Goal: Task Accomplishment & Management: Use online tool/utility

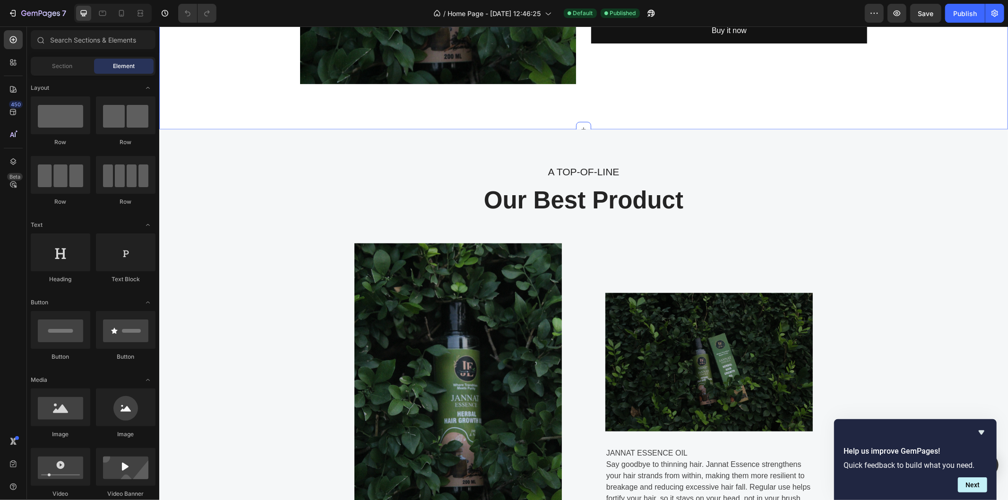
scroll to position [861, 0]
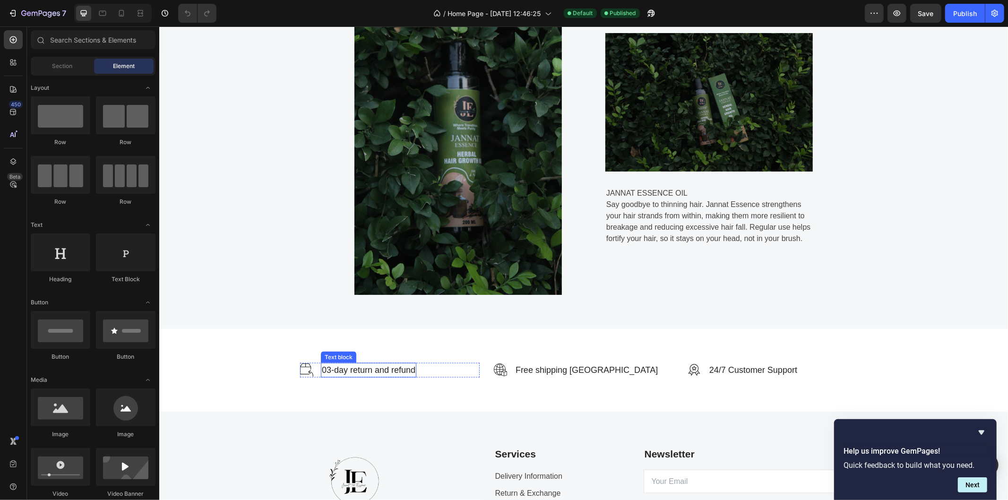
click at [321, 363] on p "03-day return and refund" at bounding box center [368, 369] width 94 height 13
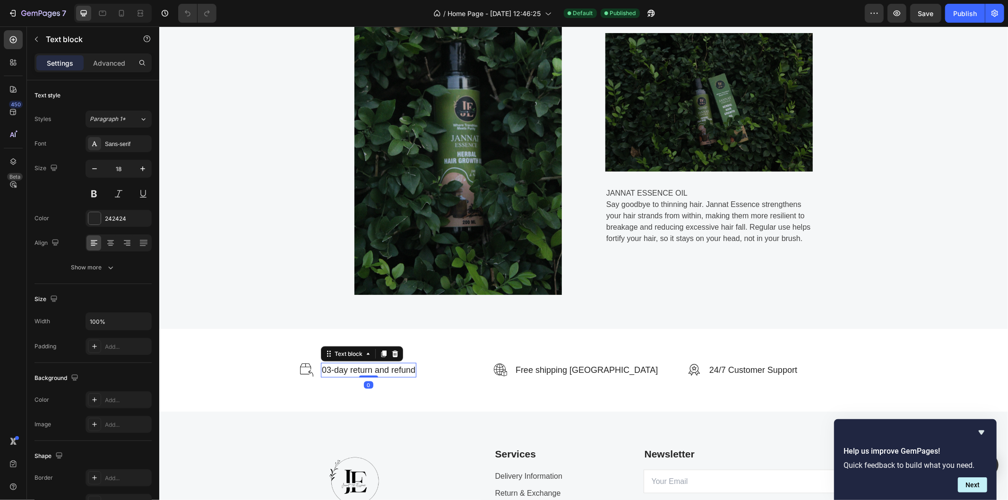
click at [289, 367] on div "Image 03-day return and refund Text block 0 Row Image Free shipping Pakistan Te…" at bounding box center [583, 369] width 835 height 15
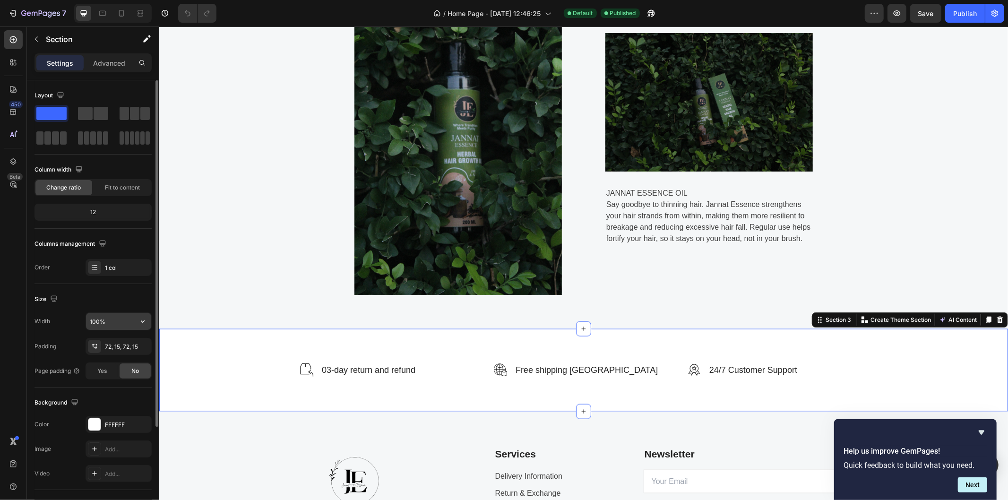
click at [98, 320] on input "100%" at bounding box center [118, 321] width 65 height 17
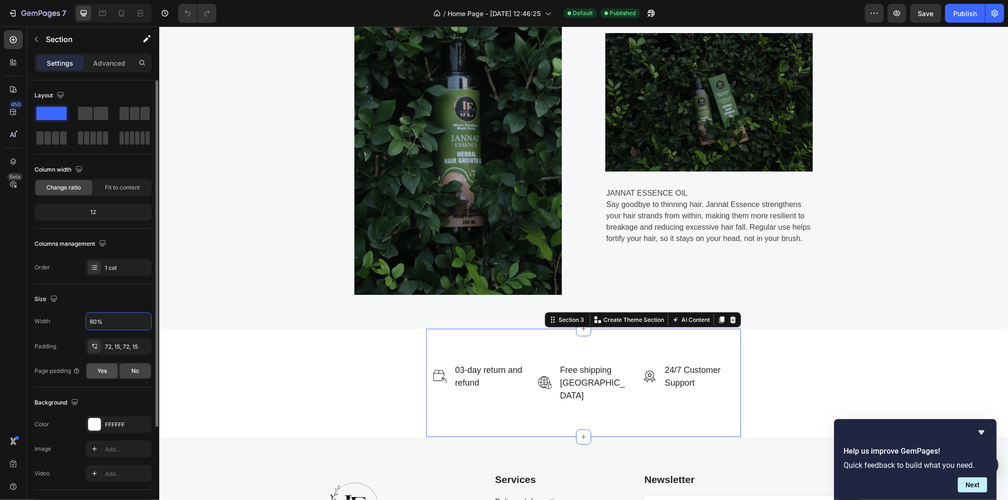
type input "60%"
click at [102, 370] on span "Yes" at bounding box center [101, 371] width 9 height 9
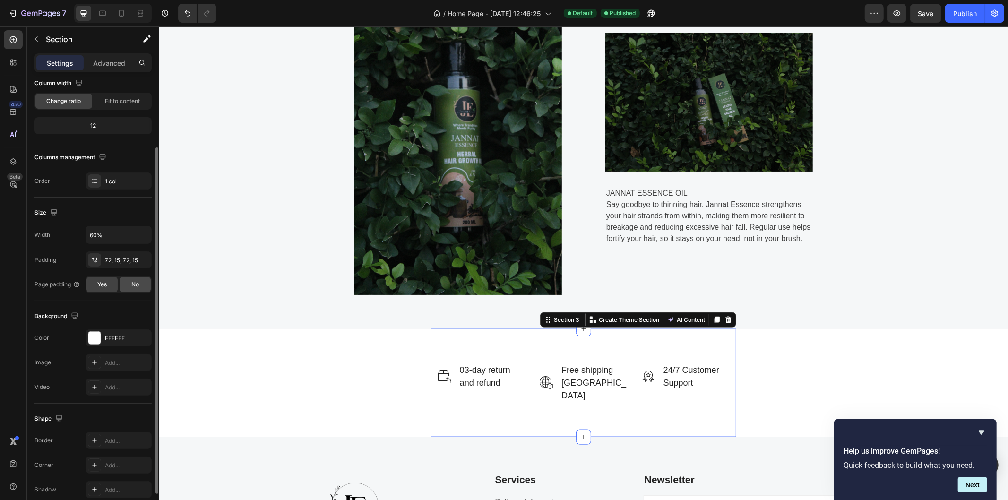
scroll to position [116, 0]
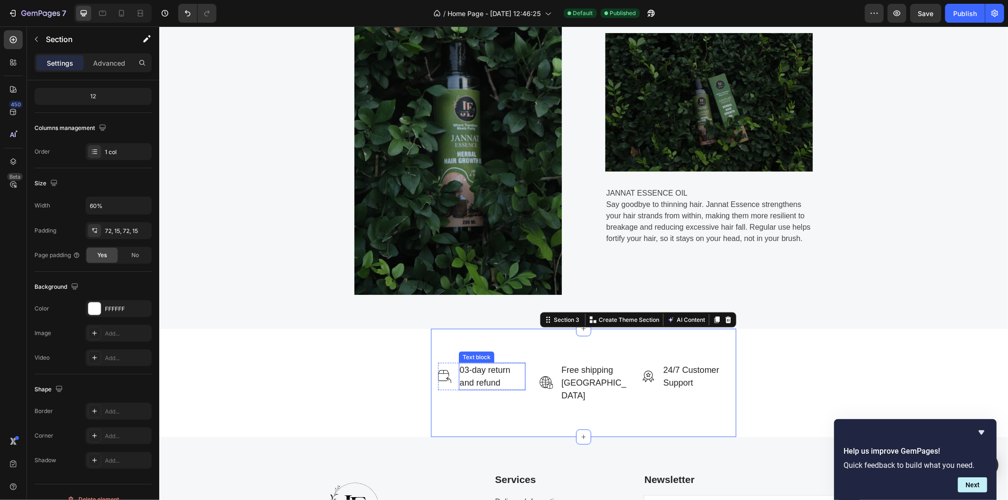
click at [472, 370] on p "03-day return and refund" at bounding box center [491, 376] width 65 height 26
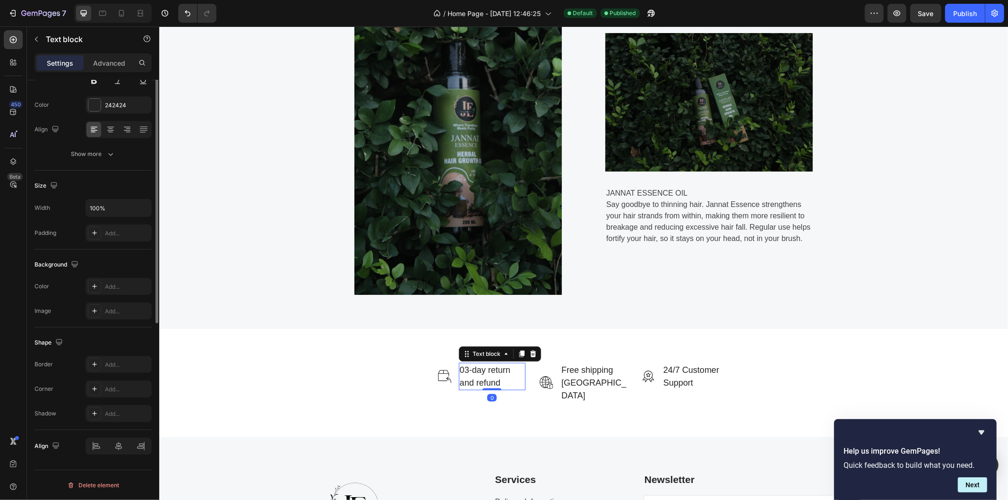
scroll to position [0, 0]
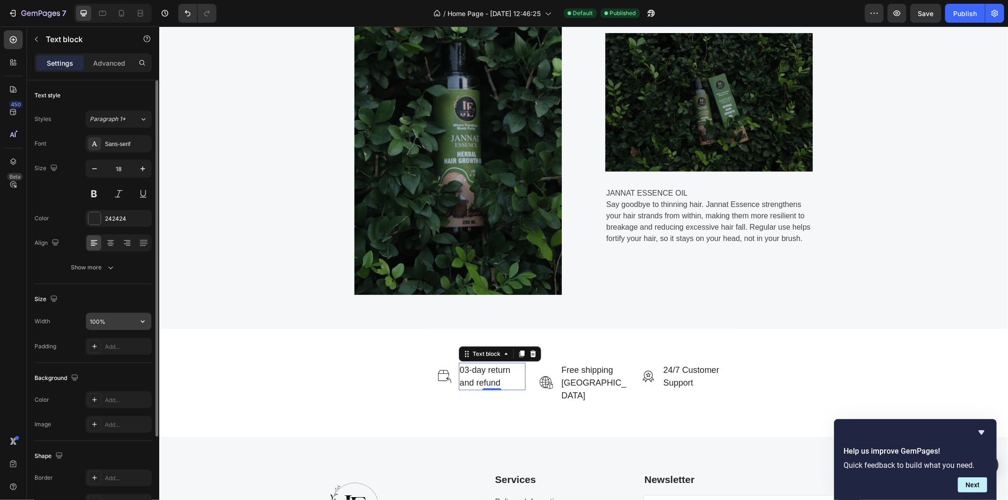
click at [96, 322] on input "100%" at bounding box center [118, 321] width 65 height 17
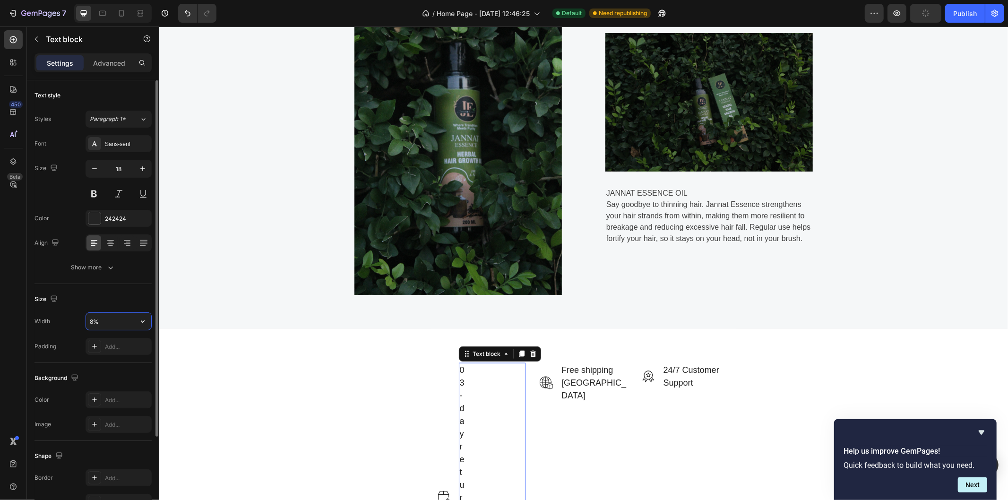
type input "80%"
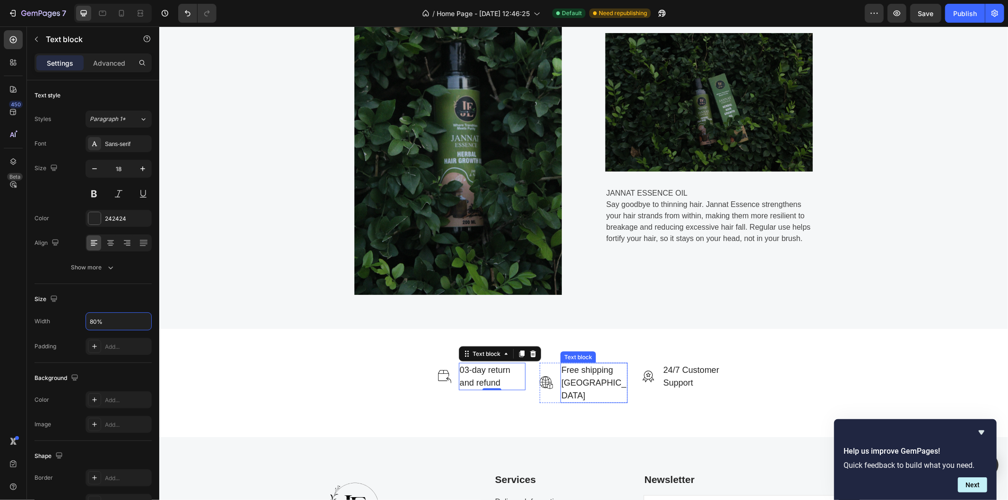
click at [566, 376] on p "Free shipping [GEOGRAPHIC_DATA]" at bounding box center [593, 382] width 65 height 38
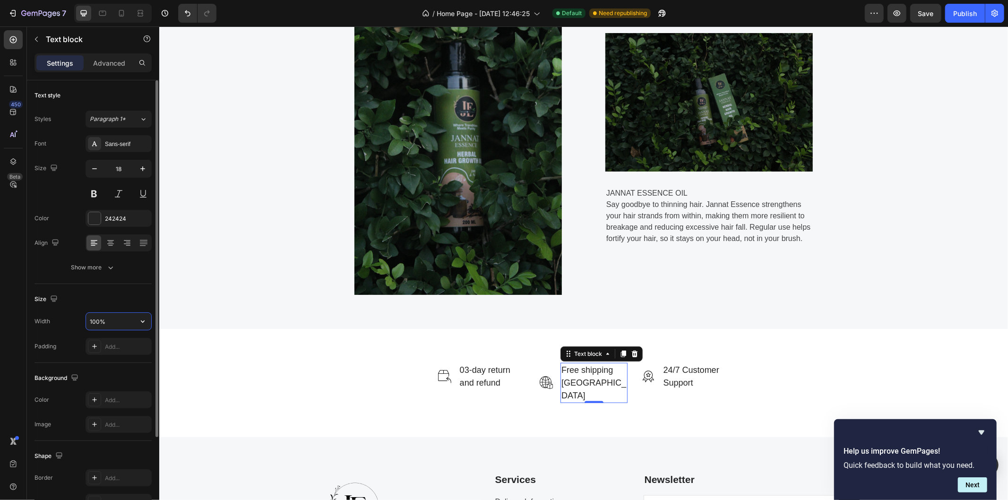
click at [118, 321] on input "100%" at bounding box center [118, 321] width 65 height 17
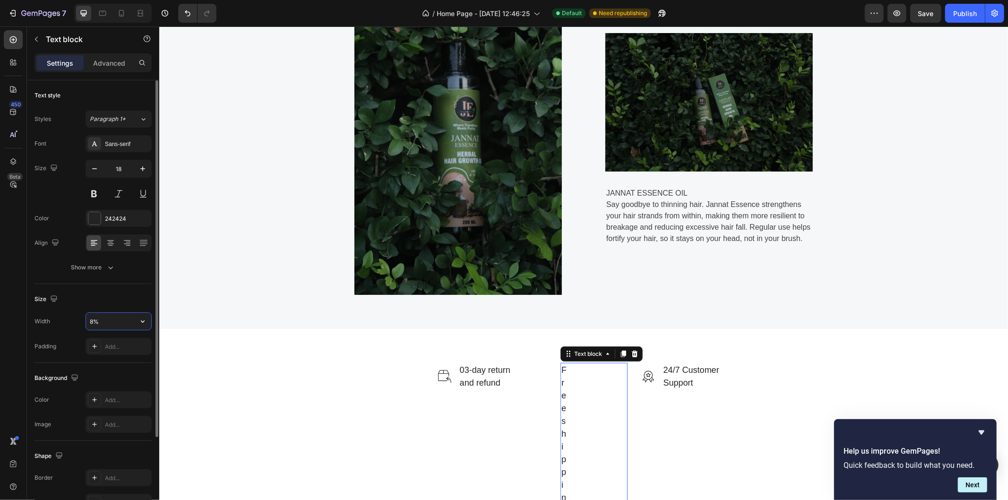
type input "80%"
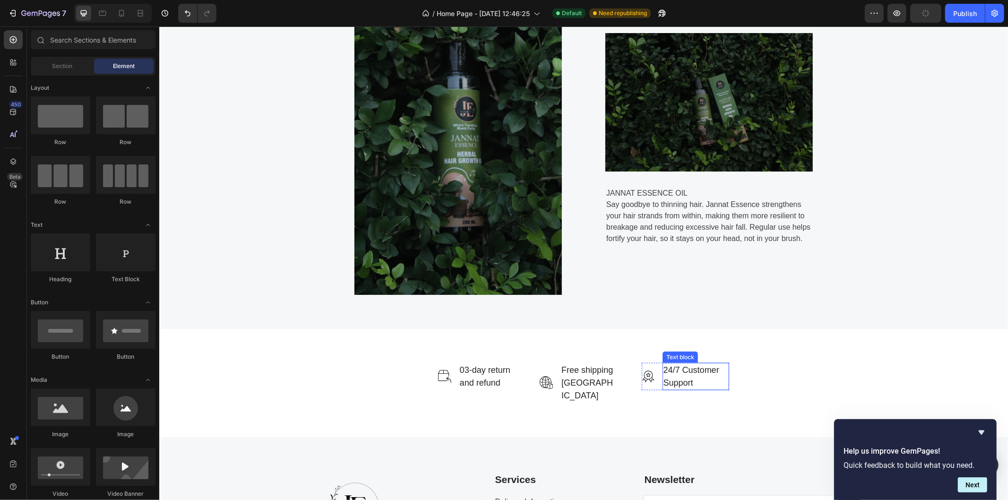
click at [680, 374] on p "24/7 Customer Support" at bounding box center [695, 376] width 65 height 26
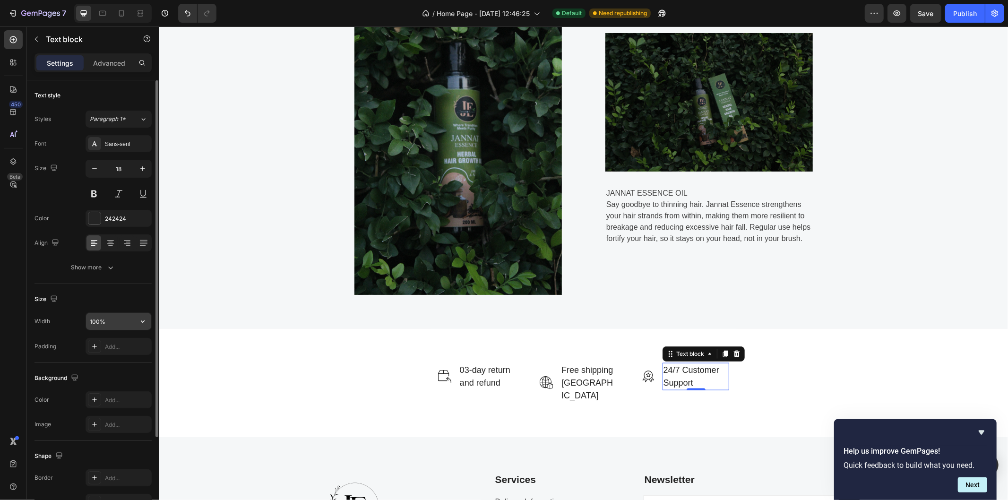
click at [102, 321] on input "100%" at bounding box center [118, 321] width 65 height 17
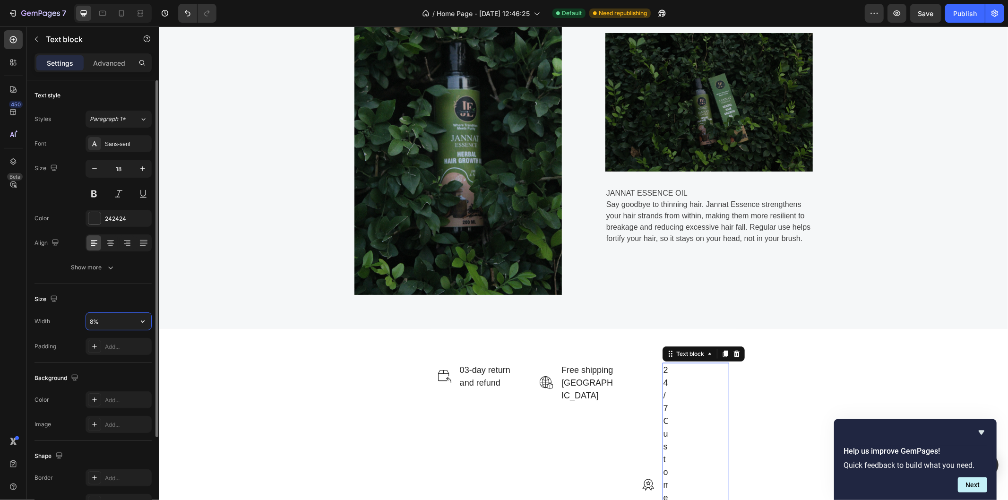
type input "80%"
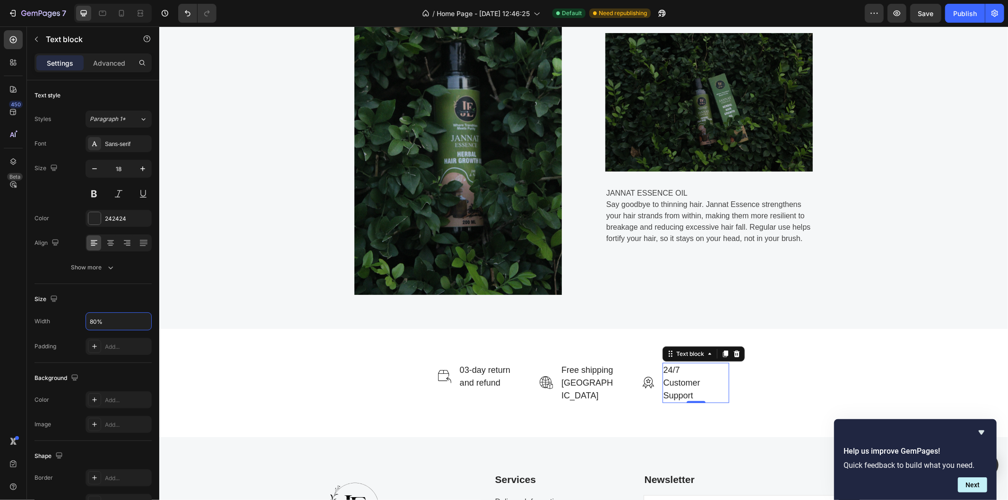
click at [417, 402] on section "Image 03-day return and refund Text block Row Image Free shipping Pakistan Text…" at bounding box center [583, 382] width 525 height 108
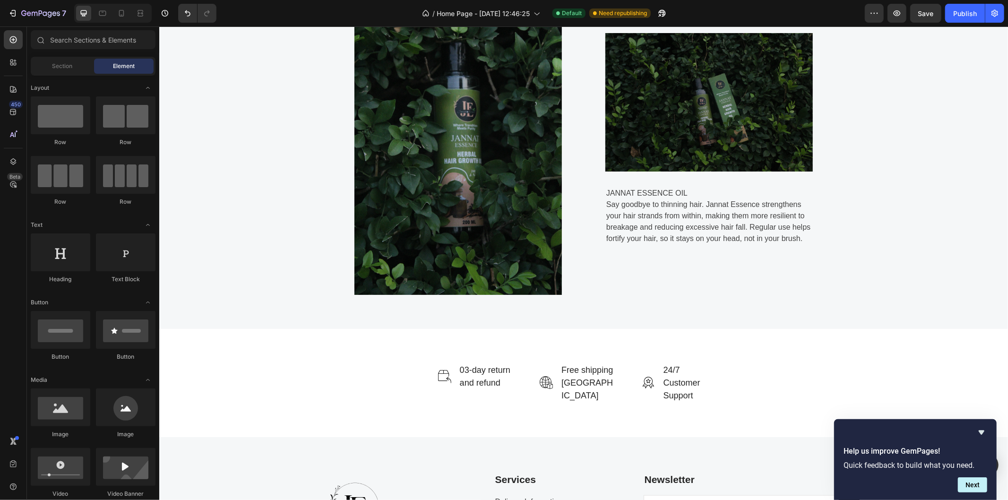
click at [425, 369] on section "Image 03-day return and refund Text block Row Image Free shipping Pakistan Text…" at bounding box center [583, 382] width 525 height 108
click at [451, 352] on div "Row" at bounding box center [447, 356] width 19 height 11
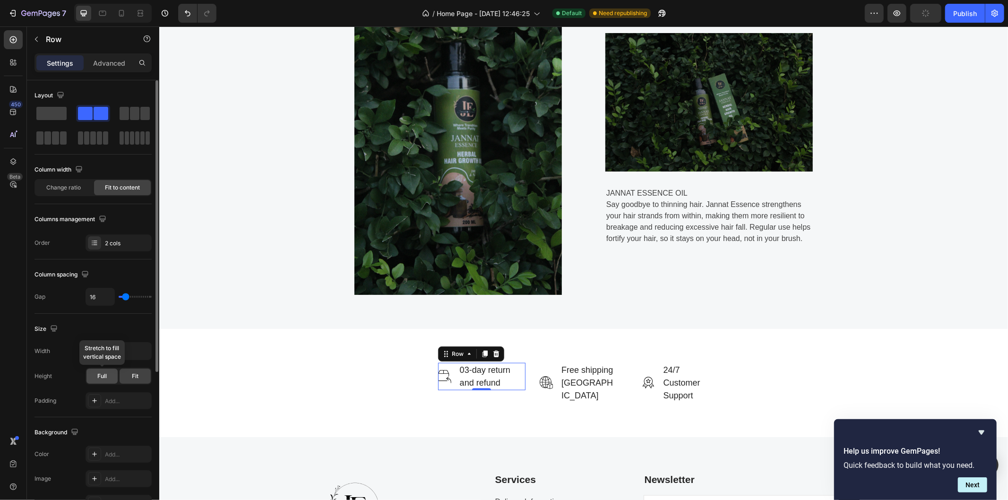
click at [105, 376] on span "Full" at bounding box center [101, 376] width 9 height 9
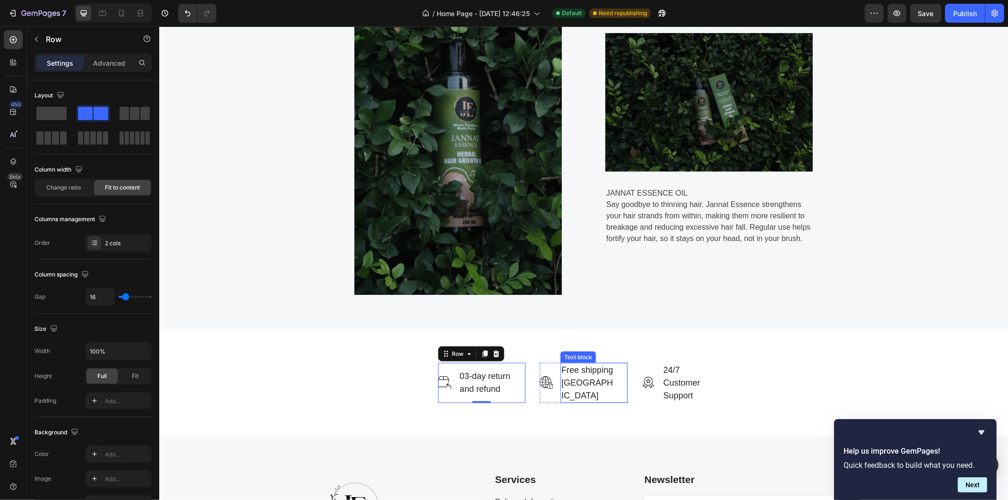
click at [576, 373] on p "Free shipping [GEOGRAPHIC_DATA]" at bounding box center [587, 382] width 52 height 38
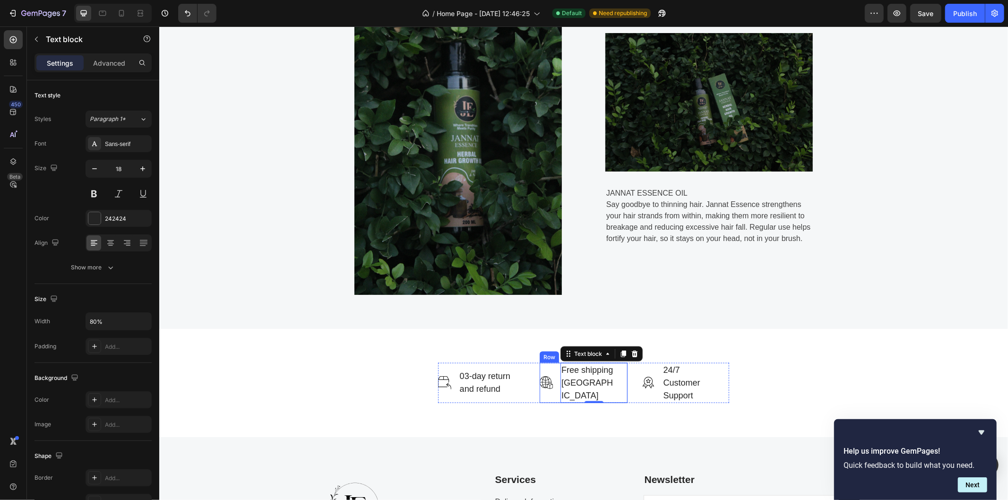
click at [543, 371] on div "Image" at bounding box center [545, 382] width 13 height 40
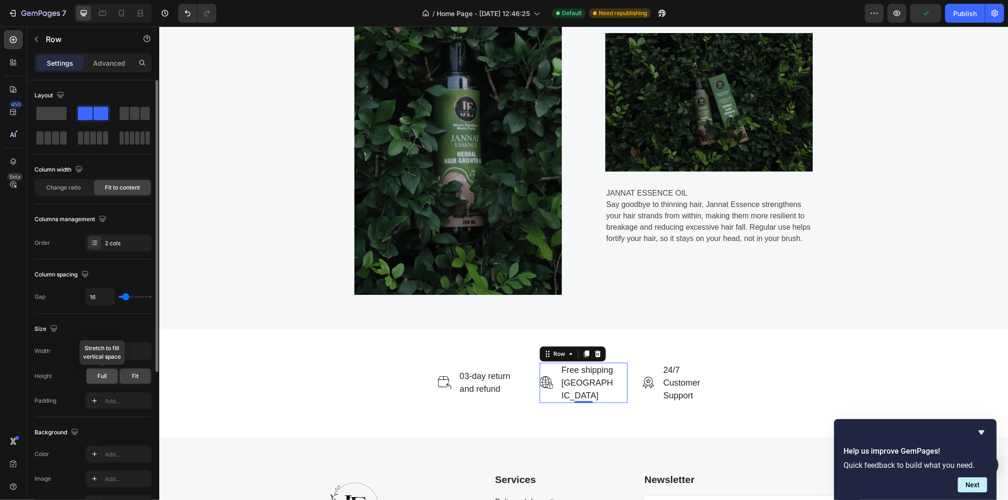
click at [93, 376] on div "Full" at bounding box center [101, 376] width 31 height 15
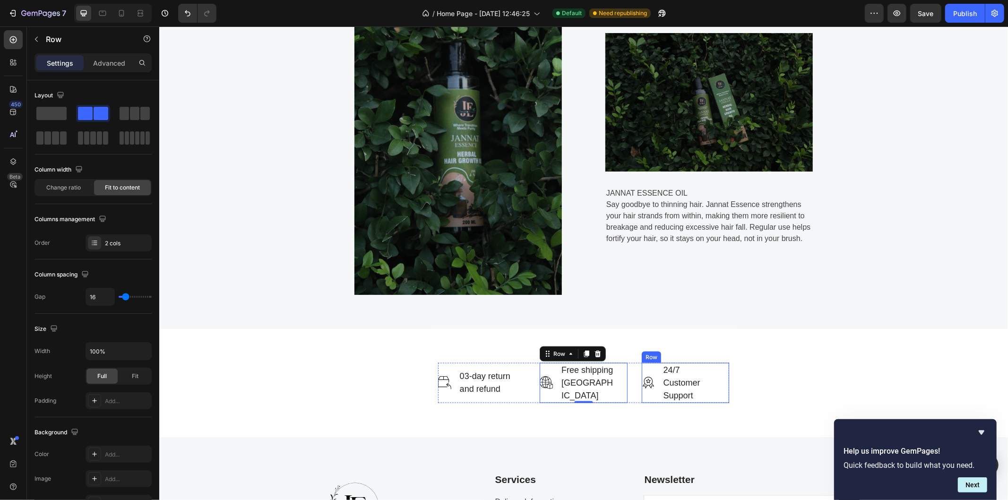
click at [653, 368] on div "Image 24/7 Customer Support Text block Row" at bounding box center [685, 382] width 88 height 40
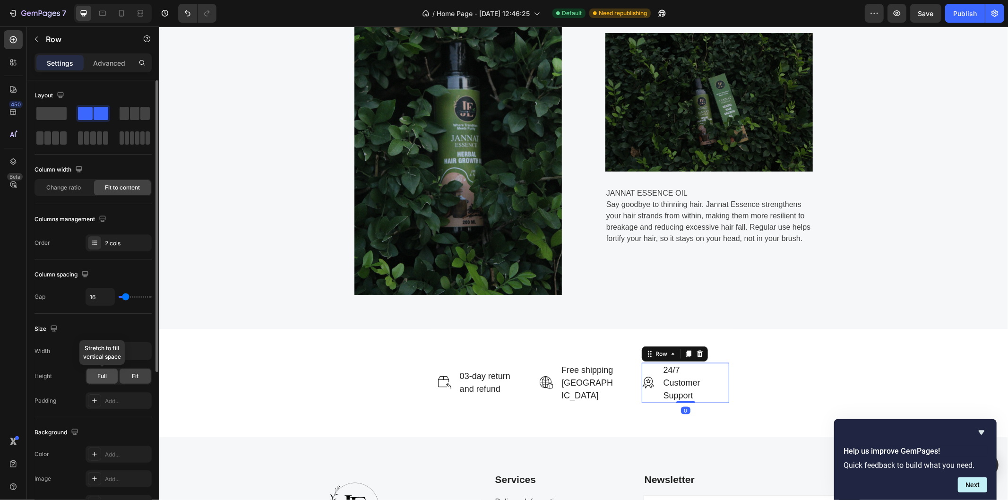
click at [100, 372] on span "Full" at bounding box center [101, 376] width 9 height 9
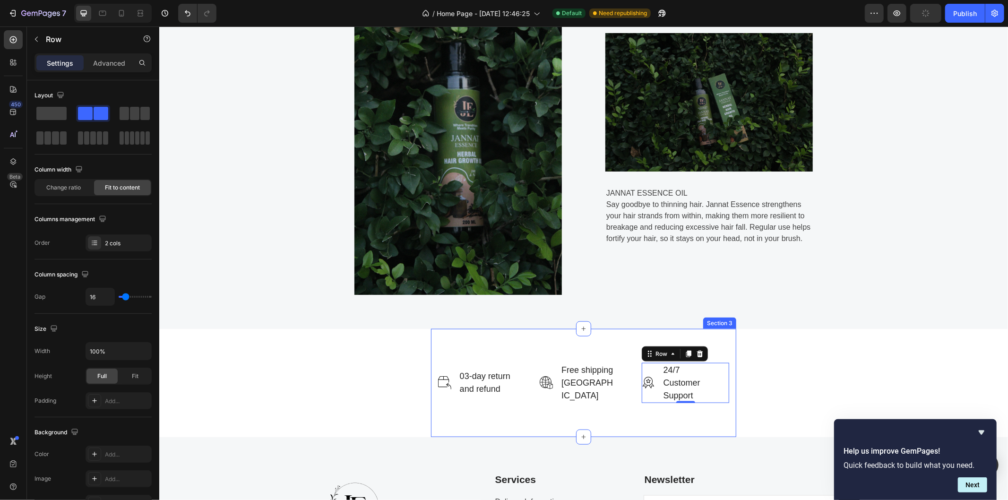
click at [453, 332] on div "Image 03-day return and refund Text block Row Image Free shipping Pakistan Text…" at bounding box center [583, 382] width 306 height 108
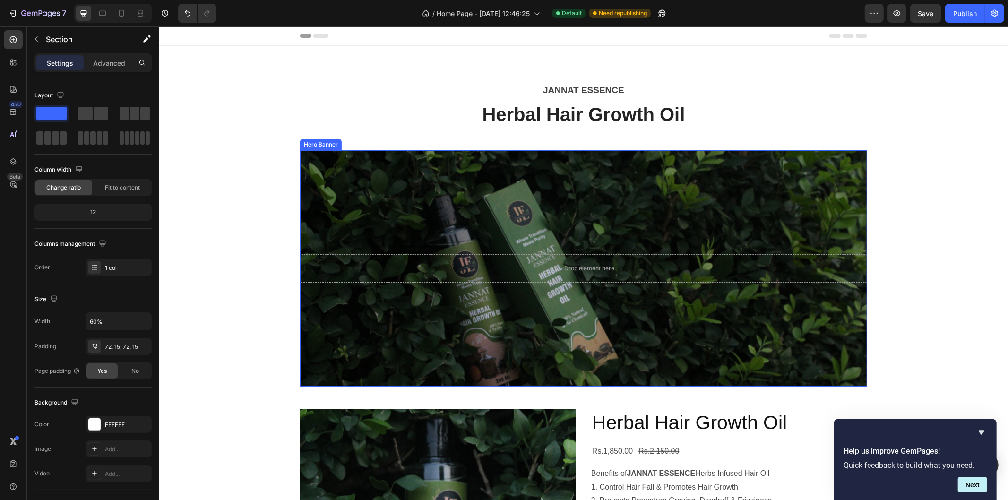
click at [722, 171] on div "Overlay" at bounding box center [583, 268] width 567 height 236
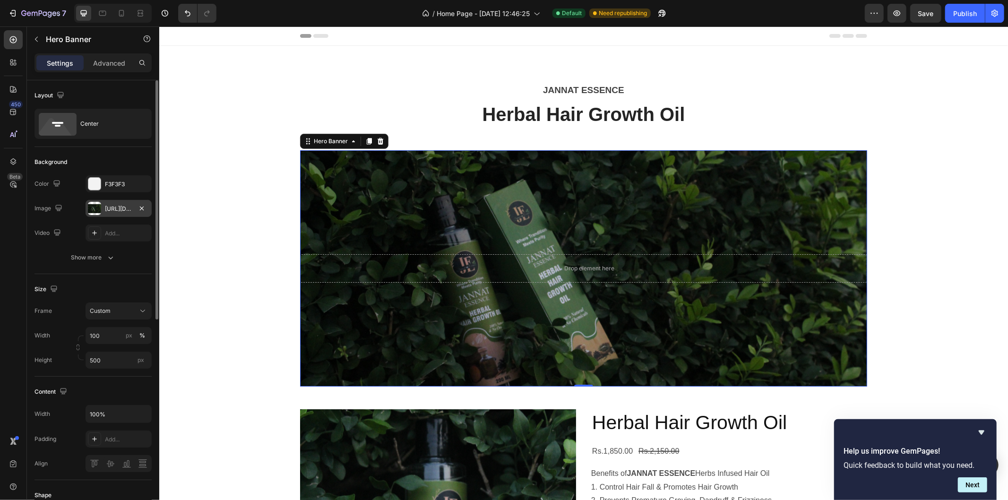
click at [97, 205] on div at bounding box center [94, 208] width 13 height 13
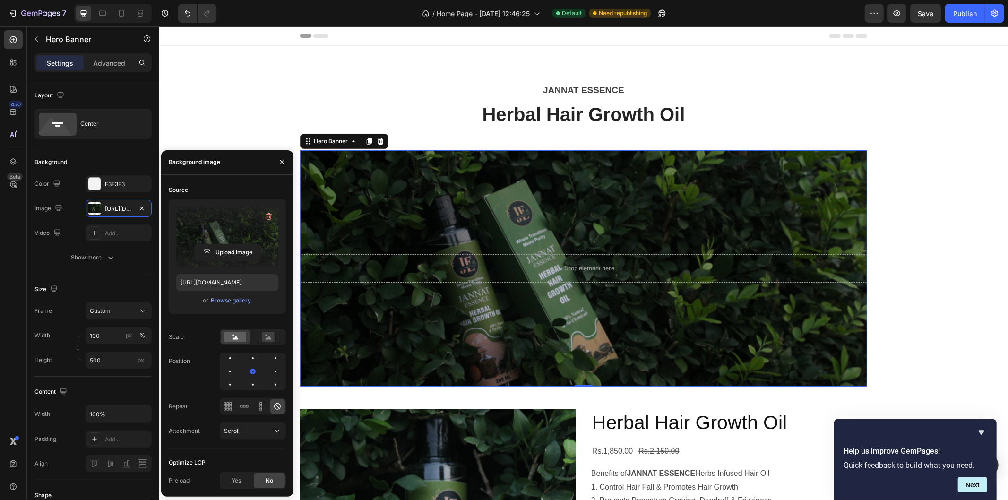
click at [256, 239] on label at bounding box center [227, 237] width 102 height 60
click at [256, 244] on input "file" at bounding box center [227, 252] width 65 height 16
click at [270, 334] on rect at bounding box center [268, 336] width 12 height 9
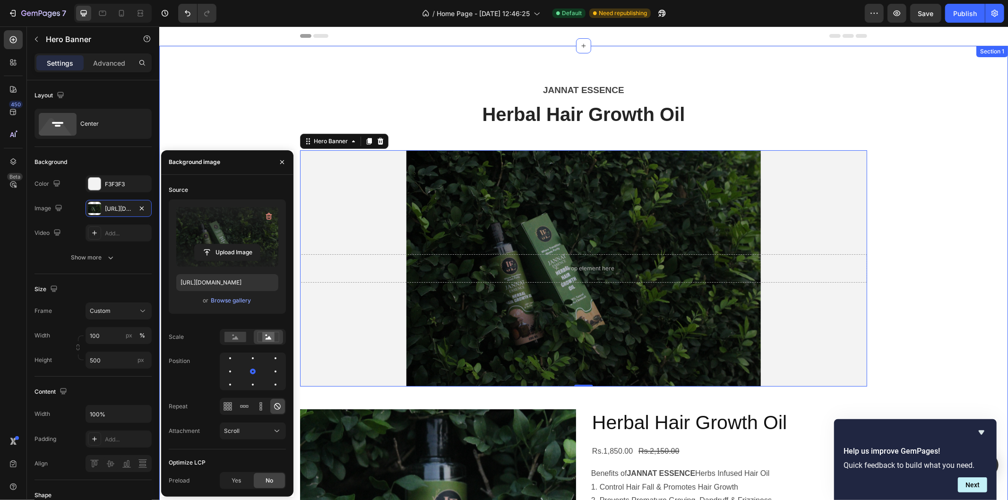
click at [920, 186] on div "JANNAT ESSENCE Text block Herbal Hair Growth Oil Heading Row Drop element here …" at bounding box center [583, 387] width 835 height 609
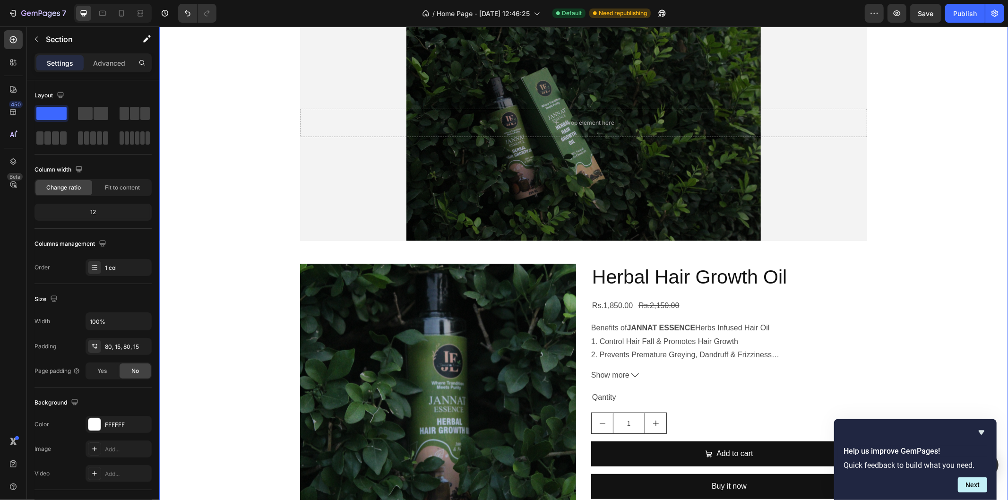
scroll to position [95, 0]
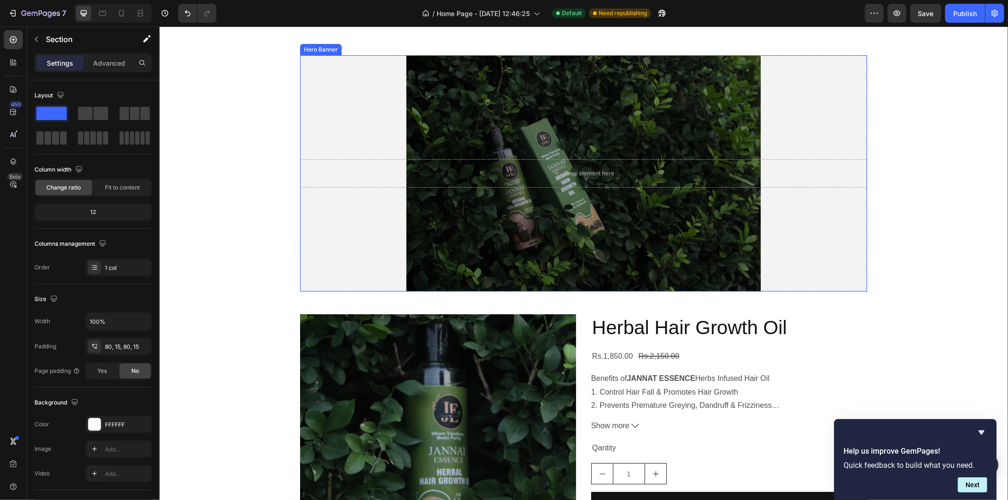
click at [775, 110] on div "Overlay" at bounding box center [583, 173] width 567 height 236
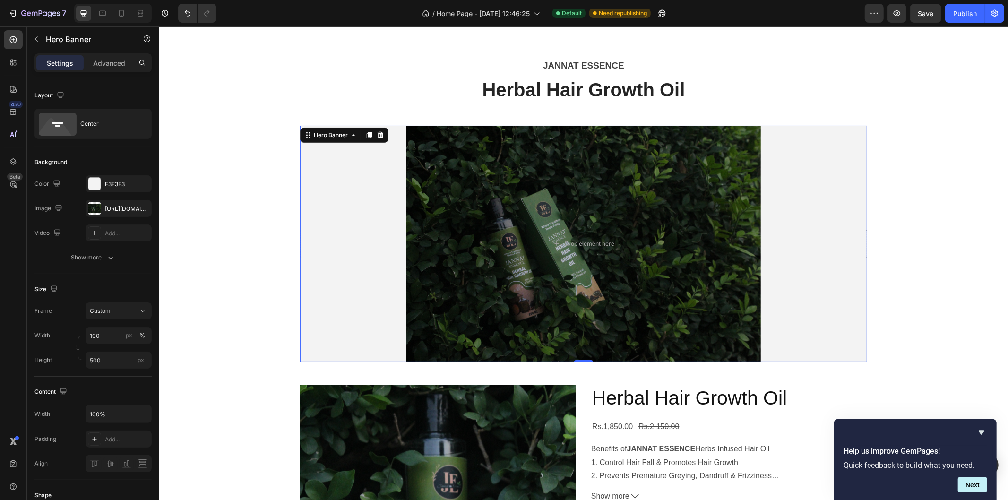
scroll to position [1, 0]
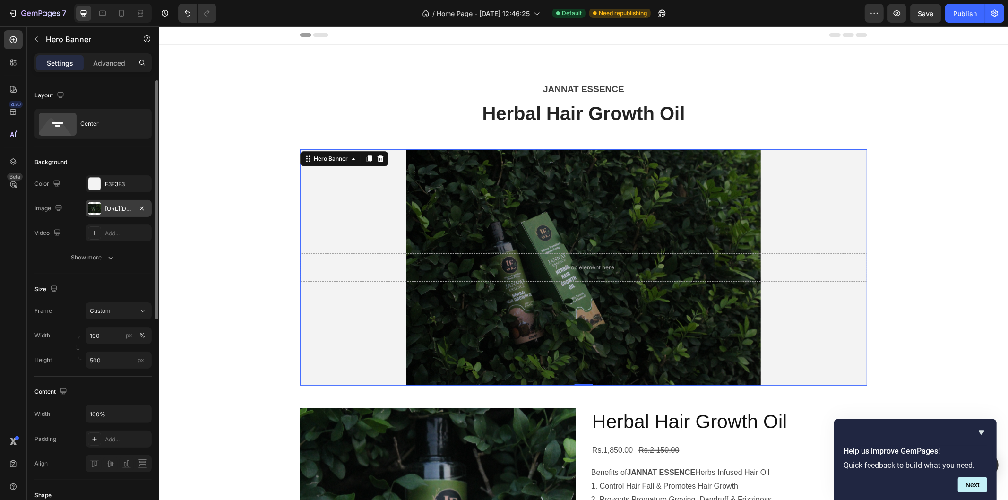
click at [93, 207] on div at bounding box center [94, 208] width 13 height 13
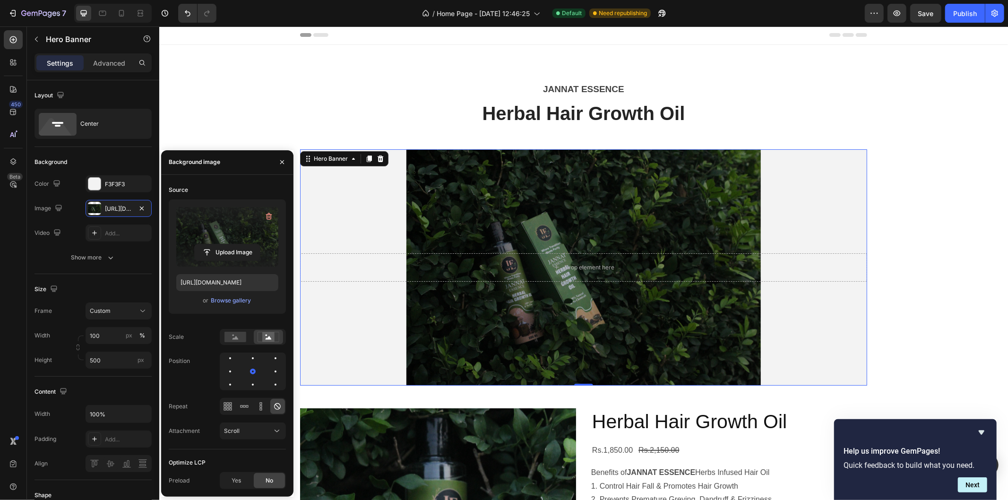
click at [222, 240] on label at bounding box center [227, 237] width 102 height 60
click at [222, 244] on input "file" at bounding box center [227, 252] width 65 height 16
click at [273, 430] on icon at bounding box center [276, 430] width 9 height 9
click at [270, 391] on p "Fixed" at bounding box center [251, 389] width 54 height 9
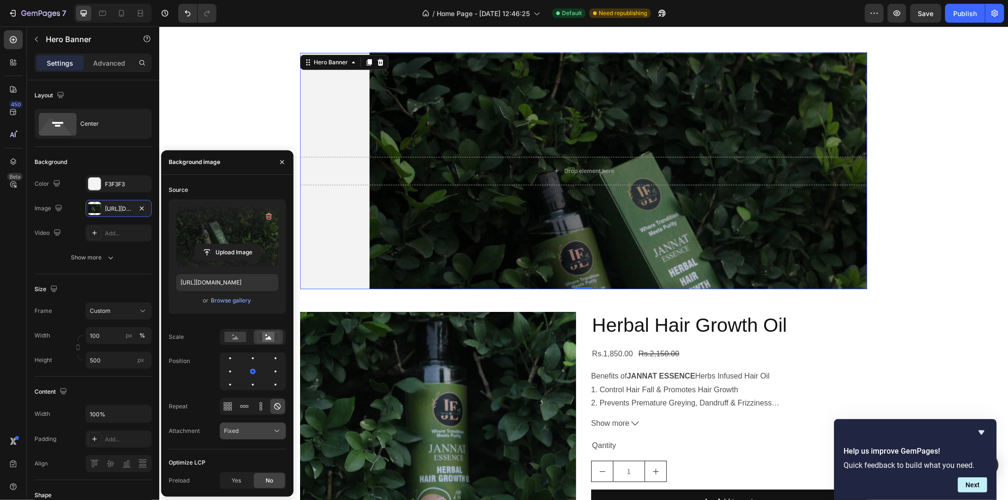
scroll to position [99, 0]
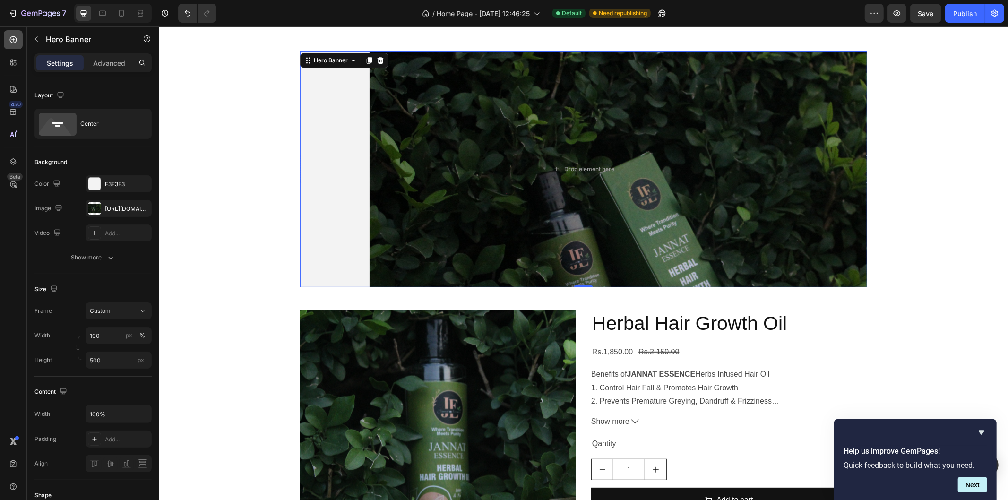
click at [10, 35] on icon at bounding box center [13, 39] width 9 height 9
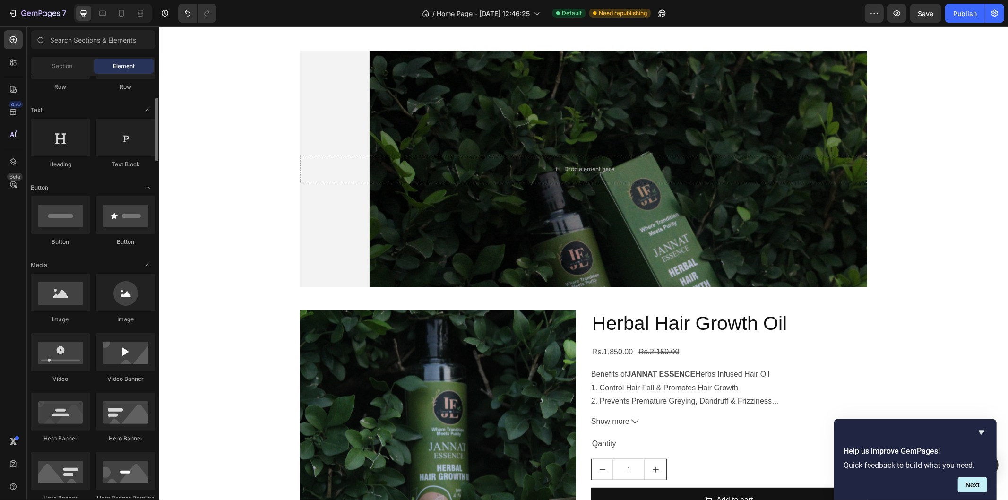
scroll to position [119, 0]
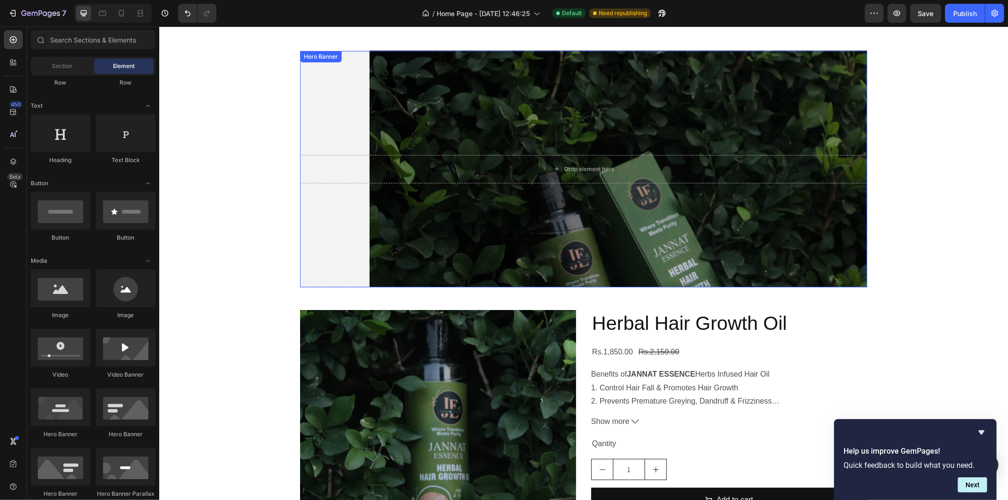
click at [382, 222] on div "Overlay" at bounding box center [583, 169] width 567 height 236
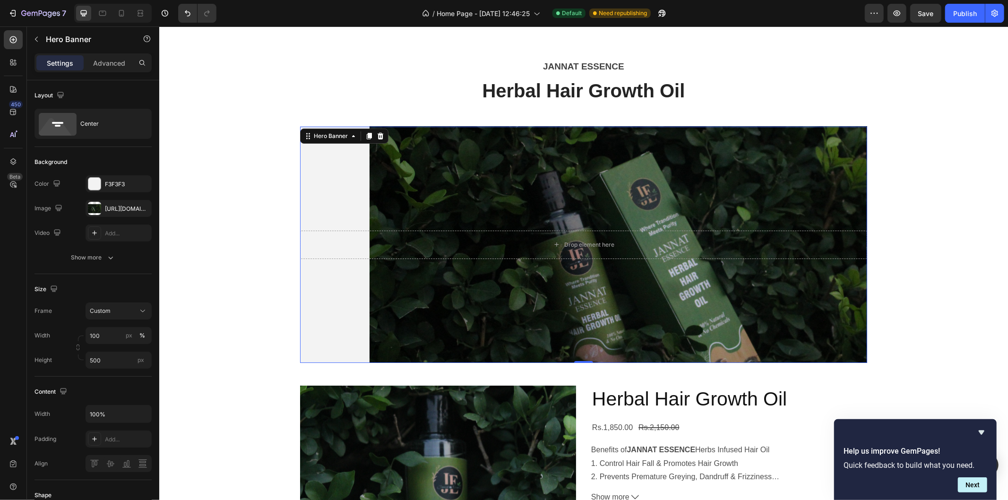
scroll to position [0, 0]
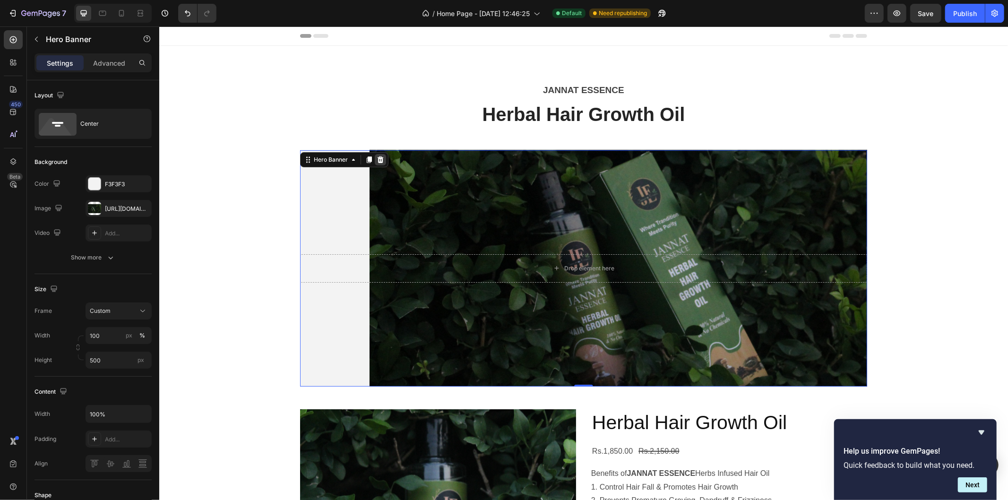
click at [378, 158] on icon at bounding box center [380, 159] width 6 height 7
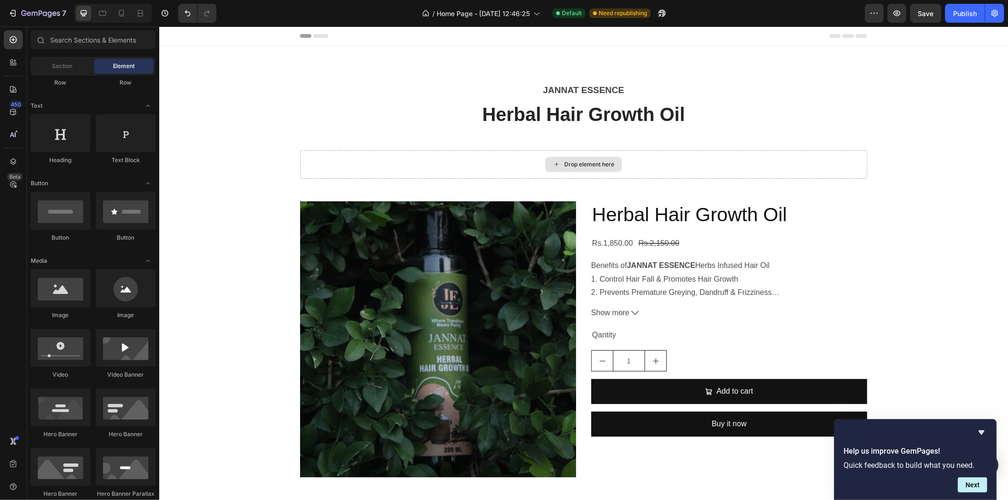
click at [378, 158] on div "Drop element here" at bounding box center [583, 164] width 567 height 28
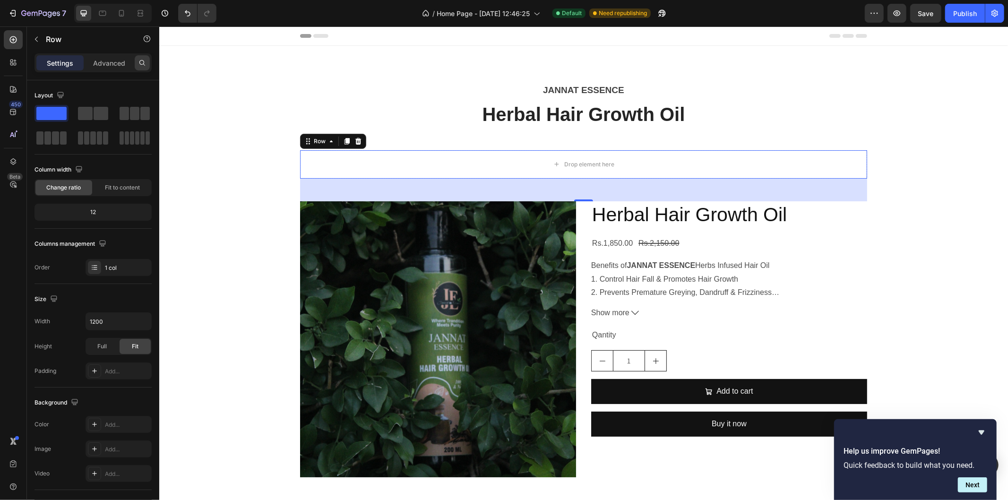
click at [146, 62] on icon at bounding box center [142, 63] width 8 height 8
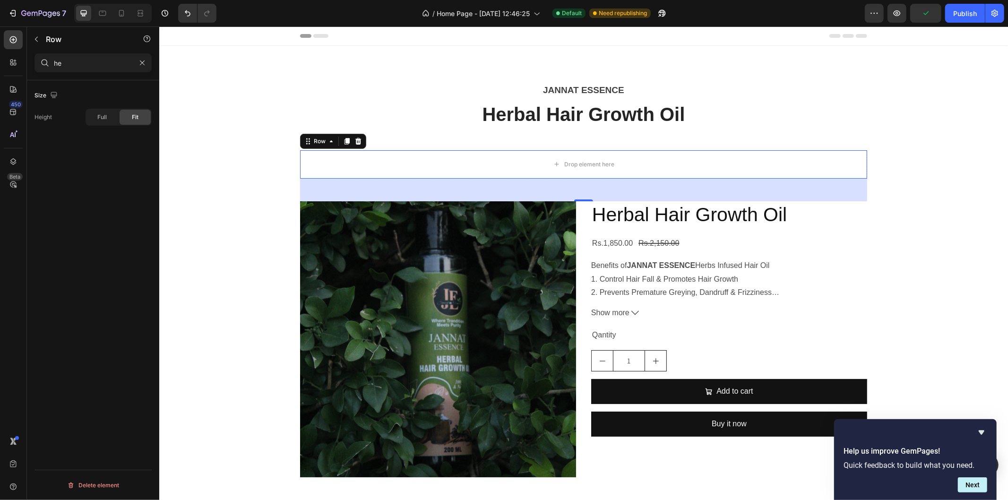
type input "h"
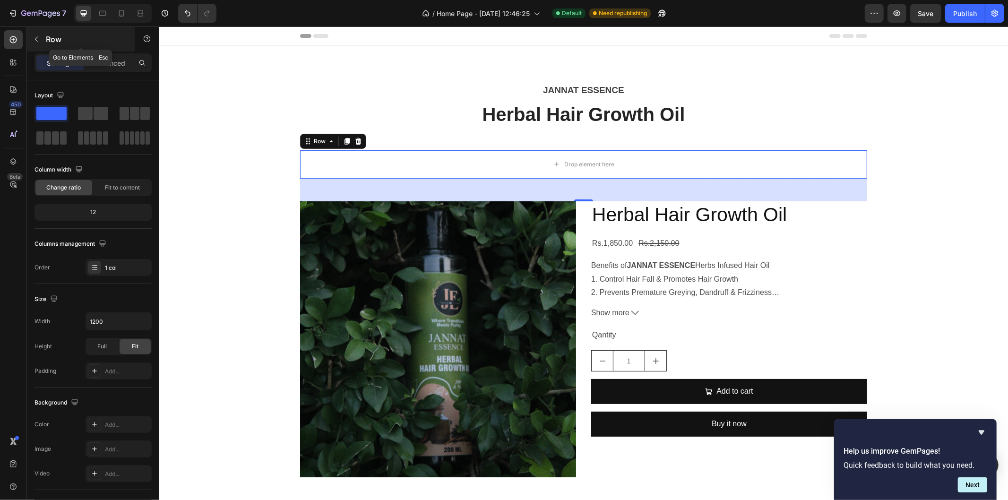
click at [34, 38] on icon "button" at bounding box center [37, 39] width 8 height 8
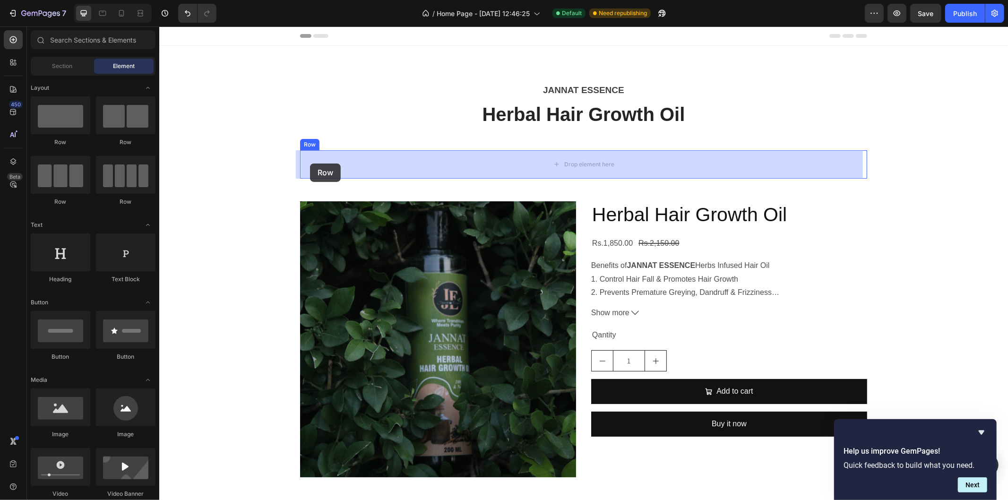
drag, startPoint x: 233, startPoint y: 151, endPoint x: 323, endPoint y: 161, distance: 90.9
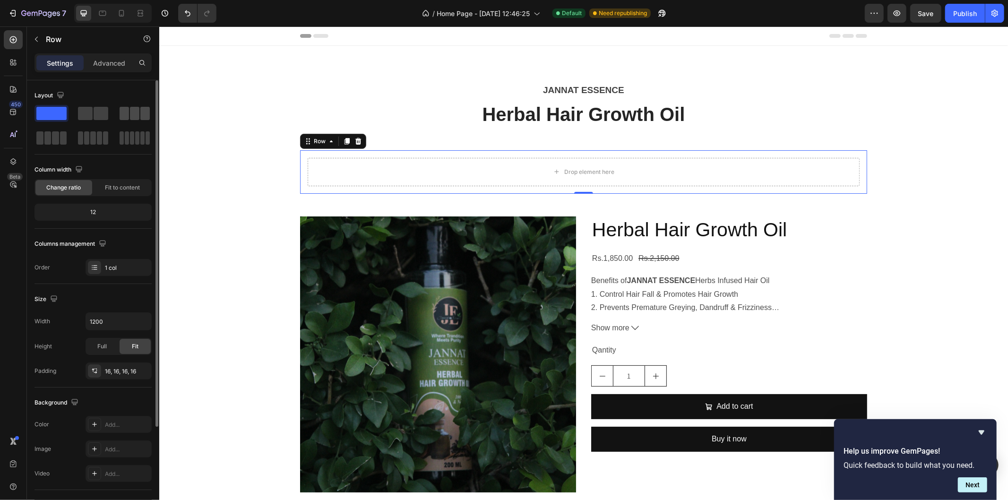
drag, startPoint x: 41, startPoint y: 100, endPoint x: 122, endPoint y: 115, distance: 82.7
click at [122, 115] on div "Layout" at bounding box center [92, 117] width 117 height 59
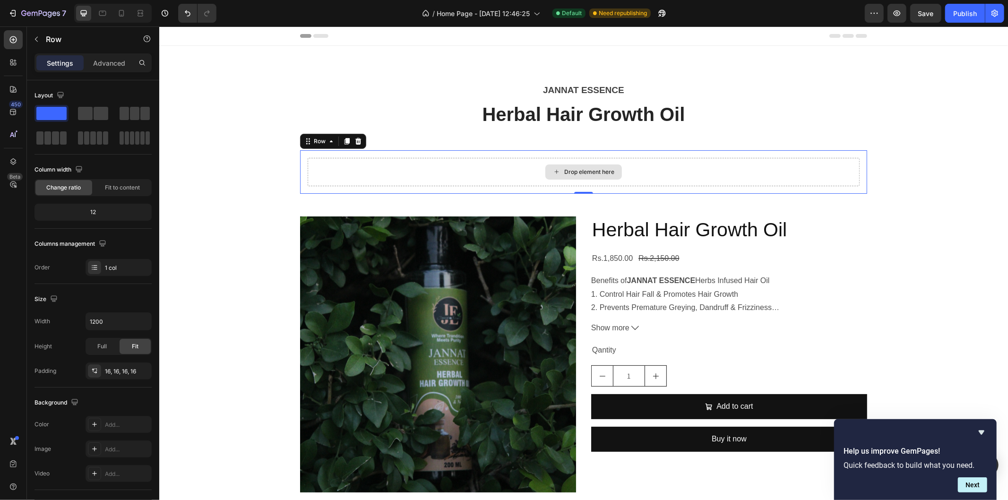
click at [352, 166] on div "Drop element here" at bounding box center [583, 171] width 552 height 28
click at [186, 8] on button "Undo/Redo" at bounding box center [187, 13] width 19 height 19
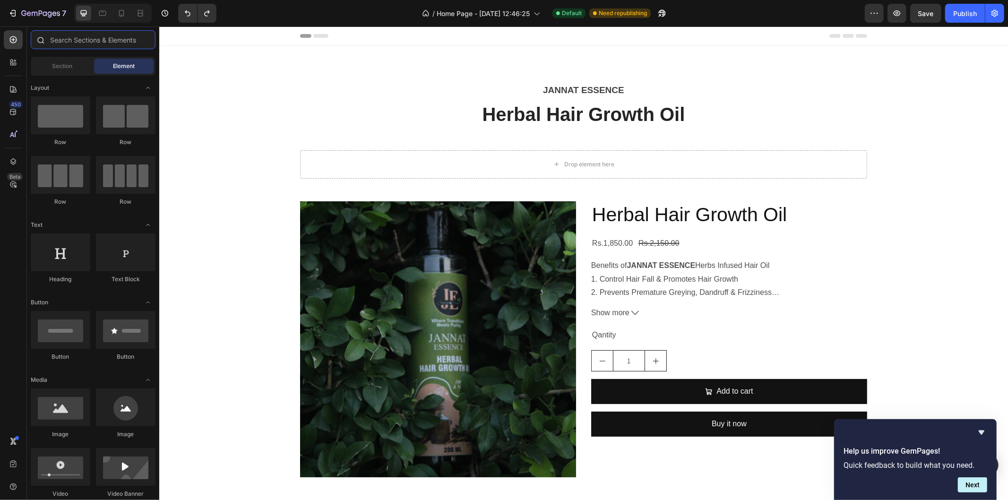
click at [92, 38] on input "text" at bounding box center [93, 39] width 125 height 19
click at [71, 64] on span "Section" at bounding box center [62, 66] width 20 height 9
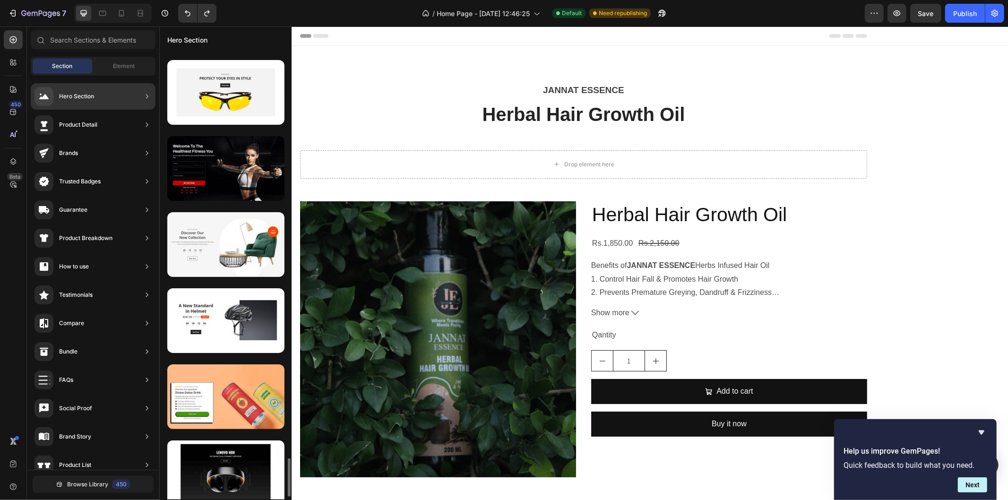
scroll to position [4707, 0]
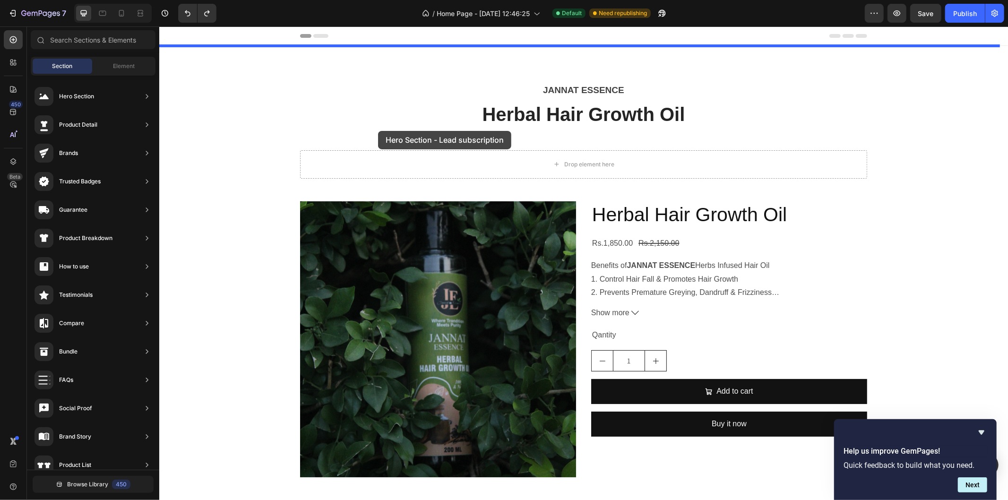
drag, startPoint x: 397, startPoint y: 220, endPoint x: 378, endPoint y: 130, distance: 91.9
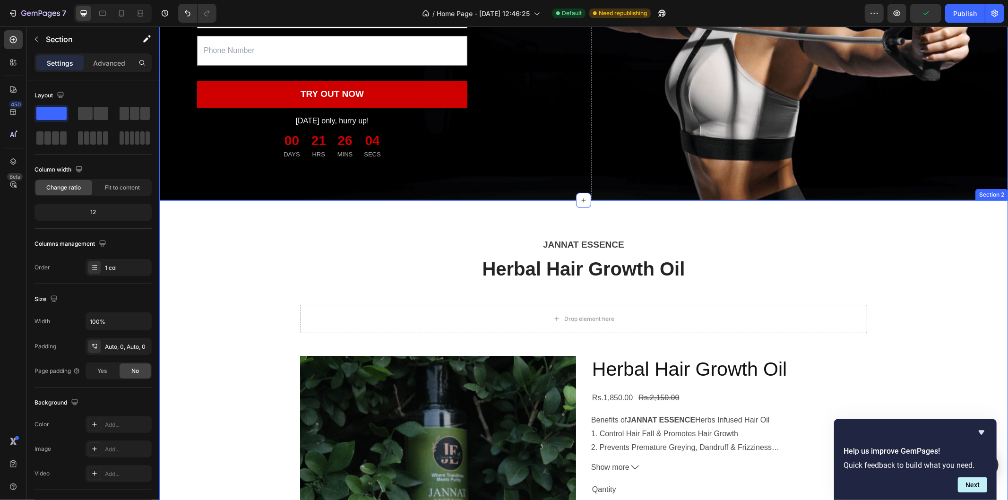
scroll to position [232, 0]
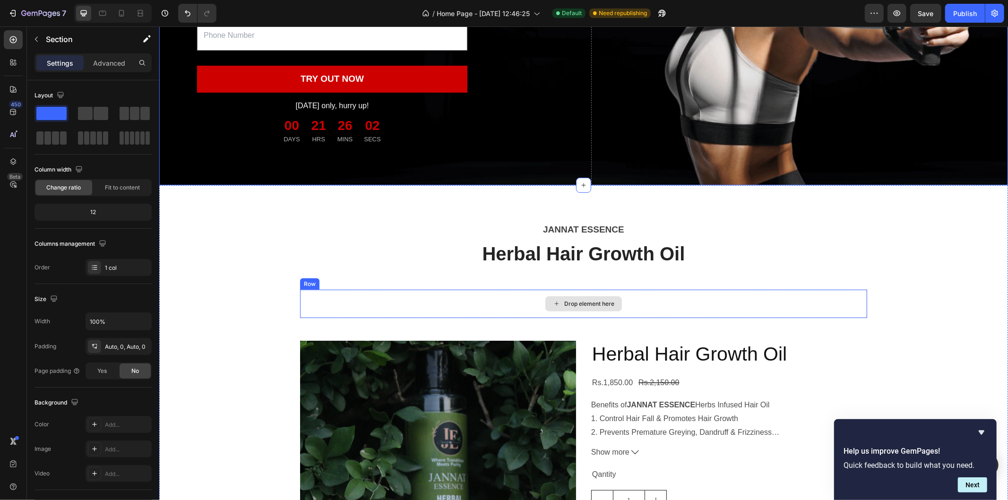
click at [406, 295] on div "Drop element here" at bounding box center [583, 303] width 567 height 28
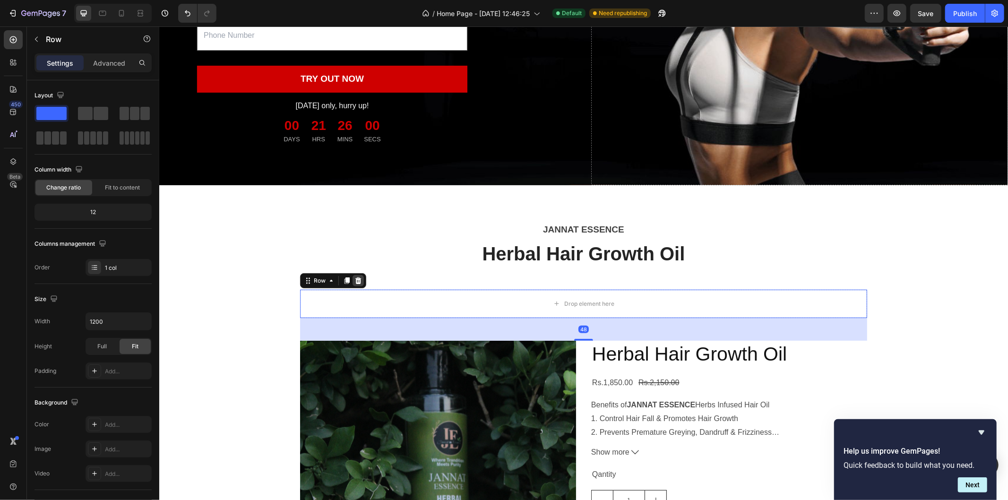
click at [354, 279] on icon at bounding box center [358, 280] width 8 height 8
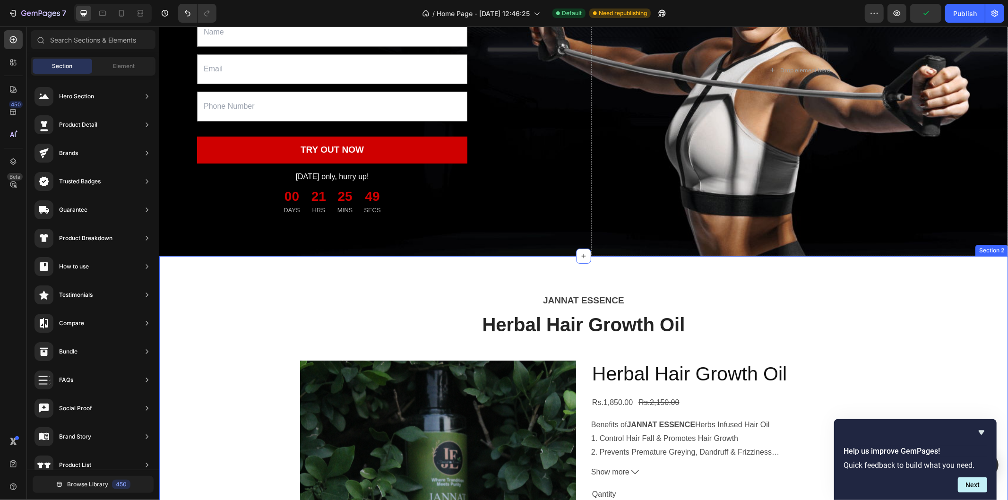
scroll to position [0, 0]
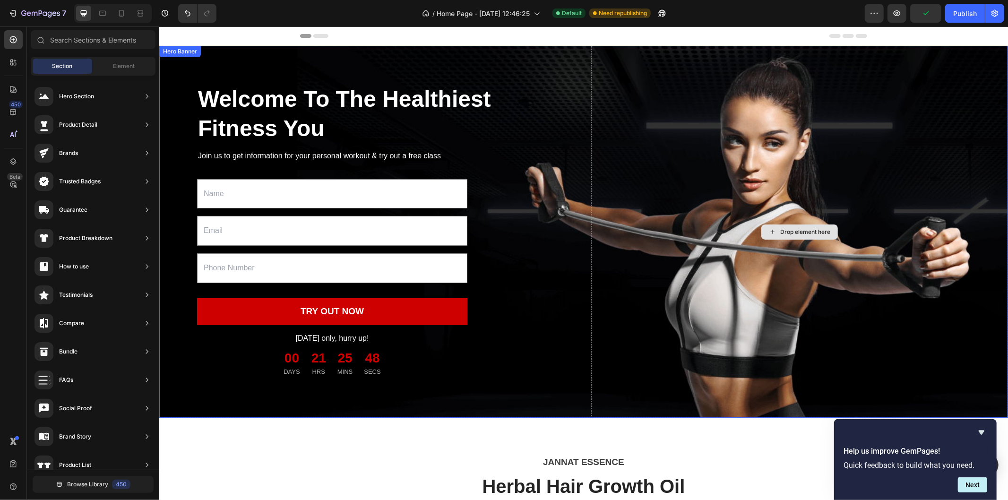
click at [693, 234] on div "Drop element here" at bounding box center [799, 231] width 417 height 372
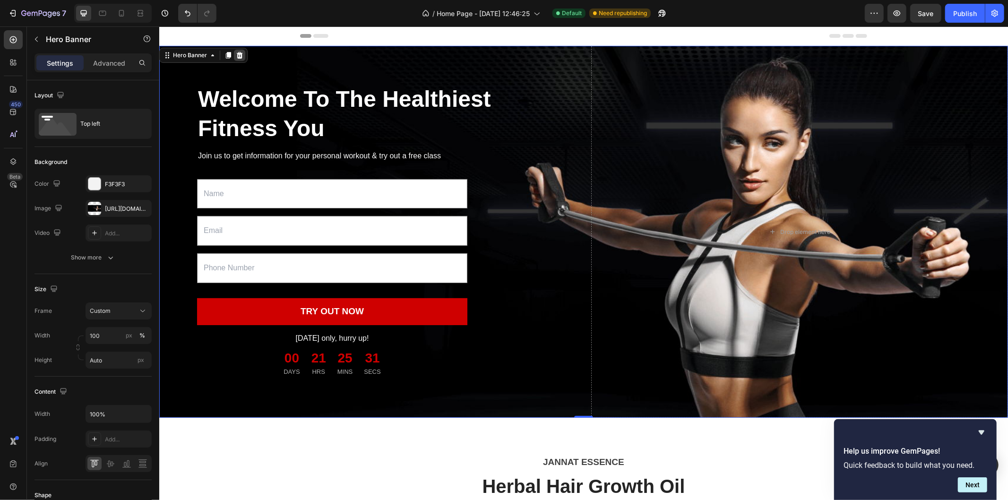
click at [239, 57] on icon at bounding box center [239, 55] width 6 height 7
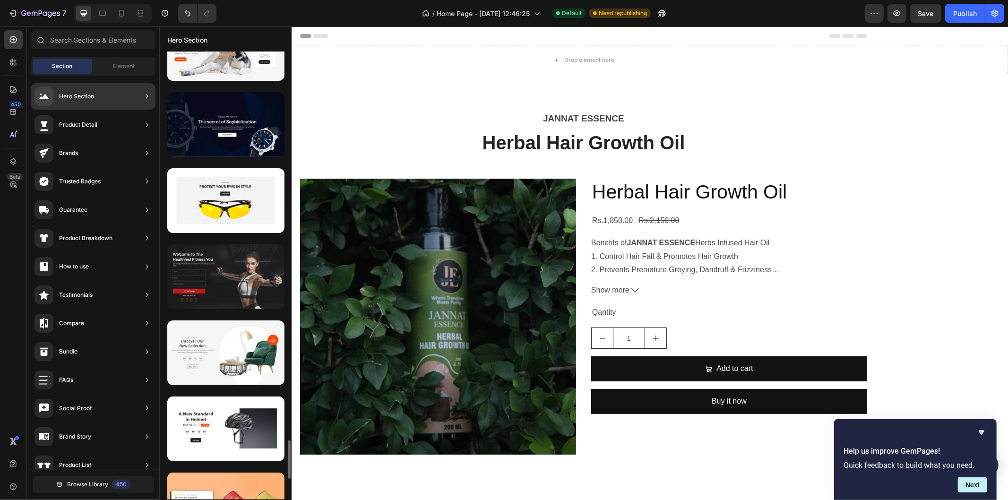
scroll to position [4599, 0]
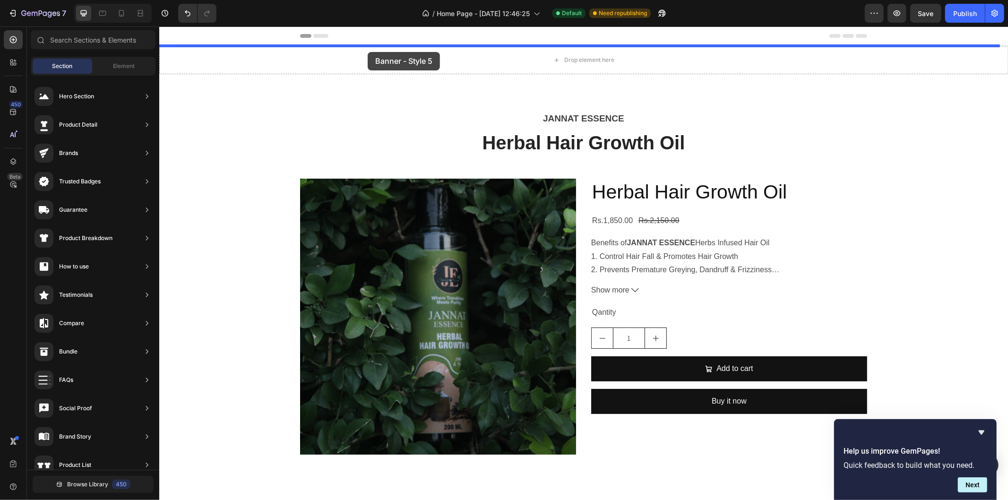
drag, startPoint x: 412, startPoint y: 456, endPoint x: 367, endPoint y: 52, distance: 407.4
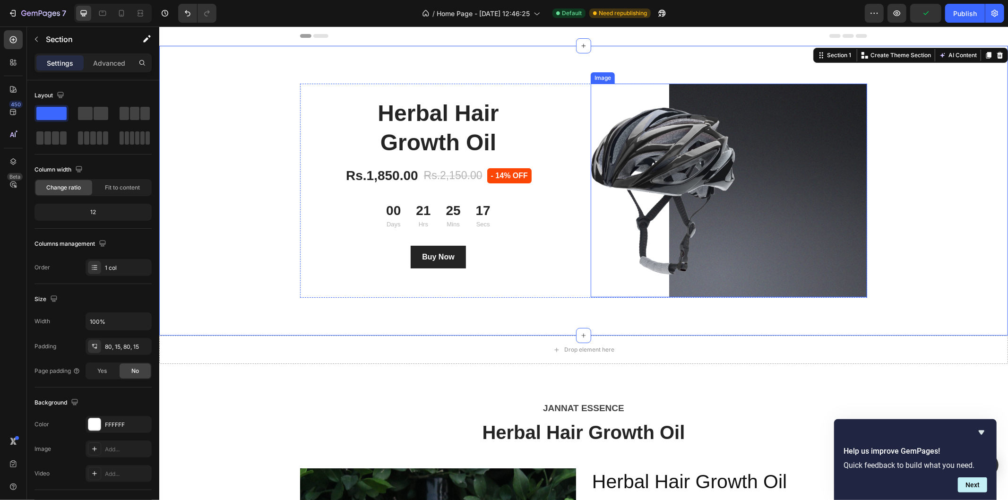
click at [618, 210] on img at bounding box center [728, 190] width 276 height 214
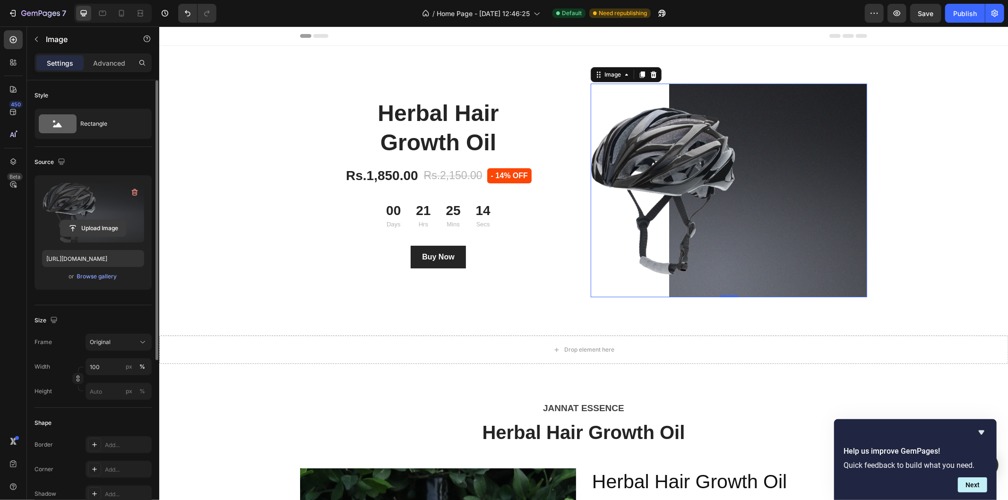
click at [104, 223] on input "file" at bounding box center [92, 228] width 65 height 16
type input "[URL][DOMAIN_NAME]"
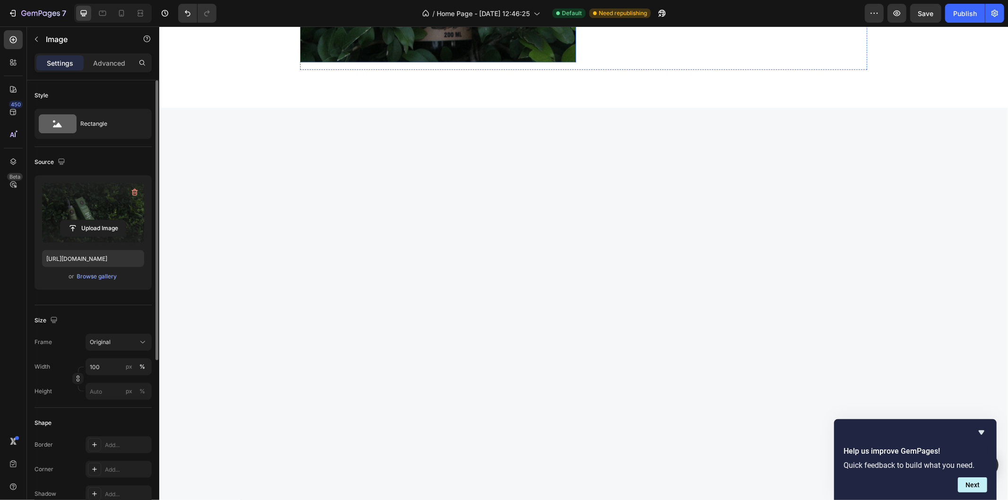
scroll to position [0, 0]
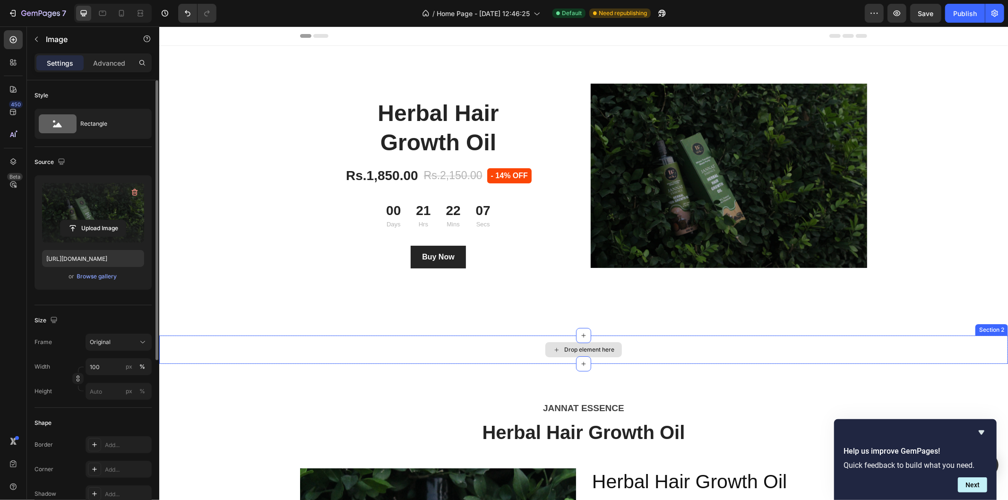
click at [453, 351] on div "Drop element here" at bounding box center [583, 349] width 849 height 28
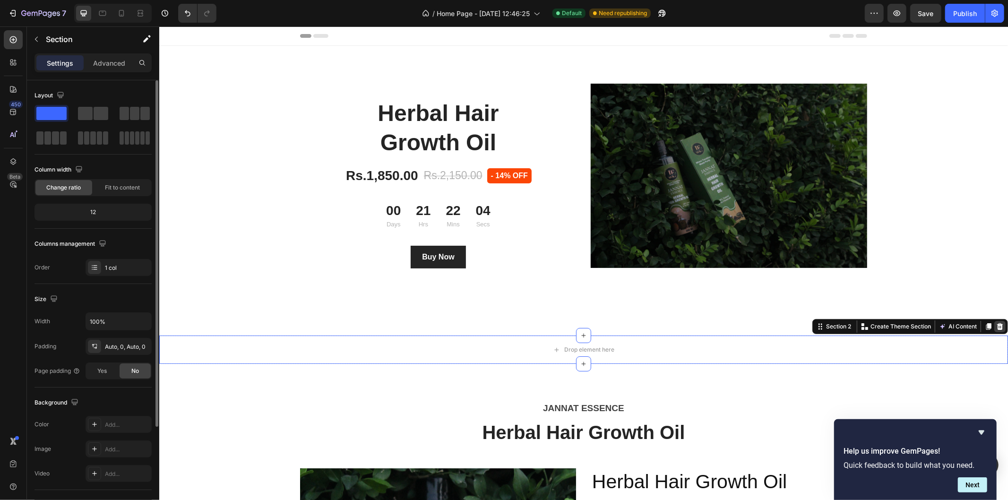
click at [996, 325] on icon at bounding box center [1000, 326] width 8 height 8
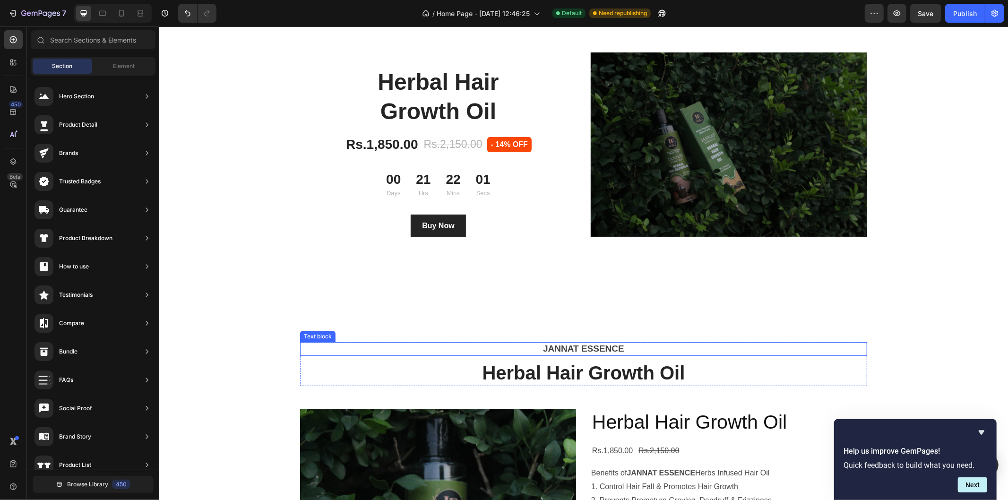
scroll to position [151, 0]
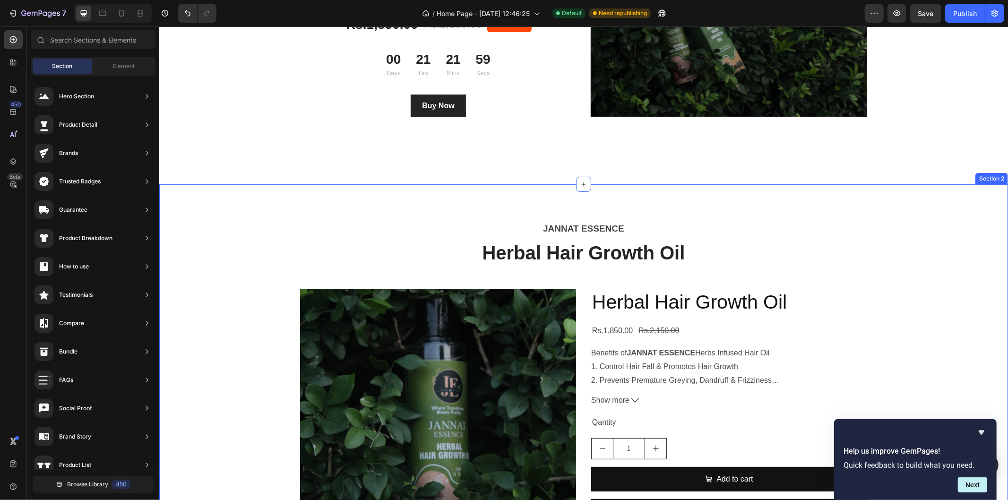
click at [687, 275] on div "JANNAT ESSENCE Text block Herbal Hair Growth Oil Heading Row Product Images Her…" at bounding box center [583, 397] width 835 height 350
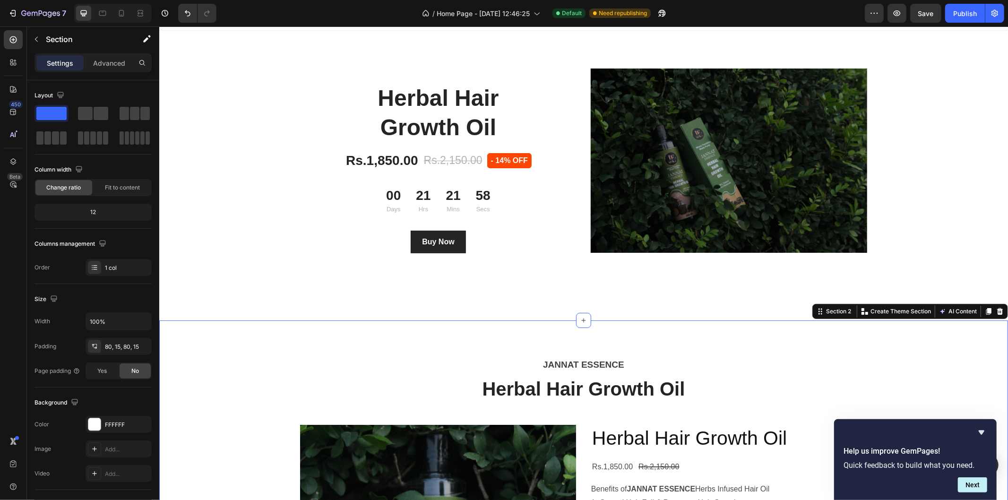
scroll to position [8, 0]
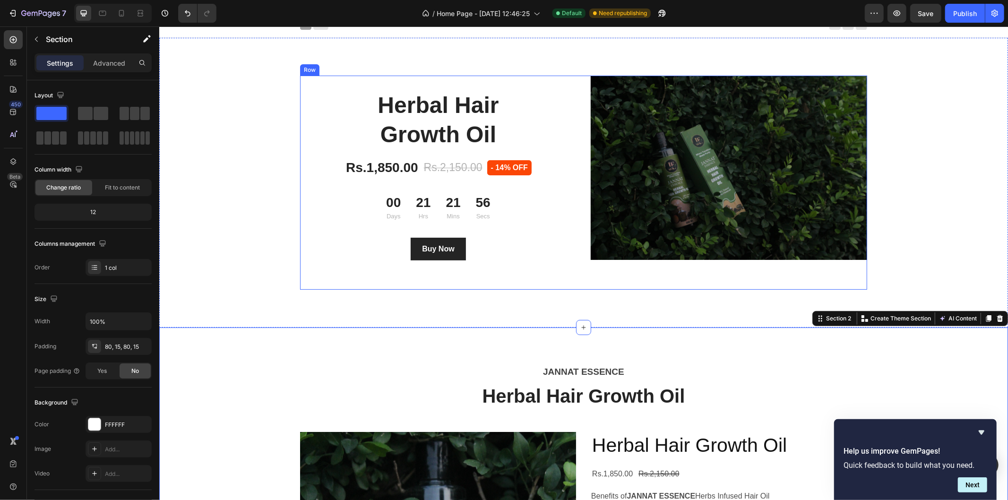
click at [749, 175] on div "Image Image" at bounding box center [728, 182] width 276 height 214
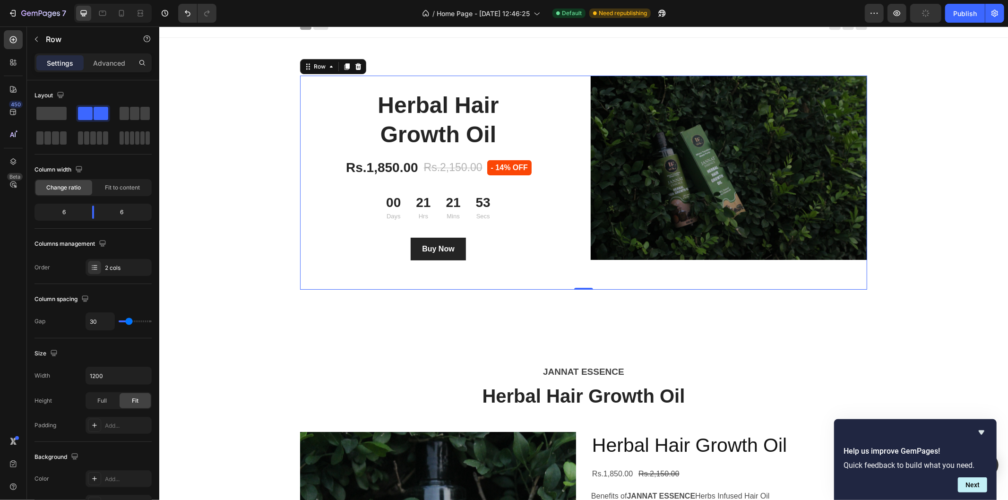
click at [714, 189] on div "Image Image" at bounding box center [728, 182] width 276 height 214
click at [63, 110] on span at bounding box center [51, 113] width 30 height 13
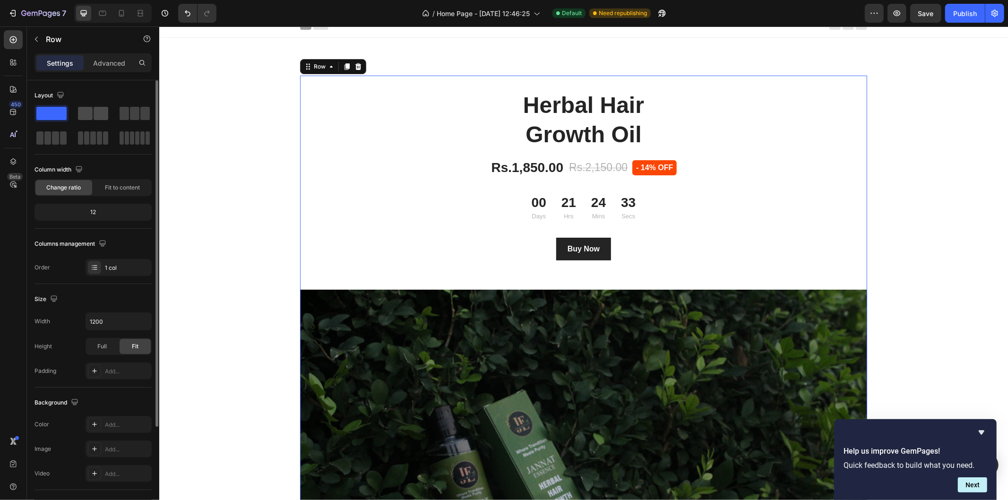
click at [88, 112] on span at bounding box center [85, 113] width 15 height 13
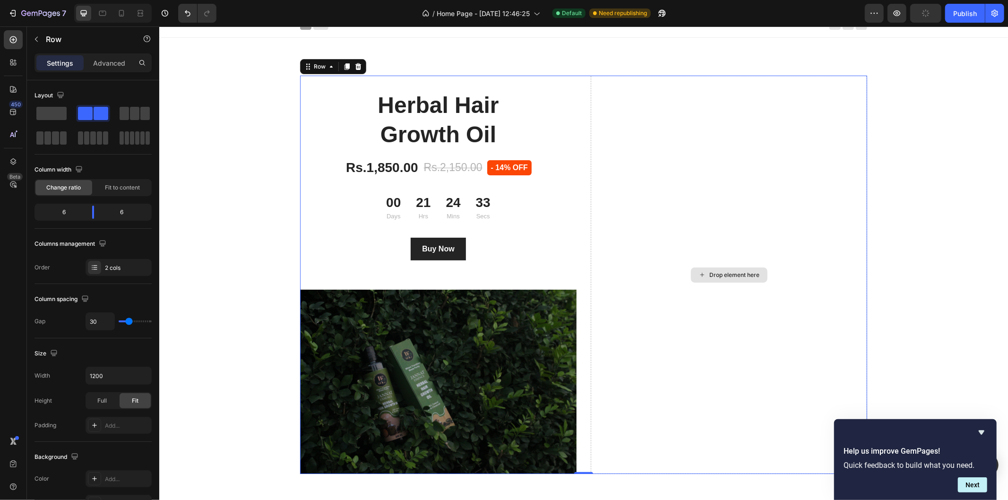
click at [683, 212] on div "Drop element here" at bounding box center [728, 274] width 276 height 398
click at [710, 271] on div "Drop element here" at bounding box center [734, 275] width 50 height 8
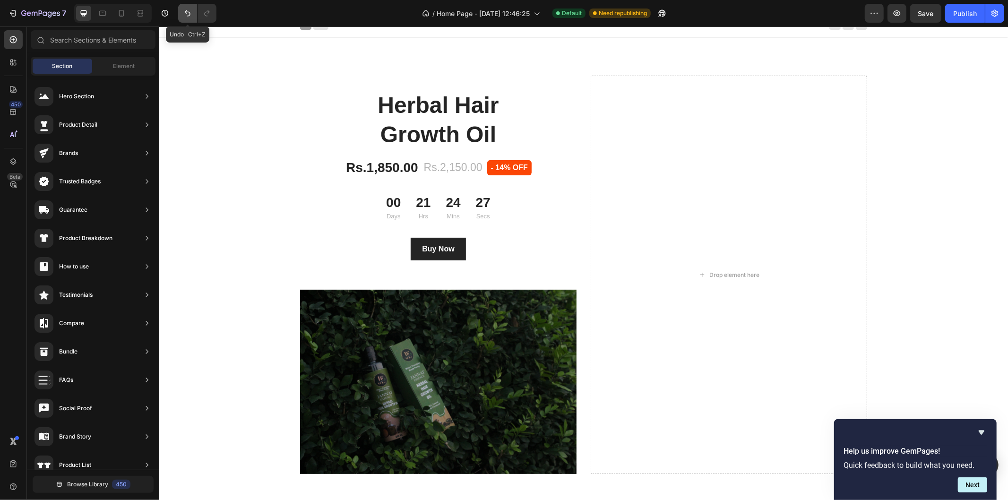
click at [190, 9] on icon "Undo/Redo" at bounding box center [187, 13] width 9 height 9
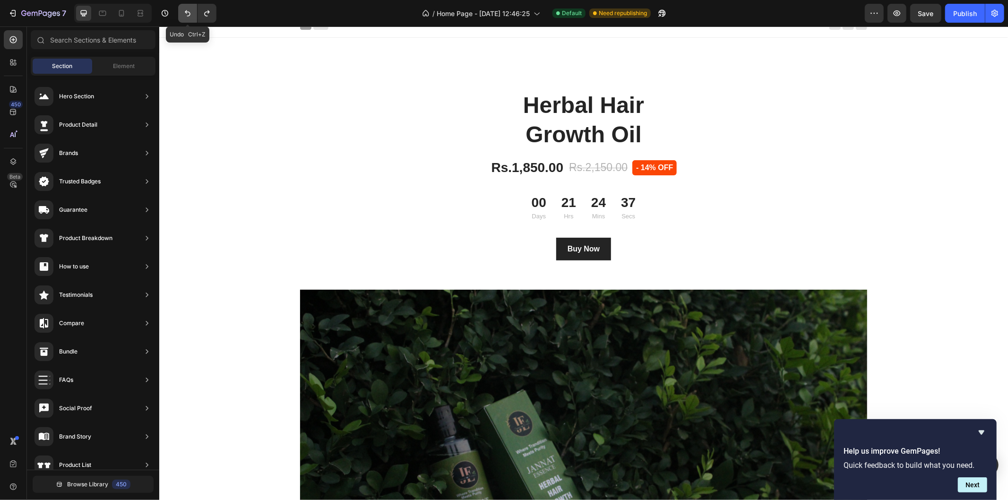
click at [190, 9] on icon "Undo/Redo" at bounding box center [187, 13] width 9 height 9
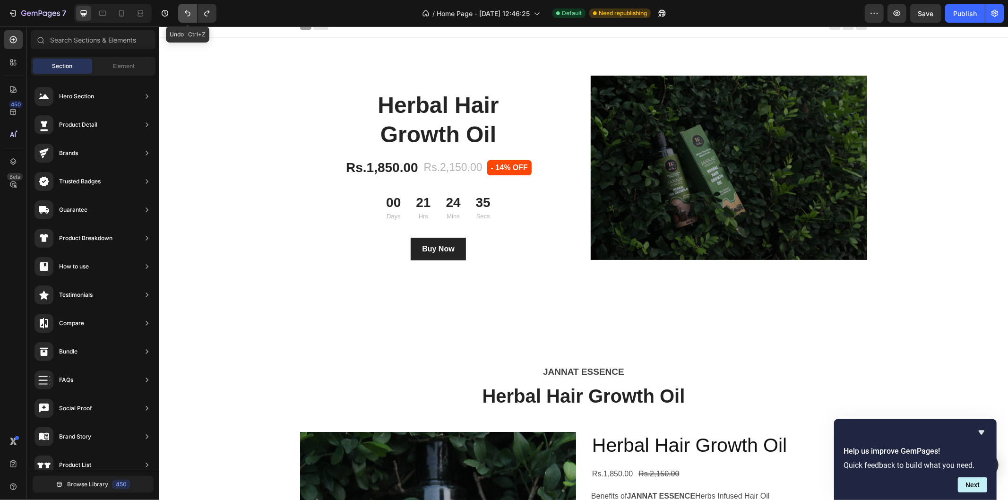
click at [190, 9] on icon "Undo/Redo" at bounding box center [187, 13] width 9 height 9
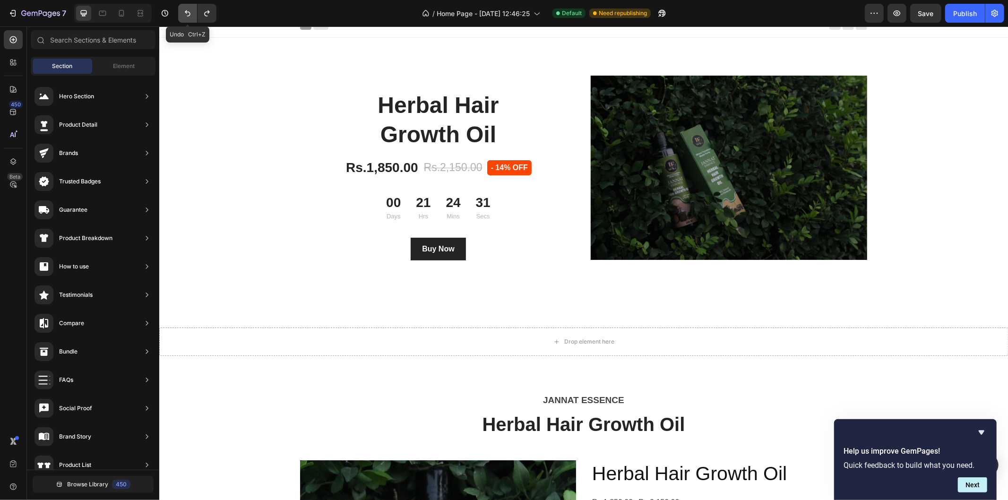
click at [190, 9] on icon "Undo/Redo" at bounding box center [187, 13] width 9 height 9
click at [186, 13] on icon "Undo/Redo" at bounding box center [188, 13] width 6 height 6
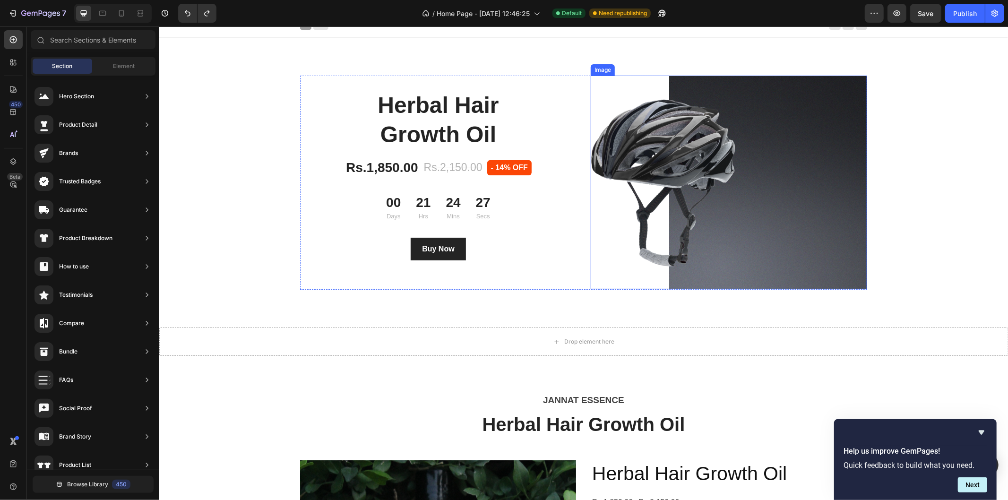
click at [628, 189] on img at bounding box center [728, 182] width 276 height 214
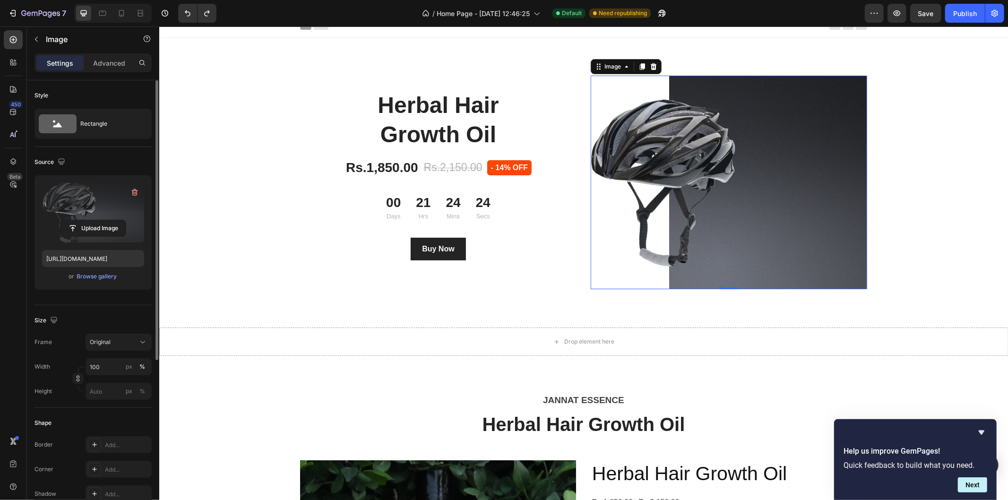
click at [121, 203] on label at bounding box center [93, 213] width 102 height 60
click at [121, 220] on input "file" at bounding box center [92, 228] width 65 height 16
type input "[URL][DOMAIN_NAME]"
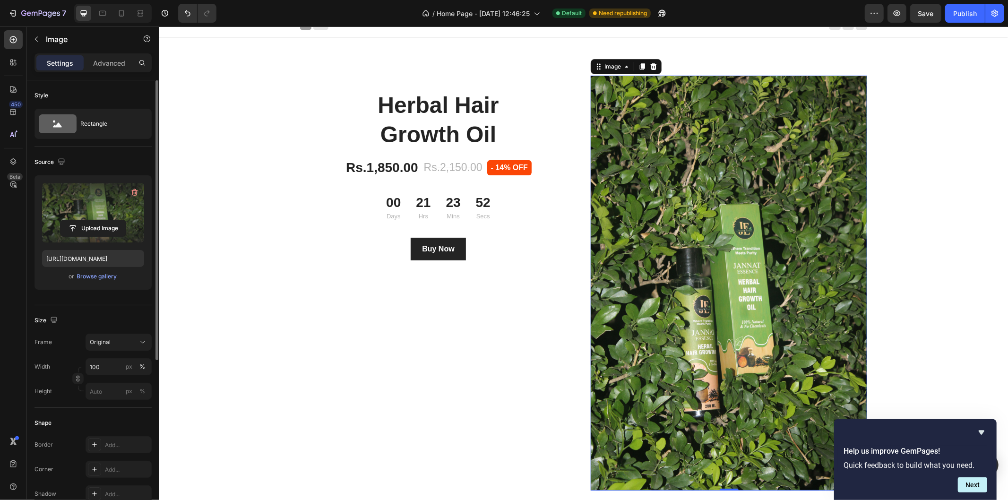
scroll to position [172, 0]
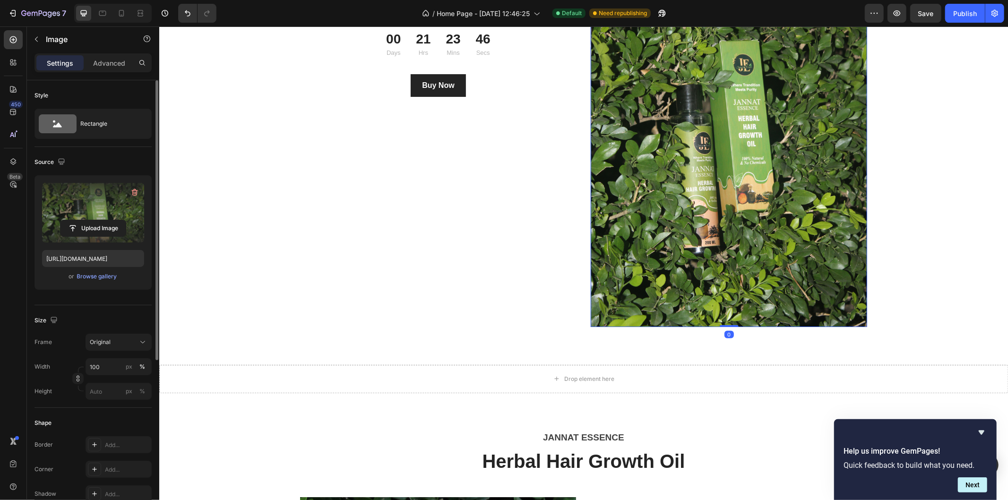
drag, startPoint x: 718, startPoint y: 325, endPoint x: 724, endPoint y: 323, distance: 6.4
click at [716, 279] on div "Image 0" at bounding box center [728, 119] width 276 height 415
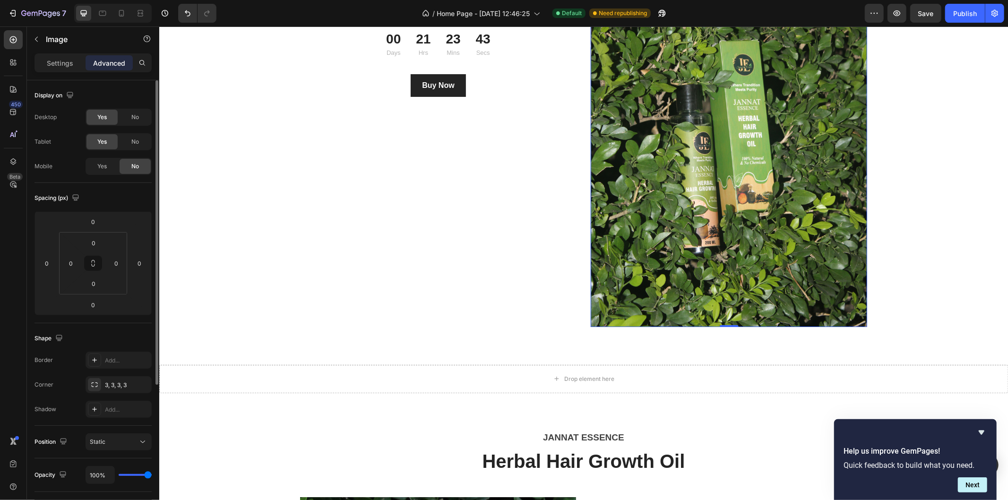
drag, startPoint x: 724, startPoint y: 325, endPoint x: 725, endPoint y: 301, distance: 23.6
click at [725, 301] on div "Image 0" at bounding box center [728, 119] width 276 height 415
click at [98, 163] on span "Yes" at bounding box center [101, 166] width 9 height 9
click at [112, 440] on div "Static" at bounding box center [114, 442] width 48 height 9
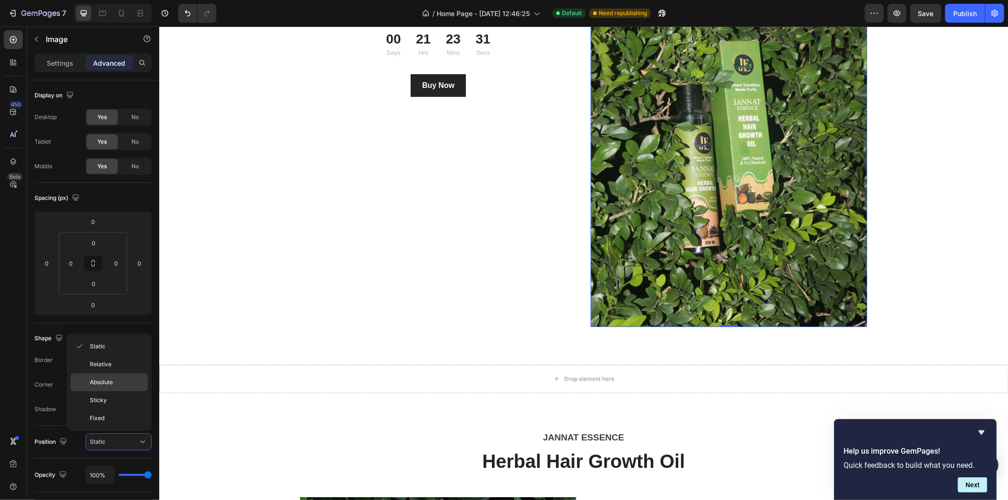
click at [118, 387] on div "Absolute" at bounding box center [108, 382] width 77 height 18
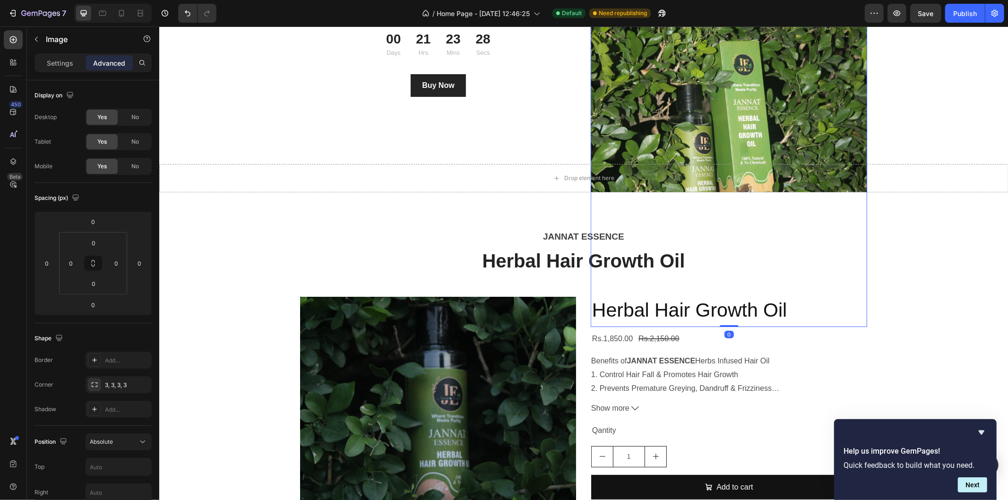
click at [495, 246] on div "JANNAT ESSENCE Text block Herbal Hair Growth Oil Heading" at bounding box center [583, 252] width 567 height 44
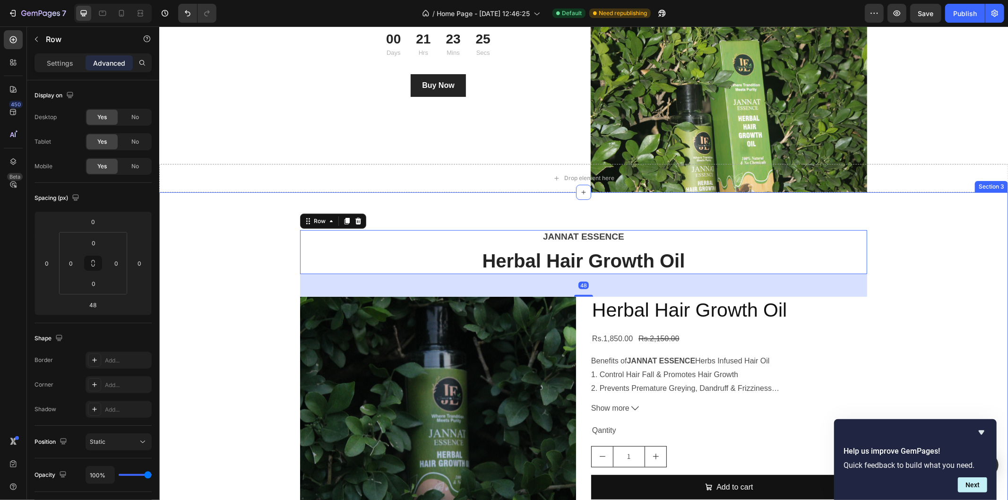
click at [211, 291] on div "JANNAT ESSENCE Text block Herbal Hair Growth Oil Heading Row 48 Product Images …" at bounding box center [583, 405] width 835 height 350
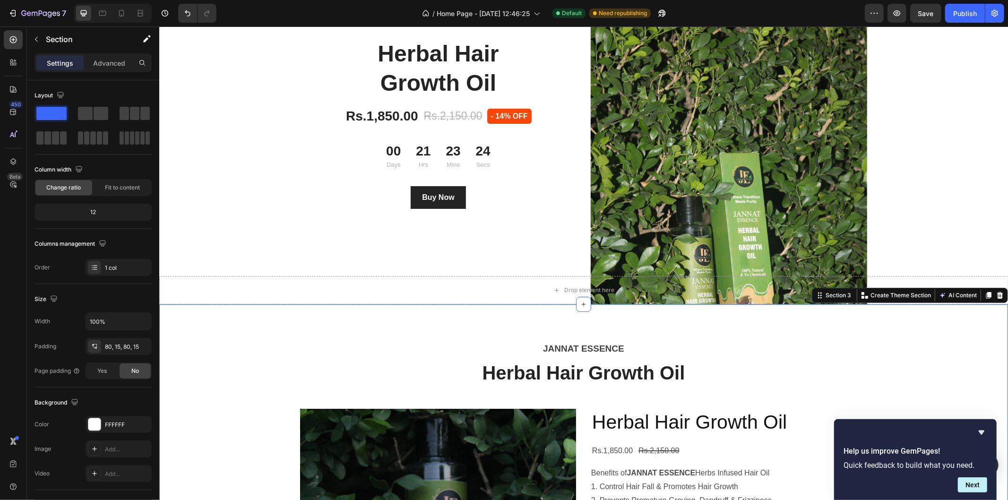
scroll to position [0, 0]
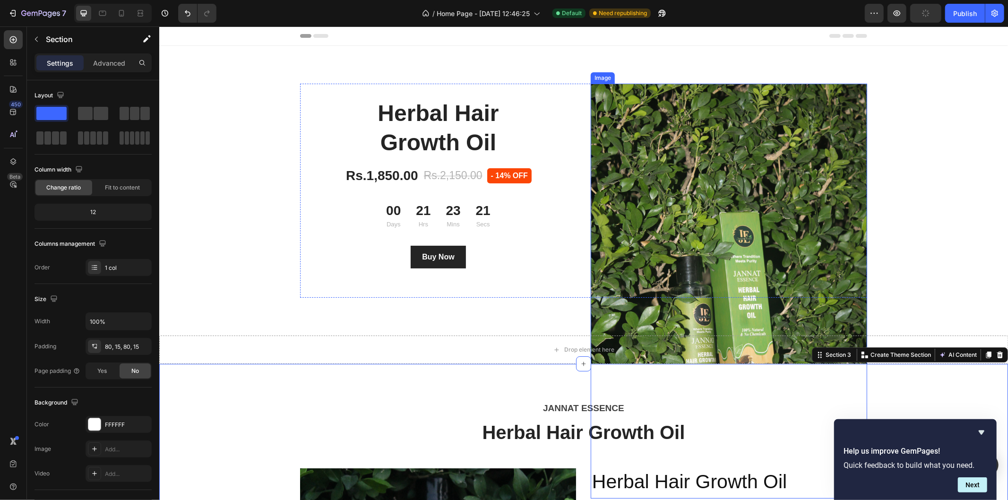
click at [617, 246] on img at bounding box center [728, 290] width 276 height 415
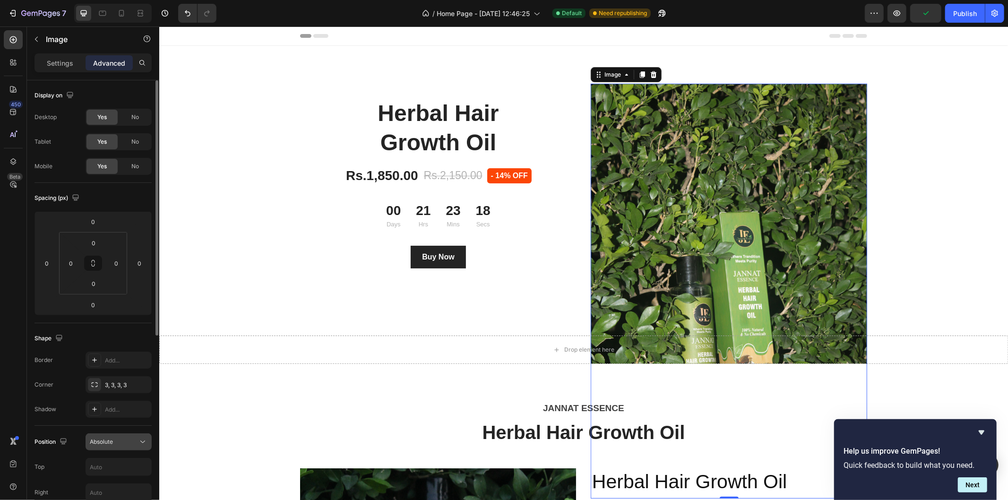
click at [96, 441] on span "Absolute" at bounding box center [101, 441] width 23 height 7
click at [96, 440] on span "Absolute" at bounding box center [101, 441] width 23 height 7
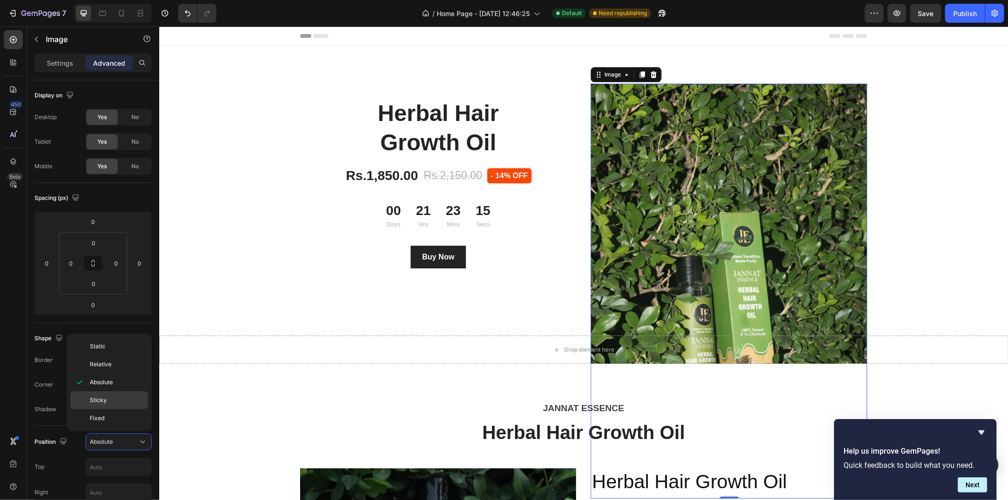
click at [103, 397] on span "Sticky" at bounding box center [98, 400] width 17 height 9
type input "0"
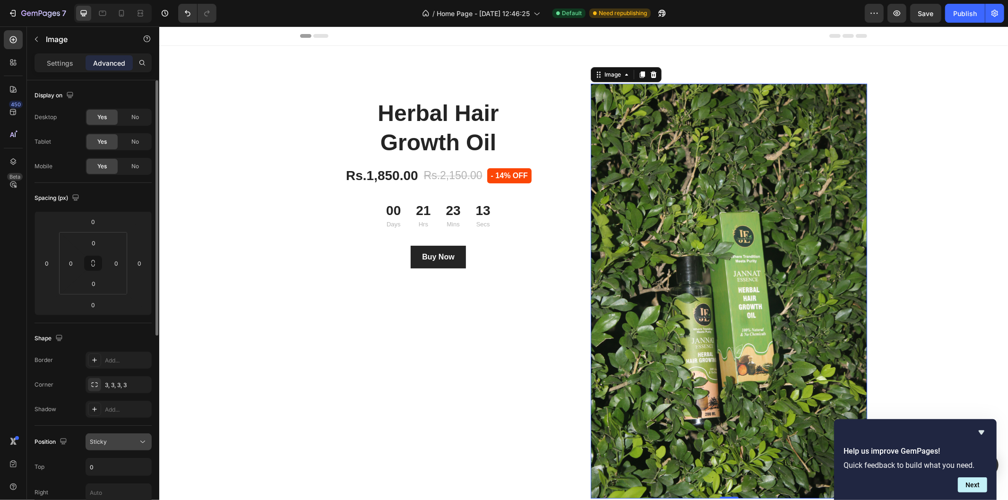
click at [93, 435] on button "Sticky" at bounding box center [119, 441] width 66 height 17
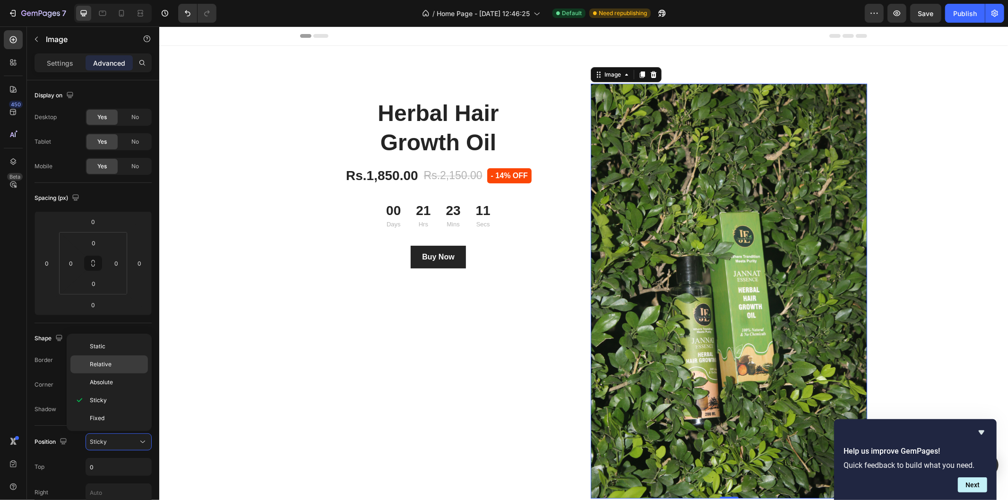
click at [106, 361] on span "Relative" at bounding box center [101, 364] width 22 height 9
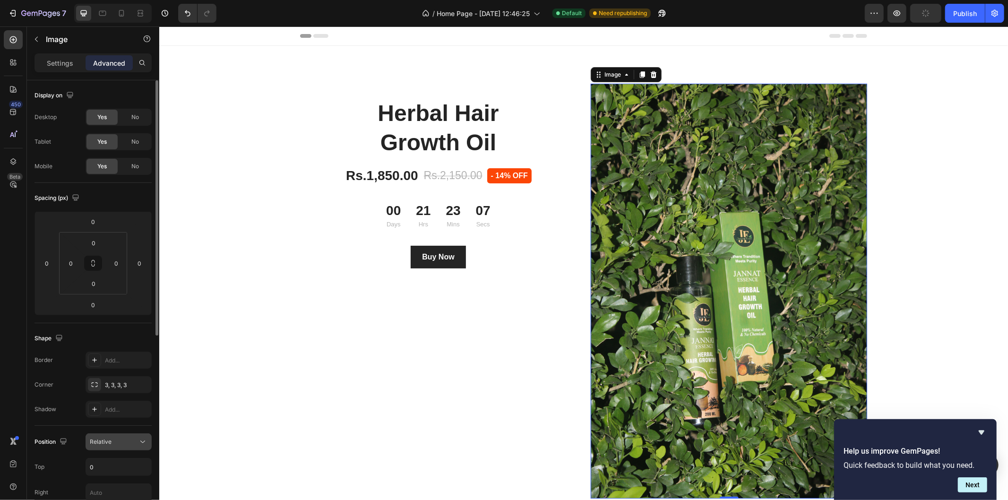
click at [116, 444] on div "Relative" at bounding box center [114, 442] width 48 height 9
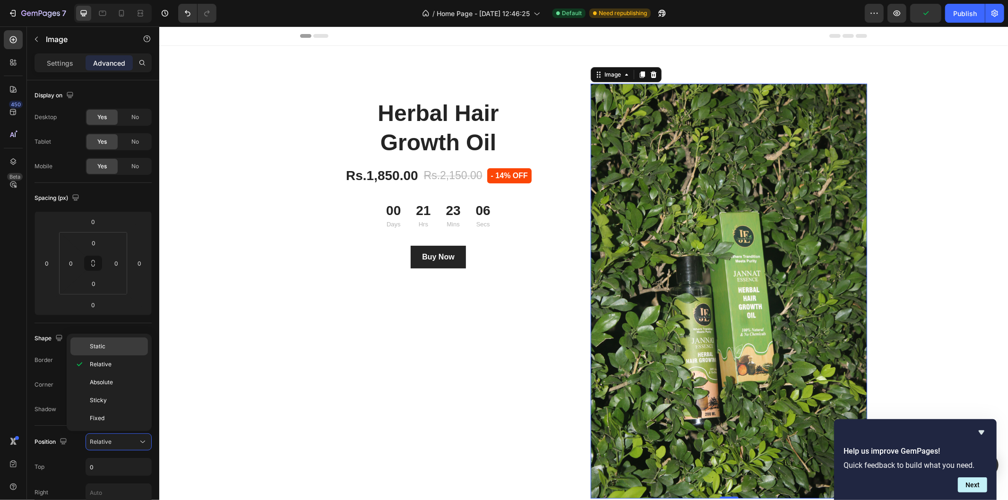
click at [136, 339] on div "Static" at bounding box center [108, 346] width 77 height 18
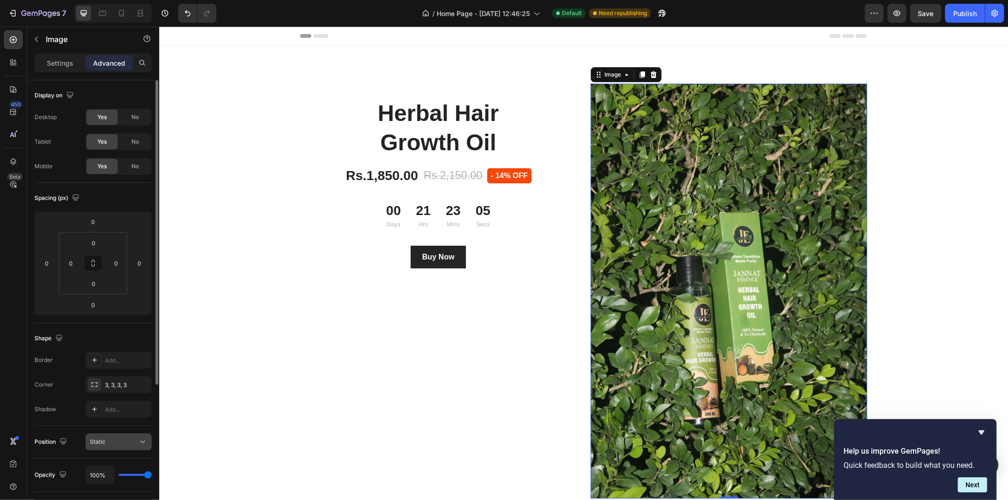
click at [110, 444] on div "Static" at bounding box center [114, 442] width 48 height 9
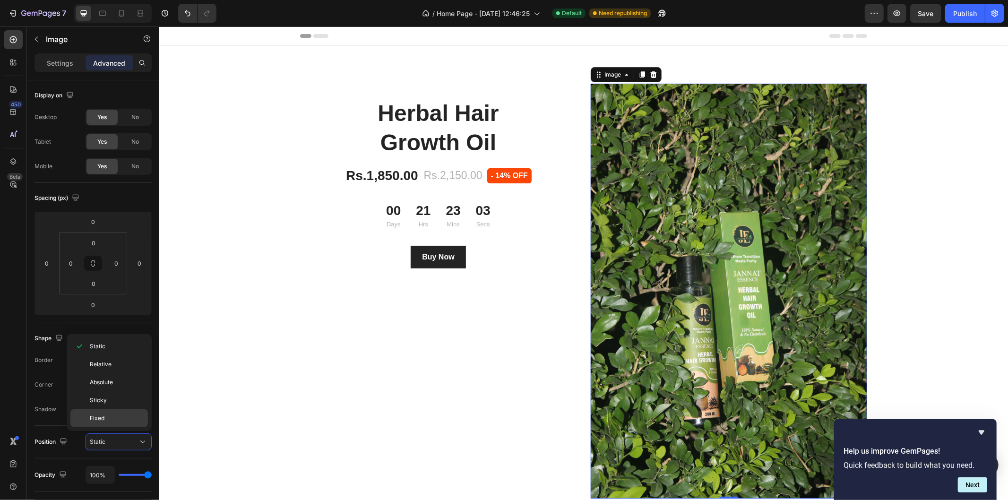
click at [113, 414] on p "Fixed" at bounding box center [117, 418] width 54 height 9
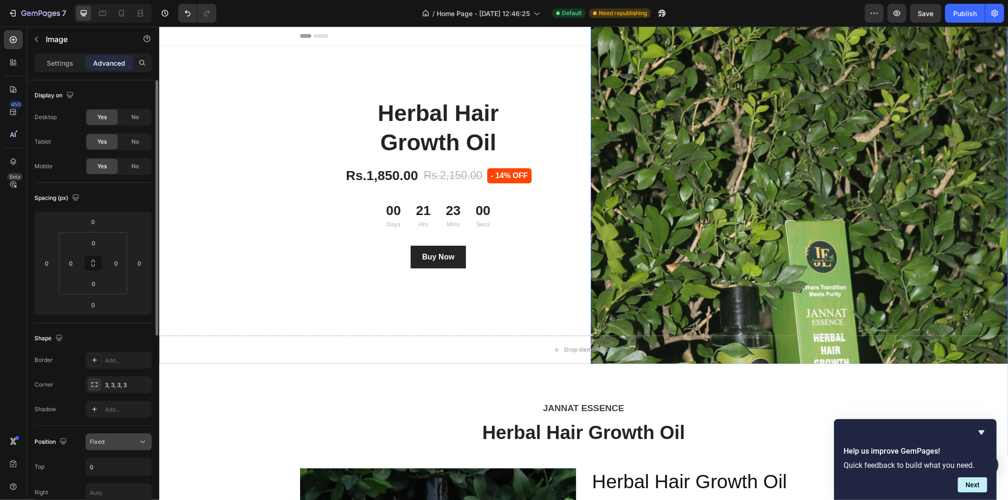
click at [100, 447] on button "Fixed" at bounding box center [119, 441] width 66 height 17
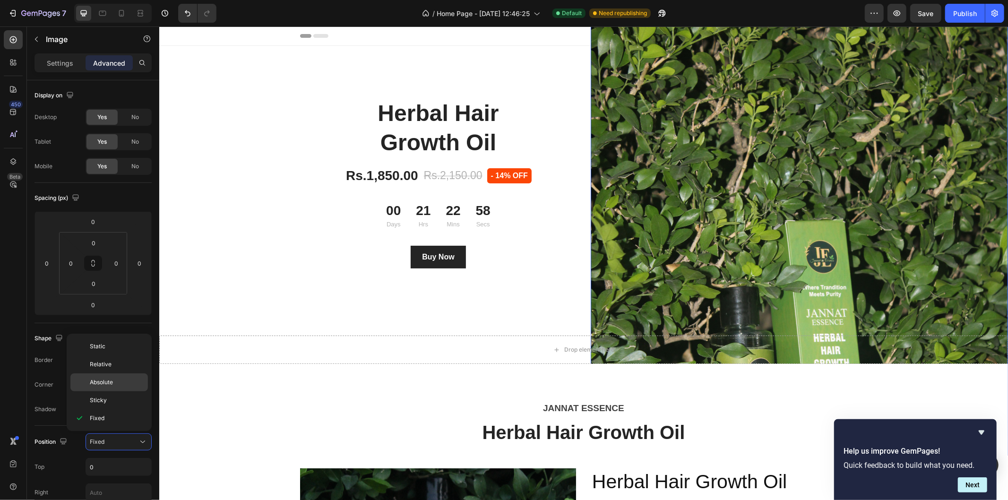
click at [109, 391] on div "Absolute" at bounding box center [108, 382] width 77 height 18
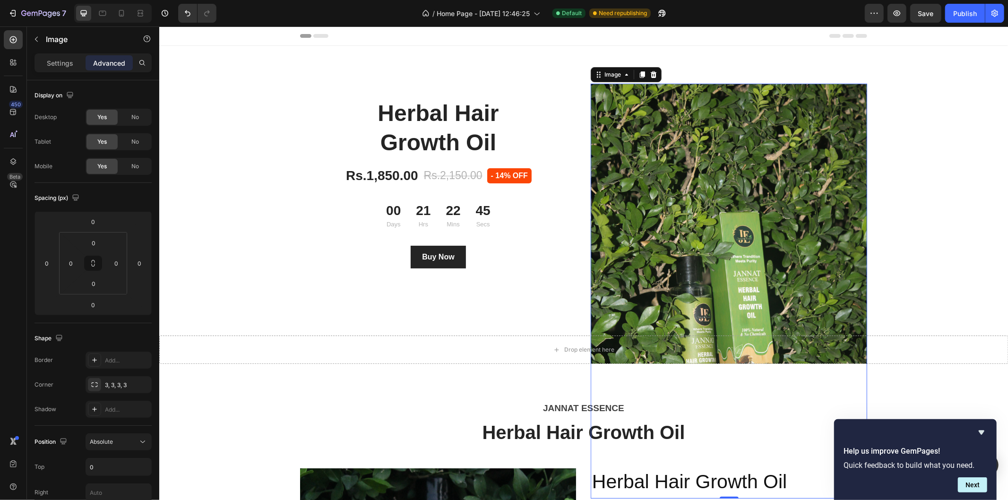
click at [636, 238] on img at bounding box center [728, 290] width 276 height 415
click at [36, 38] on icon "button" at bounding box center [36, 39] width 3 height 5
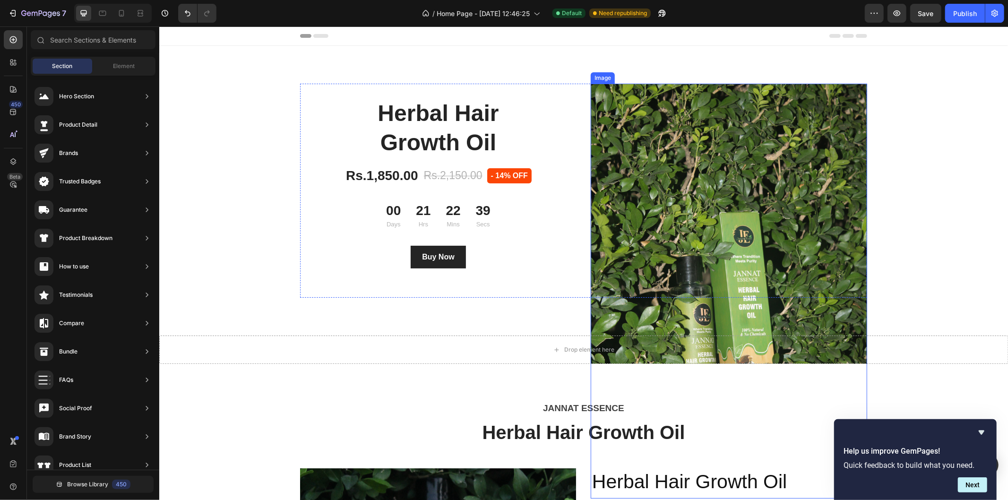
click at [643, 228] on img at bounding box center [728, 290] width 276 height 415
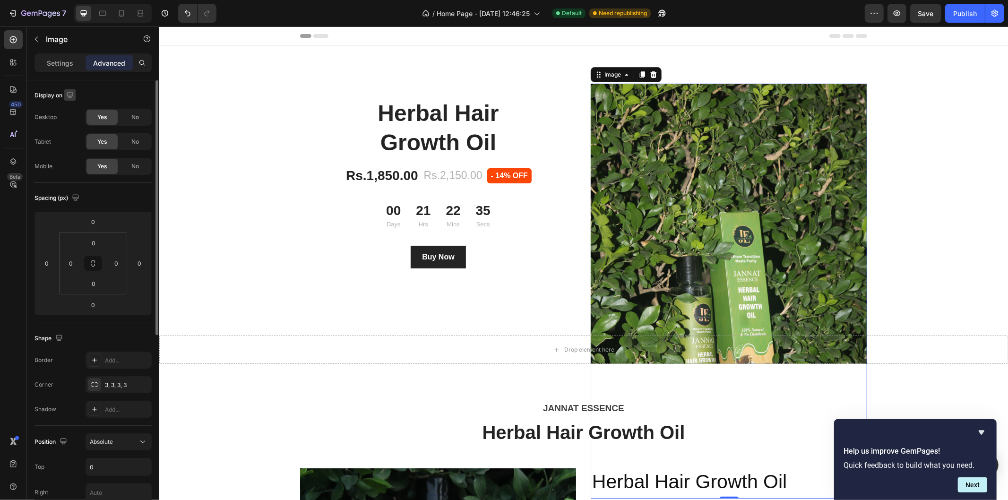
click at [67, 96] on icon "button" at bounding box center [69, 94] width 9 height 9
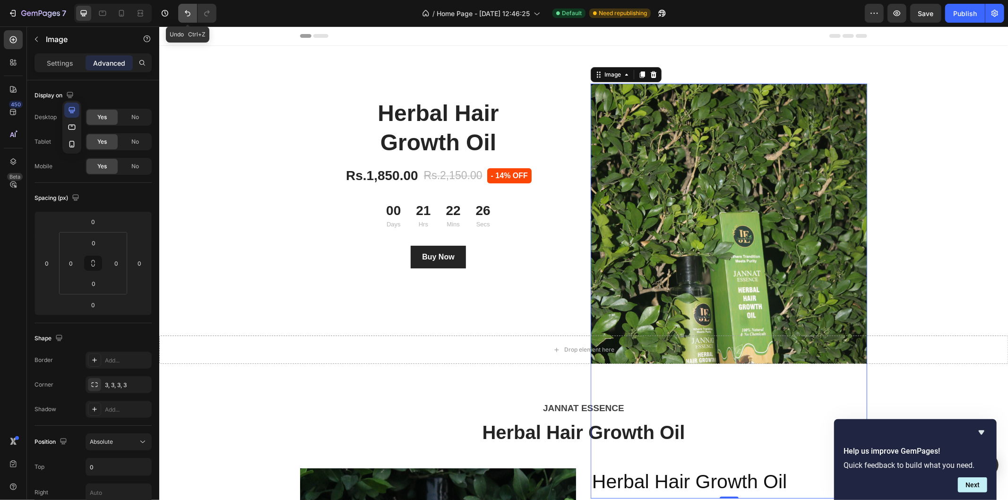
click at [188, 22] on button "Undo/Redo" at bounding box center [187, 13] width 19 height 19
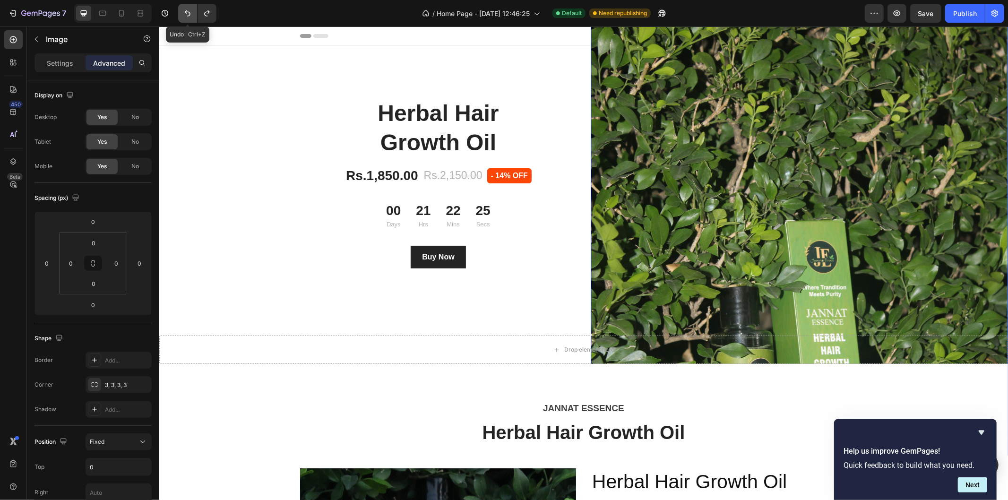
click at [188, 22] on button "Undo/Redo" at bounding box center [187, 13] width 19 height 19
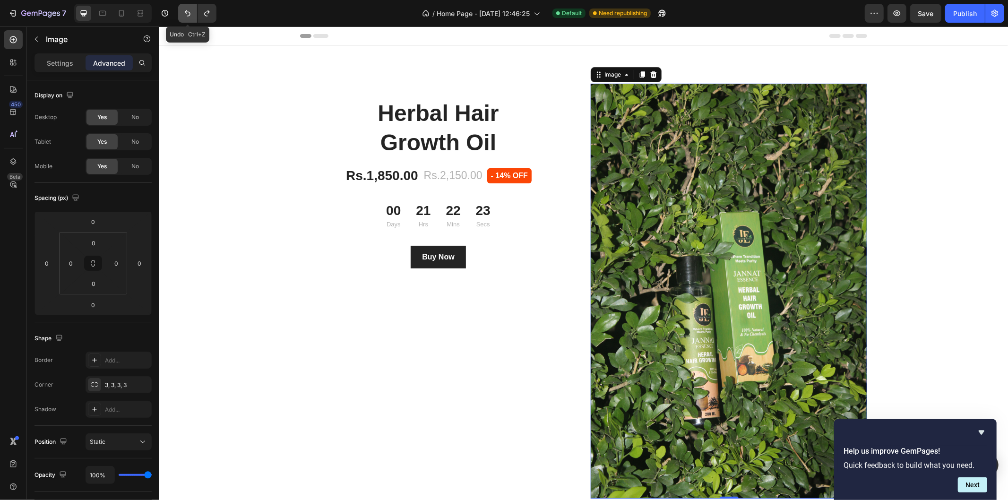
click at [188, 22] on button "Undo/Redo" at bounding box center [187, 13] width 19 height 19
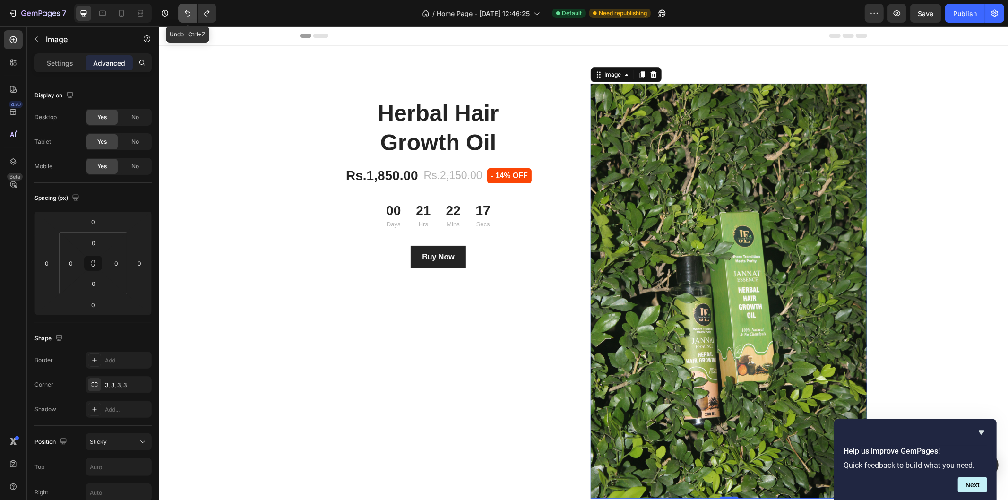
click at [189, 22] on button "Undo/Redo" at bounding box center [187, 13] width 19 height 19
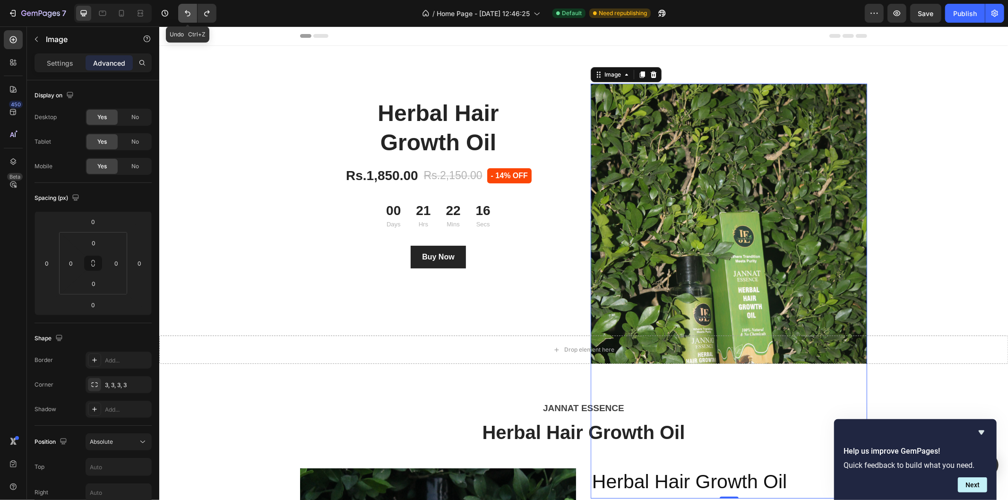
click at [189, 22] on button "Undo/Redo" at bounding box center [187, 13] width 19 height 19
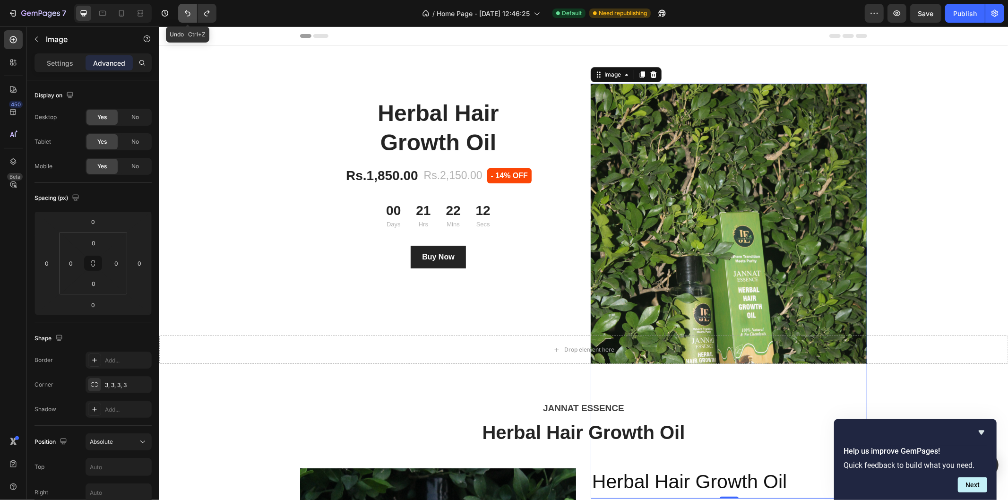
click at [189, 22] on button "Undo/Redo" at bounding box center [187, 13] width 19 height 19
click at [190, 22] on button "Undo/Redo" at bounding box center [187, 13] width 19 height 19
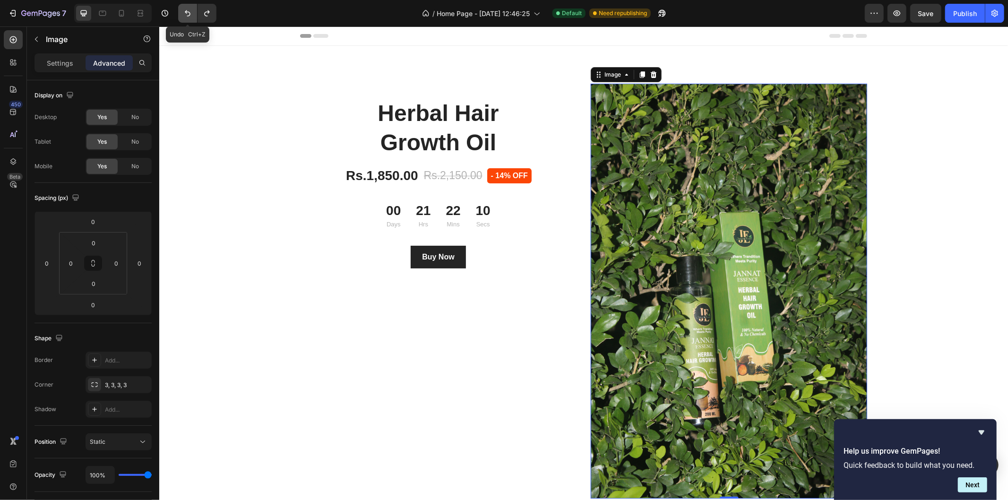
click at [190, 22] on button "Undo/Redo" at bounding box center [187, 13] width 19 height 19
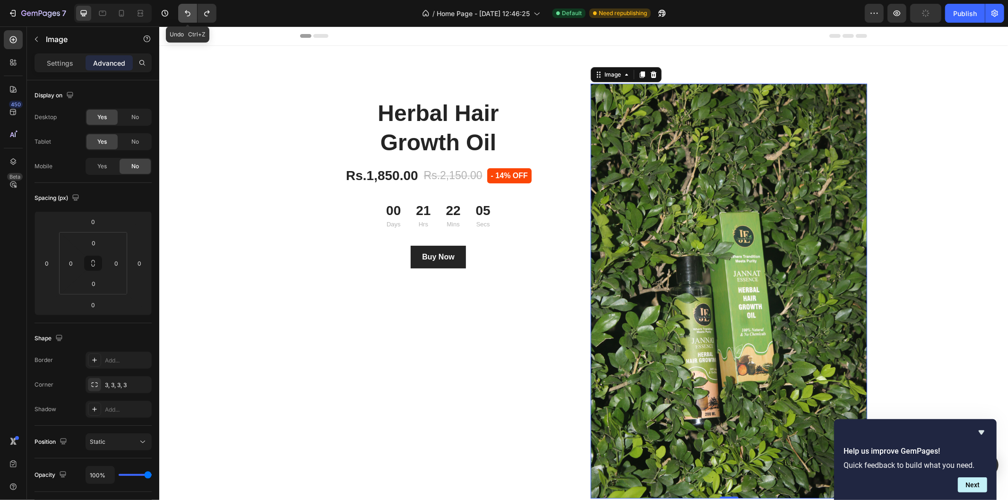
click at [190, 22] on button "Undo/Redo" at bounding box center [187, 13] width 19 height 19
click at [186, 15] on icon "Undo/Redo" at bounding box center [187, 13] width 9 height 9
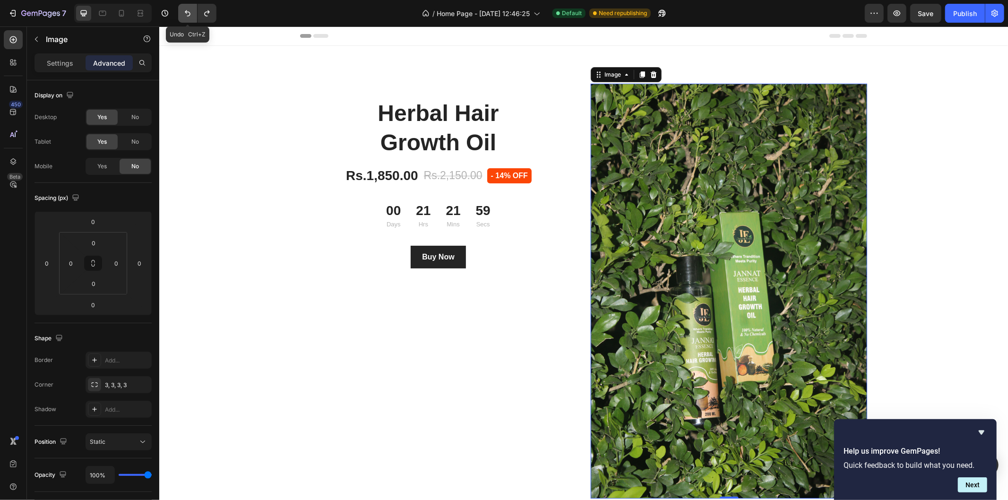
click at [186, 15] on icon "Undo/Redo" at bounding box center [187, 13] width 9 height 9
click at [630, 139] on img at bounding box center [728, 290] width 276 height 415
click at [629, 201] on img at bounding box center [728, 290] width 276 height 415
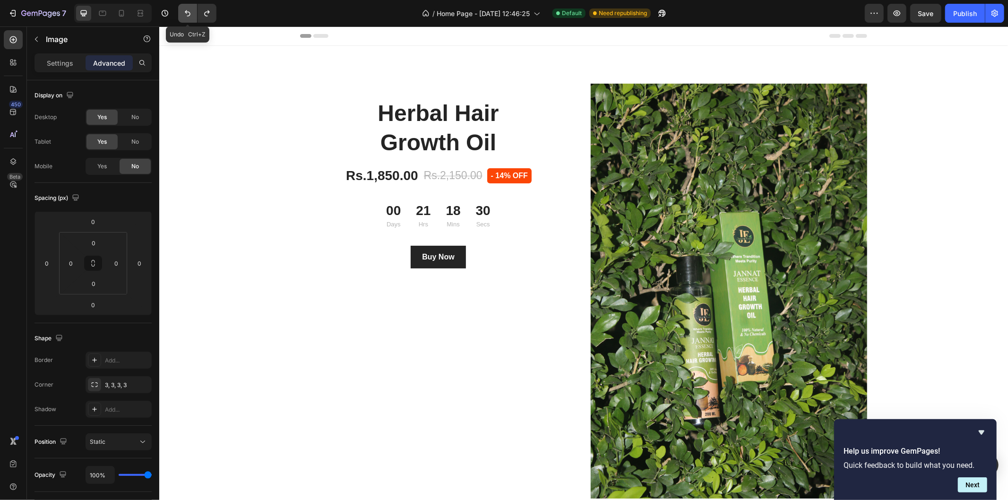
click at [186, 15] on icon "Undo/Redo" at bounding box center [187, 13] width 9 height 9
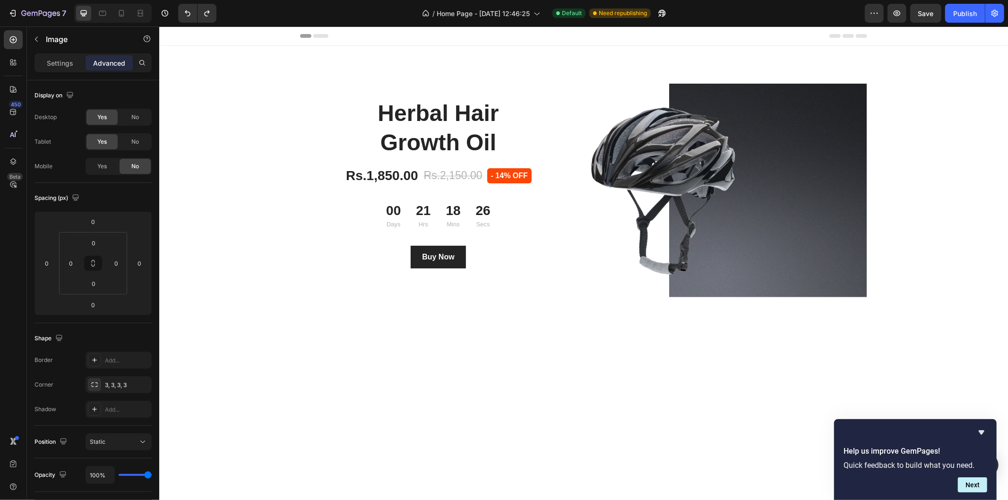
click at [737, 215] on img at bounding box center [728, 190] width 276 height 214
click at [613, 203] on img at bounding box center [728, 190] width 276 height 214
click at [749, 208] on img at bounding box center [728, 190] width 276 height 214
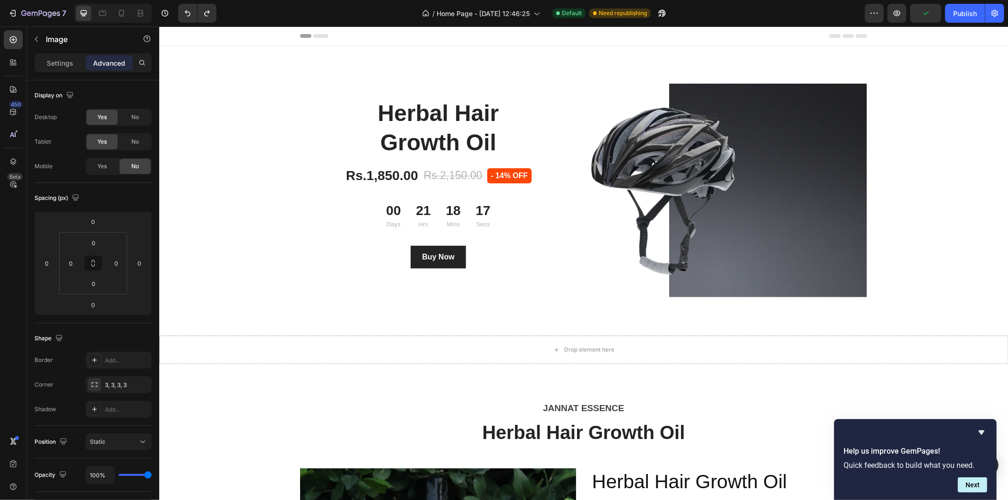
click at [701, 228] on img at bounding box center [728, 190] width 276 height 214
click at [607, 132] on img at bounding box center [728, 190] width 276 height 214
click at [590, 156] on img at bounding box center [728, 190] width 276 height 214
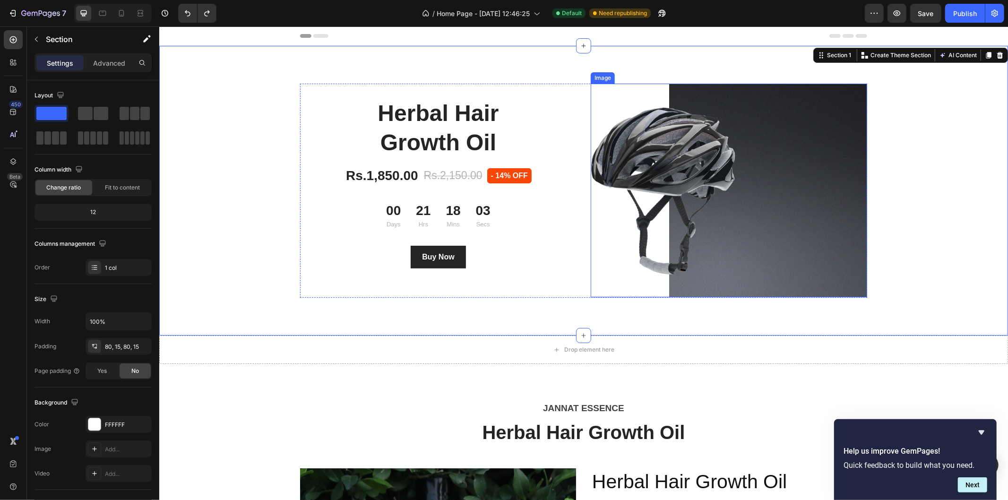
click at [623, 115] on img at bounding box center [728, 190] width 276 height 214
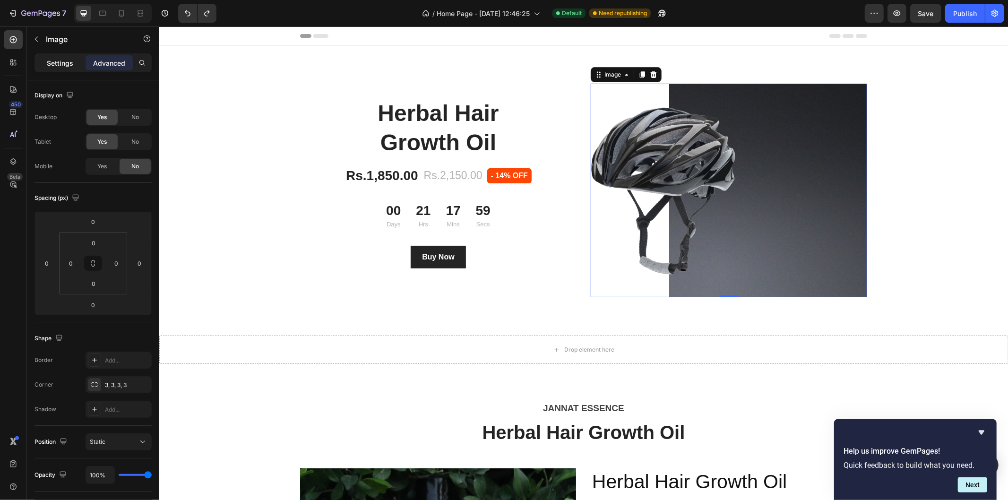
click at [66, 63] on p "Settings" at bounding box center [60, 63] width 26 height 10
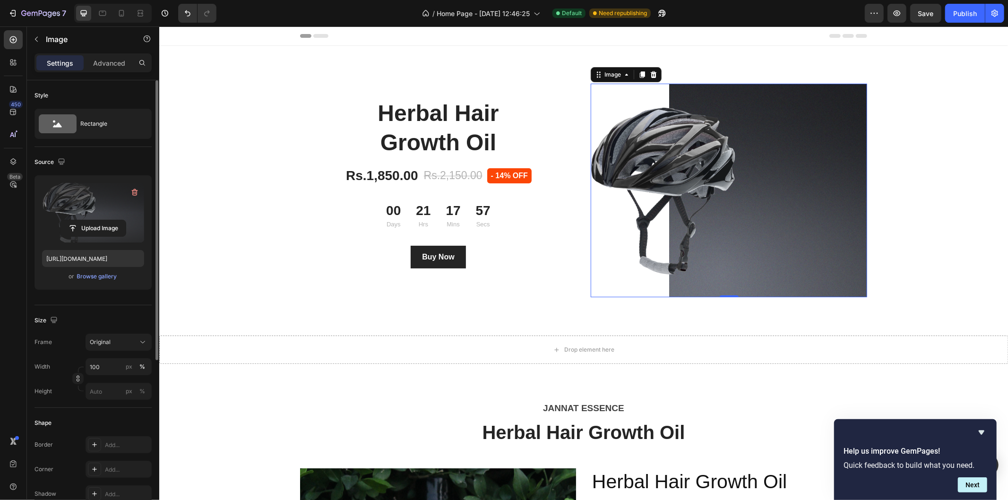
click at [66, 196] on label at bounding box center [93, 213] width 102 height 60
click at [66, 220] on input "file" at bounding box center [92, 228] width 65 height 16
type input "[URL][DOMAIN_NAME]"
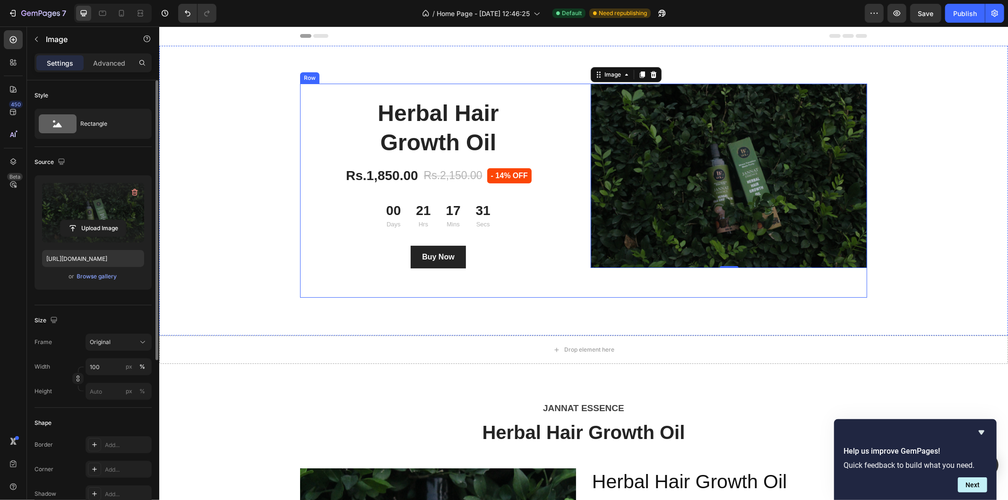
click at [541, 267] on div "Herbal Hair Growth Oil (P) Title Rs.1,850.00 (P) Price (P) Price Rs.2,150.00 (P…" at bounding box center [438, 190] width 276 height 214
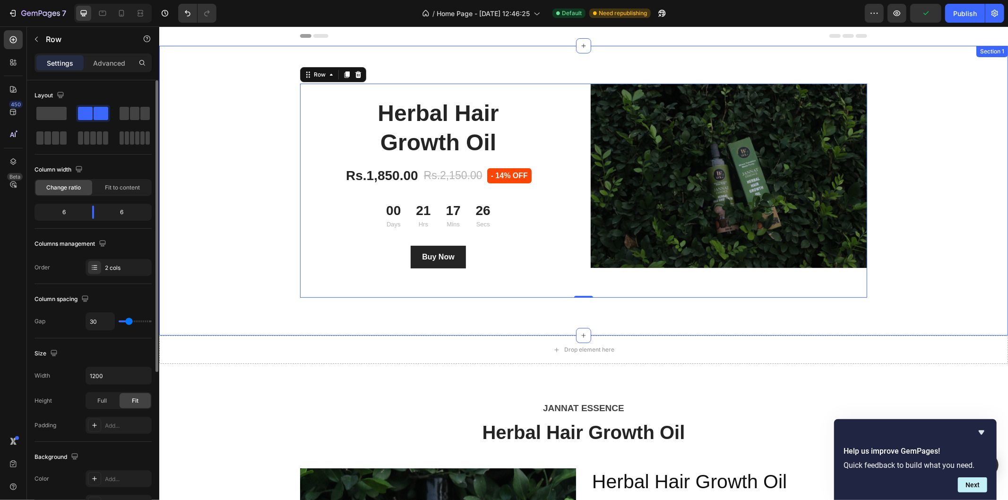
click at [490, 314] on div "Herbal Hair Growth Oil (P) Title Rs.1,850.00 (P) Price (P) Price Rs.2,150.00 (P…" at bounding box center [583, 190] width 849 height 290
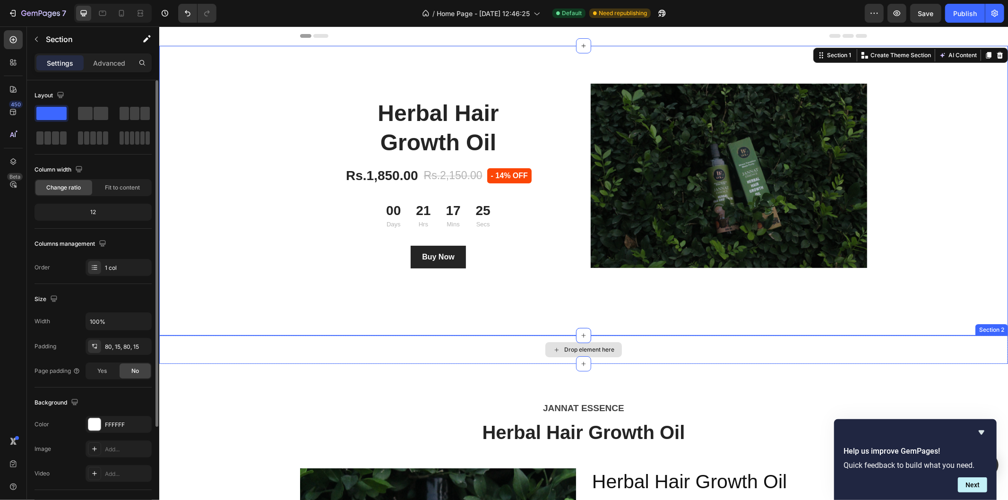
click at [478, 354] on div "Drop element here" at bounding box center [583, 349] width 849 height 28
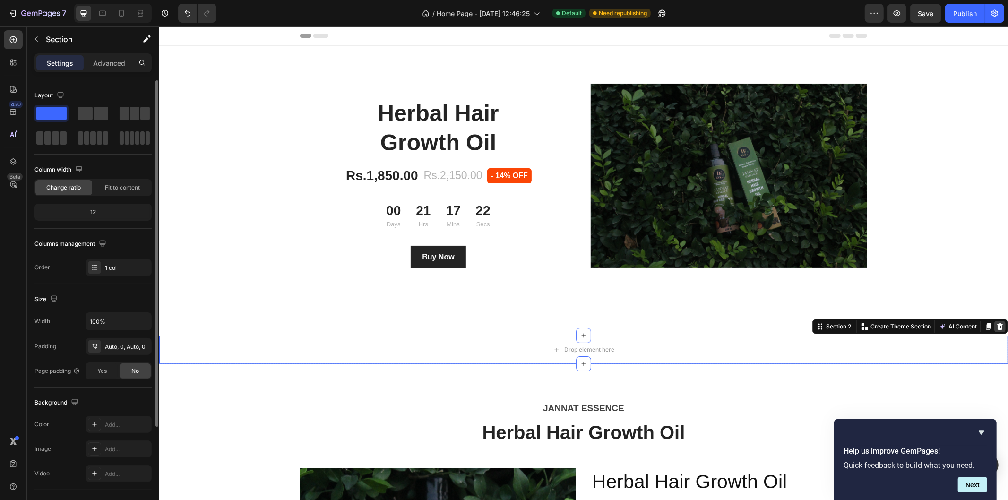
click at [997, 324] on icon at bounding box center [1000, 326] width 6 height 7
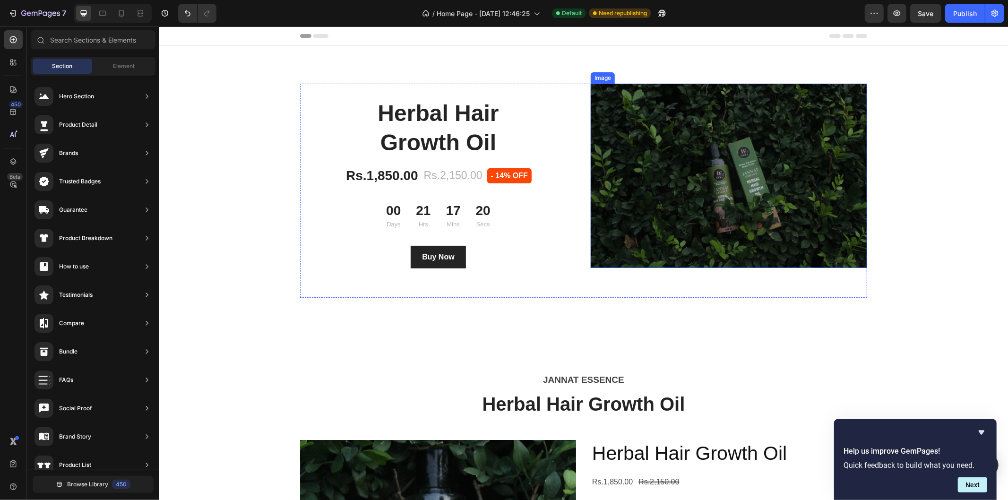
click at [630, 200] on img at bounding box center [728, 175] width 276 height 184
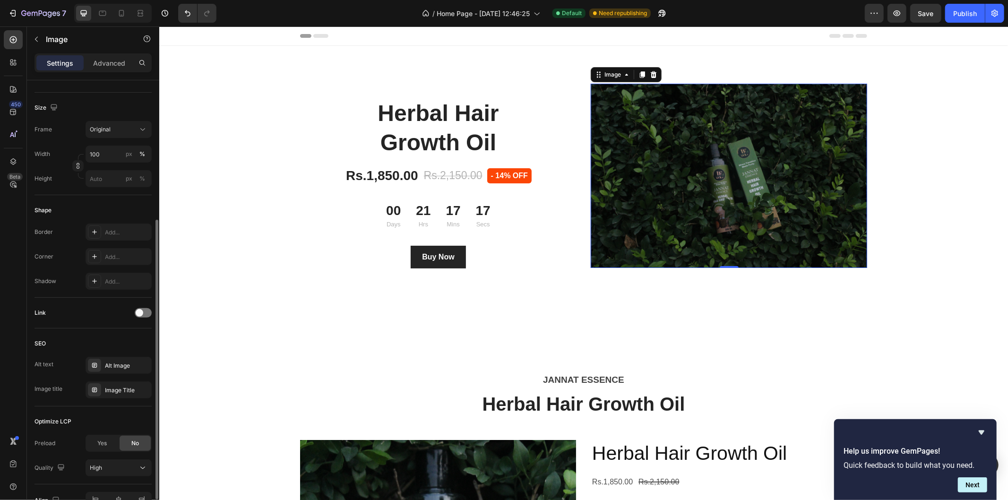
scroll to position [216, 0]
click at [129, 358] on div "Alt Image" at bounding box center [127, 362] width 44 height 9
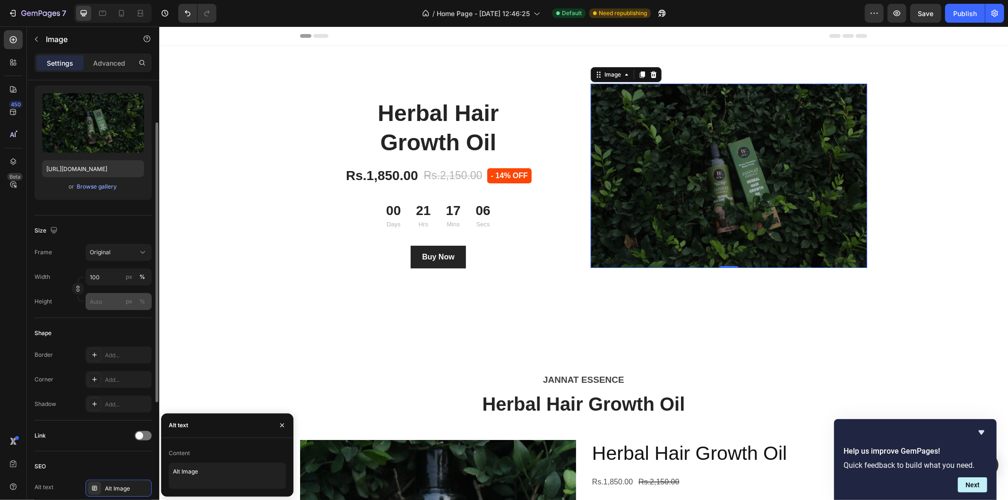
scroll to position [27, 0]
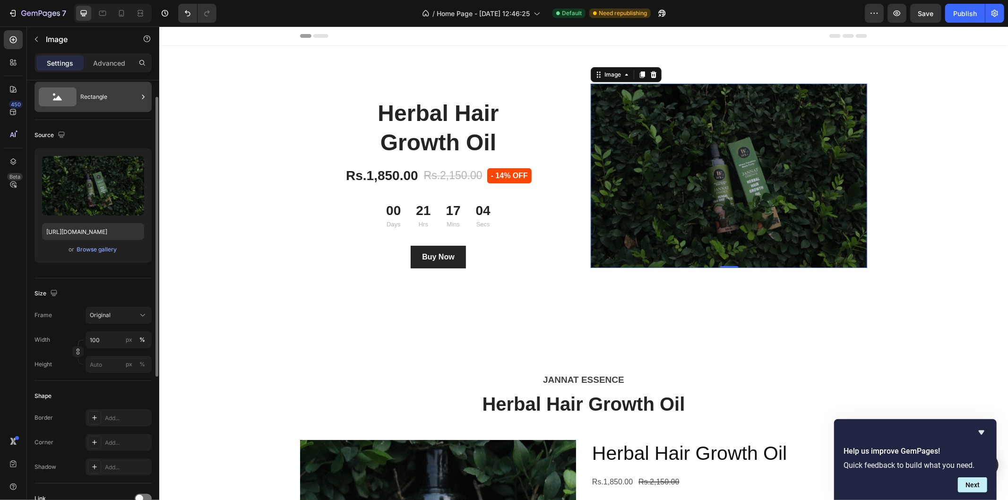
click at [105, 82] on div "Rectangle" at bounding box center [92, 97] width 117 height 30
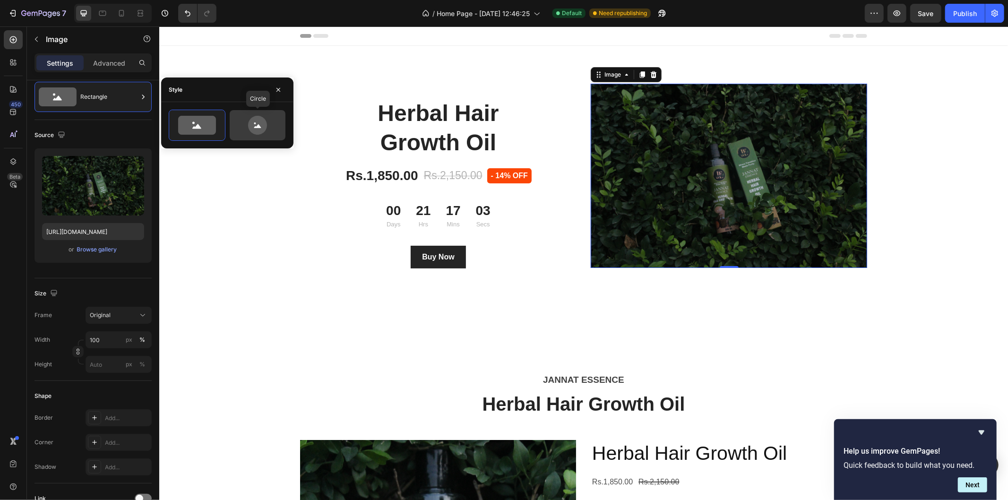
click at [233, 116] on div at bounding box center [258, 125] width 56 height 30
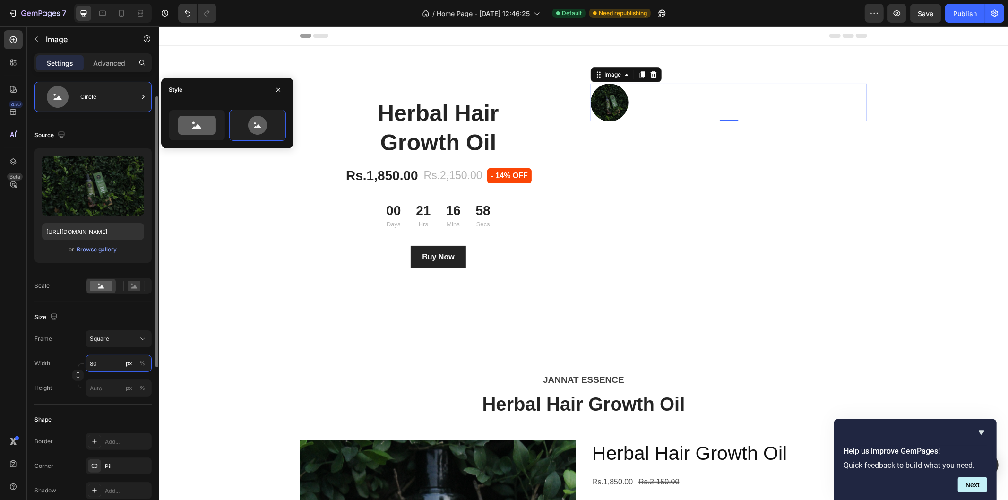
click at [95, 360] on input "80" at bounding box center [119, 363] width 66 height 17
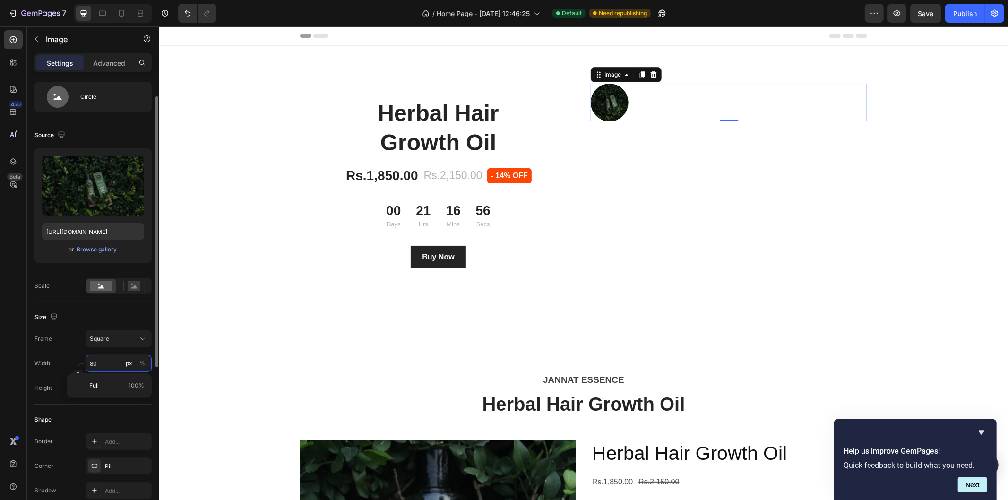
type input "2"
type input "20"
type input "200"
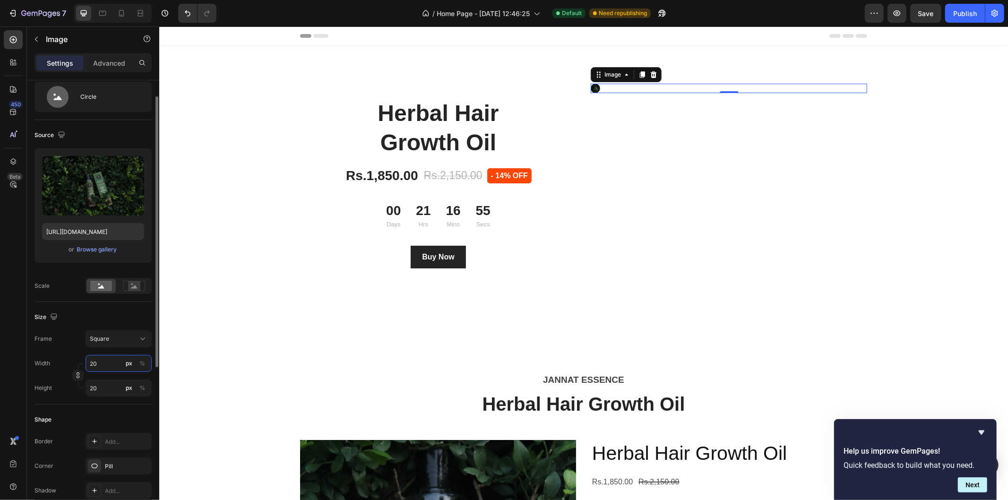
type input "200"
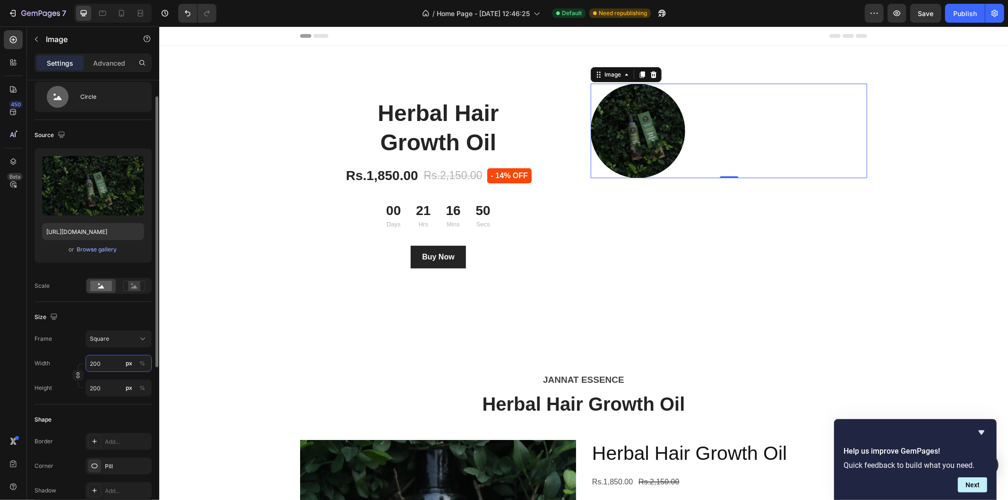
type input "2004"
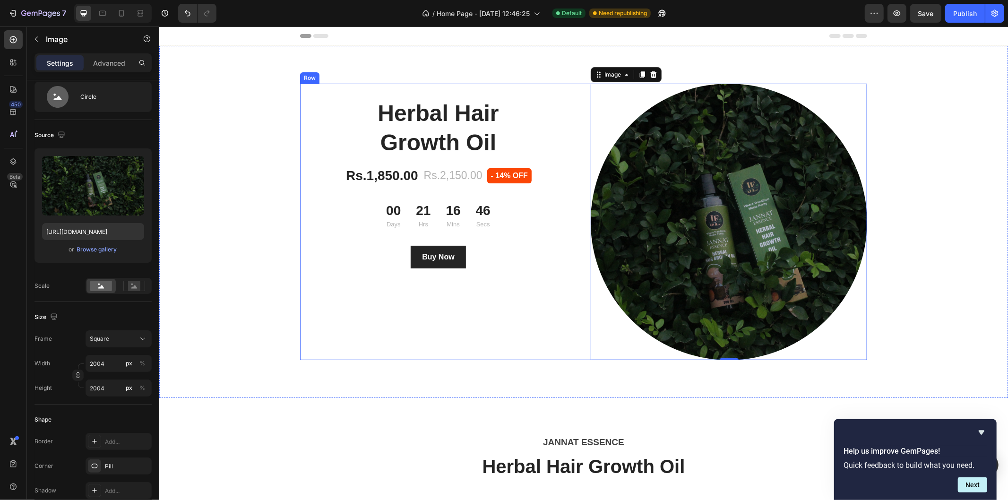
click at [366, 352] on div "Herbal Hair Growth Oil (P) Title Rs.1,850.00 (P) Price (P) Price Rs.2,150.00 (P…" at bounding box center [438, 221] width 276 height 276
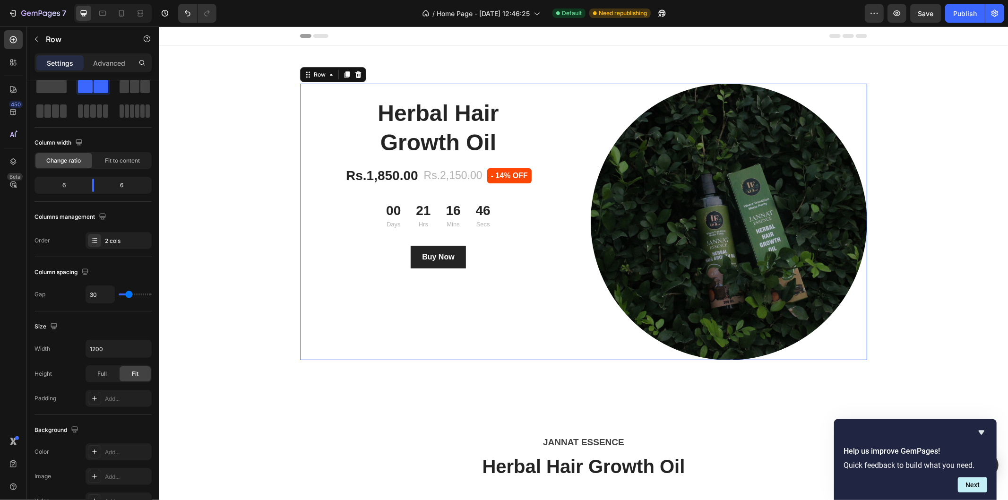
scroll to position [0, 0]
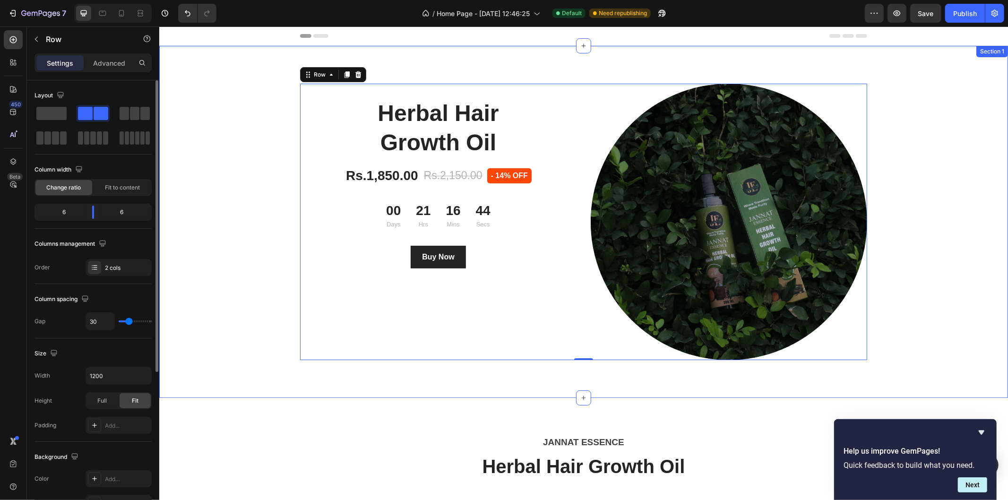
click at [360, 387] on div "Herbal Hair Growth Oil (P) Title Rs.1,850.00 (P) Price (P) Price Rs.2,150.00 (P…" at bounding box center [583, 221] width 849 height 352
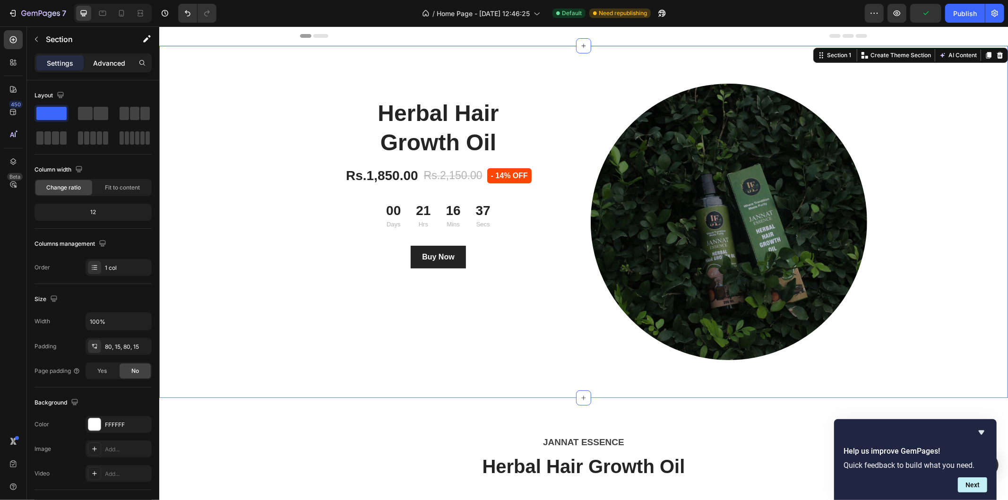
click at [114, 64] on p "Advanced" at bounding box center [109, 63] width 32 height 10
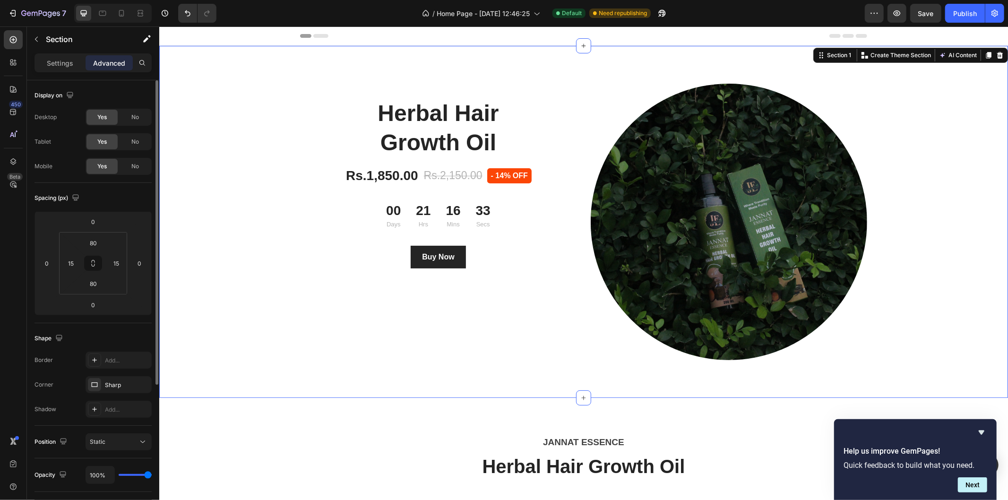
type input "66%"
type input "66"
click at [139, 474] on input "range" at bounding box center [135, 475] width 33 height 2
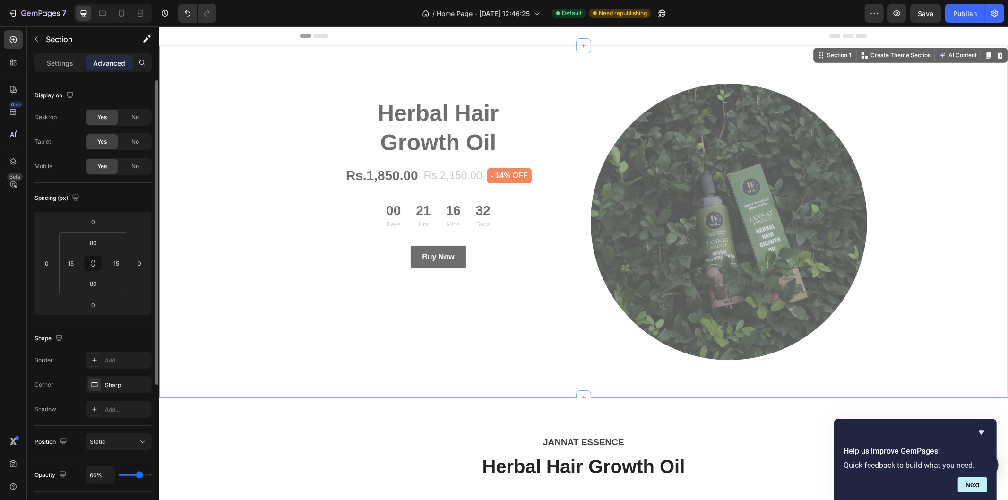
type input "90%"
type input "90"
click at [145, 475] on input "range" at bounding box center [135, 475] width 33 height 2
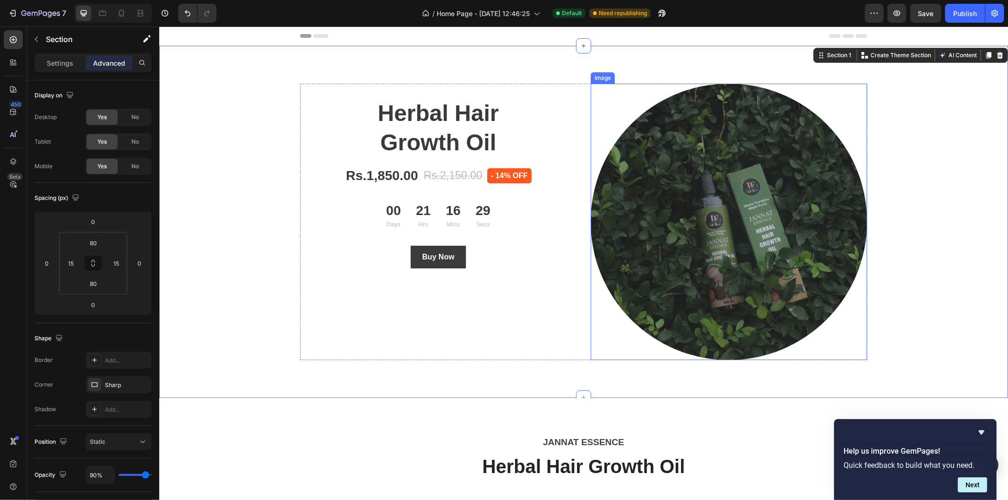
click at [640, 255] on img at bounding box center [728, 221] width 276 height 276
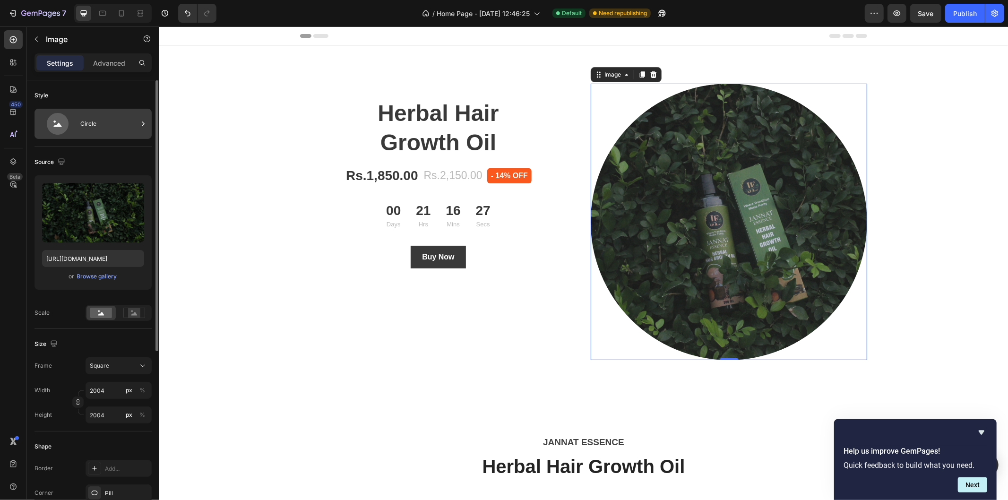
click at [104, 125] on div "Circle" at bounding box center [109, 124] width 58 height 22
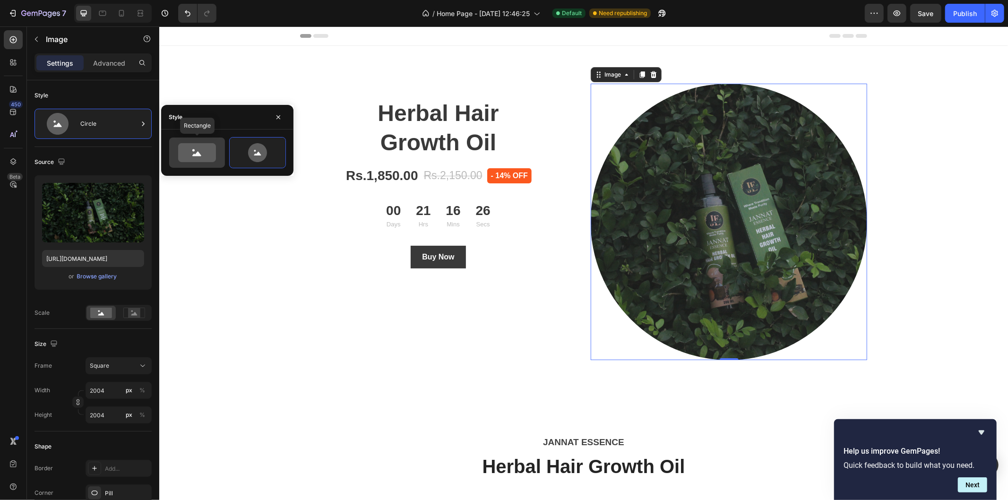
click at [195, 149] on icon at bounding box center [197, 152] width 38 height 19
type input "100"
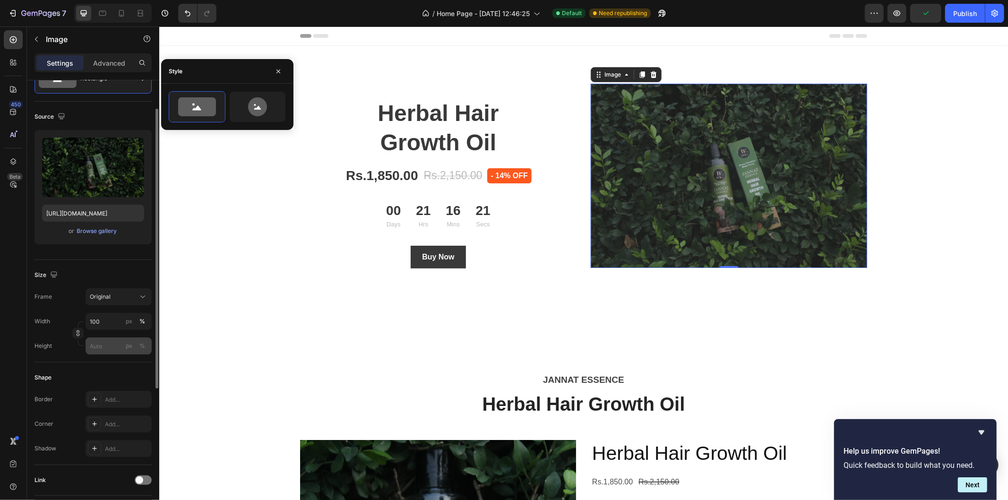
scroll to position [50, 0]
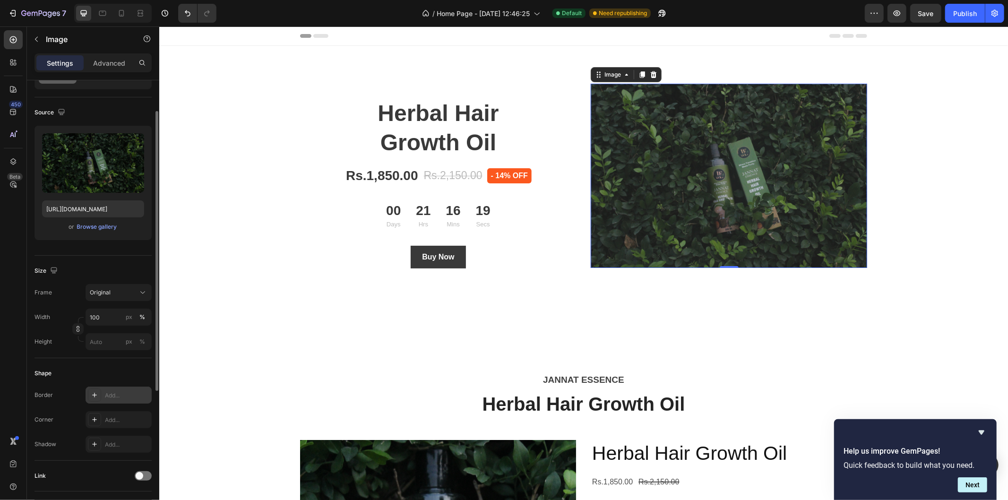
click at [93, 394] on icon at bounding box center [95, 395] width 8 height 8
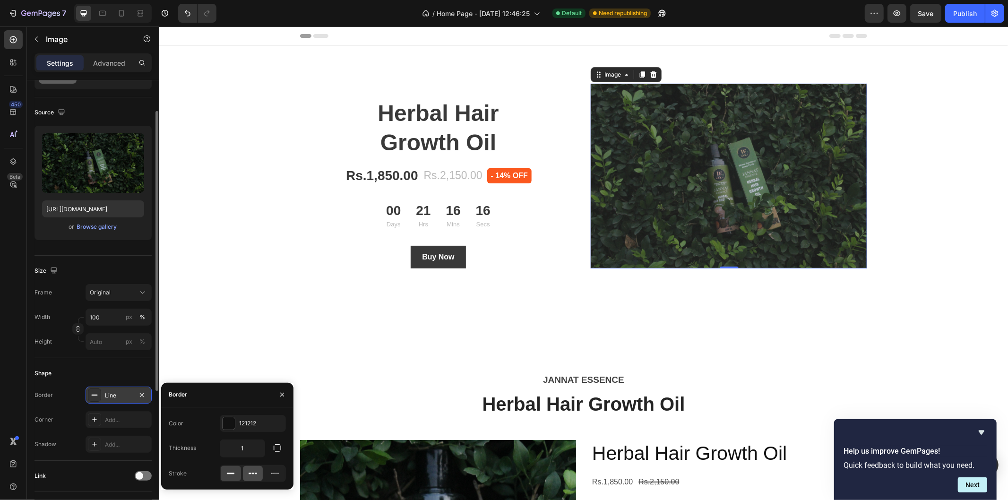
click at [253, 470] on icon at bounding box center [252, 473] width 9 height 9
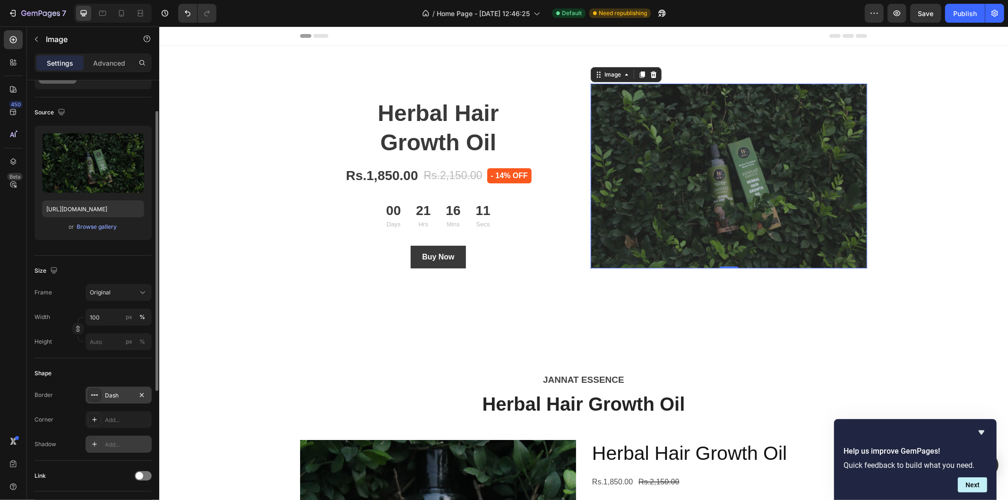
click at [91, 443] on icon at bounding box center [95, 444] width 8 height 8
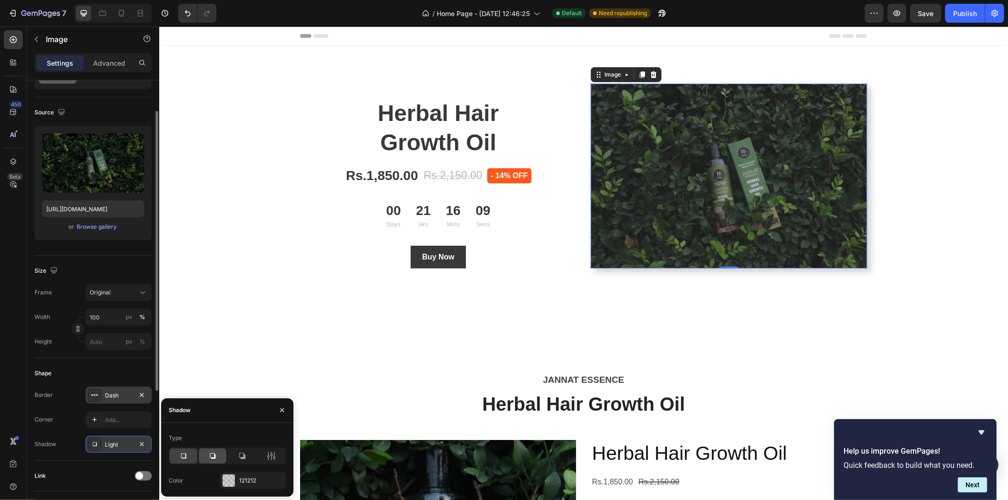
click at [219, 454] on div at bounding box center [212, 455] width 27 height 15
click at [252, 451] on div at bounding box center [241, 455] width 27 height 15
click at [290, 453] on div "Type Color 121212" at bounding box center [227, 459] width 132 height 59
click at [272, 455] on icon at bounding box center [271, 456] width 2 height 9
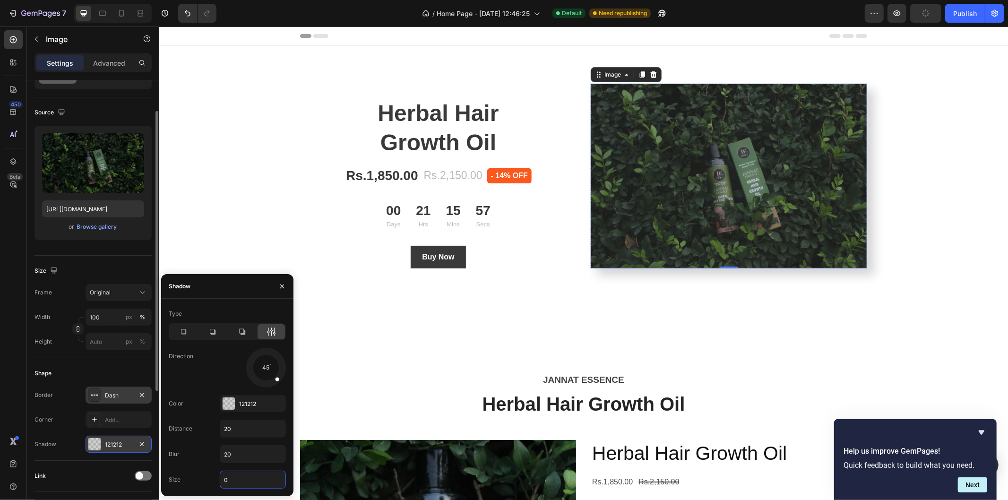
click at [229, 475] on input "0" at bounding box center [252, 479] width 65 height 17
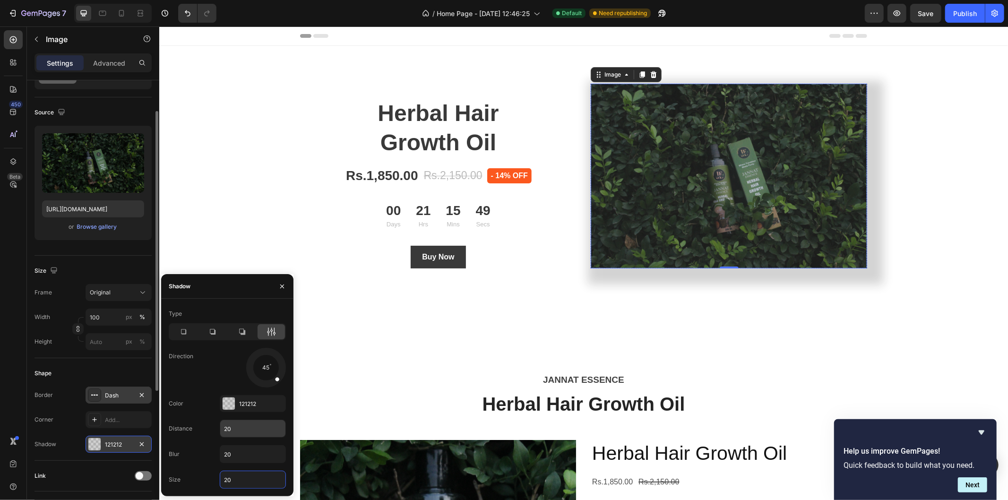
type input "20"
click at [238, 426] on input "20" at bounding box center [252, 428] width 65 height 17
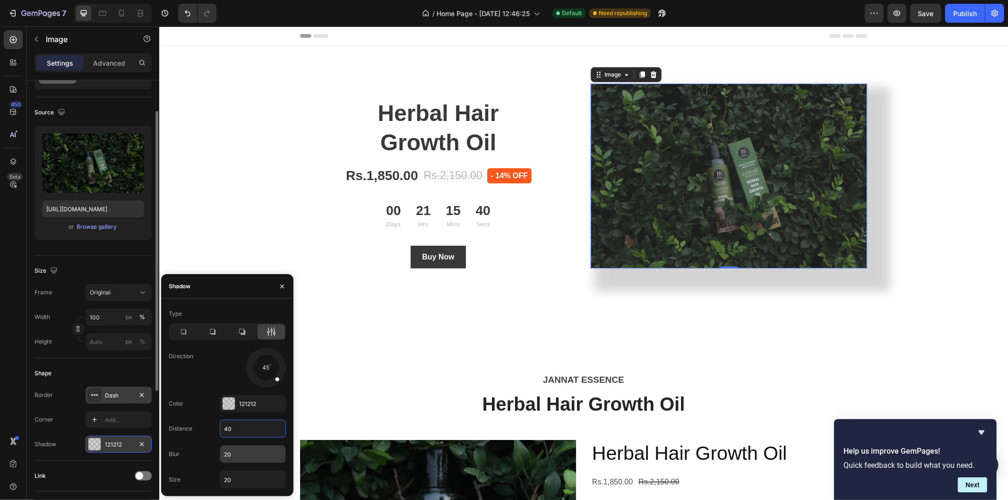
type input "40"
click at [241, 450] on input "20" at bounding box center [252, 454] width 65 height 17
type input "1"
click at [232, 452] on input "40" at bounding box center [252, 454] width 65 height 17
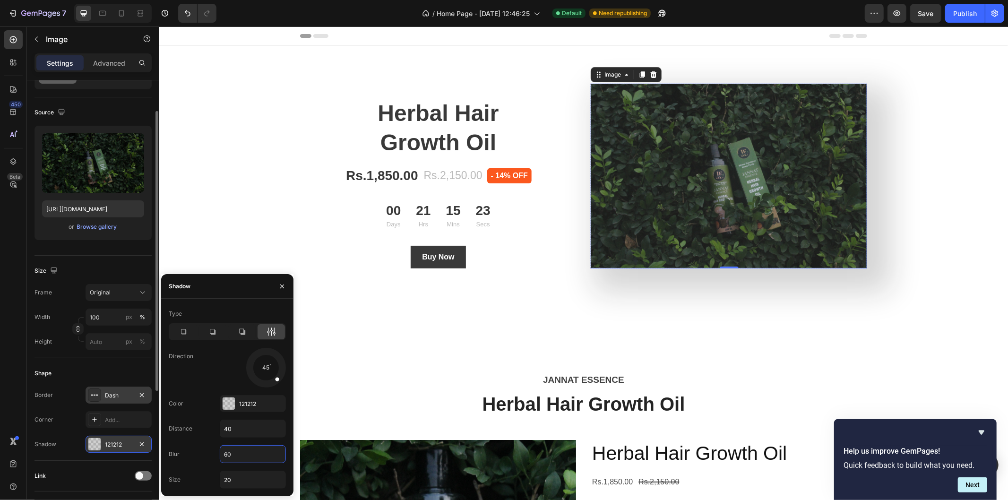
type input "60"
click at [238, 469] on div "Type Direction 45 Color 121212 Distance 40 Blur 60 Size 20" at bounding box center [227, 397] width 132 height 182
click at [233, 479] on input "20" at bounding box center [252, 479] width 65 height 17
type input "30"
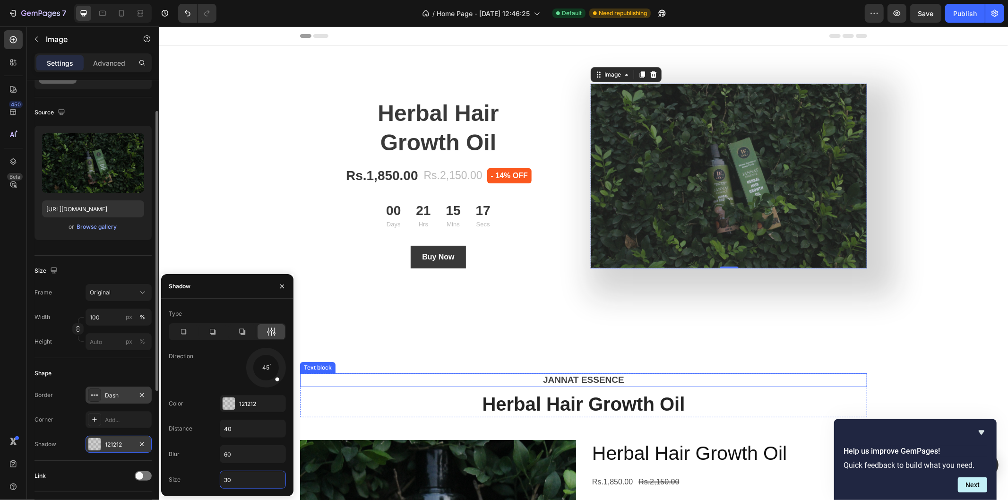
click at [560, 374] on p "JANNAT ESSENCE" at bounding box center [583, 380] width 565 height 12
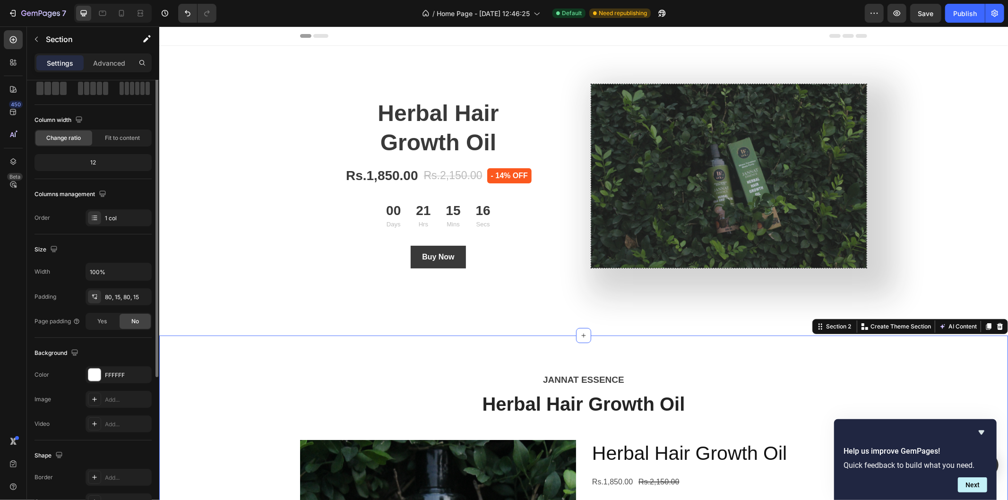
scroll to position [0, 0]
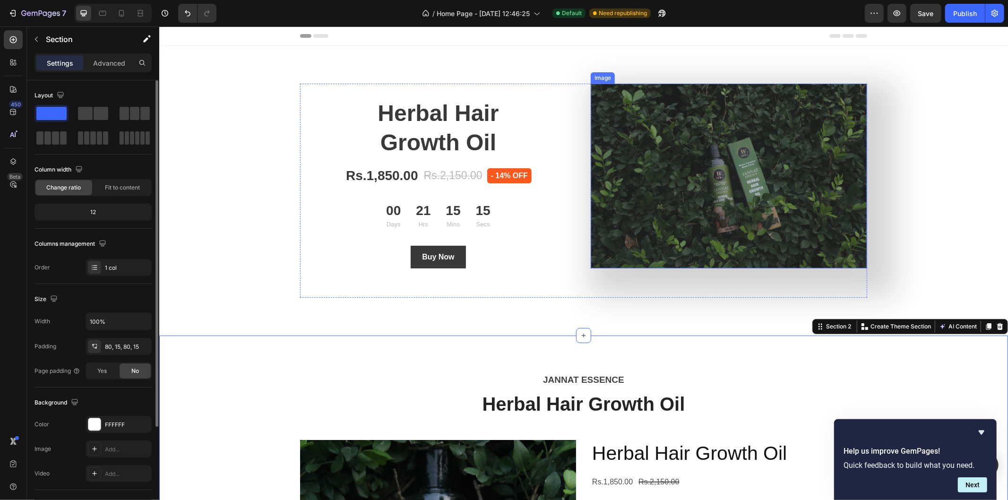
click at [661, 245] on img at bounding box center [728, 175] width 276 height 185
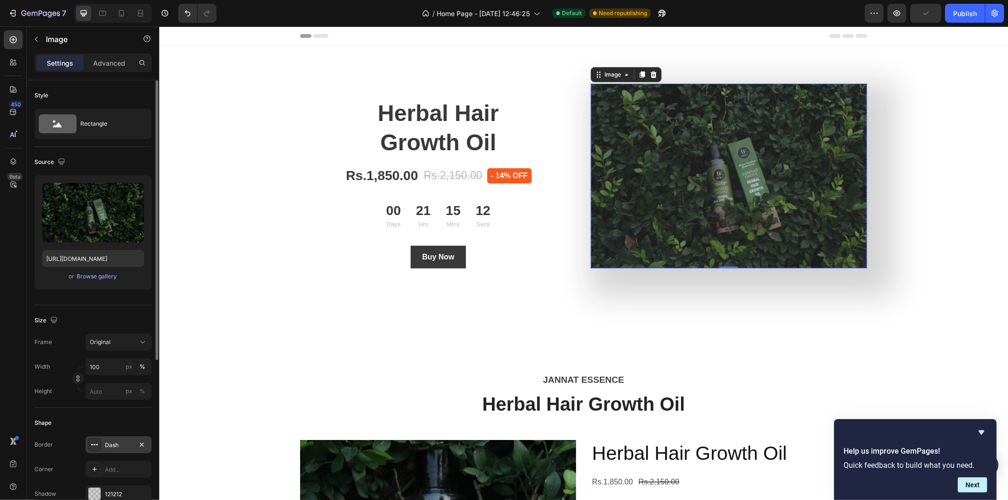
click at [95, 447] on icon at bounding box center [95, 445] width 8 height 8
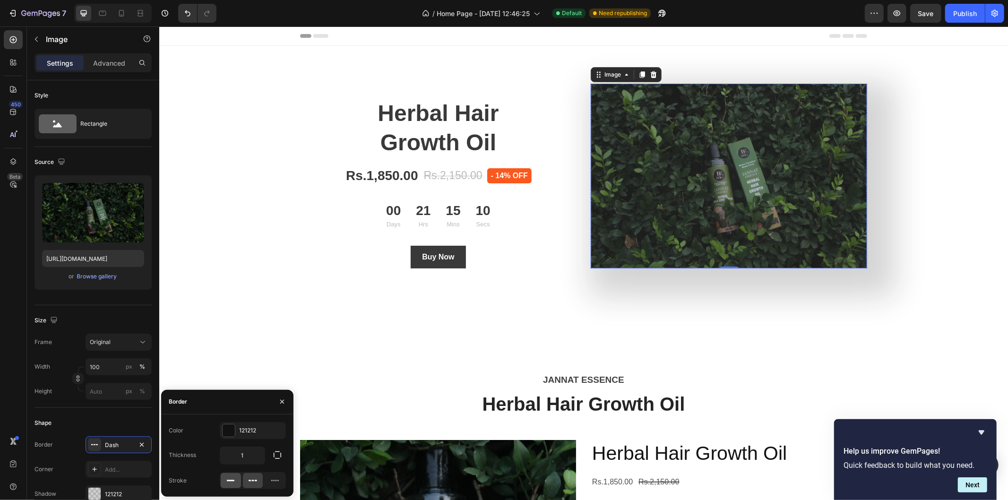
click at [229, 484] on icon at bounding box center [230, 480] width 9 height 9
click at [230, 431] on div at bounding box center [229, 430] width 12 height 12
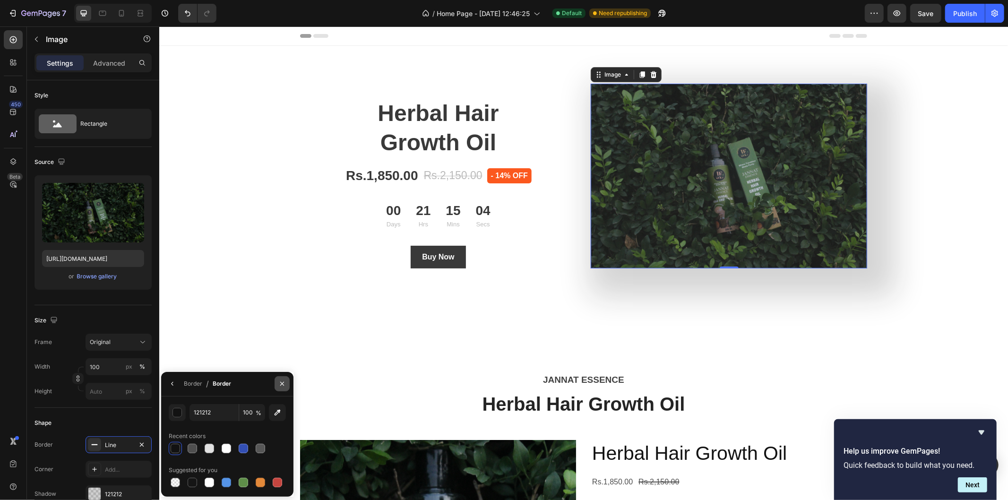
click at [281, 385] on icon "button" at bounding box center [282, 384] width 8 height 8
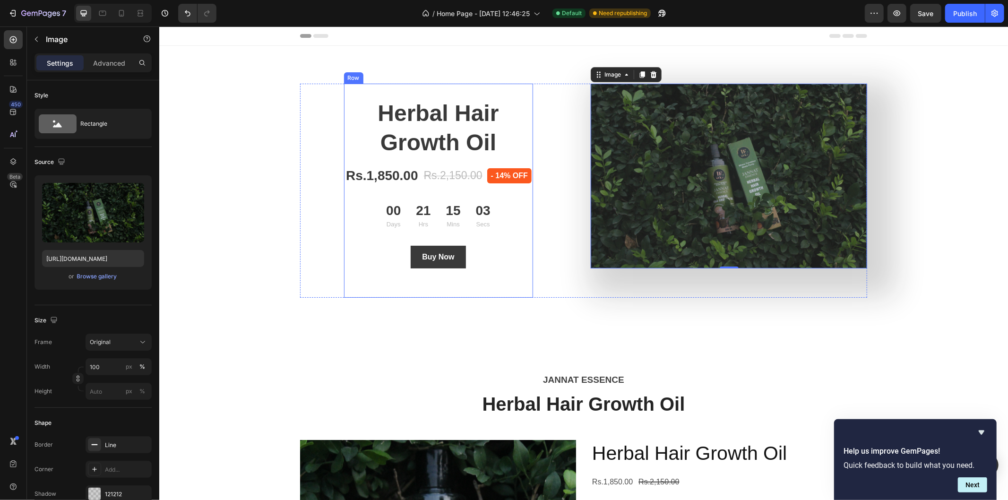
click at [414, 294] on div "Herbal Hair Growth Oil (P) Title Rs.1,850.00 (P) Price (P) Price Rs.2,150.00 (P…" at bounding box center [438, 190] width 189 height 214
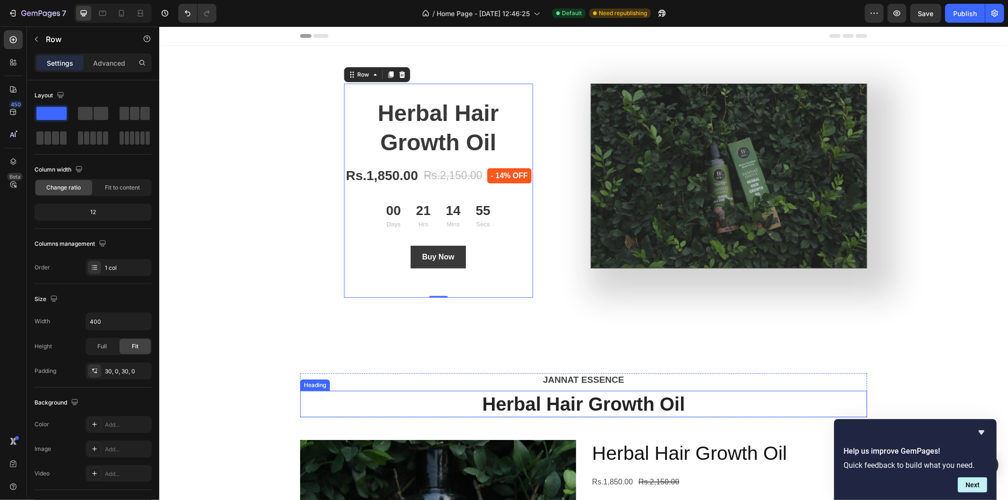
click at [621, 403] on h2 "Herbal Hair Growth Oil" at bounding box center [583, 403] width 567 height 26
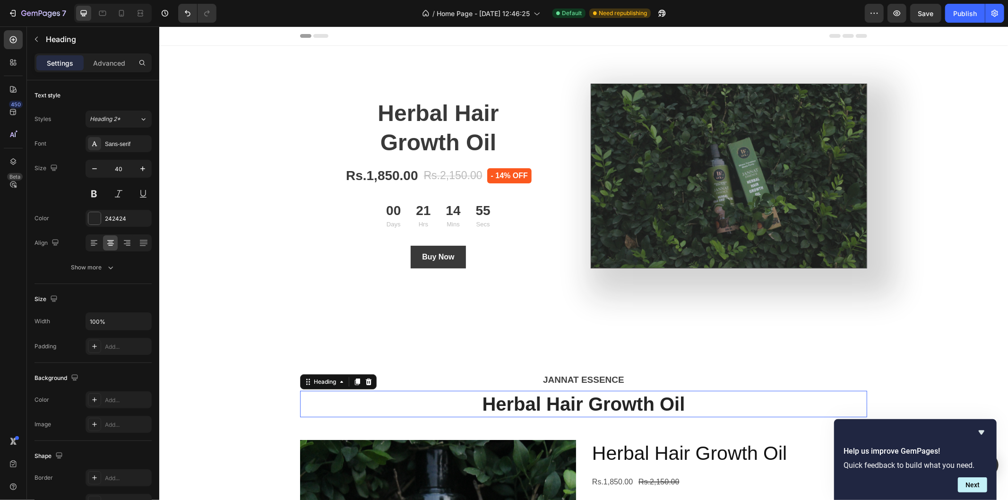
click at [621, 403] on p "Herbal Hair Growth Oil" at bounding box center [583, 403] width 565 height 25
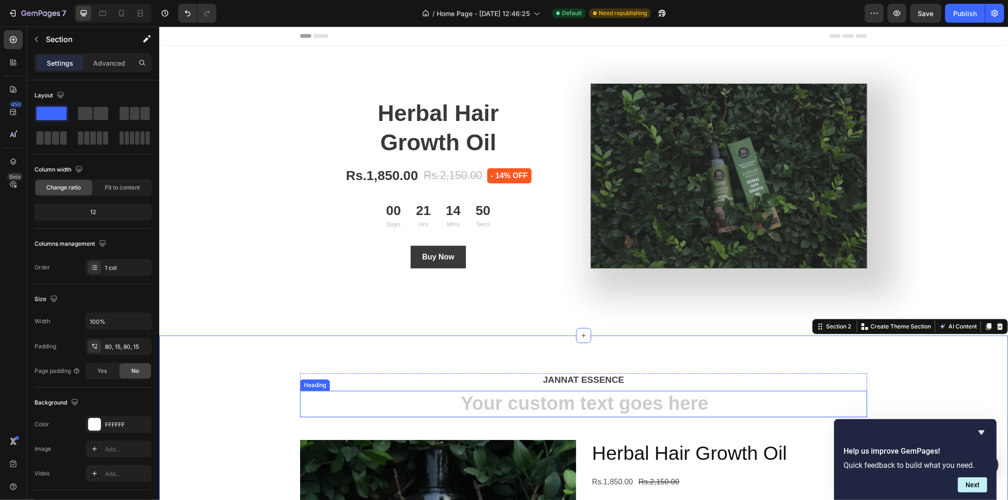
click at [644, 400] on h2 "Rich Text Editor. Editing area: main" at bounding box center [583, 403] width 567 height 26
drag, startPoint x: 644, startPoint y: 400, endPoint x: 640, endPoint y: 405, distance: 6.7
click at [644, 400] on h2 "Rich Text Editor. Editing area: main" at bounding box center [583, 403] width 567 height 26
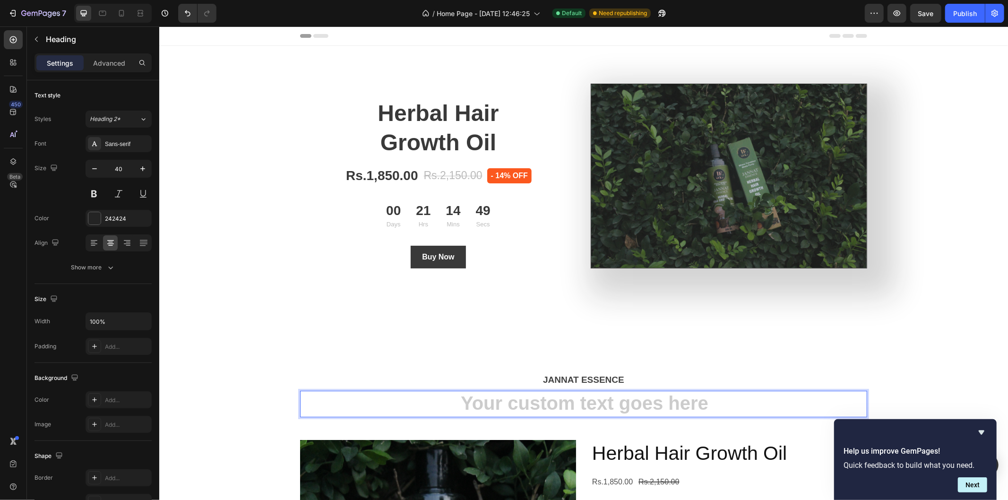
click at [640, 405] on h2 "Rich Text Editor. Editing area: main" at bounding box center [583, 403] width 567 height 26
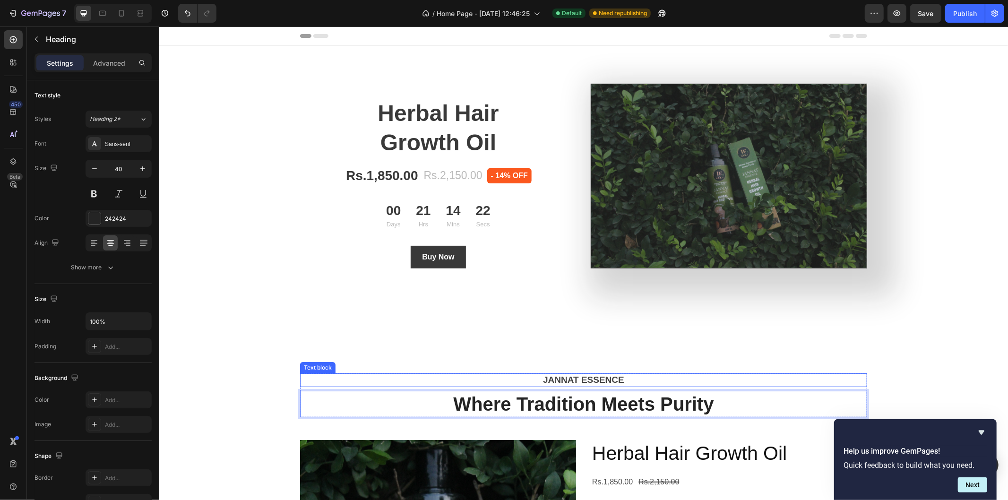
click at [707, 379] on p "JANNAT ESSENCE" at bounding box center [583, 380] width 565 height 12
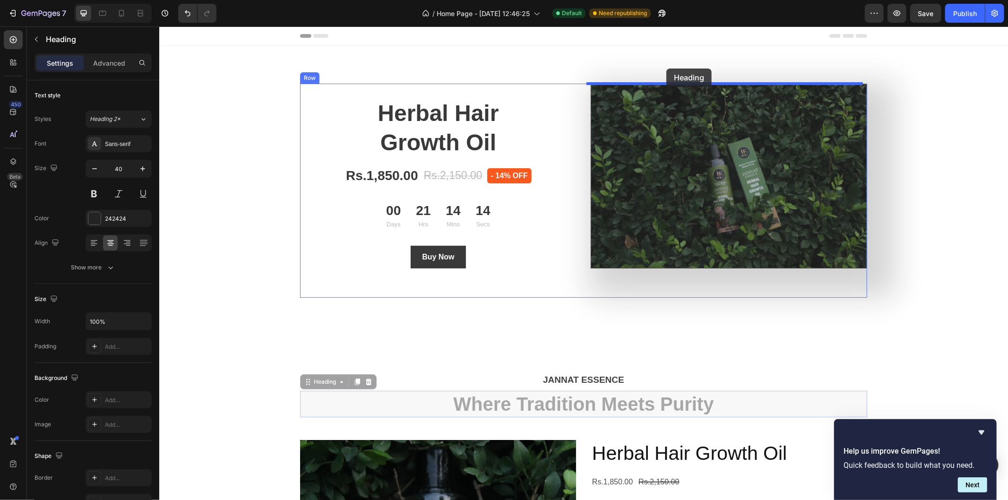
drag, startPoint x: 726, startPoint y: 392, endPoint x: 666, endPoint y: 68, distance: 329.3
click at [666, 68] on div "Herbal Hair Growth Oil (P) Title Rs.1,850.00 (P) Price (P) Price Rs.2,150.00 (P…" at bounding box center [583, 190] width 849 height 290
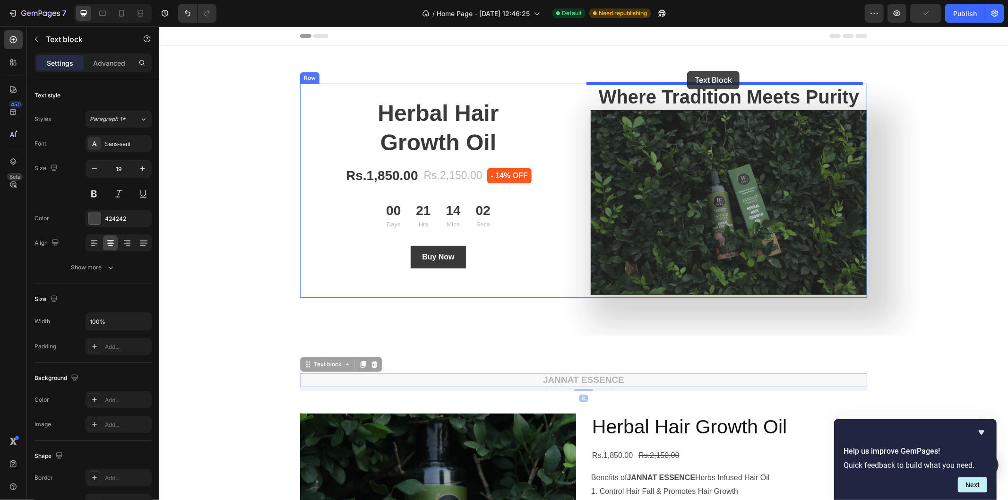
drag, startPoint x: 599, startPoint y: 379, endPoint x: 687, endPoint y: 70, distance: 321.0
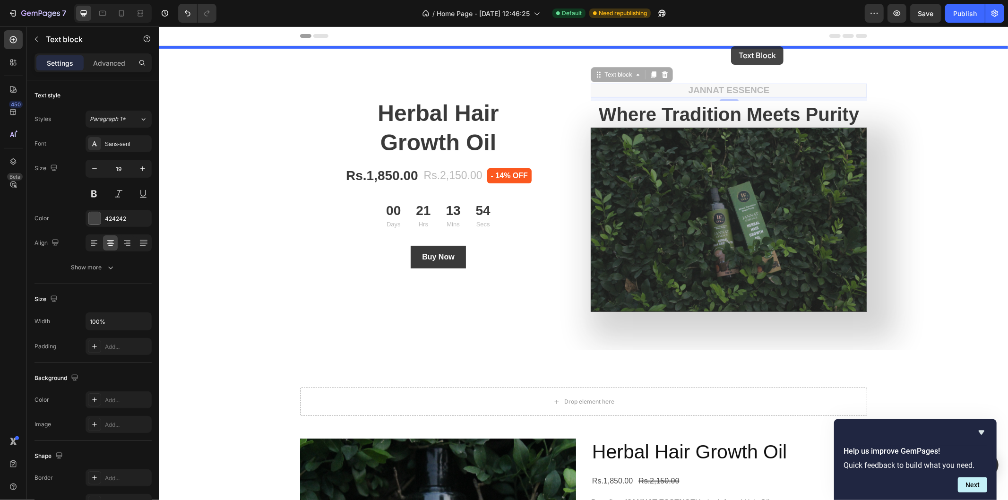
drag, startPoint x: 729, startPoint y: 86, endPoint x: 731, endPoint y: 46, distance: 40.7
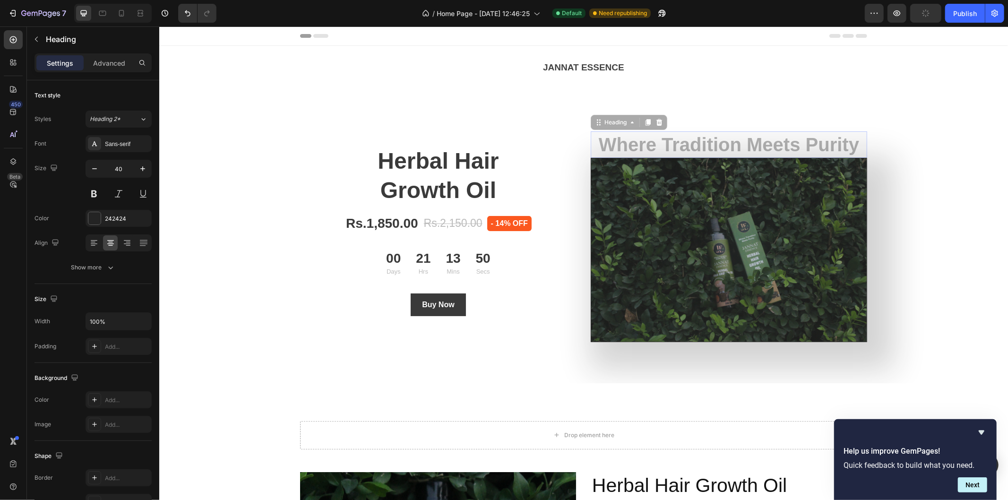
drag, startPoint x: 720, startPoint y: 139, endPoint x: 628, endPoint y: 67, distance: 116.8
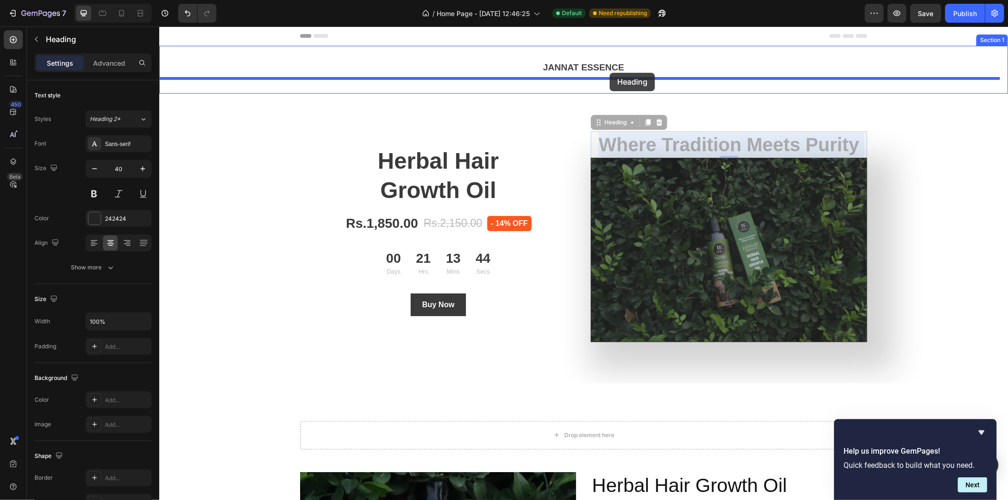
drag, startPoint x: 698, startPoint y: 140, endPoint x: 609, endPoint y: 72, distance: 112.3
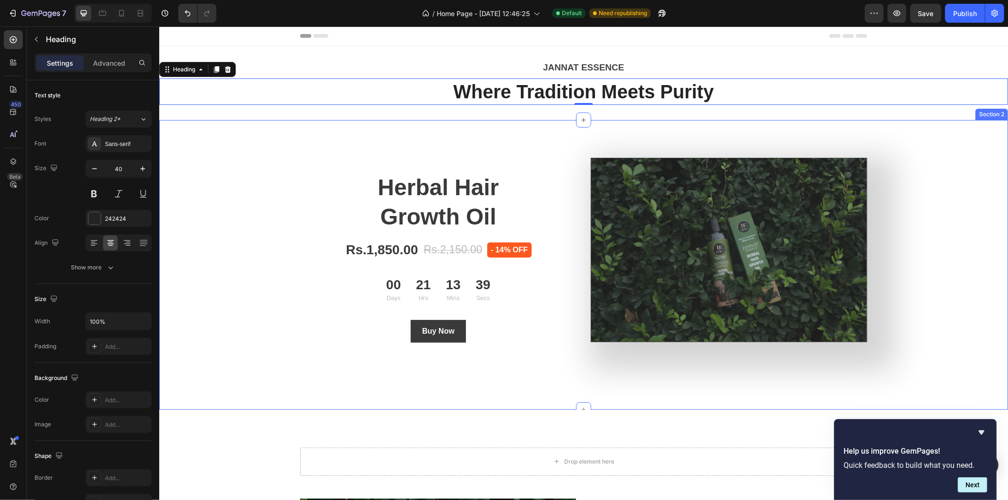
click at [925, 147] on div "Herbal Hair Growth Oil (P) Title Rs.1,850.00 (P) Price (P) Price Rs.2,150.00 (P…" at bounding box center [583, 265] width 849 height 290
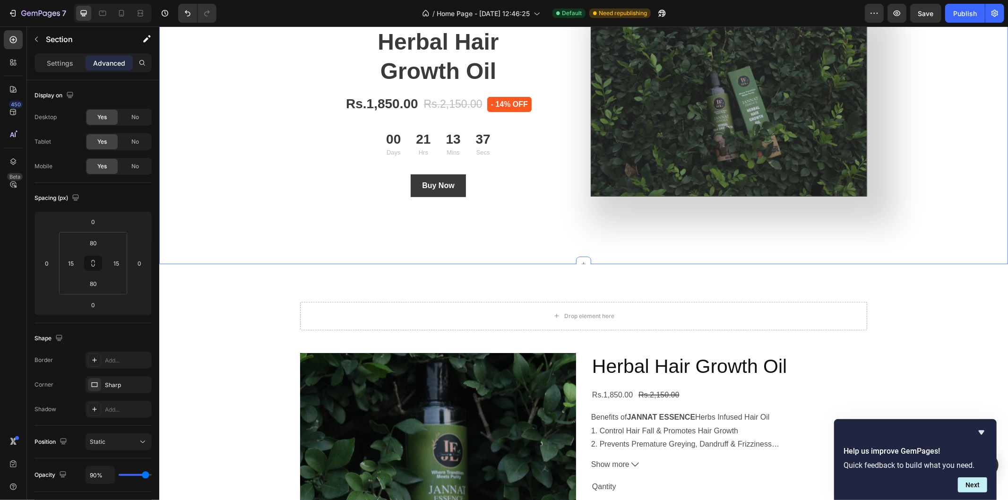
scroll to position [143, 0]
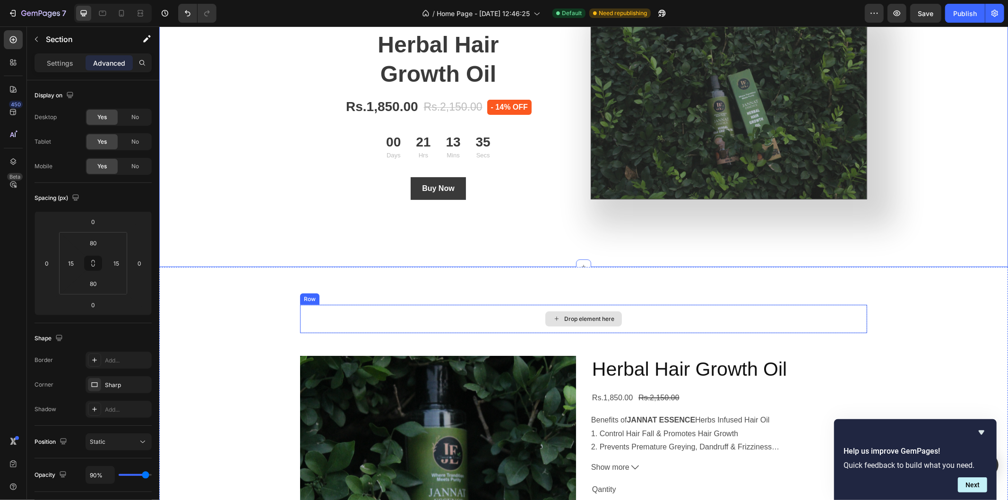
click at [752, 315] on div "Drop element here" at bounding box center [583, 318] width 567 height 28
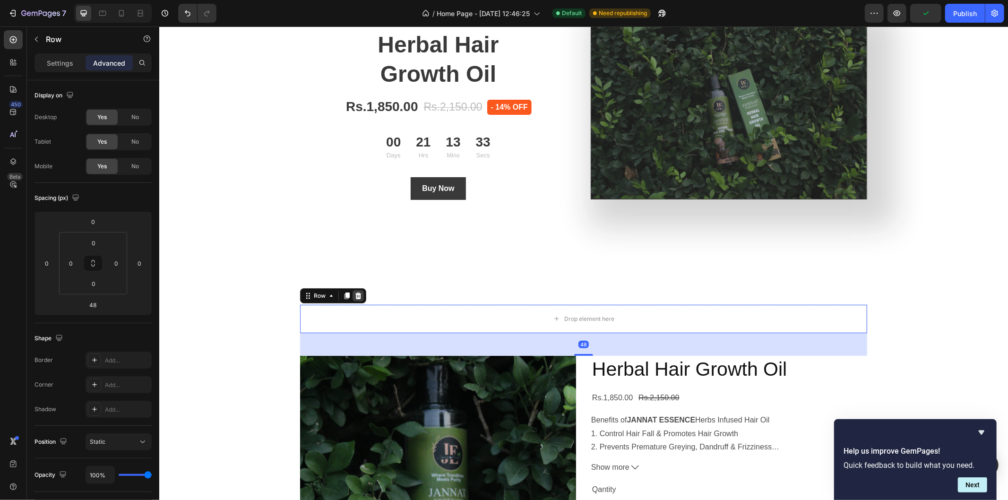
click at [357, 296] on icon at bounding box center [358, 296] width 8 height 8
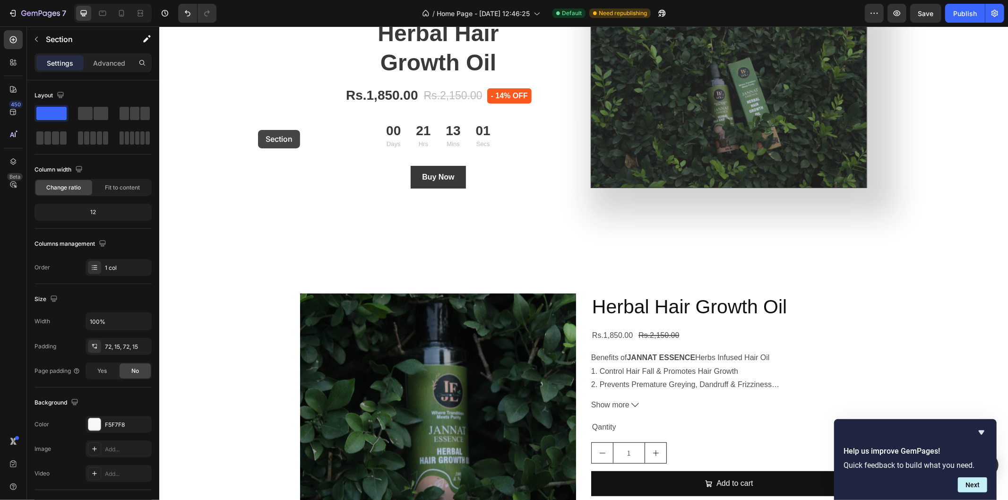
scroll to position [95, 0]
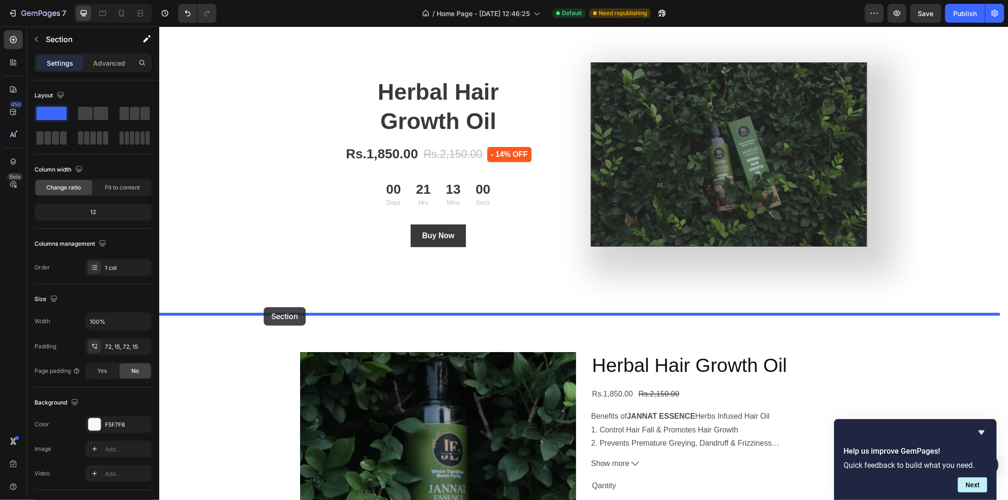
drag, startPoint x: 251, startPoint y: 106, endPoint x: 263, endPoint y: 307, distance: 201.2
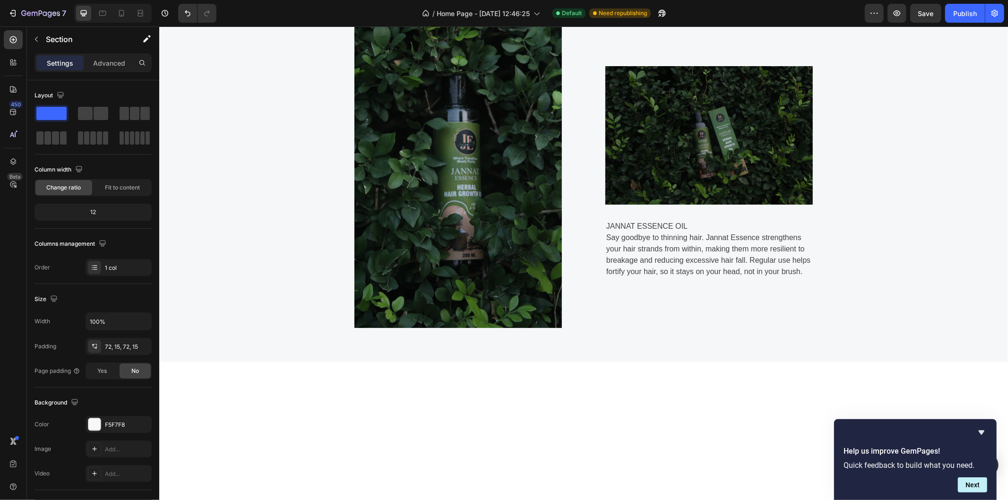
scroll to position [0, 0]
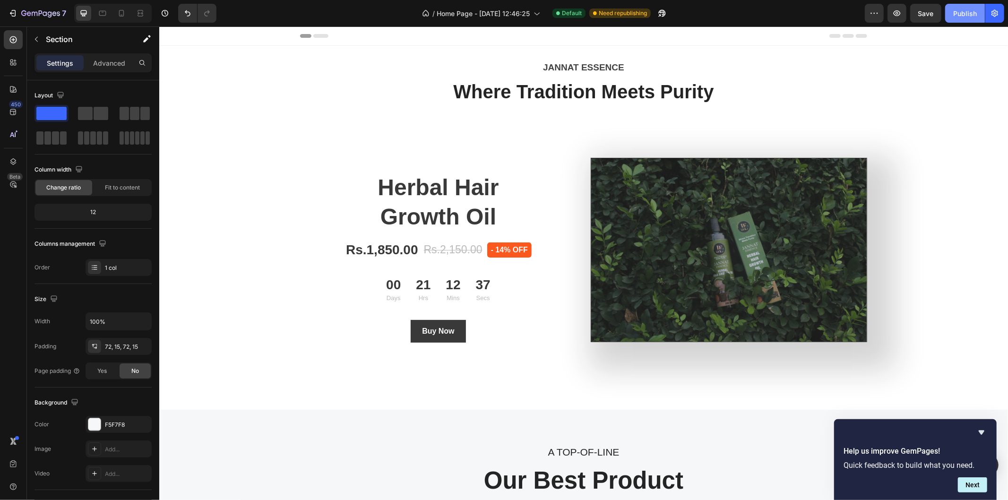
click at [962, 20] on button "Publish" at bounding box center [965, 13] width 40 height 19
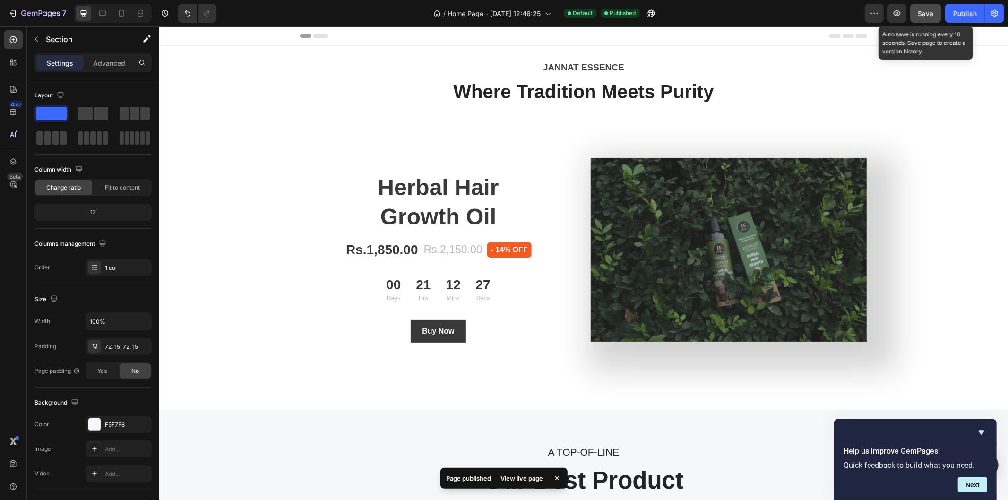
click at [930, 22] on button "Save" at bounding box center [925, 13] width 31 height 19
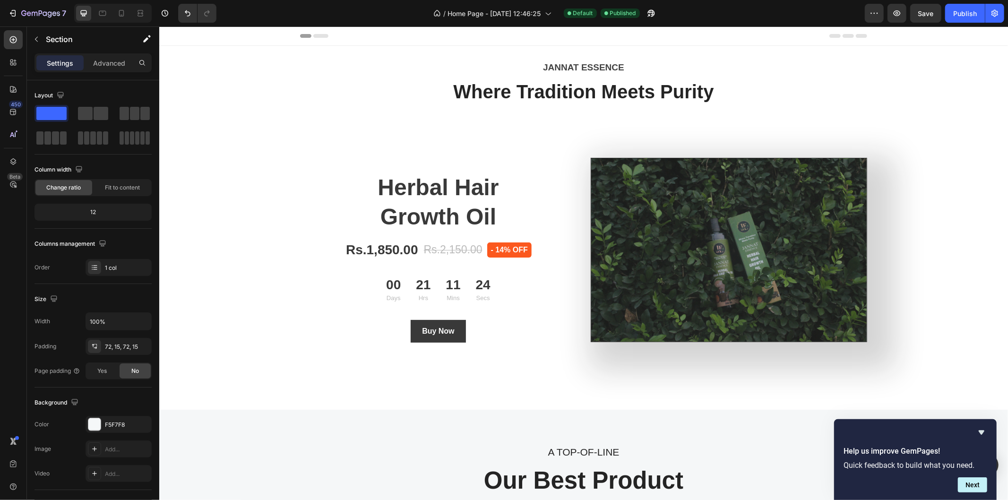
click at [396, 145] on div "Herbal Hair Growth Oil (P) Title Rs.1,850.00 (P) Price (P) Price Rs.2,150.00 (P…" at bounding box center [583, 265] width 849 height 290
click at [349, 191] on h1 "Herbal Hair Growth Oil" at bounding box center [438, 202] width 189 height 61
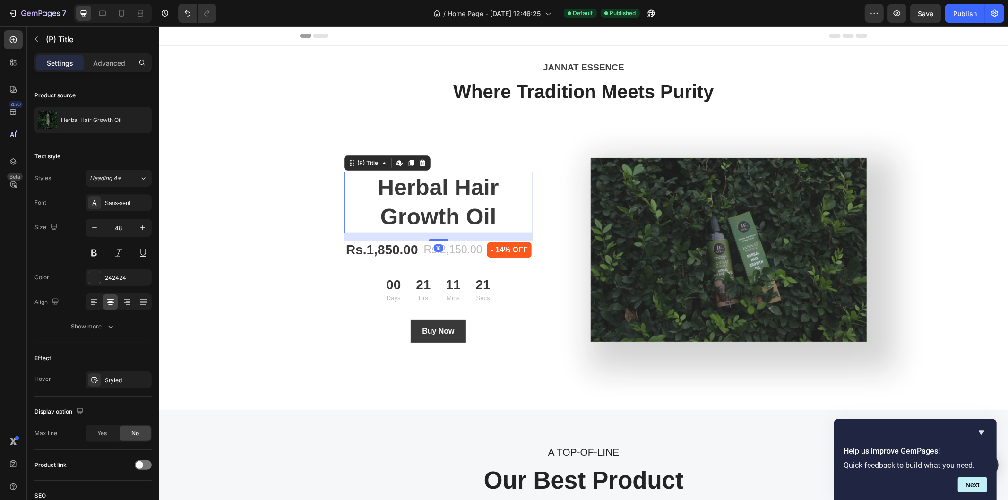
click at [611, 186] on img at bounding box center [728, 249] width 276 height 185
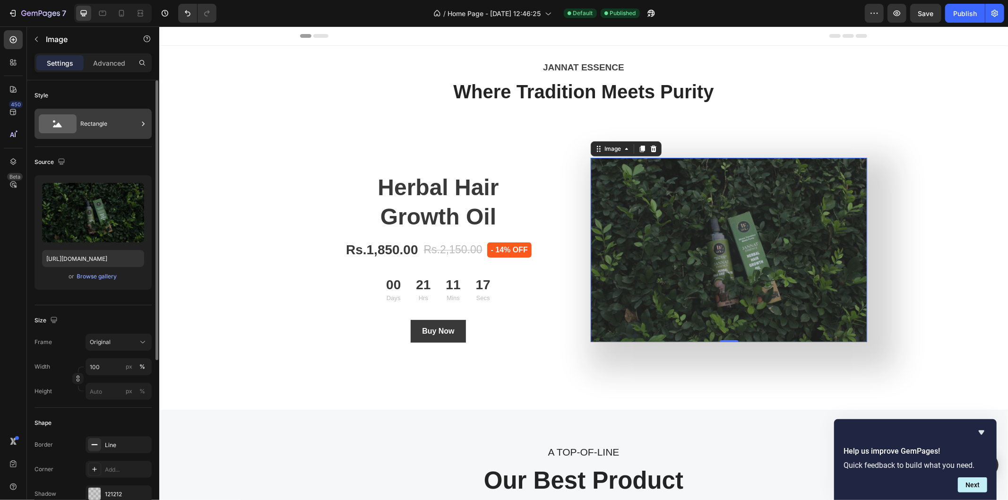
click at [58, 129] on icon at bounding box center [58, 123] width 38 height 19
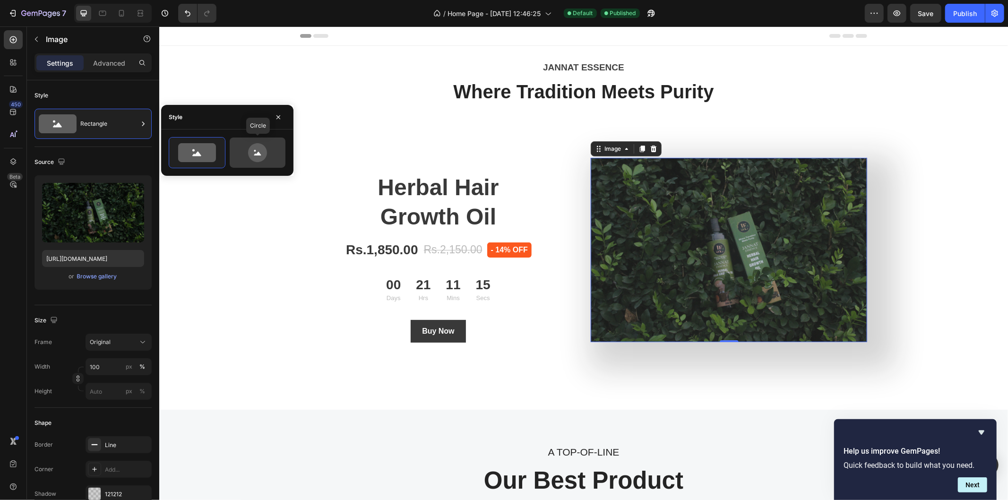
click at [253, 155] on icon at bounding box center [257, 152] width 19 height 19
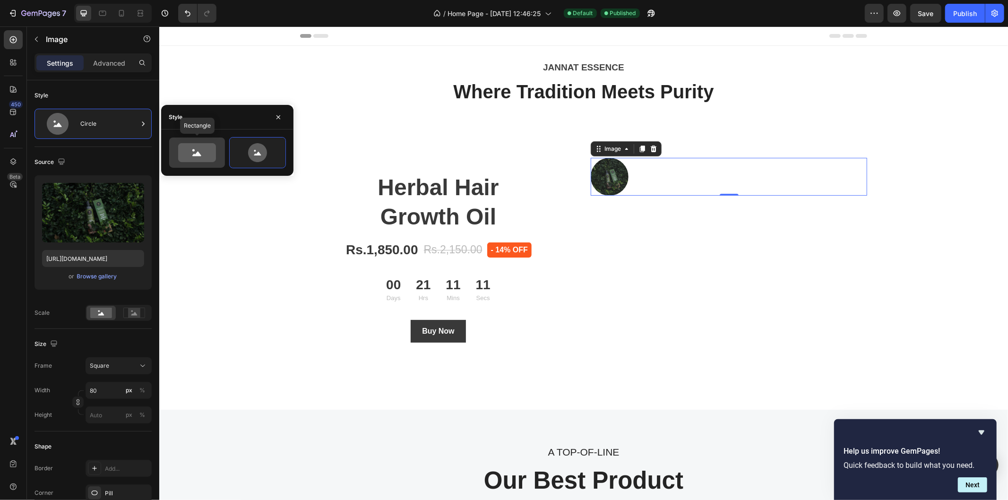
click at [206, 156] on icon at bounding box center [197, 152] width 38 height 19
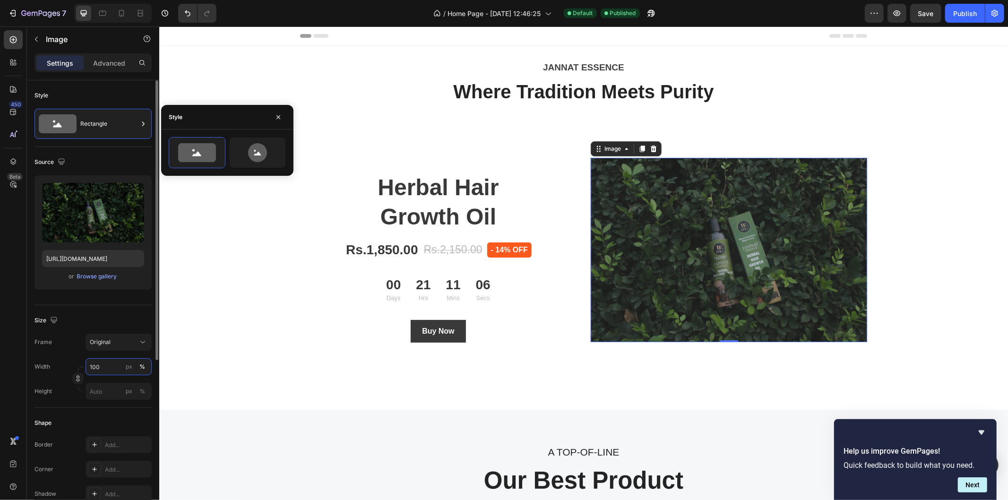
click at [95, 364] on input "100" at bounding box center [119, 366] width 66 height 17
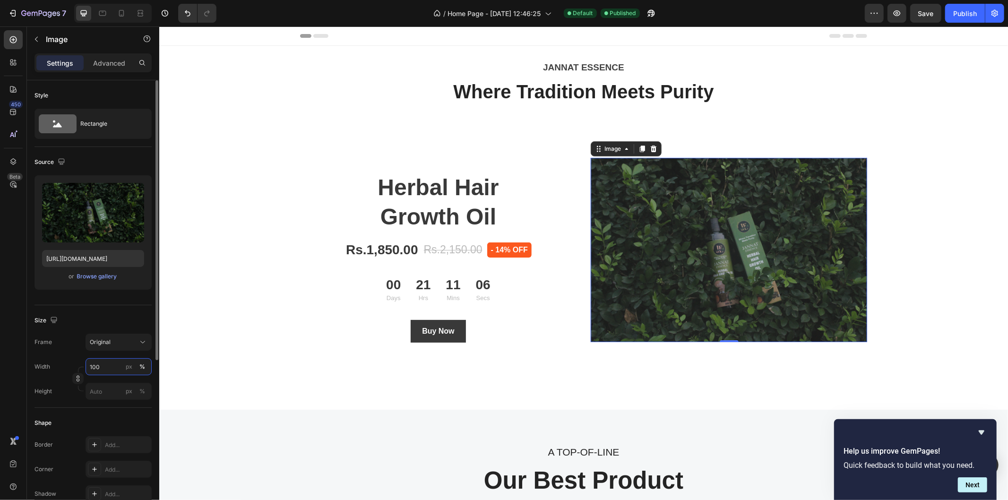
click at [95, 364] on input "100" at bounding box center [119, 366] width 66 height 17
drag, startPoint x: 110, startPoint y: 366, endPoint x: 92, endPoint y: 365, distance: 18.5
click at [92, 365] on input "10800" at bounding box center [119, 366] width 66 height 17
type input "1"
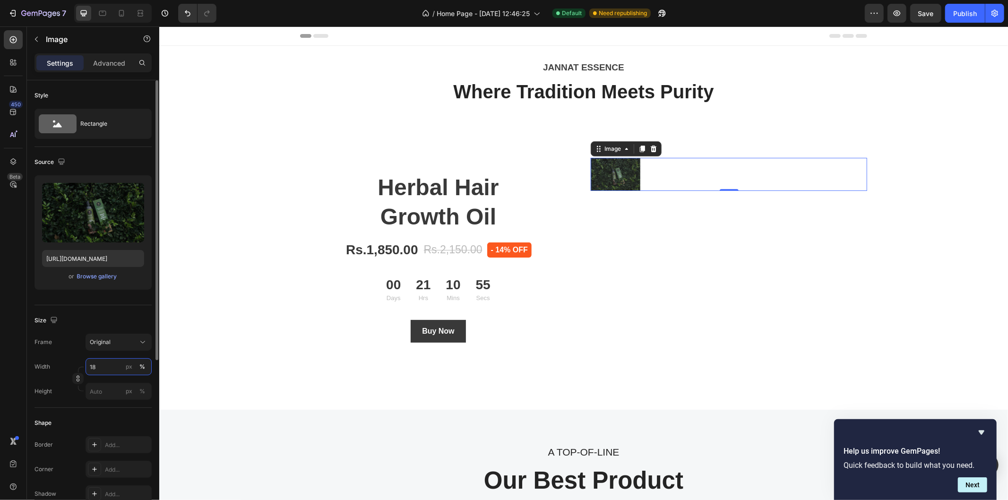
type input "180"
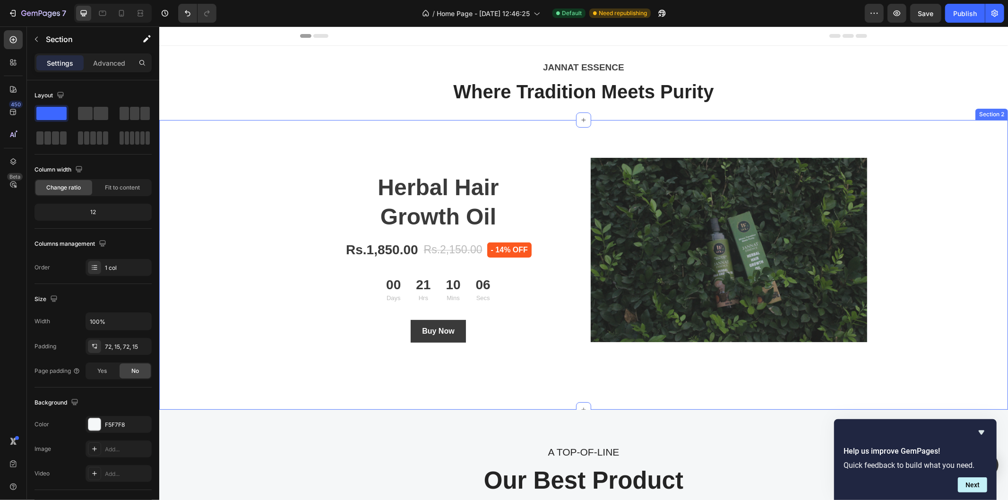
click at [258, 149] on div "Herbal Hair Growth Oil (P) Title Rs.1,850.00 (P) Price (P) Price Rs.2,150.00 (P…" at bounding box center [583, 265] width 849 height 290
click at [996, 107] on icon at bounding box center [1000, 111] width 8 height 8
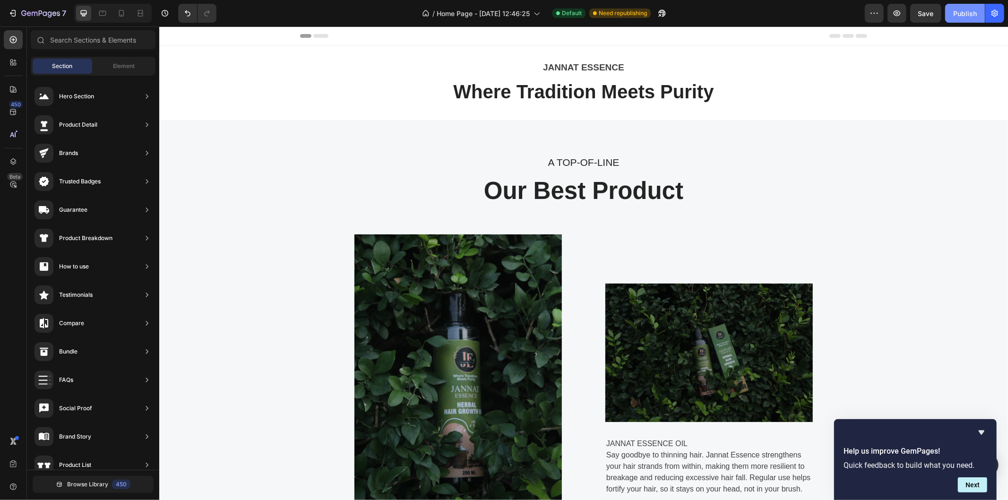
click at [957, 9] on div "Publish" at bounding box center [965, 14] width 24 height 10
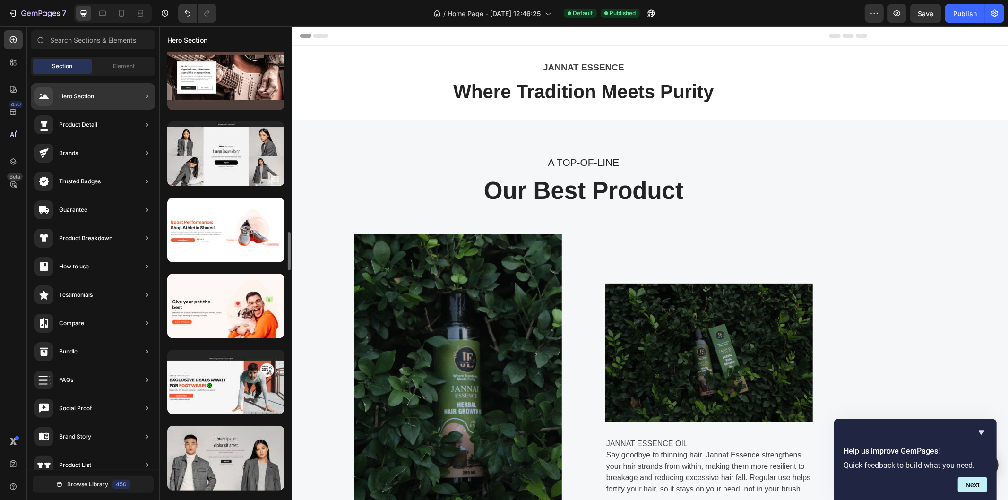
scroll to position [2207, 0]
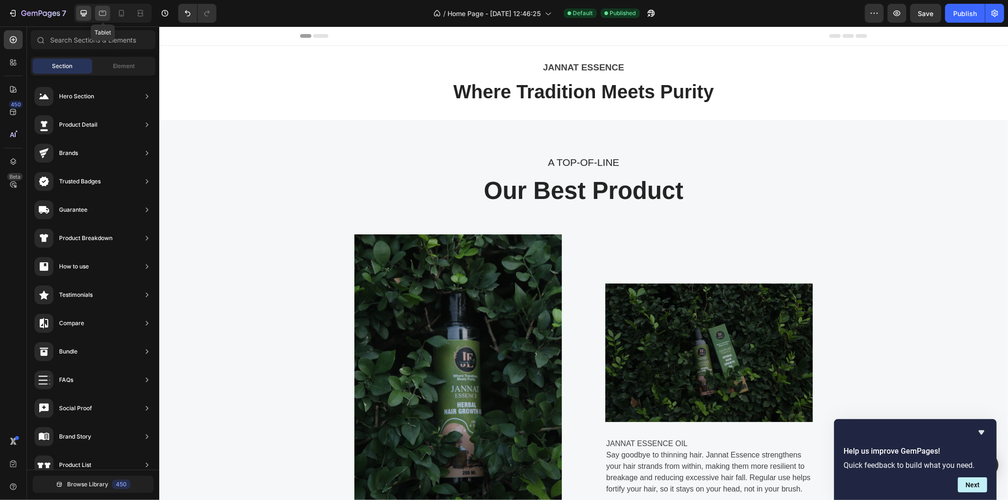
click at [103, 15] on icon at bounding box center [102, 13] width 7 height 5
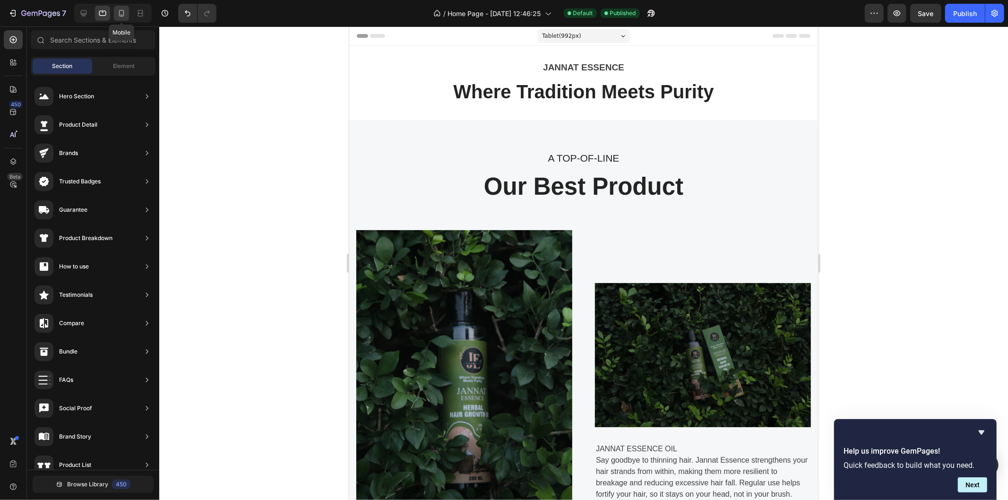
click at [120, 15] on icon at bounding box center [121, 13] width 5 height 7
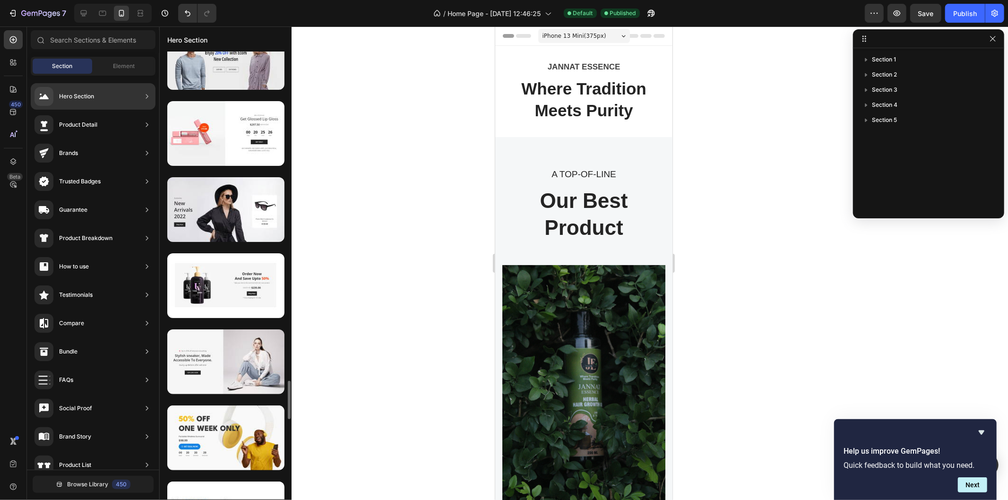
scroll to position [3905, 0]
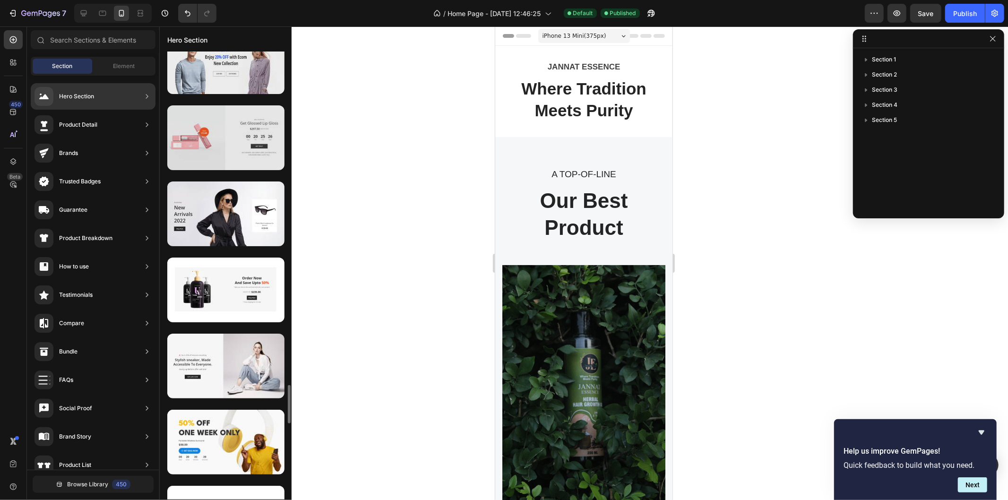
click at [235, 161] on div at bounding box center [225, 137] width 117 height 65
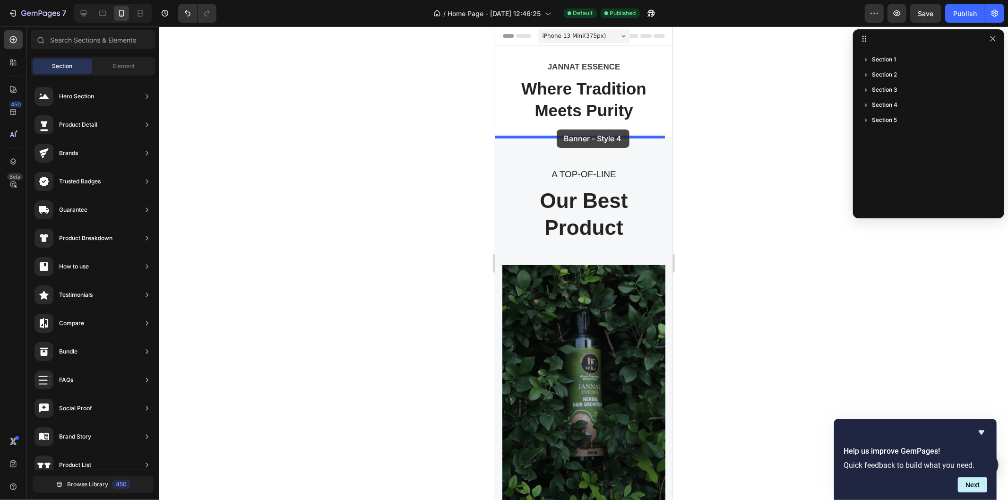
drag, startPoint x: 730, startPoint y: 187, endPoint x: 556, endPoint y: 129, distance: 183.2
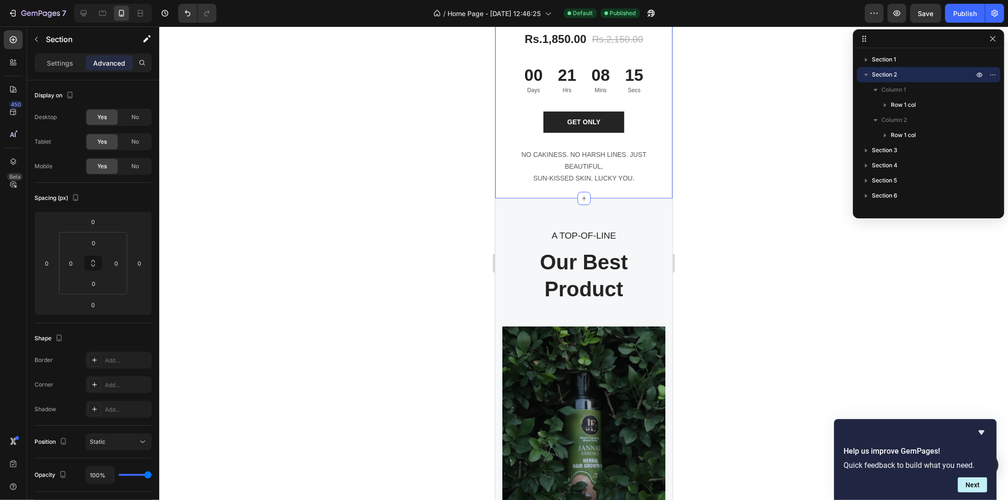
scroll to position [0, 0]
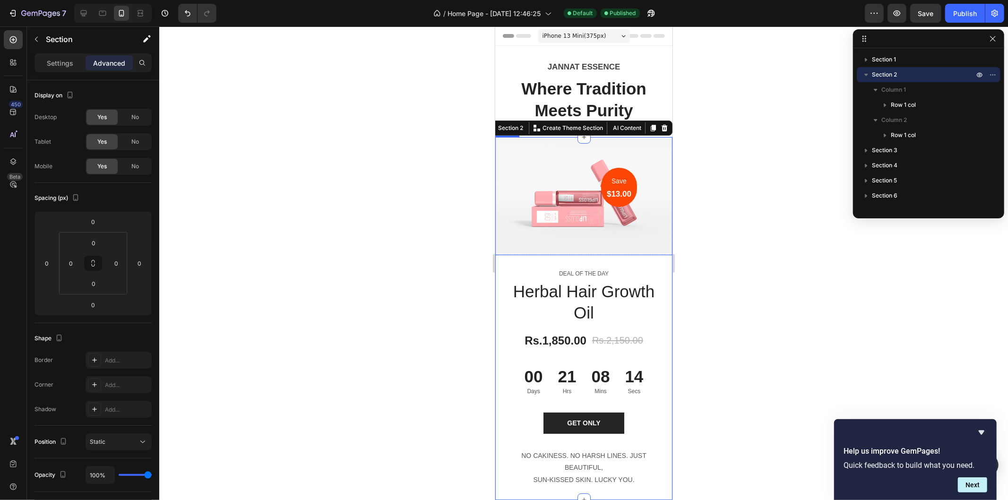
click at [564, 204] on img at bounding box center [583, 196] width 177 height 118
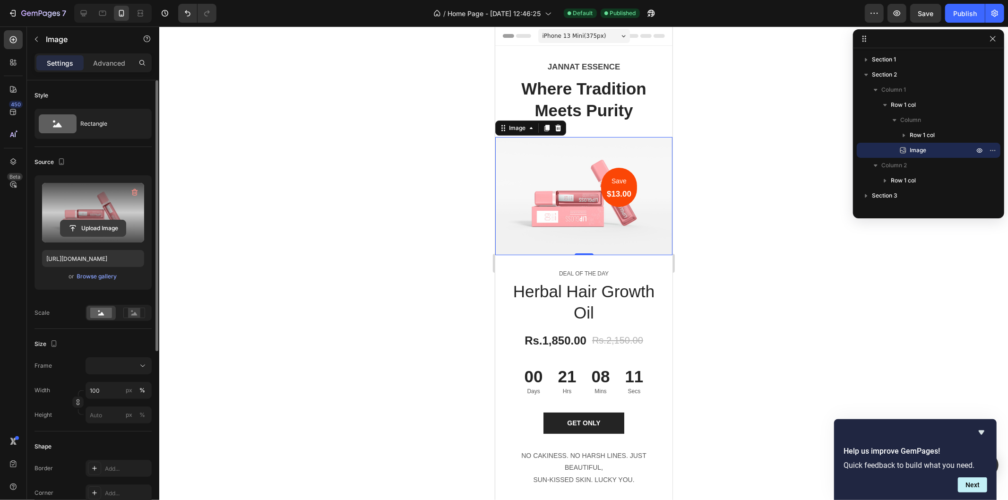
click at [87, 220] on input "file" at bounding box center [92, 228] width 65 height 16
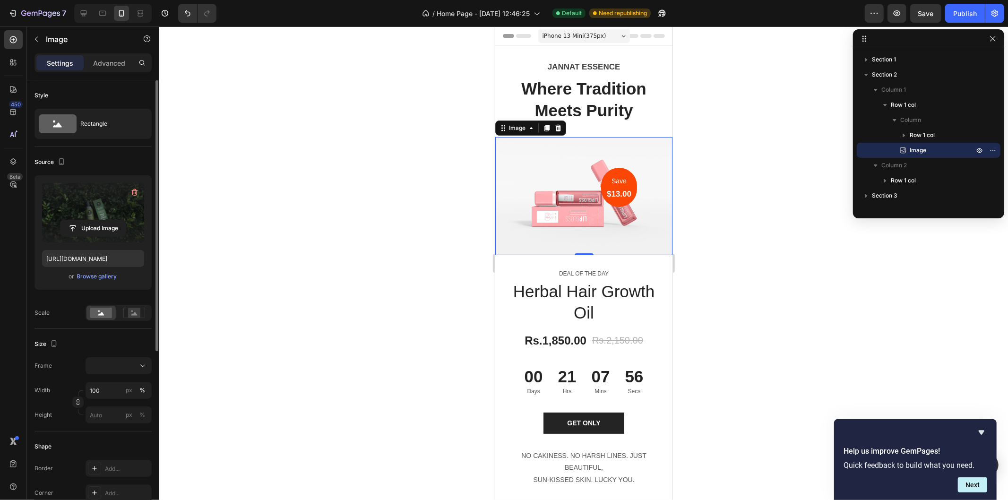
type input "[URL][DOMAIN_NAME]"
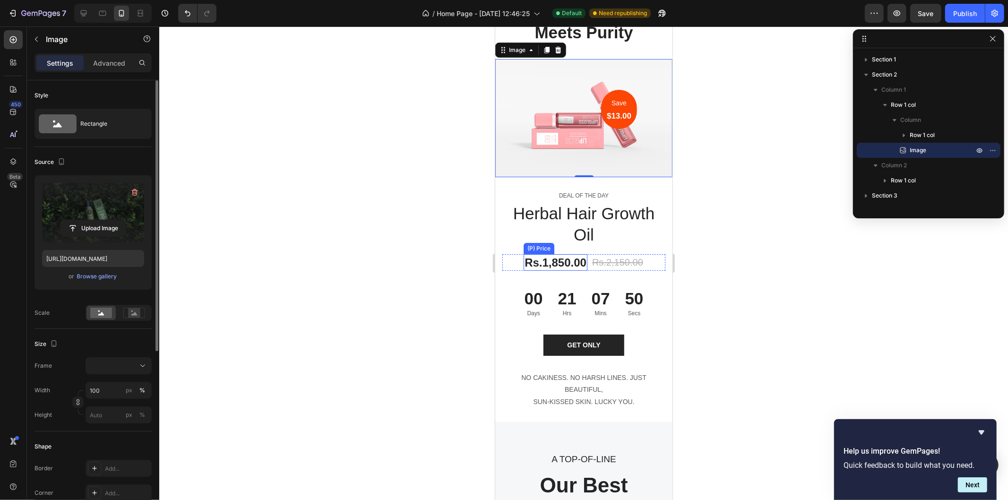
scroll to position [94, 0]
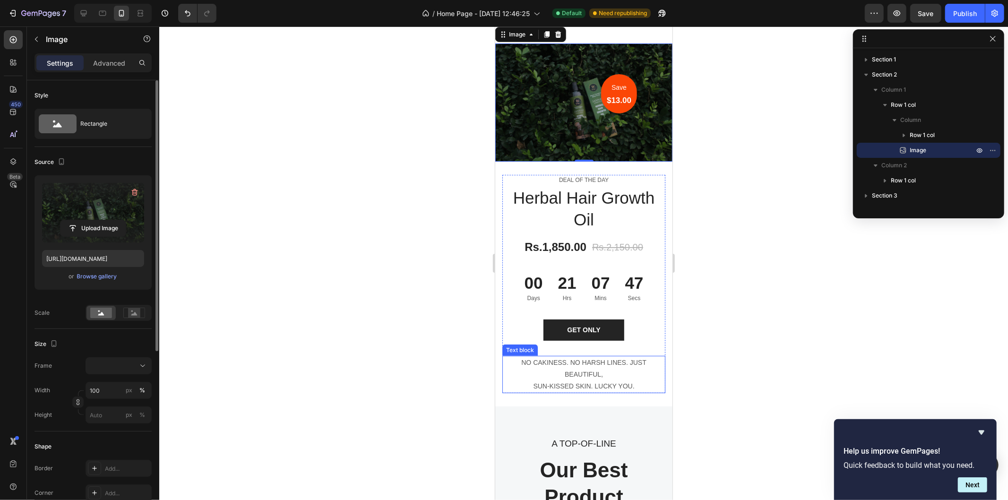
click at [559, 357] on p "NO CAKINESS. NO HARSH LINES. JUST BEAUTIFUL, SUN-KISSED SKIN. LUCKY YOU." at bounding box center [583, 374] width 161 height 36
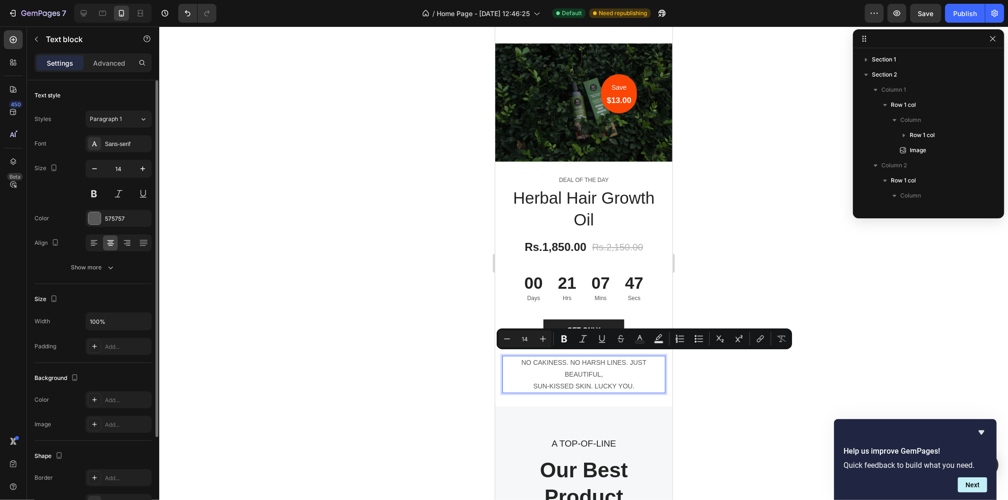
scroll to position [177, 0]
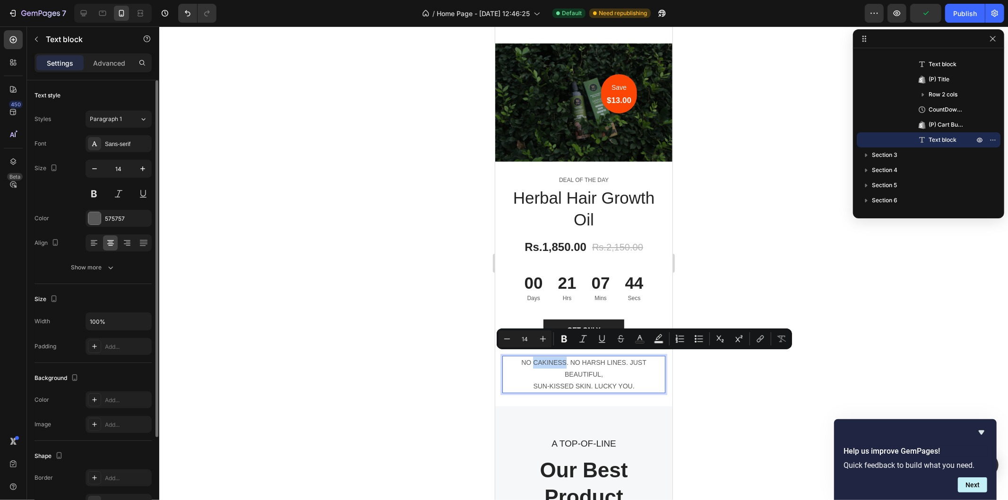
click at [559, 357] on p "NO CAKINESS. NO HARSH LINES. JUST BEAUTIFUL, SUN-KISSED SKIN. LUCKY YOU." at bounding box center [583, 374] width 161 height 36
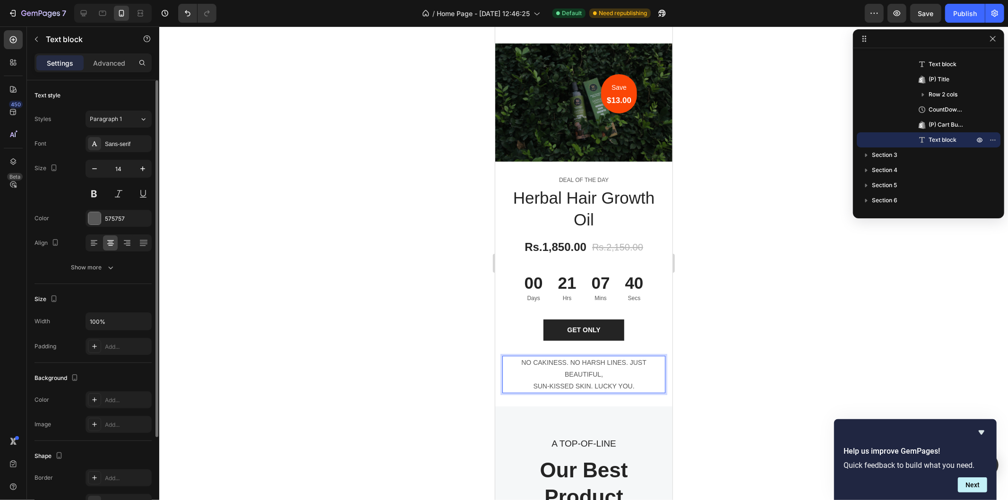
click at [629, 375] on p "NO CAKINESS. NO HARSH LINES. JUST BEAUTIFUL, SUN-KISSED SKIN. LUCKY YOU." at bounding box center [583, 374] width 161 height 36
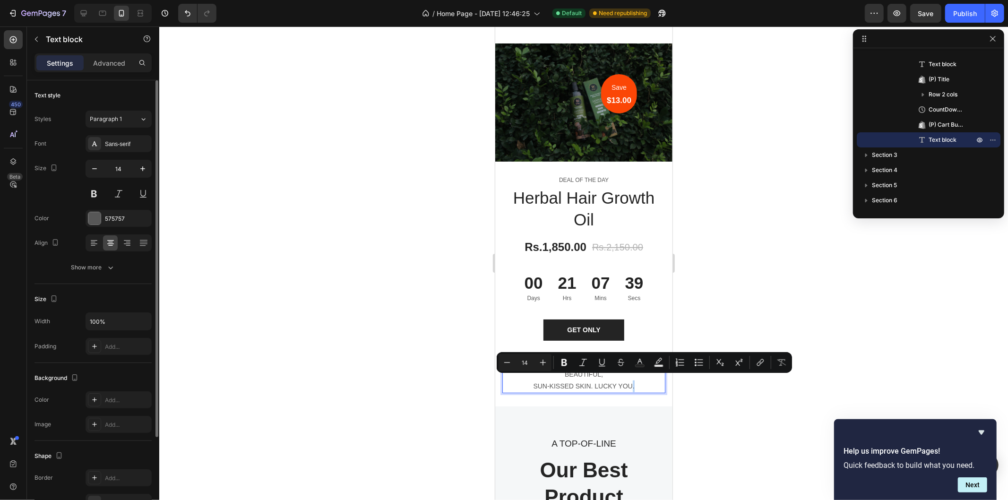
click at [629, 375] on p "NO CAKINESS. NO HARSH LINES. JUST BEAUTIFUL, SUN-KISSED SKIN. LUCKY YOU." at bounding box center [583, 374] width 161 height 36
drag, startPoint x: 1122, startPoint y: 398, endPoint x: 547, endPoint y: 344, distance: 577.6
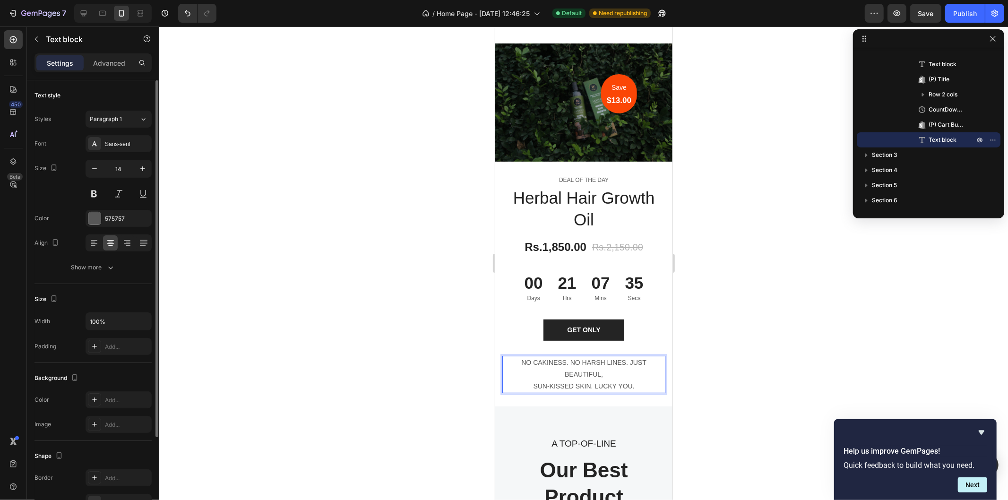
drag, startPoint x: 633, startPoint y: 376, endPoint x: 559, endPoint y: 368, distance: 74.2
click at [559, 368] on p "NO CAKINESS. NO HARSH LINES. JUST BEAUTIFUL, SUN-KISSED SKIN. LUCKY YOU." at bounding box center [583, 374] width 161 height 36
click at [559, 367] on p "NO CAKINESS. NO HARSH LINES. JUST BEAUTIFUL, SUN-KISSED SKIN. LUCKY YOU." at bounding box center [583, 374] width 161 height 36
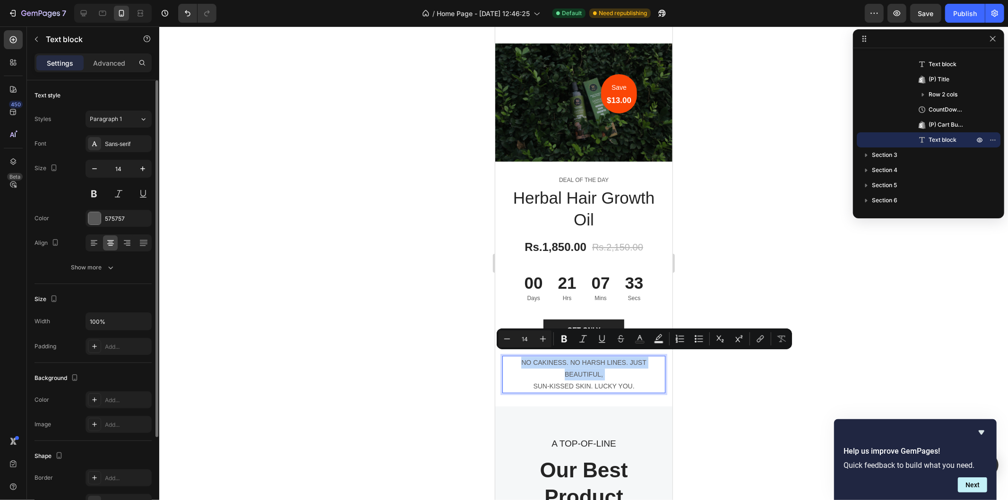
click at [559, 367] on p "NO CAKINESS. NO HARSH LINES. JUST BEAUTIFUL, SUN-KISSED SKIN. LUCKY YOU." at bounding box center [583, 374] width 161 height 36
drag, startPoint x: 630, startPoint y: 373, endPoint x: 510, endPoint y: 350, distance: 122.2
click at [510, 355] on div "NO CAKINESS. NO HARSH LINES. JUST BEAUTIFUL, SUN-KISSED SKIN. LUCKY YOU." at bounding box center [583, 374] width 163 height 38
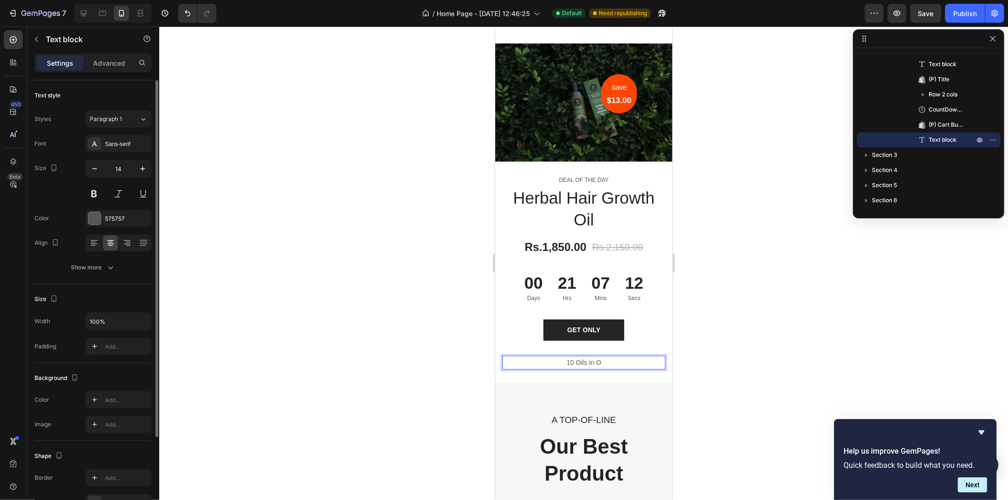
click at [505, 349] on div "GET ONLY (P) Cart Button" at bounding box center [583, 337] width 163 height 36
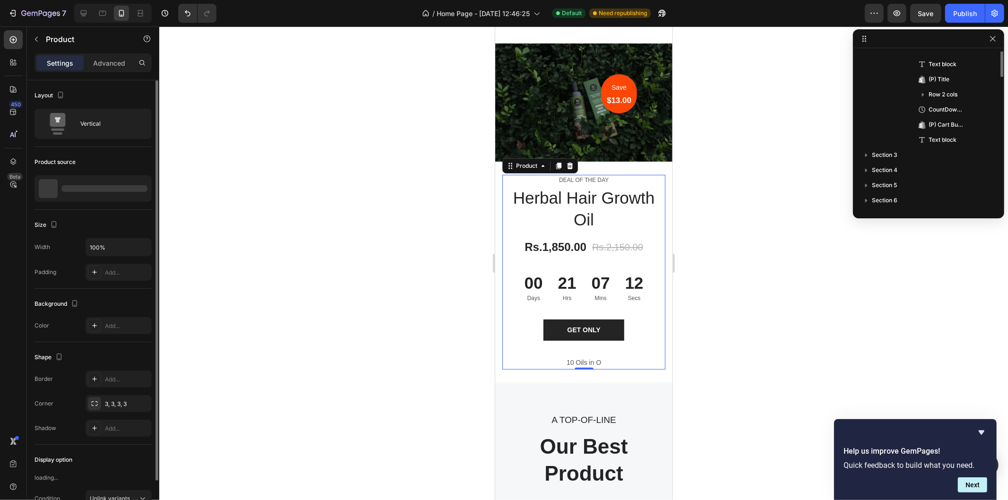
scroll to position [88, 0]
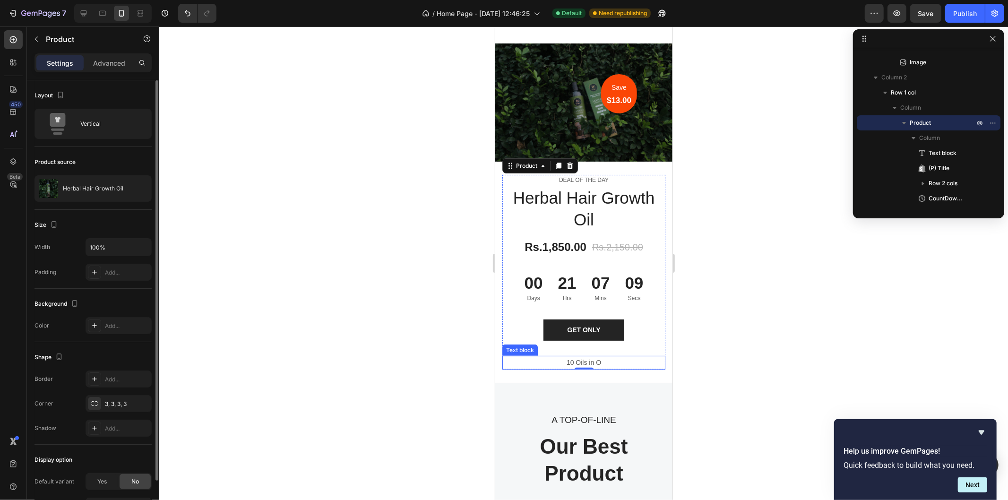
click at [597, 356] on p "10 Oils in O" at bounding box center [583, 362] width 161 height 12
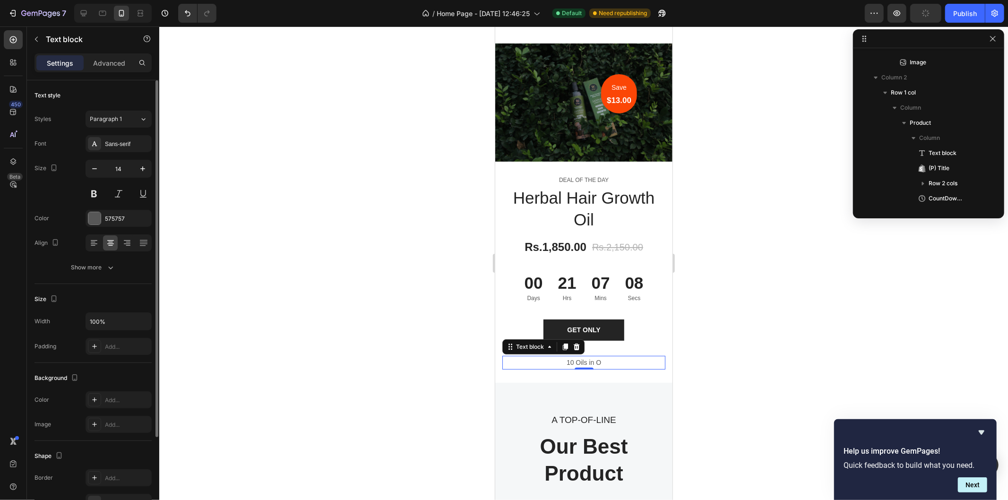
scroll to position [177, 0]
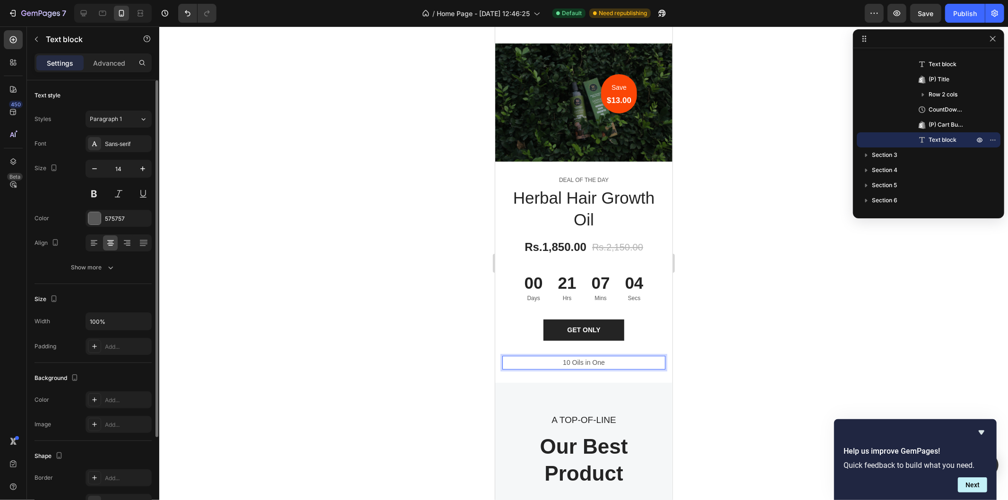
click at [702, 359] on div at bounding box center [583, 262] width 849 height 473
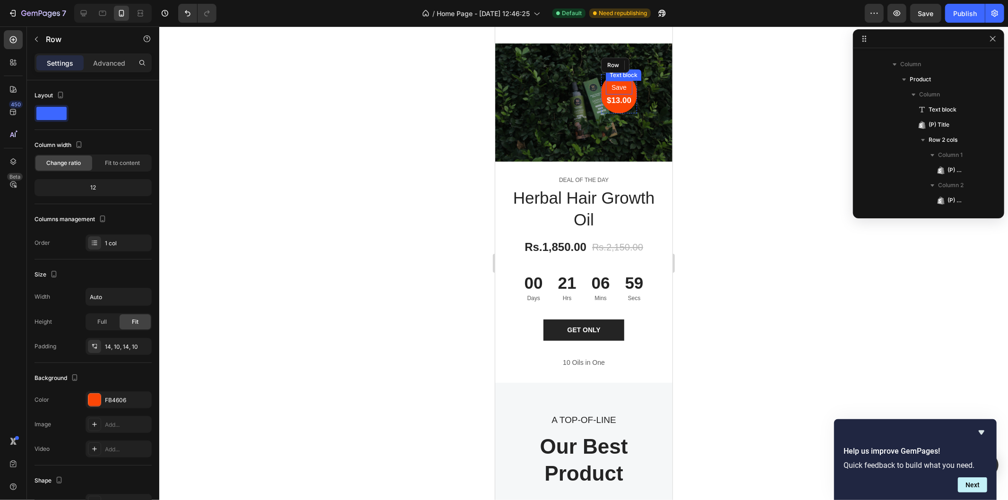
click at [622, 87] on div "Save Text block $13.00 Heading 0 Row" at bounding box center [619, 93] width 36 height 39
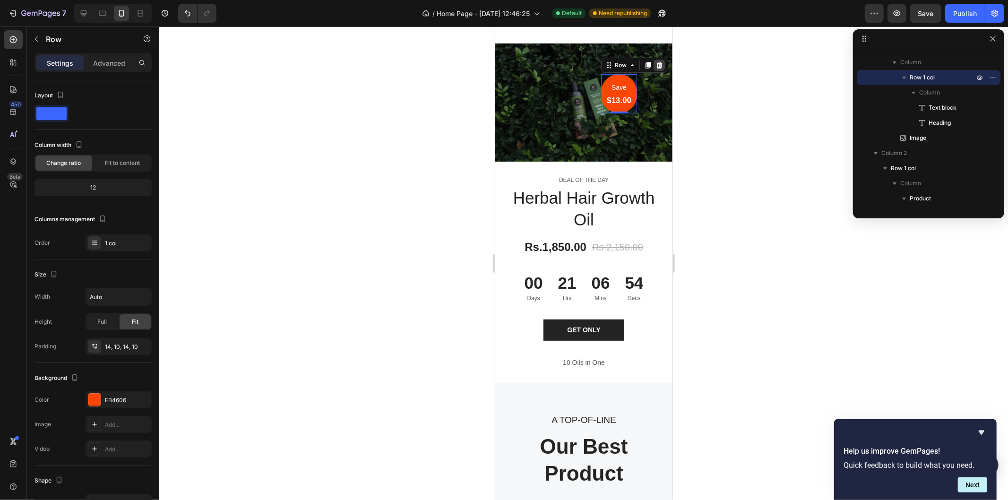
click at [654, 59] on div at bounding box center [658, 64] width 11 height 11
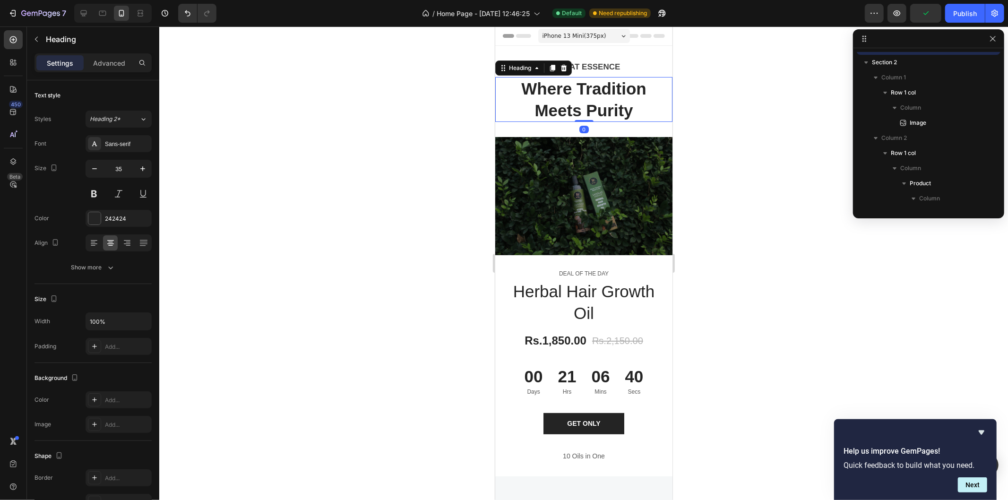
scroll to position [0, 0]
click at [972, 10] on div "Publish" at bounding box center [965, 14] width 24 height 10
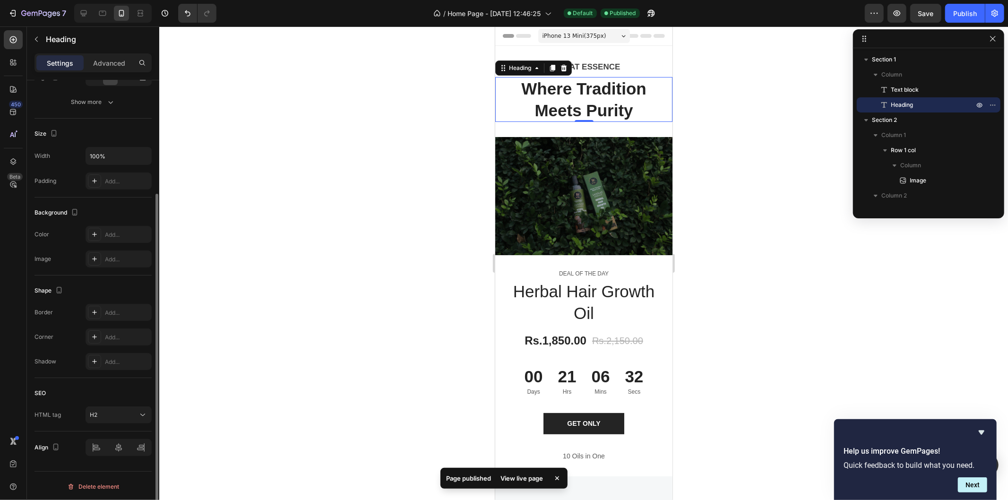
scroll to position [167, 0]
click at [94, 307] on icon at bounding box center [95, 311] width 8 height 8
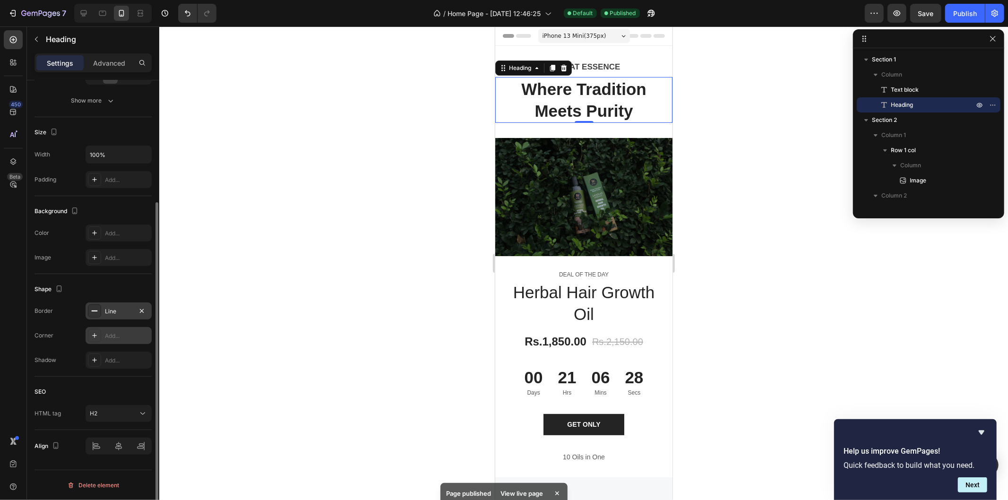
click at [94, 339] on icon at bounding box center [95, 336] width 8 height 8
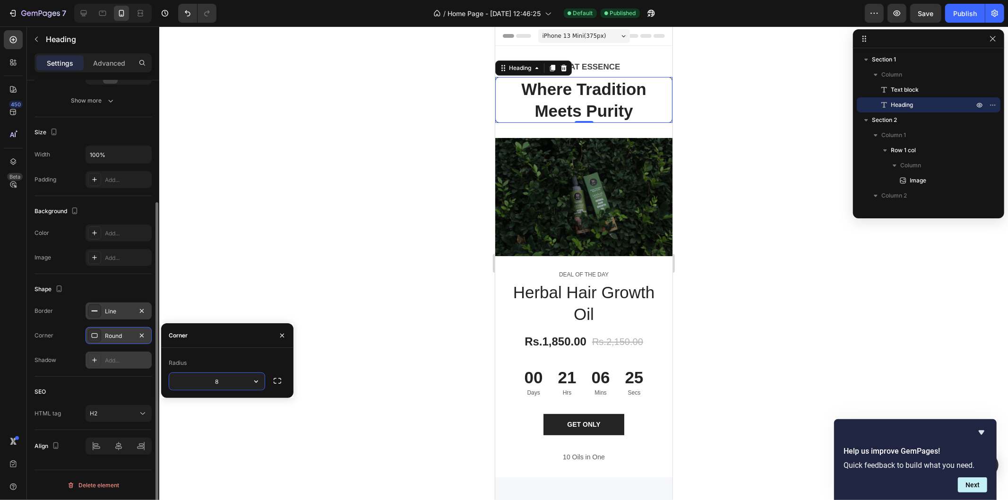
click at [95, 362] on icon at bounding box center [95, 360] width 8 height 8
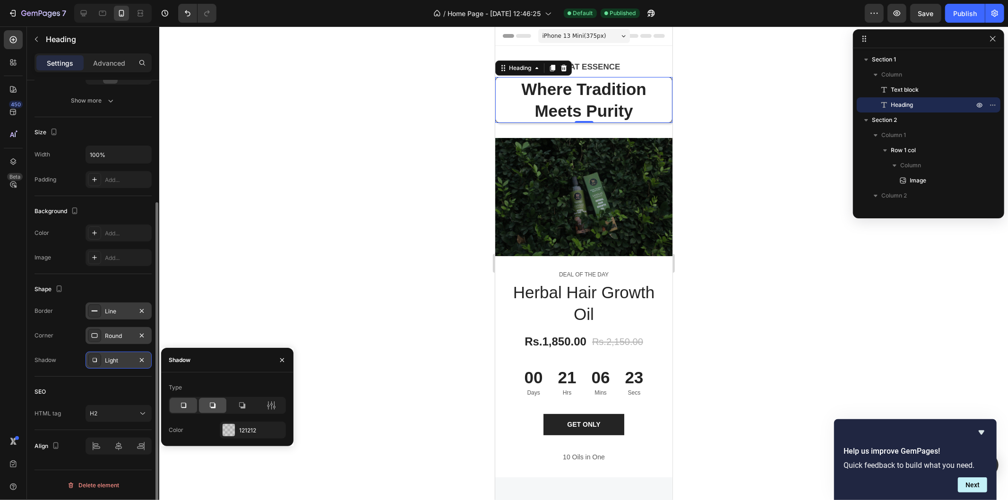
click at [211, 407] on icon at bounding box center [213, 406] width 6 height 6
click at [240, 403] on icon at bounding box center [241, 405] width 9 height 9
click at [220, 404] on div at bounding box center [212, 405] width 27 height 15
click at [551, 233] on img at bounding box center [583, 197] width 177 height 118
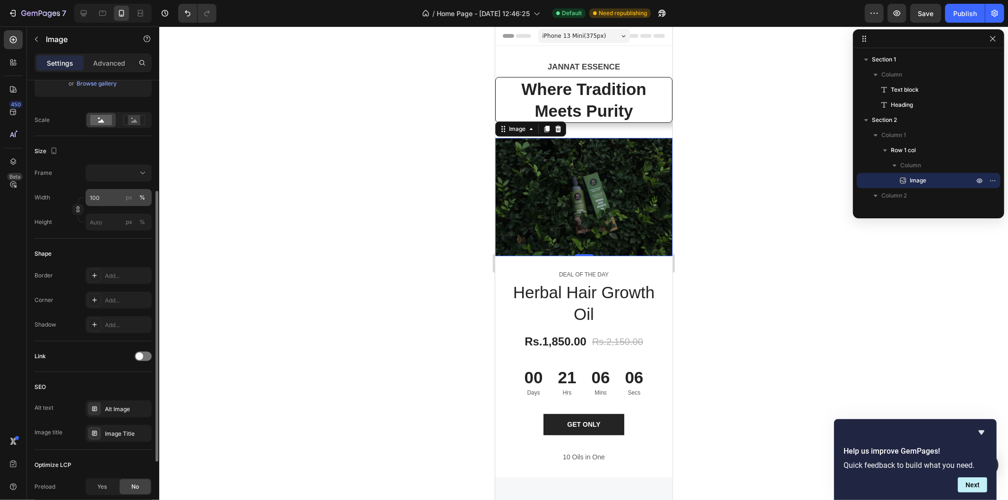
scroll to position [197, 0]
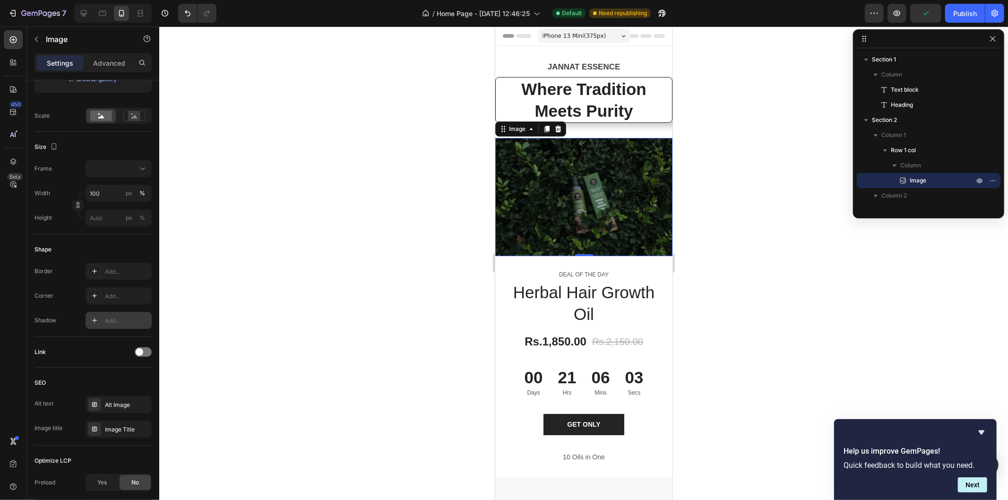
click at [93, 320] on icon at bounding box center [95, 321] width 8 height 8
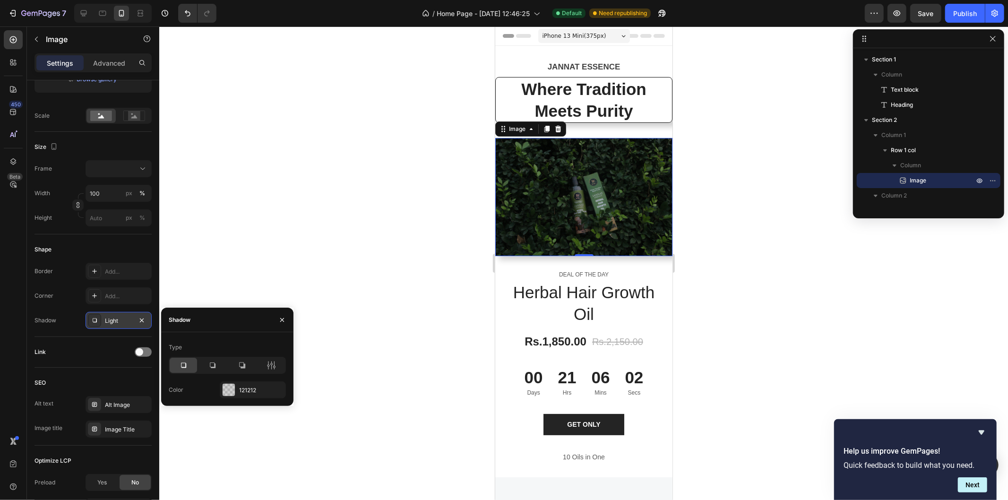
click at [220, 374] on div at bounding box center [227, 365] width 117 height 17
click at [215, 368] on icon at bounding box center [213, 365] width 6 height 6
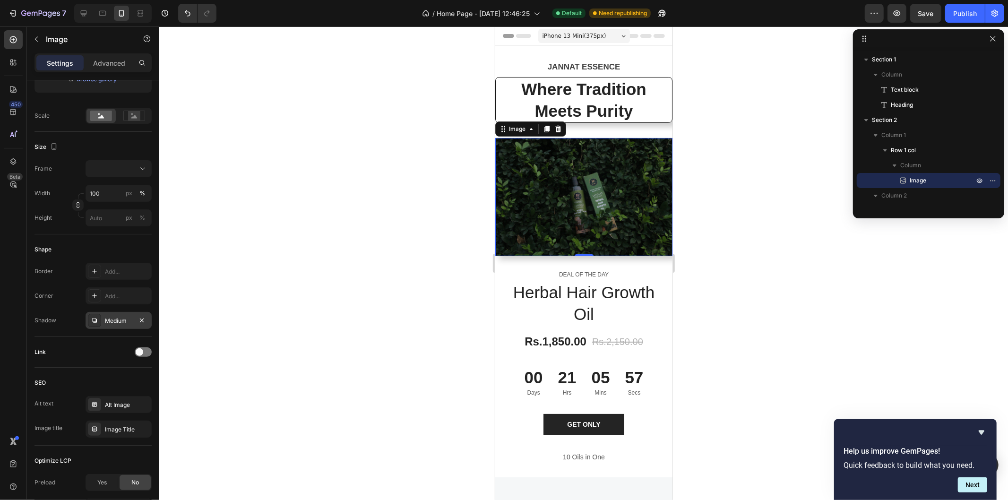
click at [302, 222] on div at bounding box center [583, 262] width 849 height 473
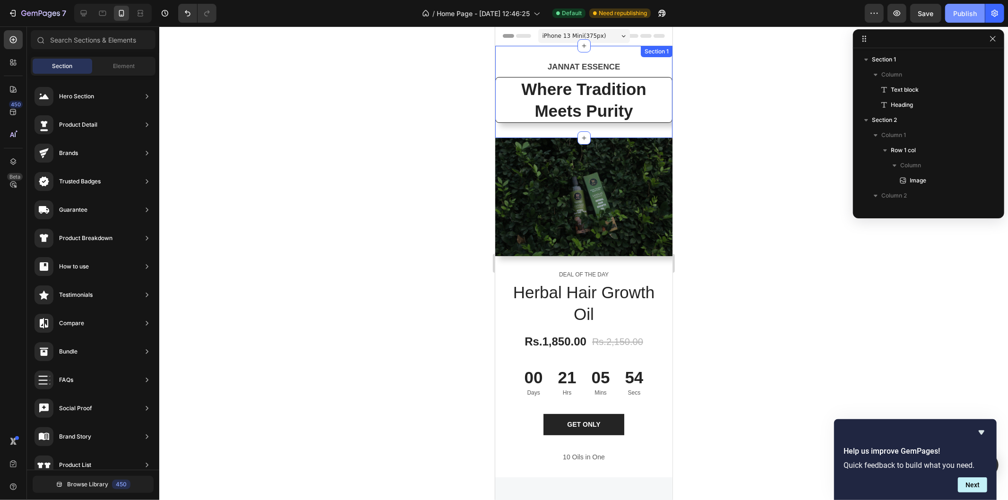
click at [965, 16] on div "Publish" at bounding box center [965, 14] width 24 height 10
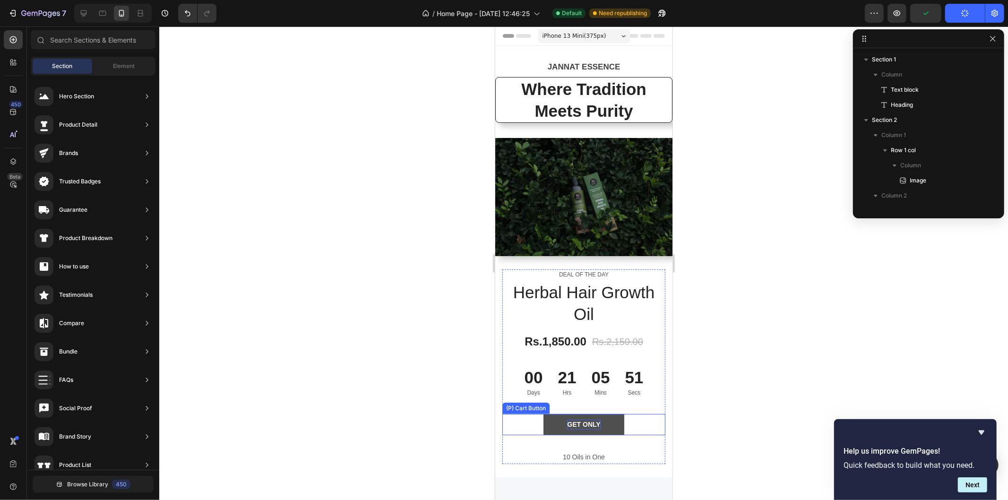
click at [581, 419] on div "GET ONLY" at bounding box center [583, 424] width 33 height 10
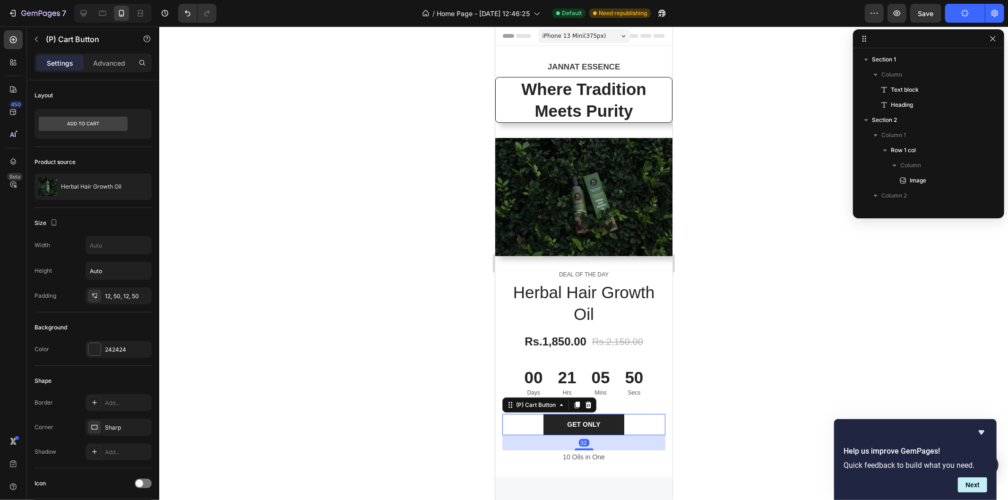
scroll to position [267, 0]
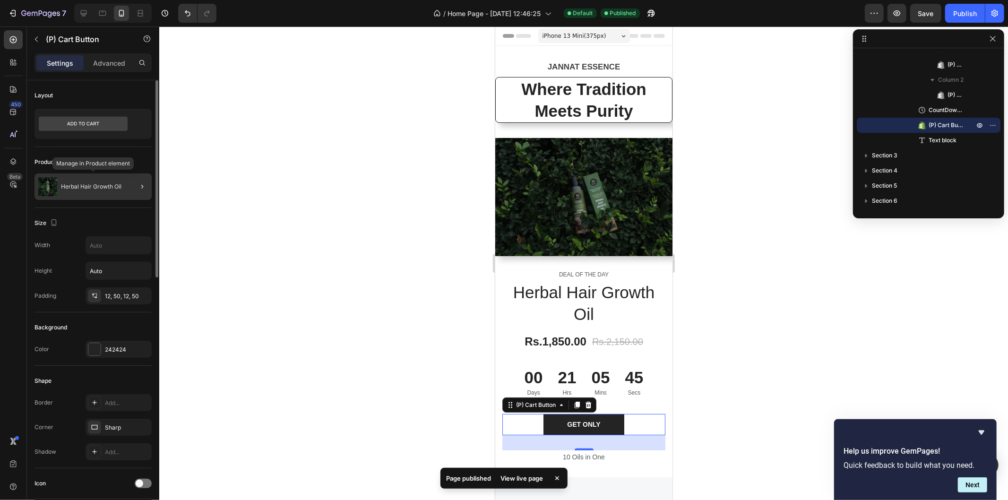
click at [89, 194] on div "Herbal Hair Growth Oil" at bounding box center [92, 186] width 117 height 26
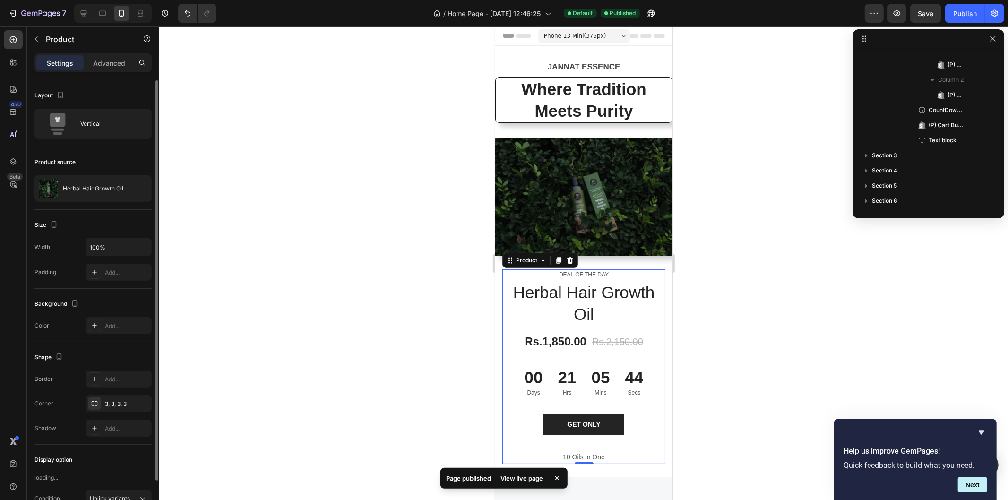
scroll to position [119, 0]
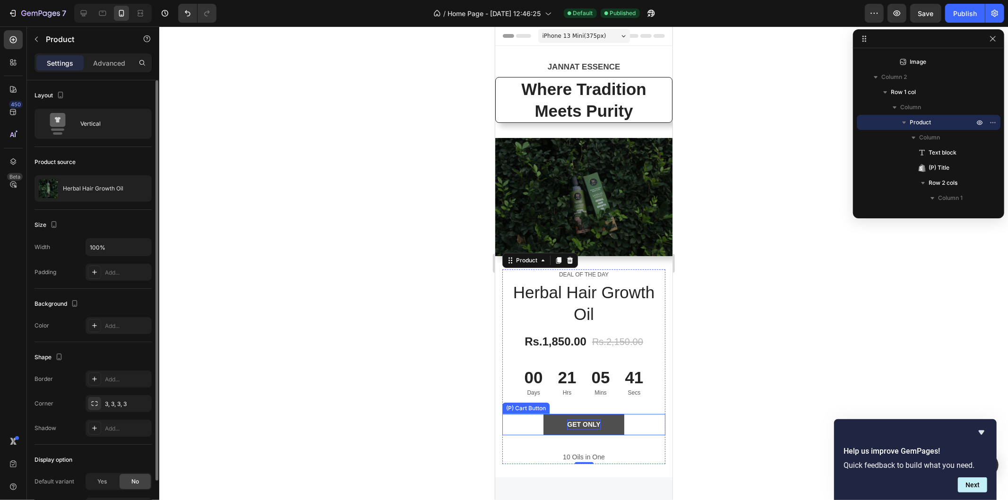
click at [579, 419] on div "GET ONLY" at bounding box center [583, 424] width 33 height 10
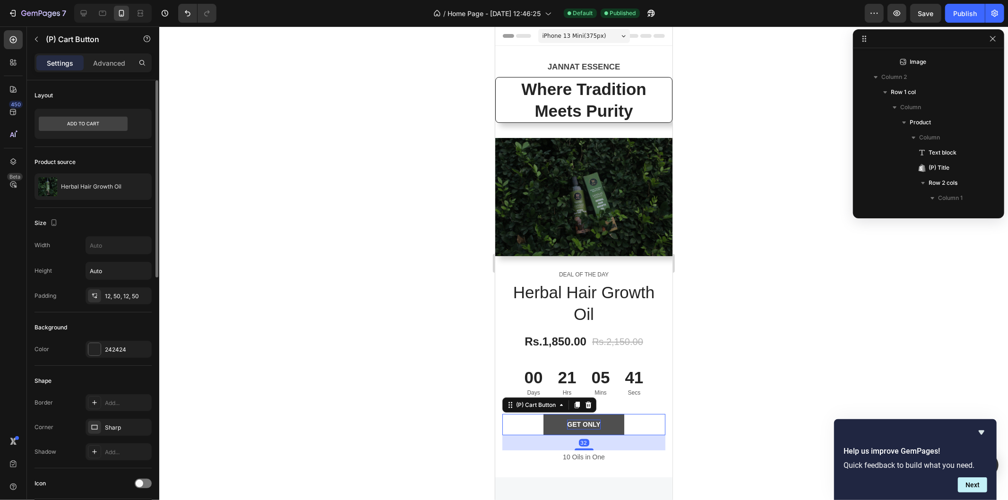
scroll to position [267, 0]
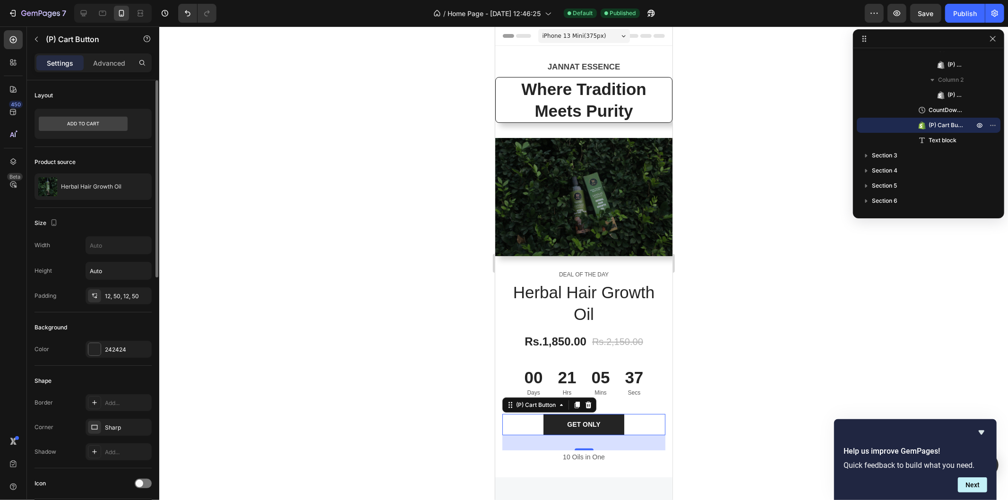
click at [534, 418] on div "GET ONLY (P) Cart Button 32" at bounding box center [583, 423] width 163 height 21
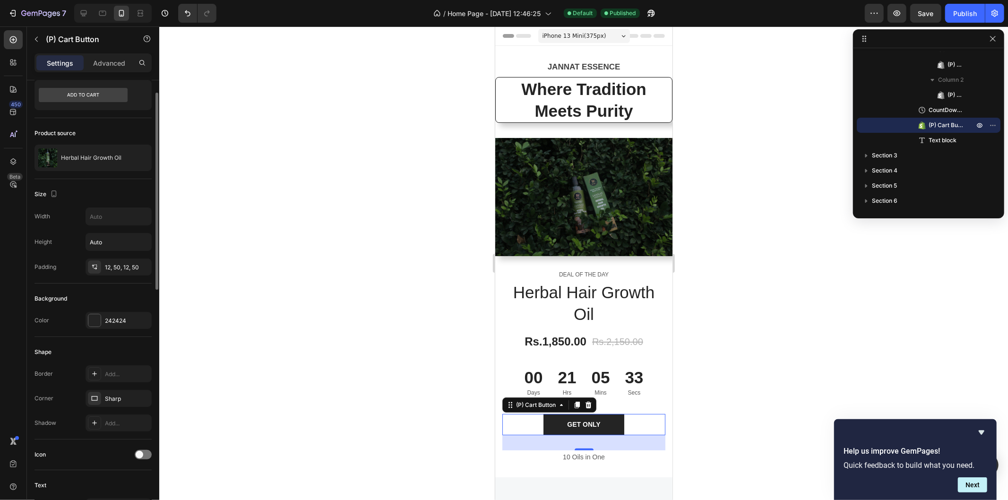
scroll to position [33, 0]
click at [144, 447] on div at bounding box center [143, 450] width 17 height 9
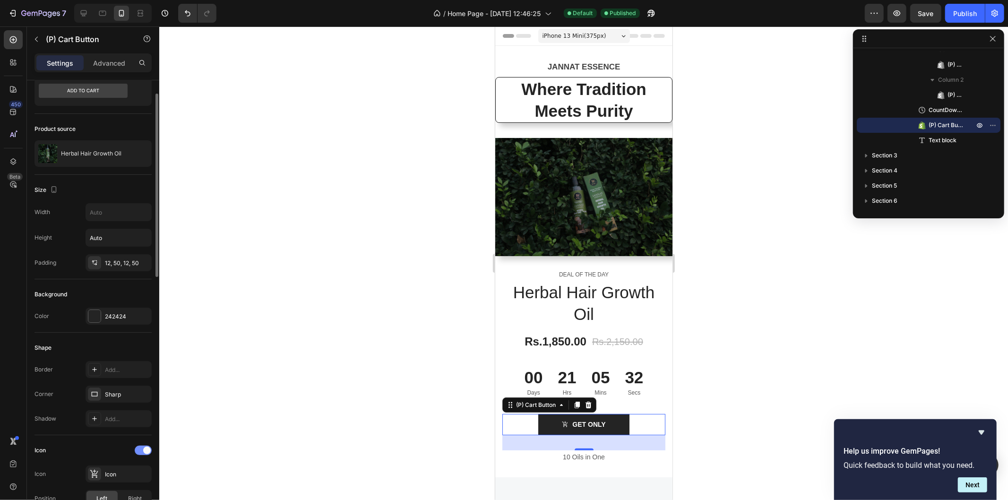
click at [144, 447] on div at bounding box center [143, 450] width 17 height 9
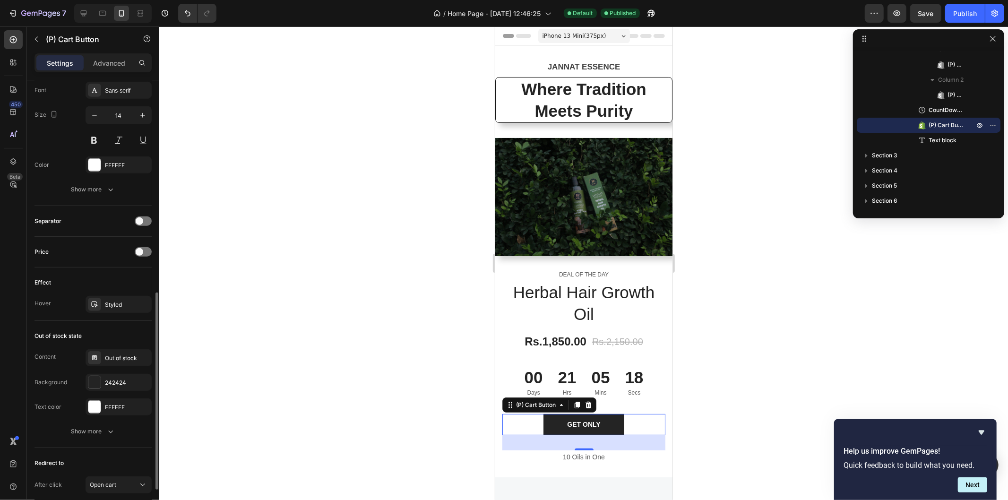
scroll to position [491, 0]
click at [138, 258] on span at bounding box center [140, 256] width 8 height 8
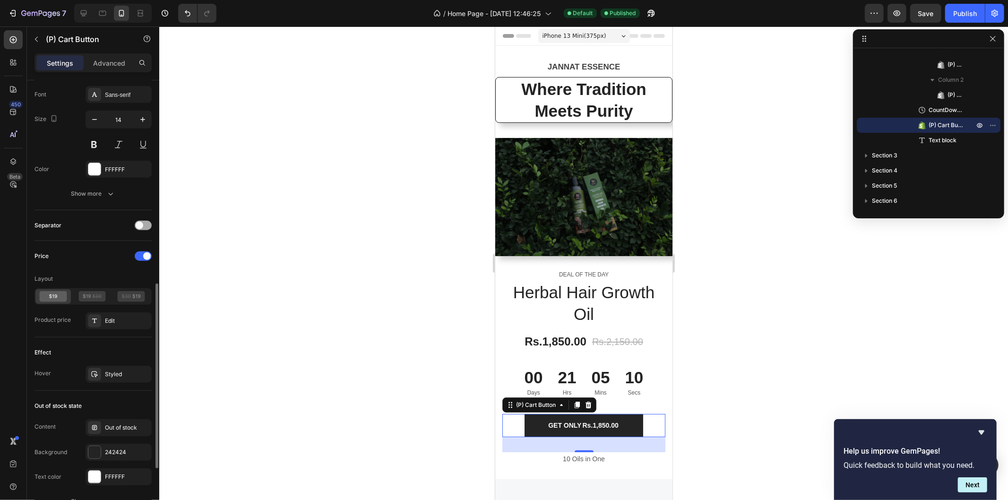
click at [139, 223] on span at bounding box center [140, 226] width 8 height 8
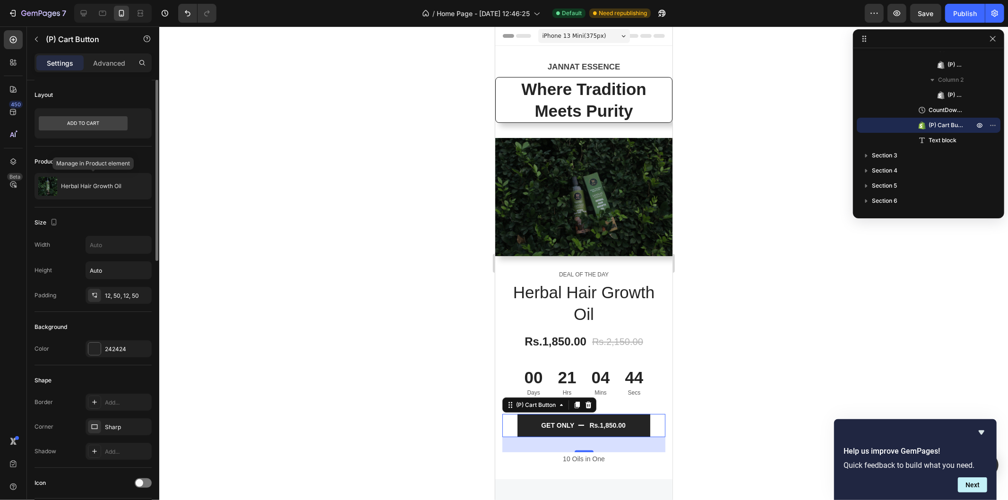
scroll to position [0, 0]
click at [104, 121] on icon at bounding box center [83, 124] width 89 height 14
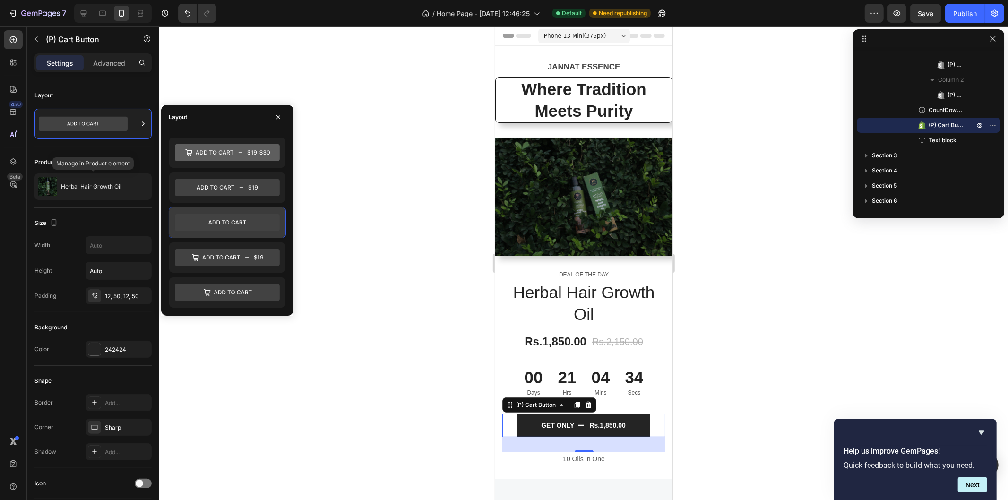
click at [240, 221] on icon at bounding box center [227, 222] width 38 height 4
click at [308, 233] on div at bounding box center [583, 262] width 849 height 473
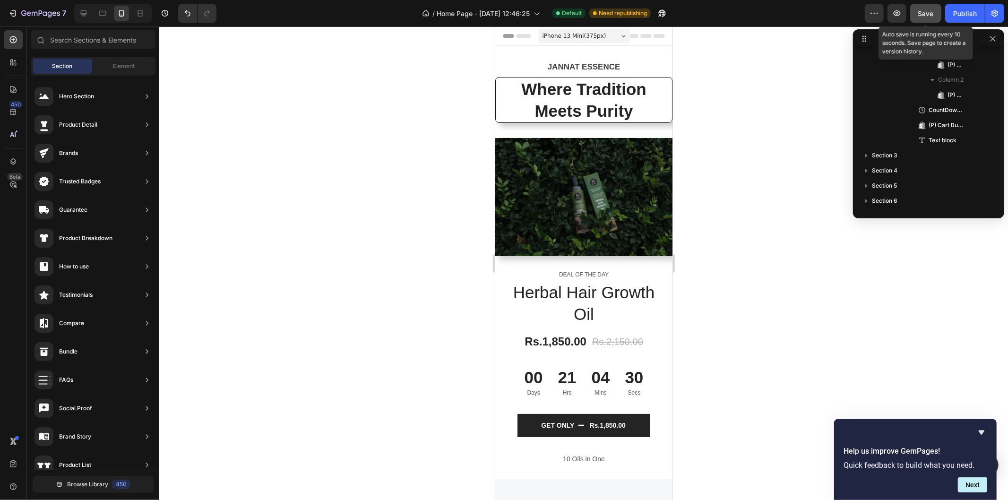
click at [932, 10] on span "Save" at bounding box center [926, 13] width 16 height 8
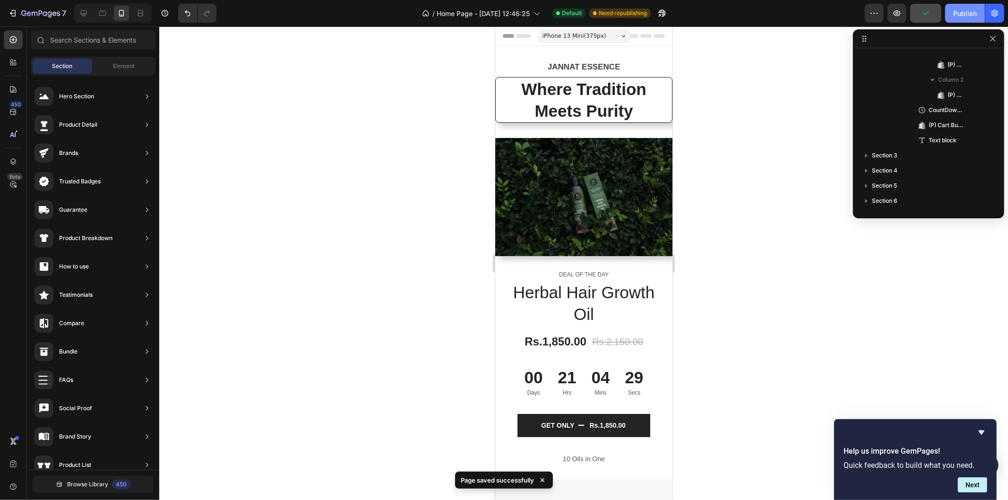
click at [963, 9] on div "Publish" at bounding box center [965, 14] width 24 height 10
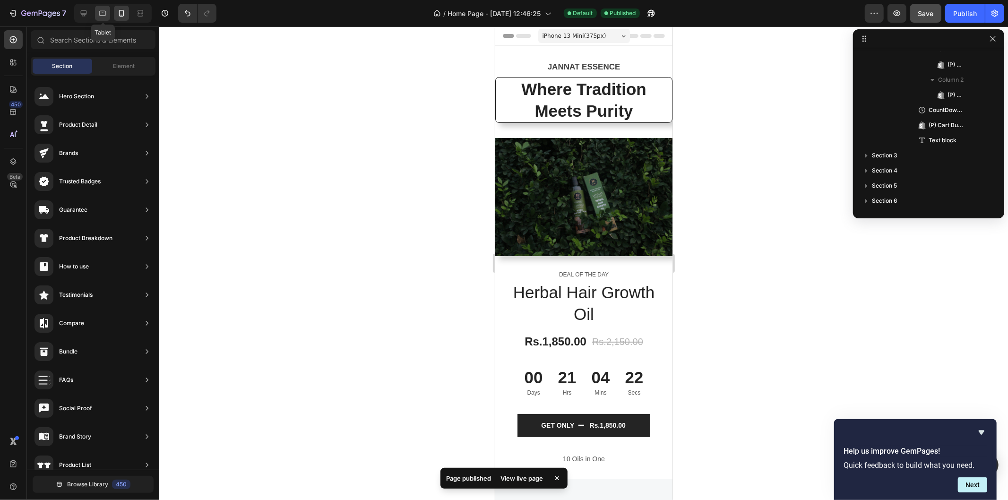
click at [103, 10] on icon at bounding box center [102, 13] width 9 height 9
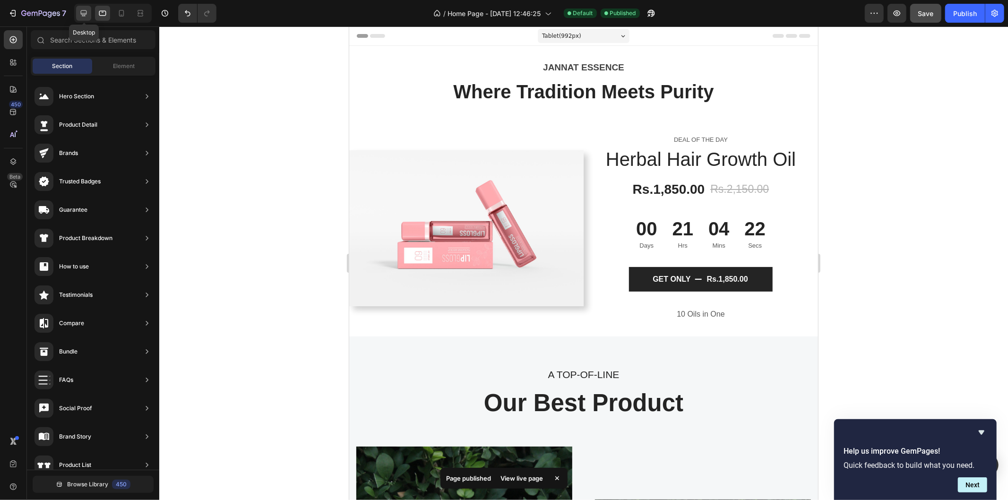
click at [84, 11] on icon at bounding box center [83, 13] width 9 height 9
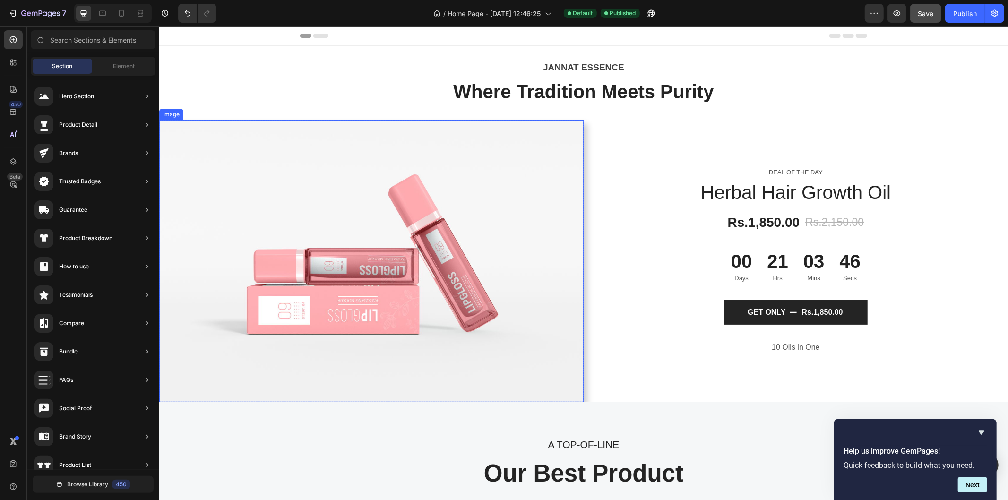
click at [314, 168] on img at bounding box center [371, 261] width 424 height 282
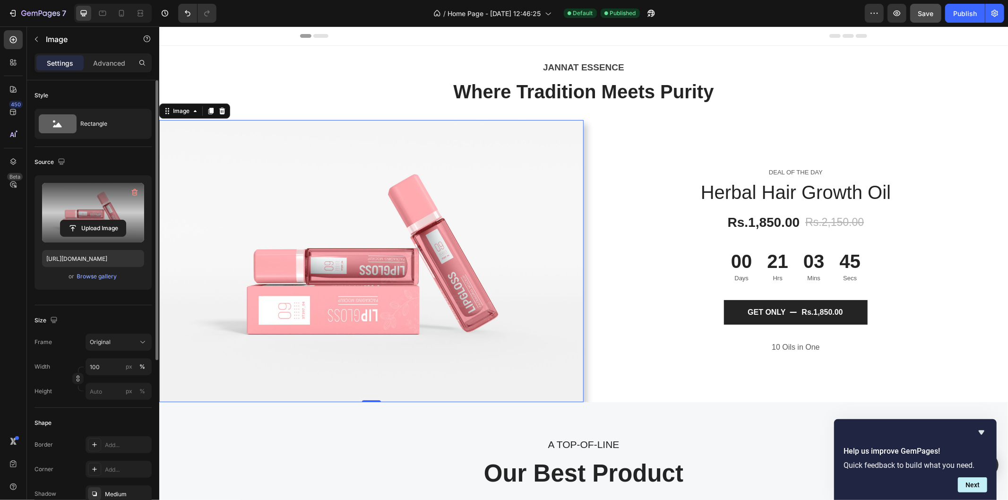
click at [115, 208] on label at bounding box center [93, 213] width 102 height 60
click at [115, 220] on input "file" at bounding box center [92, 228] width 65 height 16
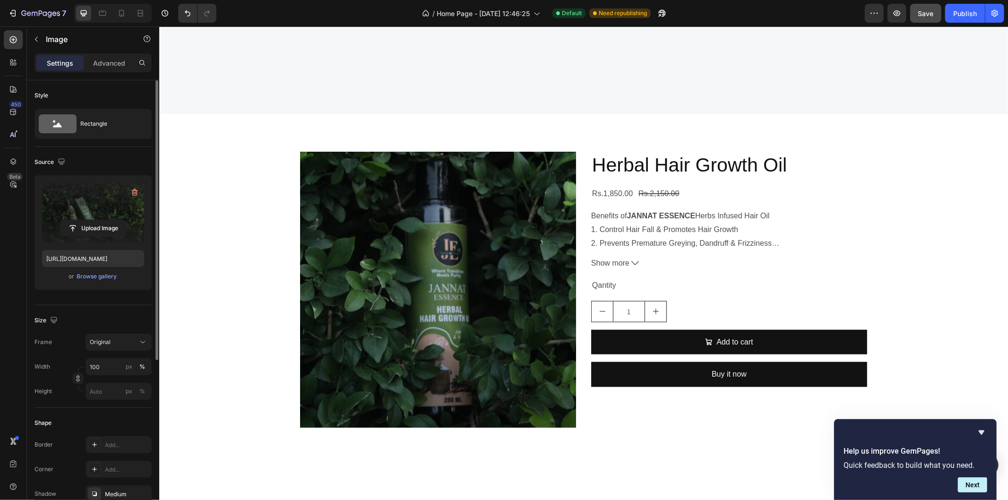
scroll to position [1108, 0]
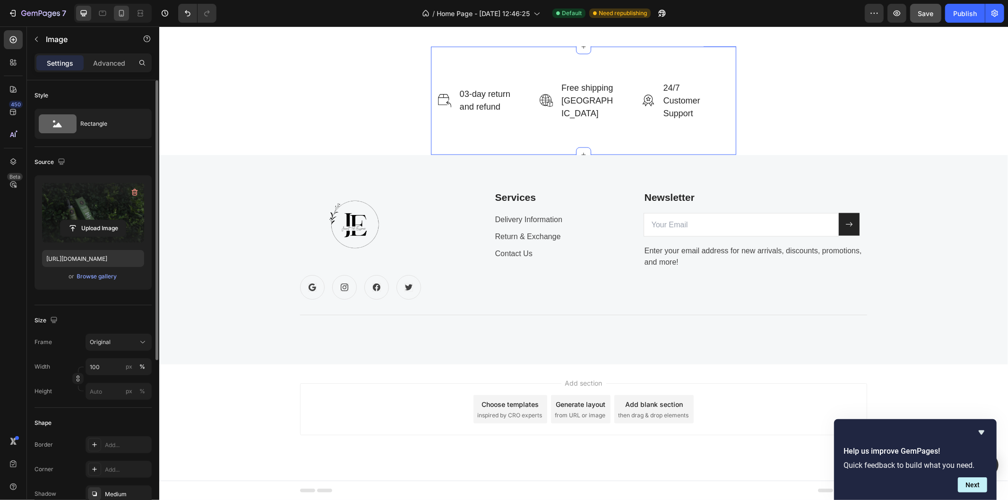
click at [118, 13] on icon at bounding box center [121, 13] width 9 height 9
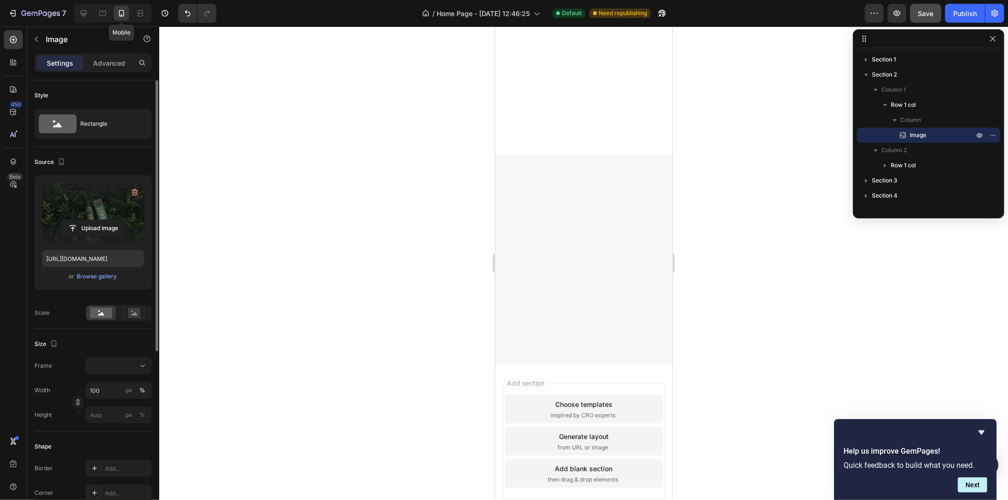
type input "[URL][DOMAIN_NAME]"
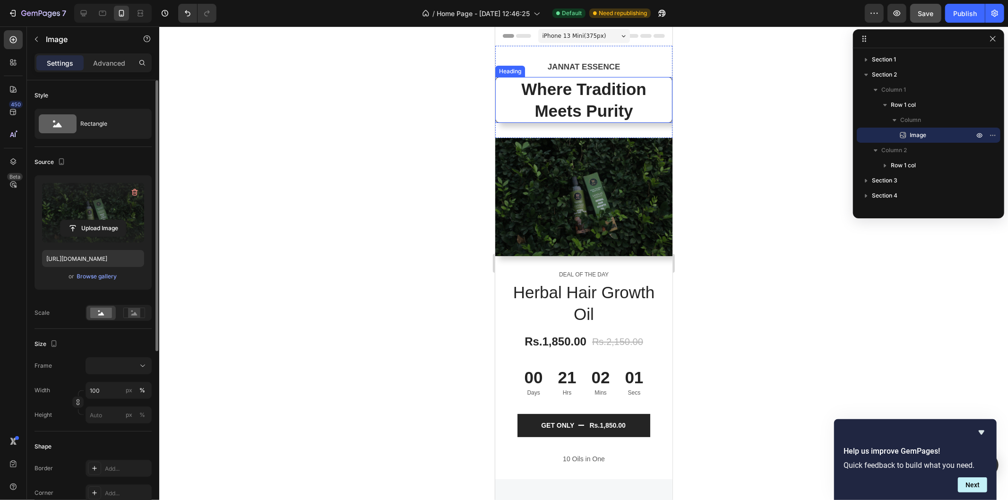
click at [604, 92] on h2 "Where Tradition Meets Purity" at bounding box center [583, 100] width 177 height 46
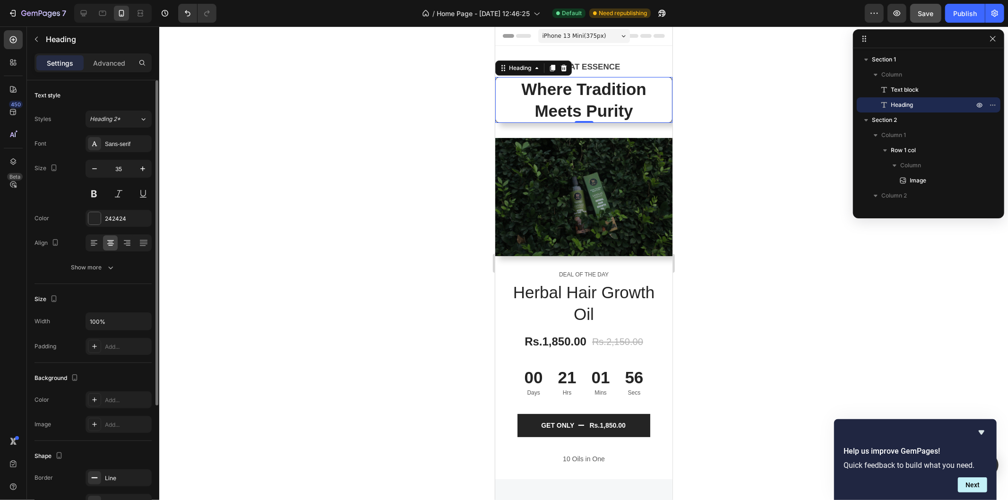
scroll to position [167, 0]
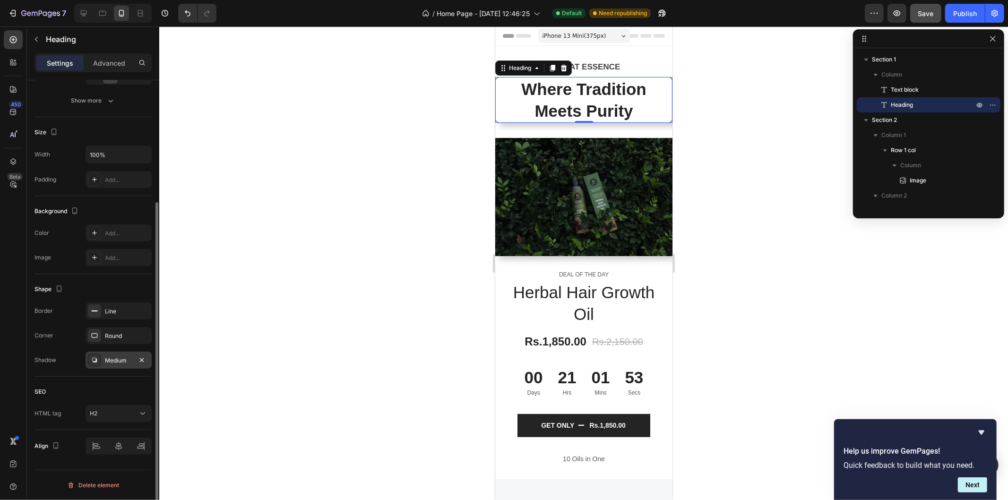
click at [91, 358] on icon at bounding box center [95, 360] width 8 height 8
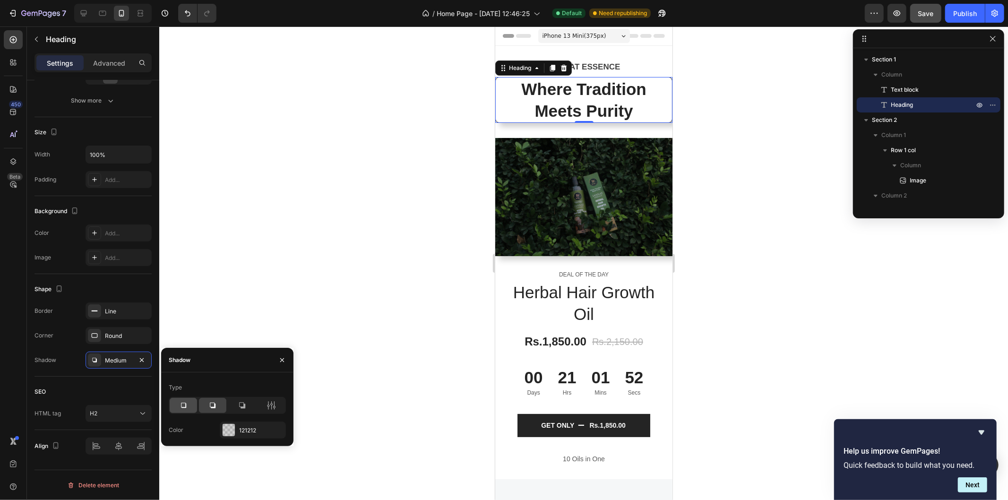
click at [183, 410] on icon at bounding box center [183, 405] width 9 height 9
click at [98, 154] on input "100%" at bounding box center [118, 154] width 65 height 17
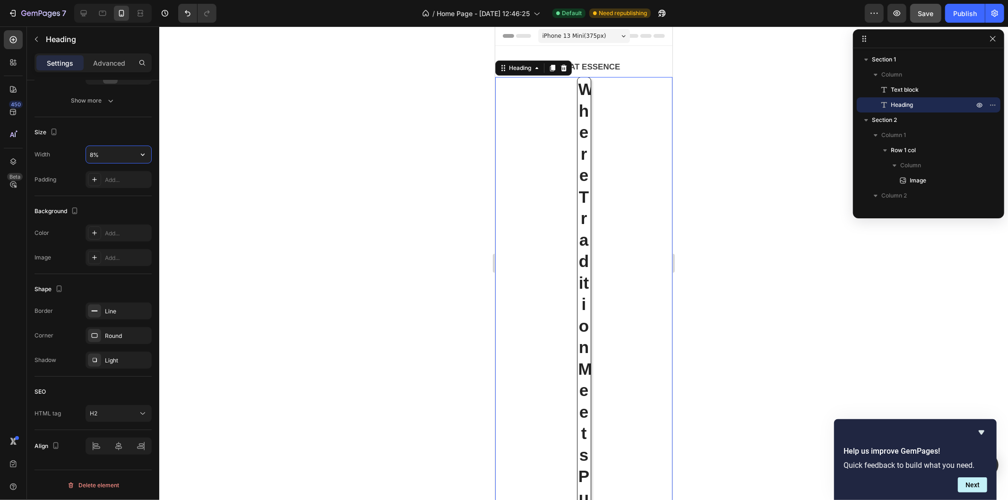
type input "80%"
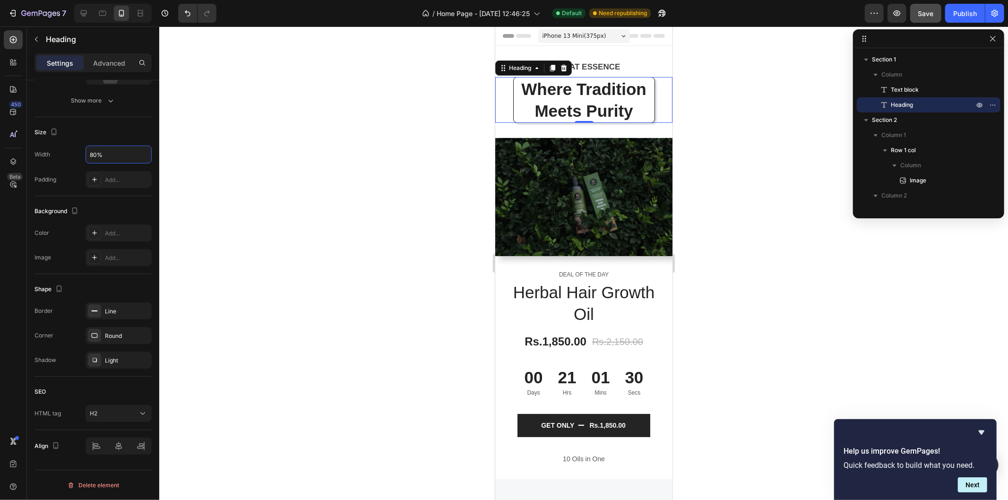
click at [303, 159] on div at bounding box center [583, 262] width 849 height 473
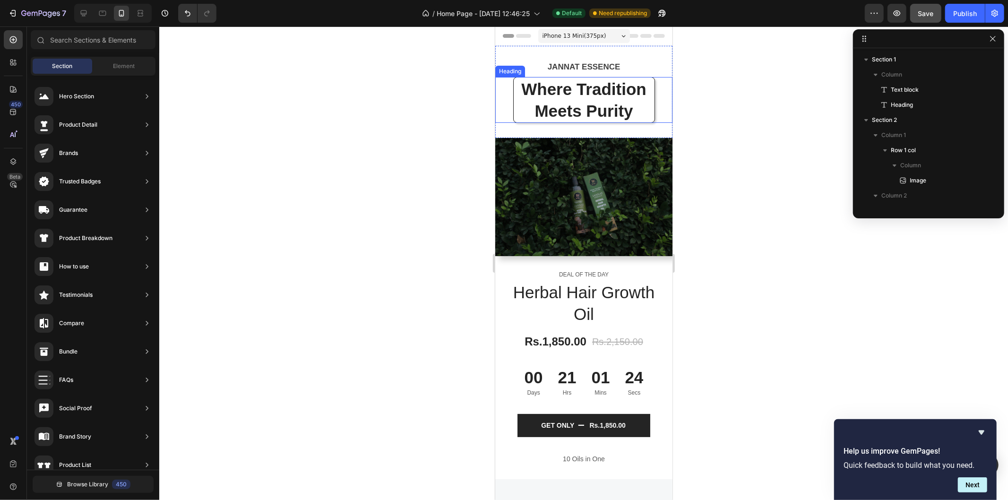
click at [557, 106] on h2 "Where Tradition Meets Purity" at bounding box center [584, 100] width 142 height 46
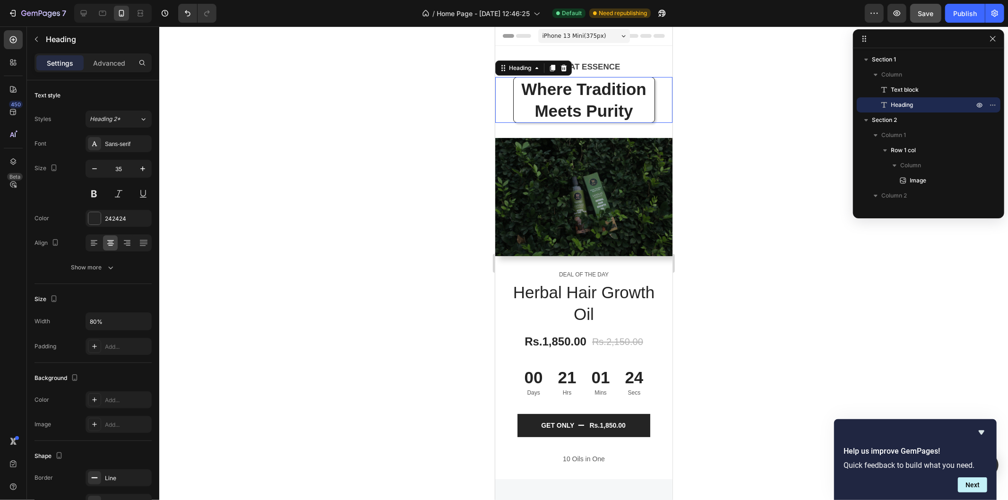
click at [557, 106] on p "Where Tradition Meets Purity" at bounding box center [583, 99] width 139 height 43
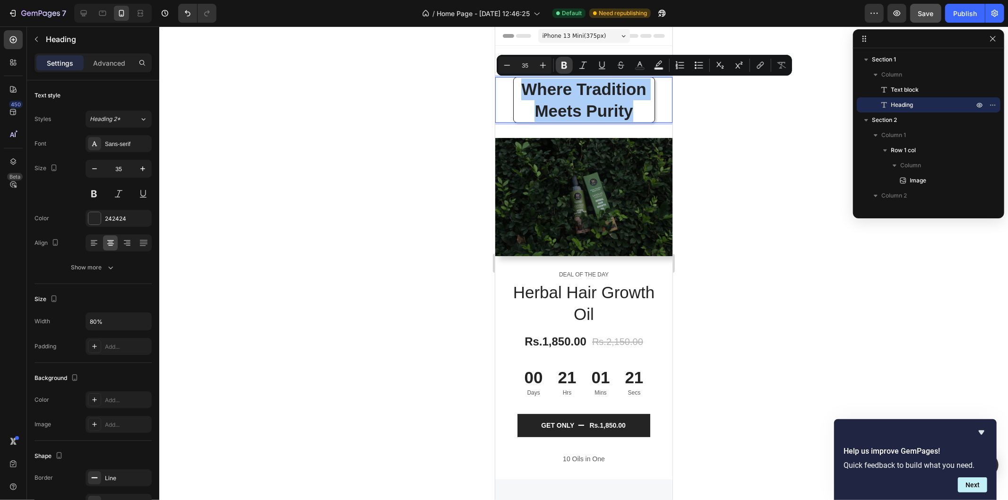
click at [565, 60] on button "Bold" at bounding box center [564, 65] width 17 height 17
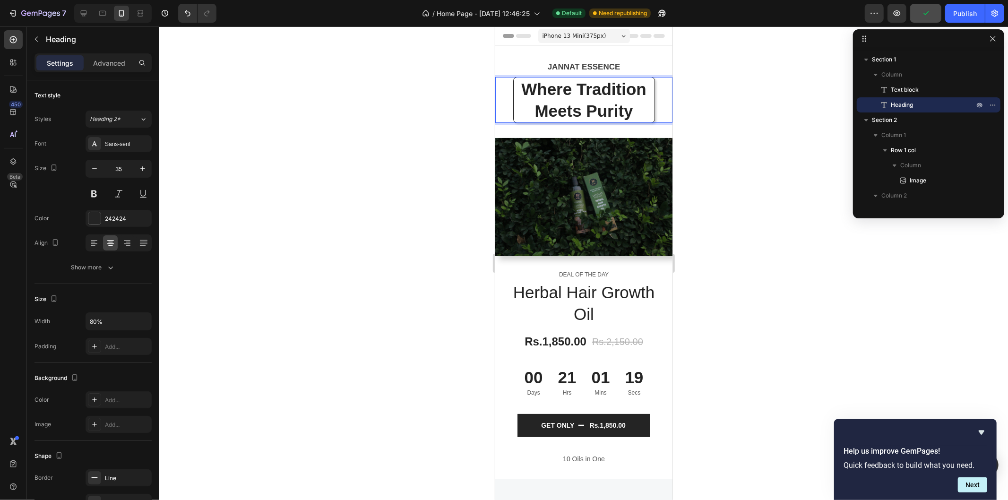
click at [592, 108] on strong "Where Tradition Meets Purity" at bounding box center [583, 99] width 125 height 40
click at [567, 94] on strong "Where Tradition Meets Purity" at bounding box center [583, 99] width 125 height 40
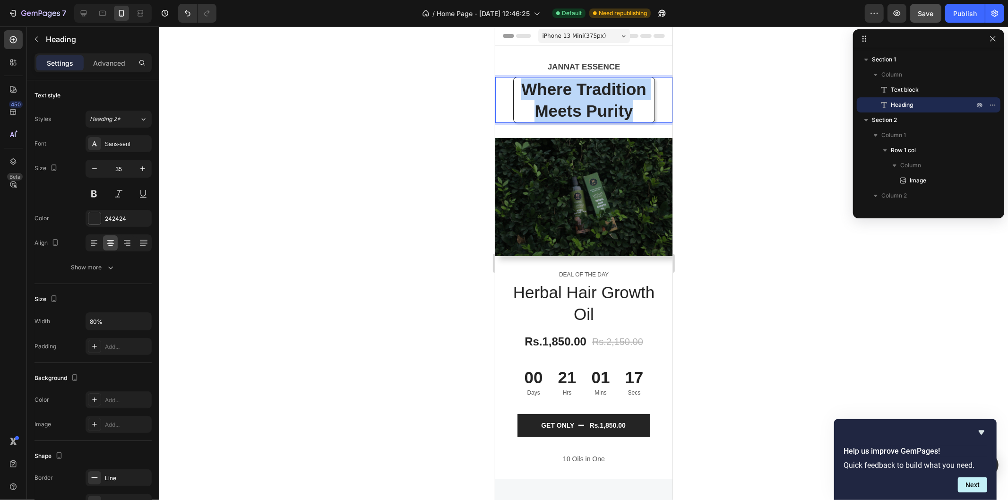
click at [567, 94] on strong "Where Tradition Meets Purity" at bounding box center [583, 99] width 125 height 40
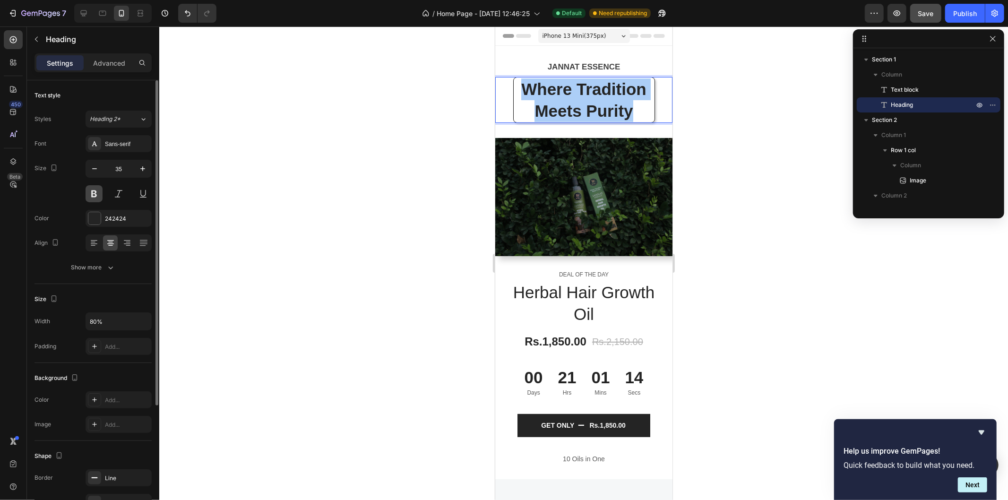
click at [90, 194] on button at bounding box center [94, 193] width 17 height 17
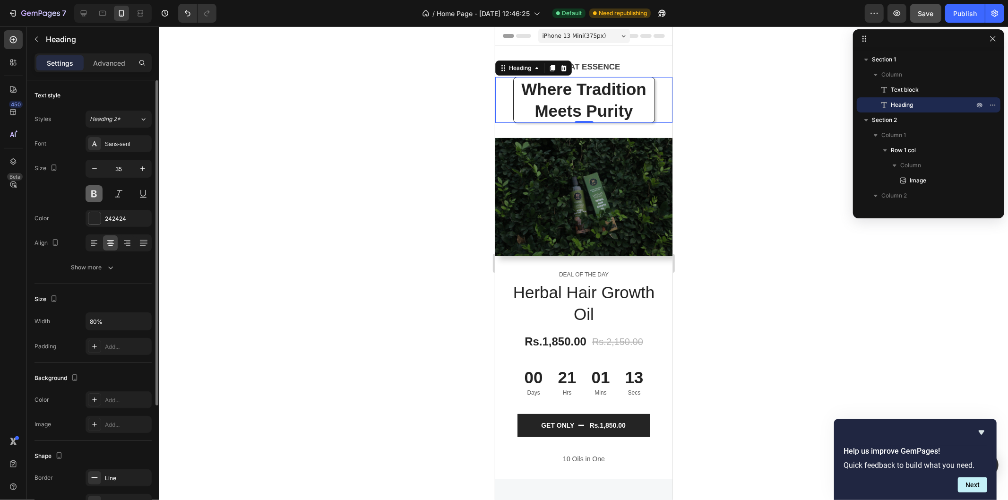
click at [90, 194] on button at bounding box center [94, 193] width 17 height 17
click at [95, 199] on button at bounding box center [94, 193] width 17 height 17
click at [120, 197] on button at bounding box center [118, 193] width 17 height 17
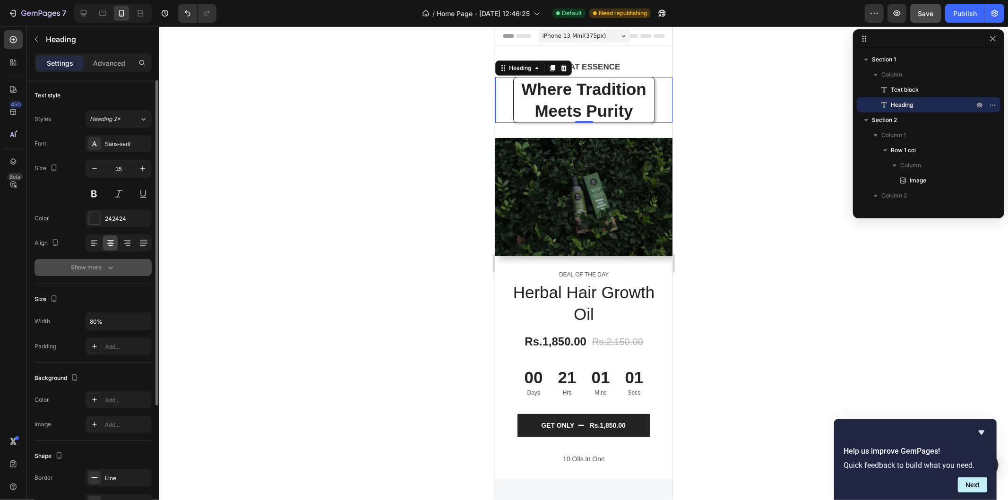
click at [113, 264] on icon "button" at bounding box center [110, 267] width 9 height 9
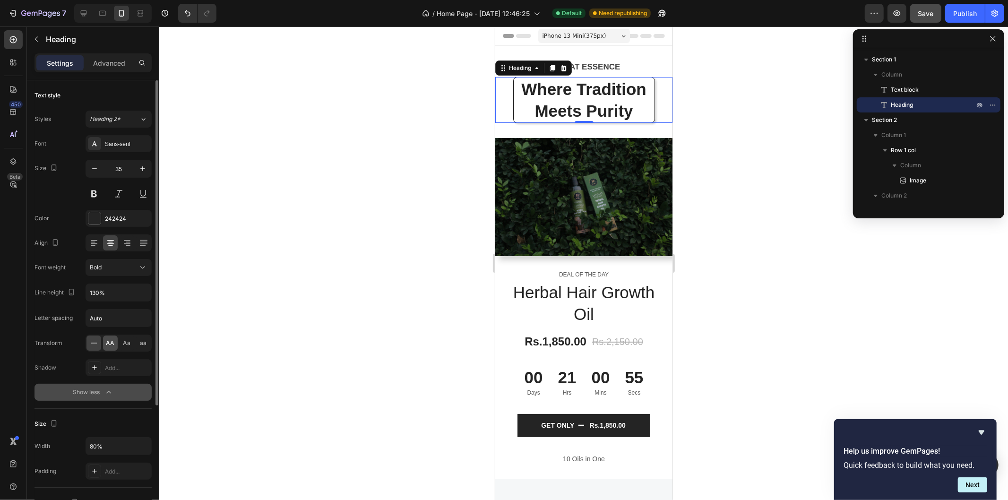
click at [110, 339] on span "AA" at bounding box center [110, 343] width 9 height 9
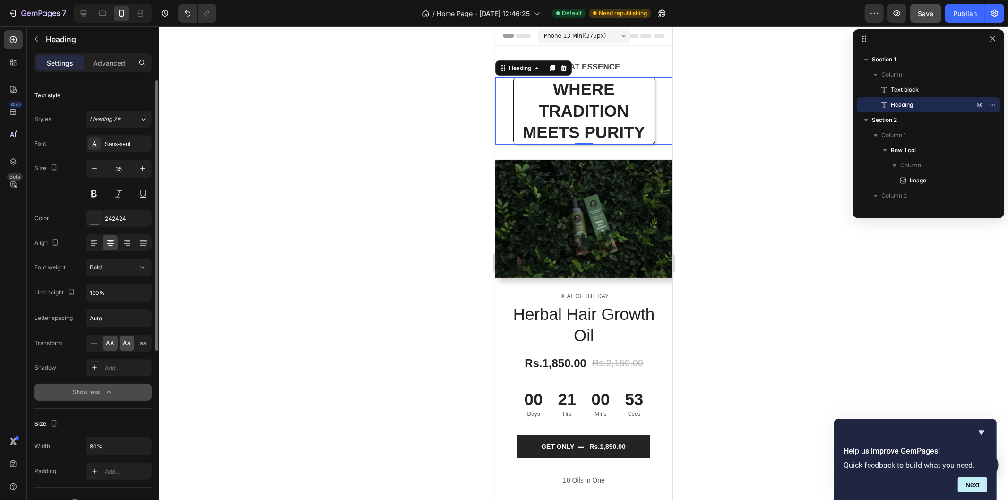
click at [126, 339] on span "Aa" at bounding box center [127, 343] width 8 height 9
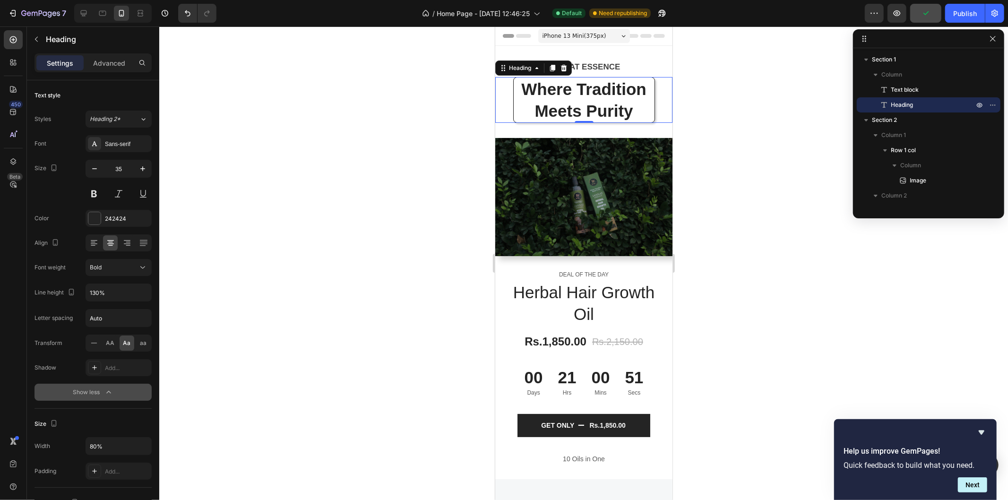
click at [208, 336] on div at bounding box center [583, 262] width 849 height 473
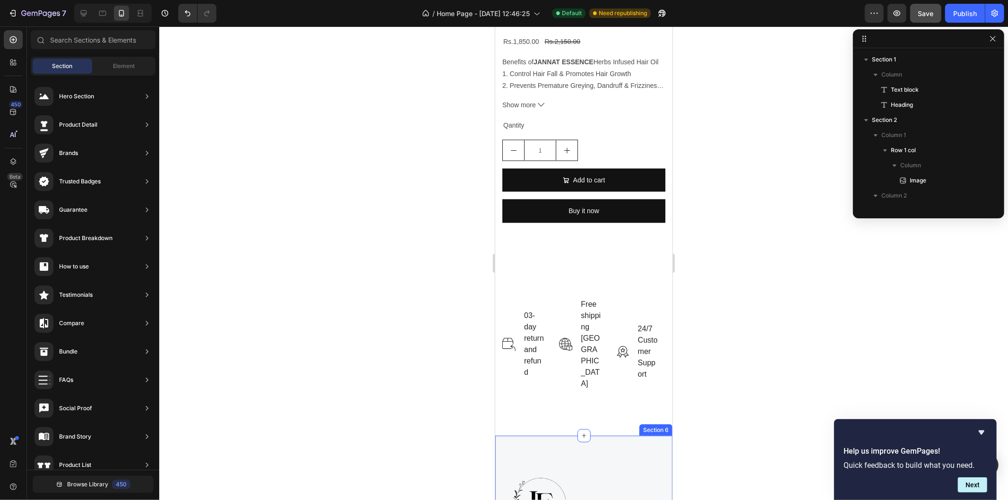
scroll to position [1311, 0]
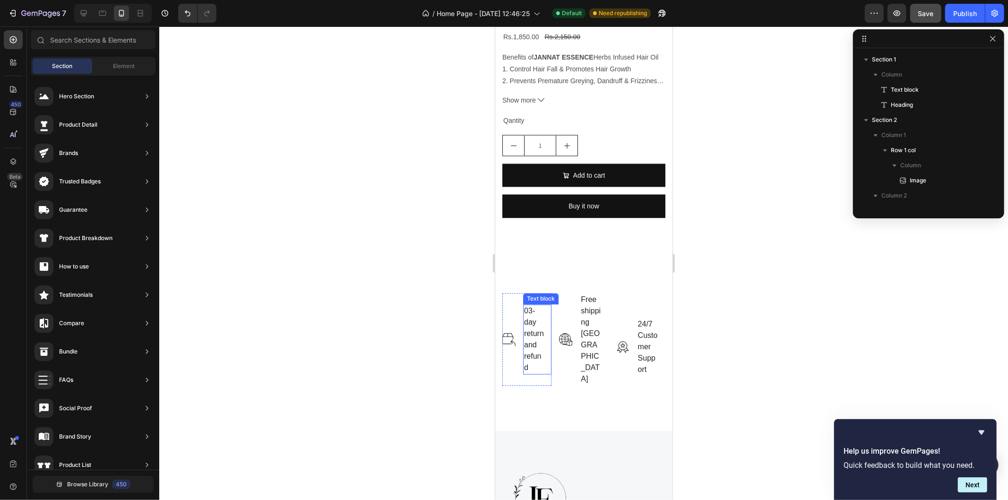
click at [538, 341] on p "03-day return and refund" at bounding box center [534, 339] width 21 height 68
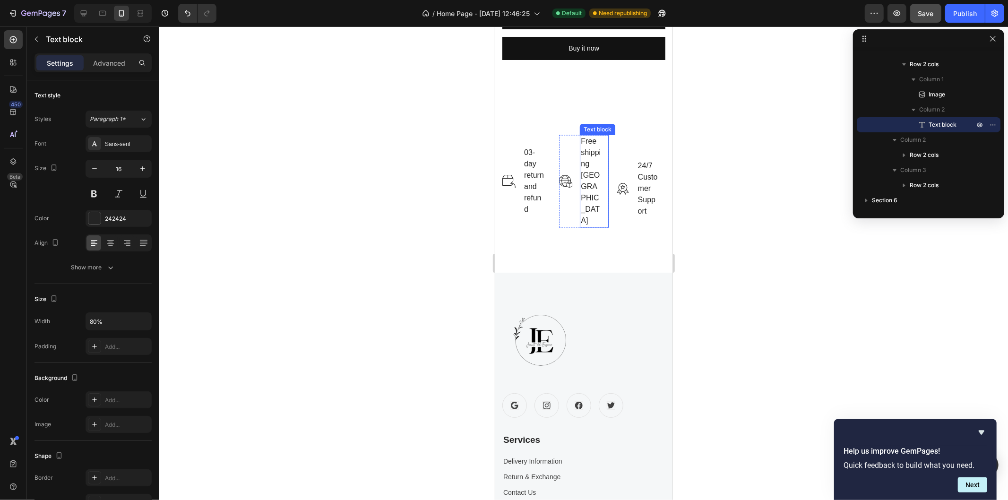
scroll to position [1470, 0]
click at [551, 135] on div "Image 03-day return and refund Text block Row Image Free shipping Pakistan Text…" at bounding box center [583, 189] width 163 height 108
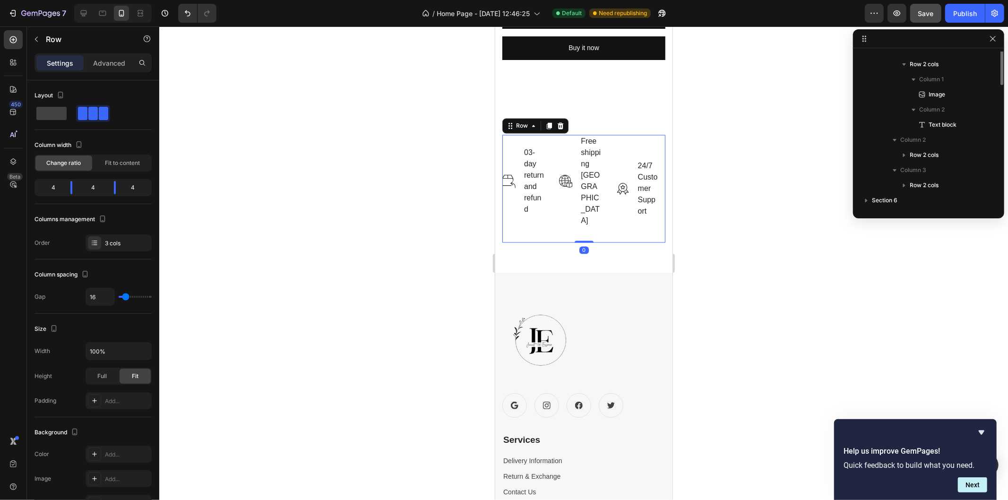
scroll to position [164, 0]
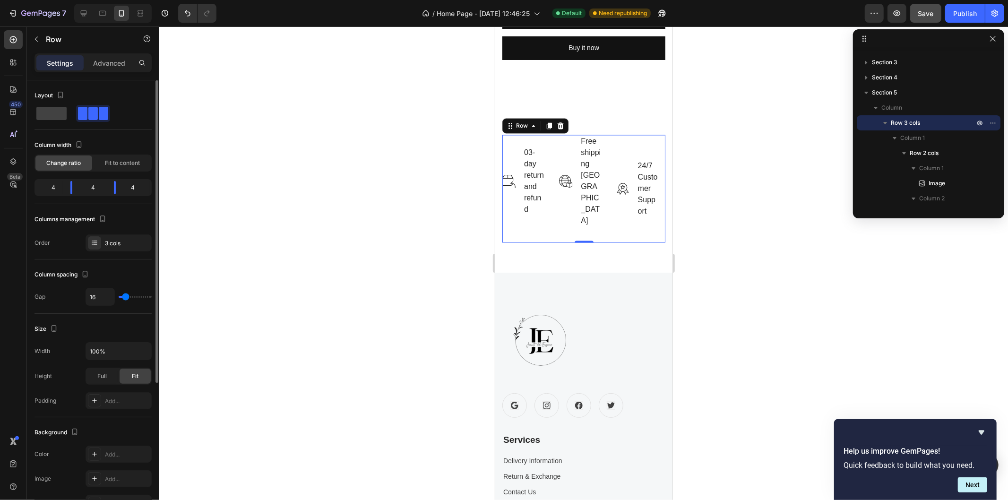
type input "17"
type input "5"
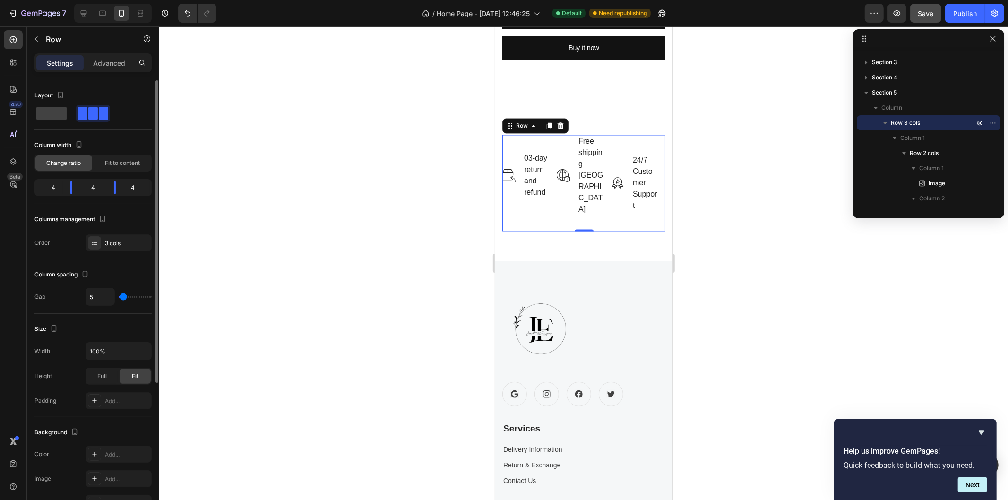
type input "0"
type input "120"
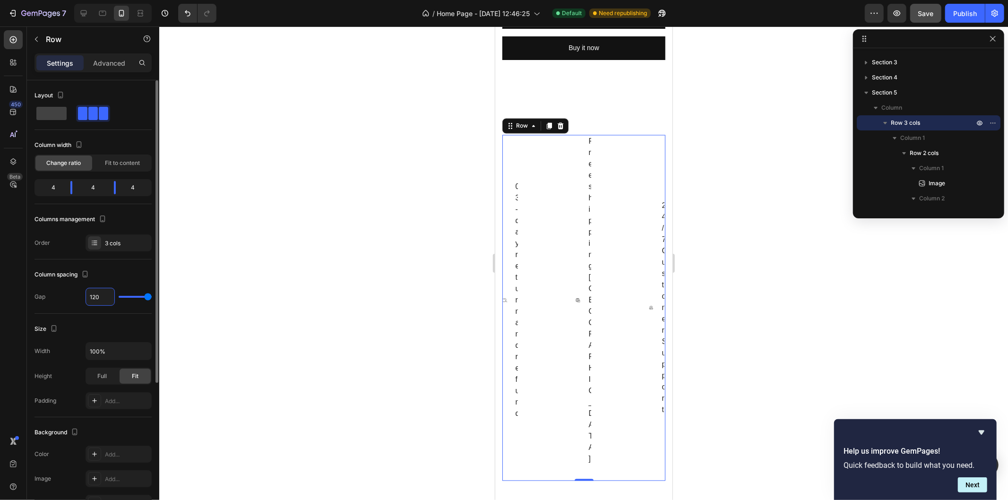
type input "0"
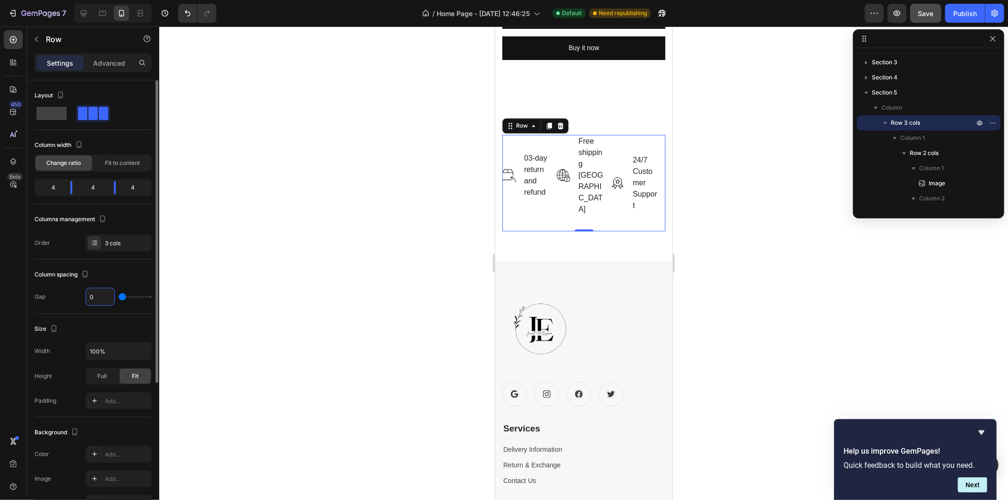
drag, startPoint x: 106, startPoint y: 302, endPoint x: 95, endPoint y: 301, distance: 11.0
click at [119, 298] on input "range" at bounding box center [135, 297] width 33 height 2
click at [98, 350] on input "100%" at bounding box center [118, 351] width 65 height 17
click at [109, 375] on div "Full" at bounding box center [101, 376] width 31 height 15
click at [142, 374] on div "Fit" at bounding box center [135, 376] width 31 height 15
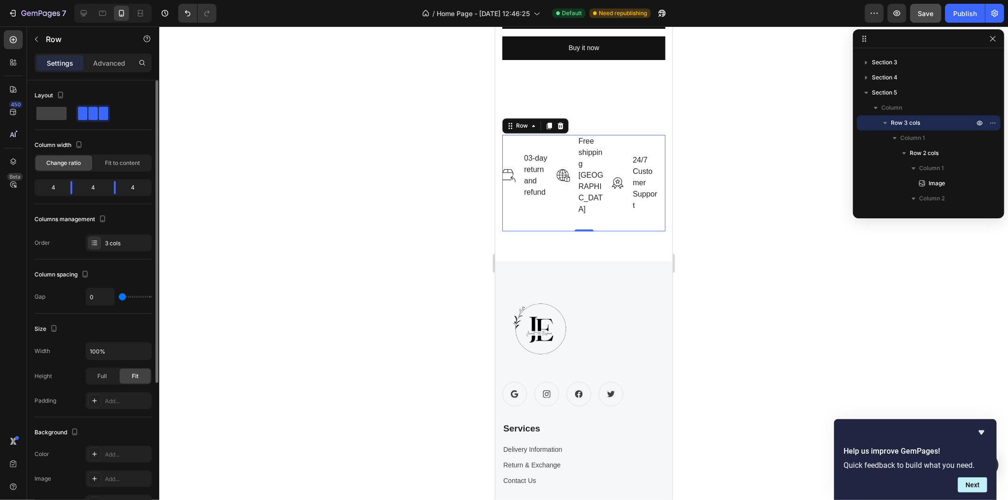
click at [53, 185] on div "4" at bounding box center [49, 187] width 26 height 13
click at [118, 164] on span "Fit to content" at bounding box center [122, 163] width 35 height 9
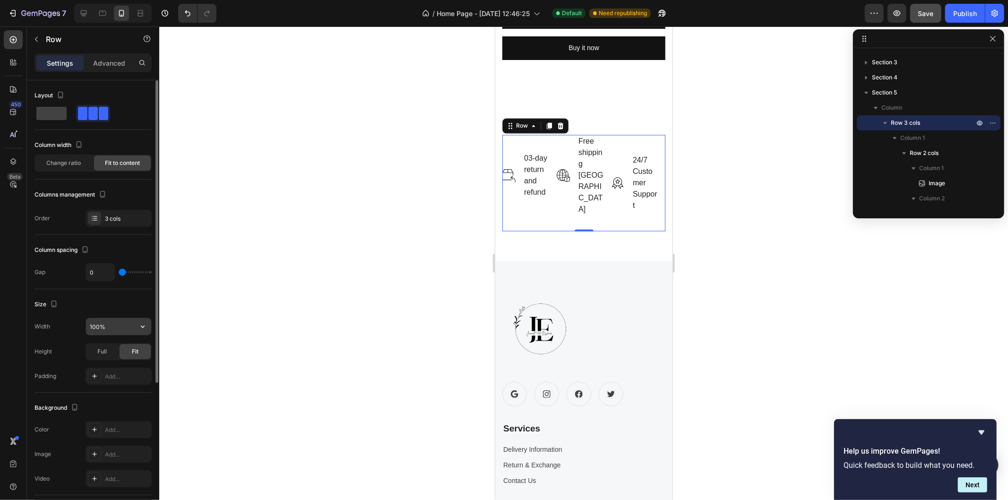
click at [95, 331] on input "100%" at bounding box center [118, 326] width 65 height 17
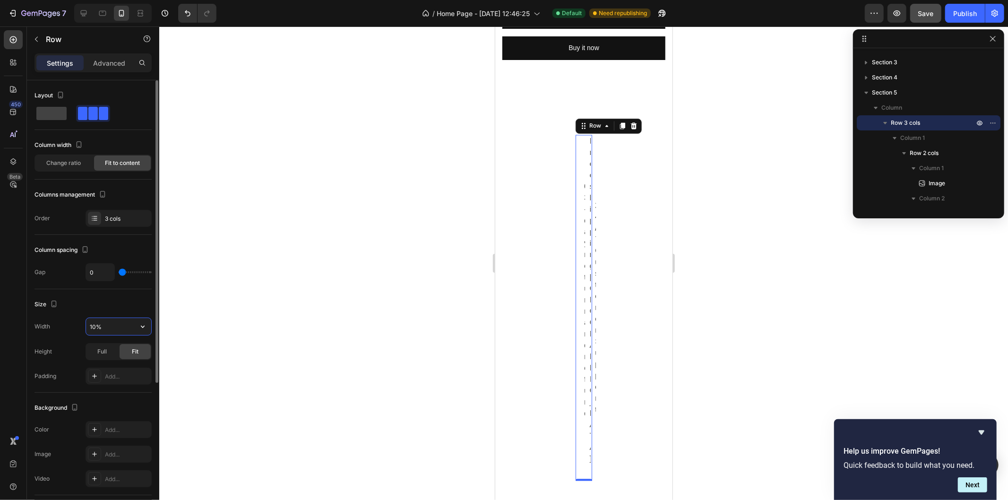
type input "100%"
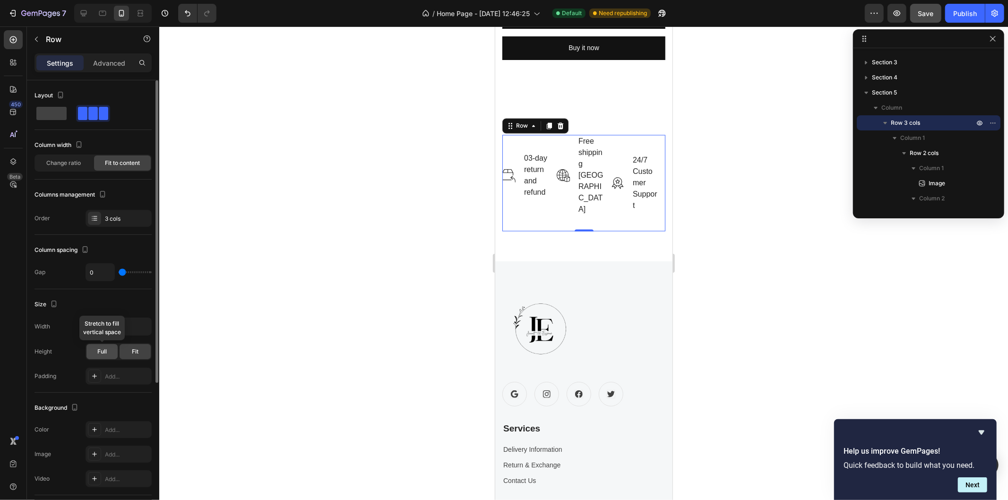
click at [102, 350] on span "Full" at bounding box center [101, 351] width 9 height 9
click at [93, 377] on icon at bounding box center [95, 376] width 8 height 8
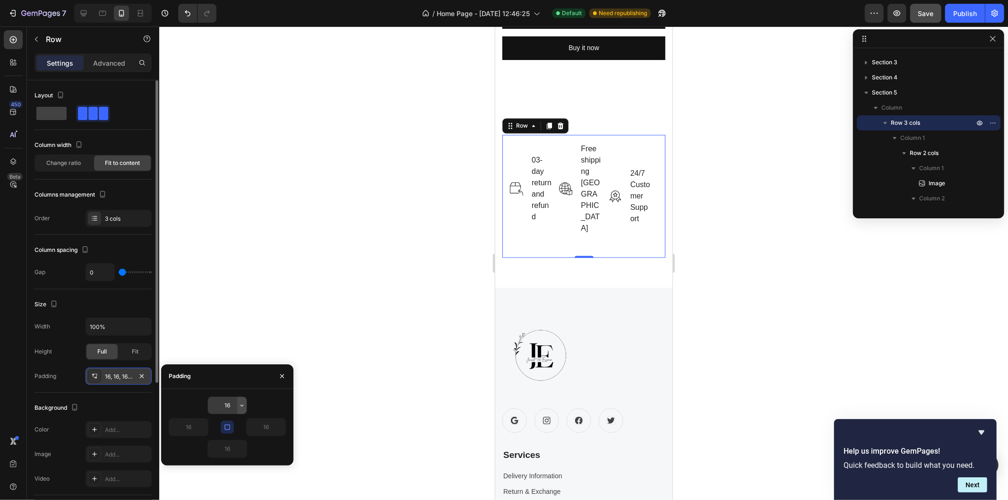
click at [239, 405] on icon "button" at bounding box center [242, 406] width 8 height 8
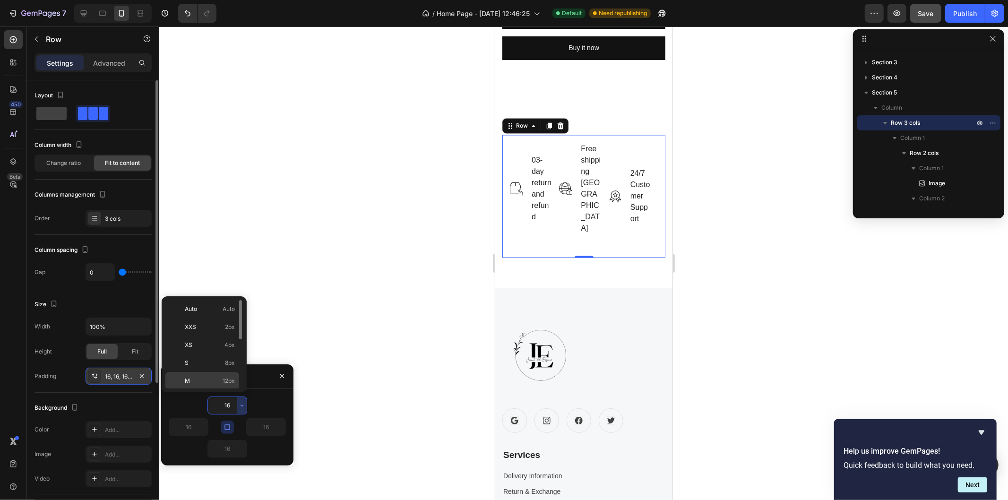
click at [228, 374] on div "M 12px" at bounding box center [202, 381] width 74 height 18
type input "12"
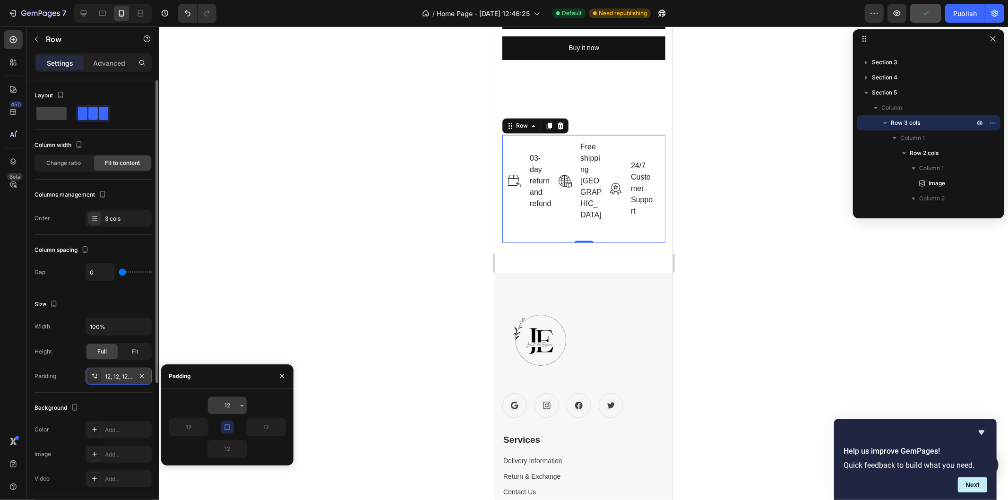
click at [234, 398] on input "12" at bounding box center [227, 405] width 39 height 17
click at [239, 406] on icon "button" at bounding box center [242, 406] width 8 height 8
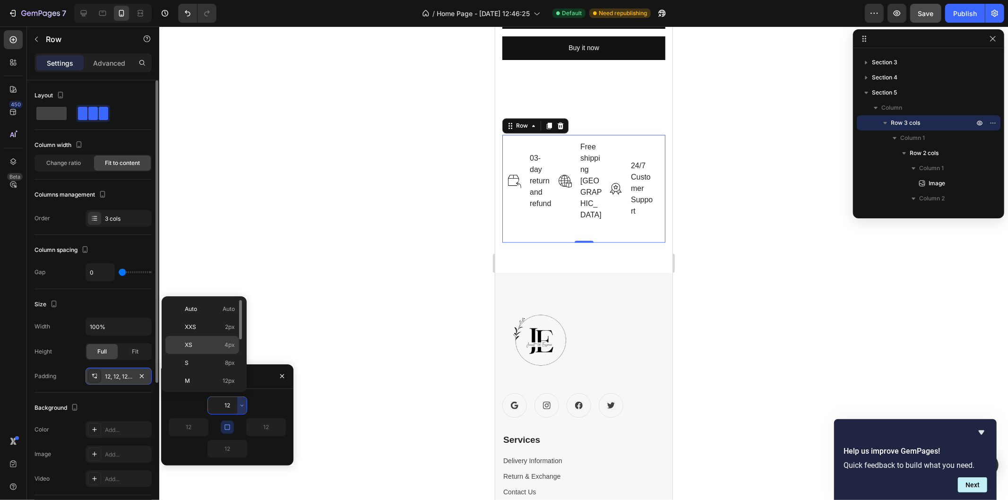
click at [215, 350] on div "XS 4px" at bounding box center [202, 345] width 74 height 18
type input "4"
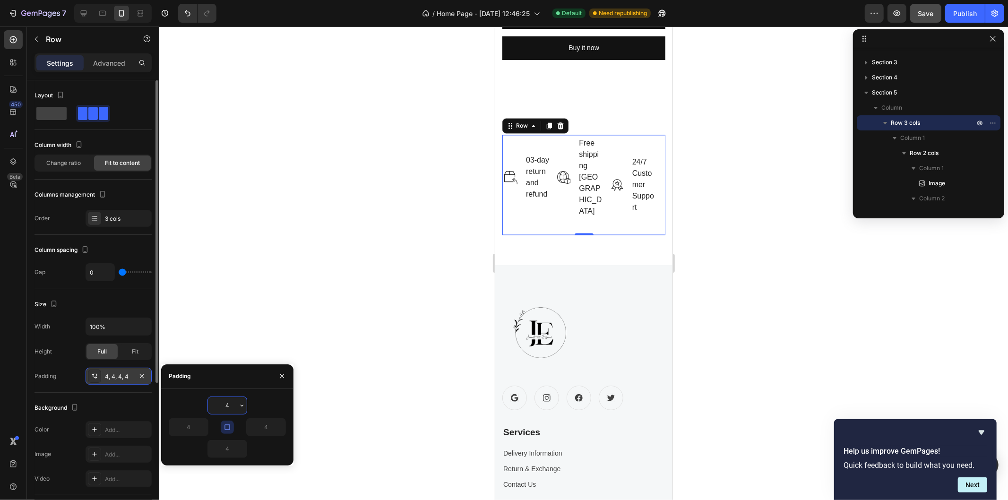
click at [235, 398] on input "4" at bounding box center [227, 405] width 39 height 17
click at [241, 406] on icon "button" at bounding box center [242, 406] width 8 height 8
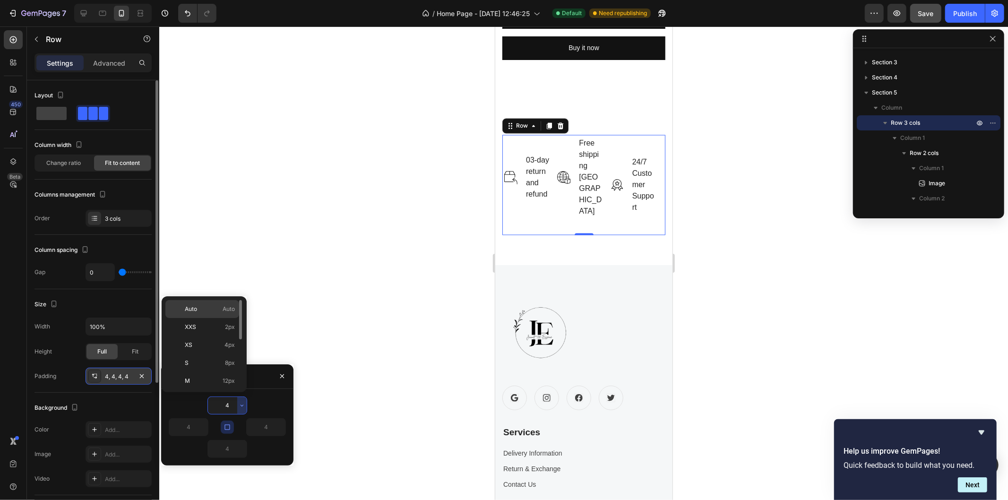
click at [220, 313] on div "Auto Auto" at bounding box center [202, 309] width 74 height 18
type input "Auto"
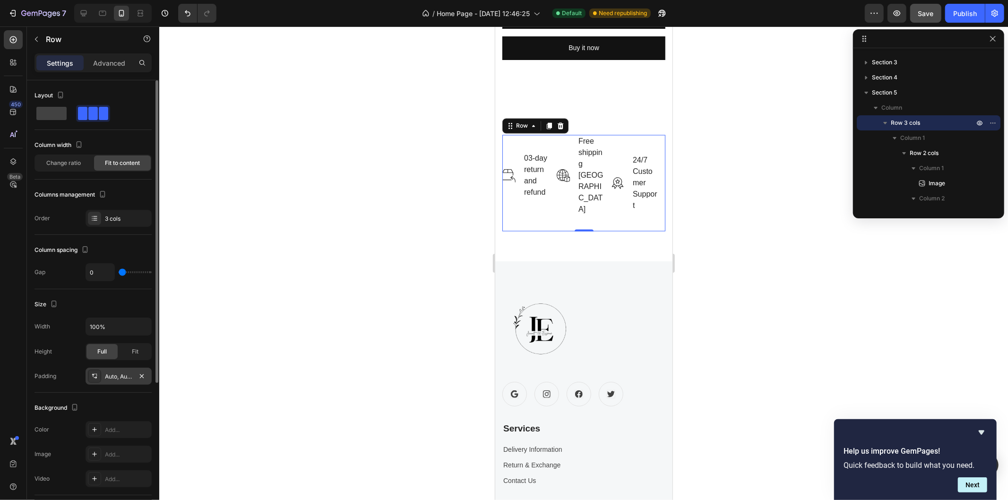
type input "2"
type input "89"
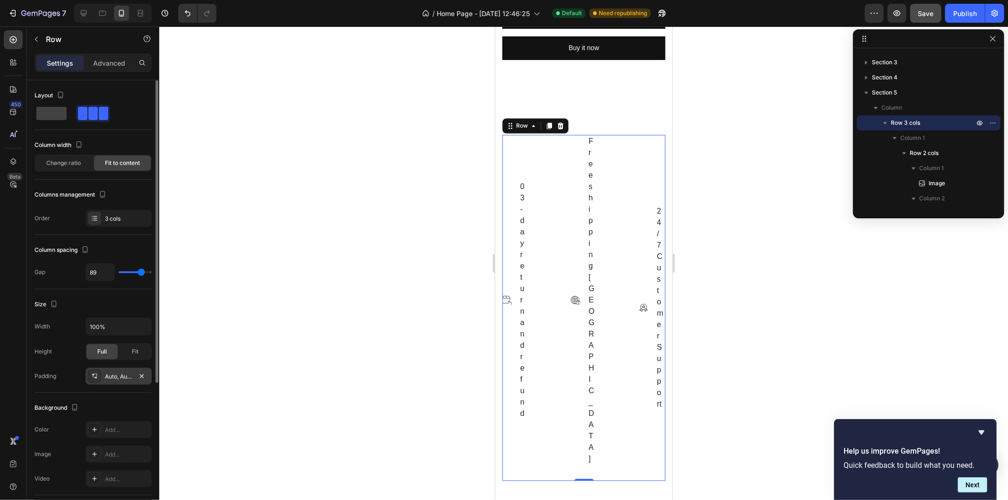
type input "49"
type input "0"
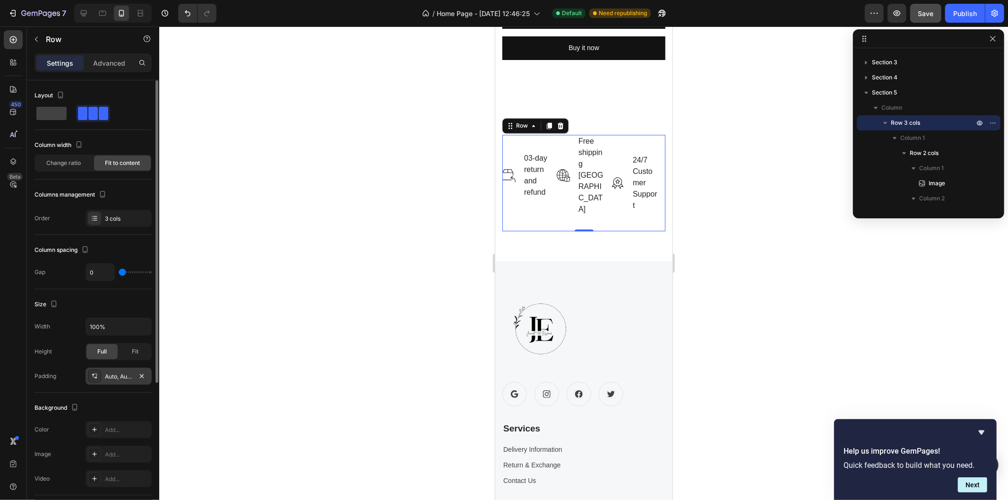
drag, startPoint x: 123, startPoint y: 274, endPoint x: 86, endPoint y: 284, distance: 38.2
click at [119, 273] on input "range" at bounding box center [135, 272] width 33 height 2
click at [98, 218] on div at bounding box center [94, 218] width 13 height 13
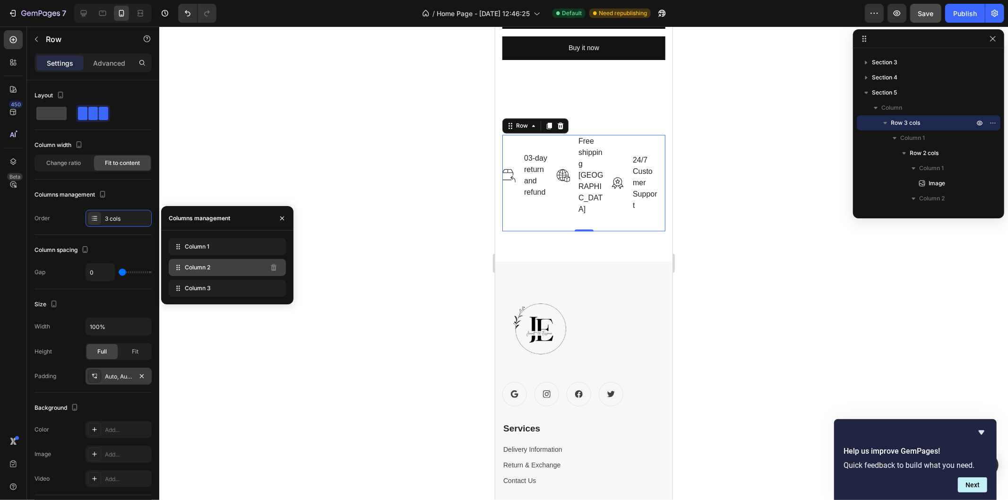
click at [205, 267] on span "Column 2" at bounding box center [198, 267] width 26 height 9
click at [223, 284] on div "Column 3" at bounding box center [227, 288] width 117 height 17
click at [293, 311] on div at bounding box center [583, 262] width 849 height 473
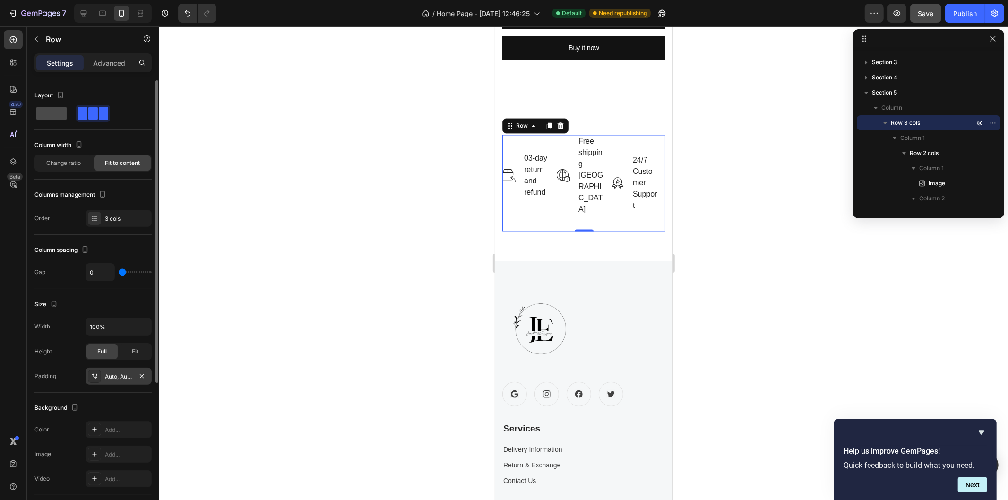
click at [58, 117] on span at bounding box center [51, 113] width 30 height 13
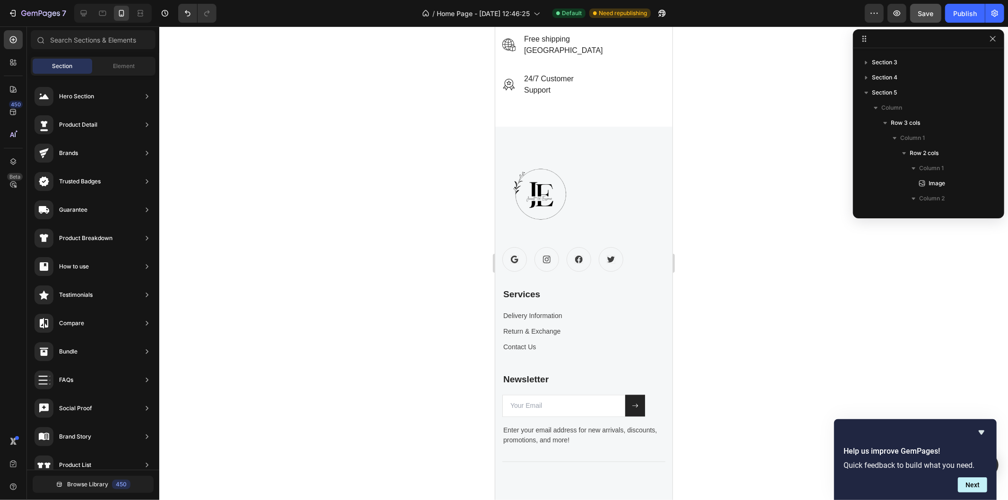
scroll to position [1637, 0]
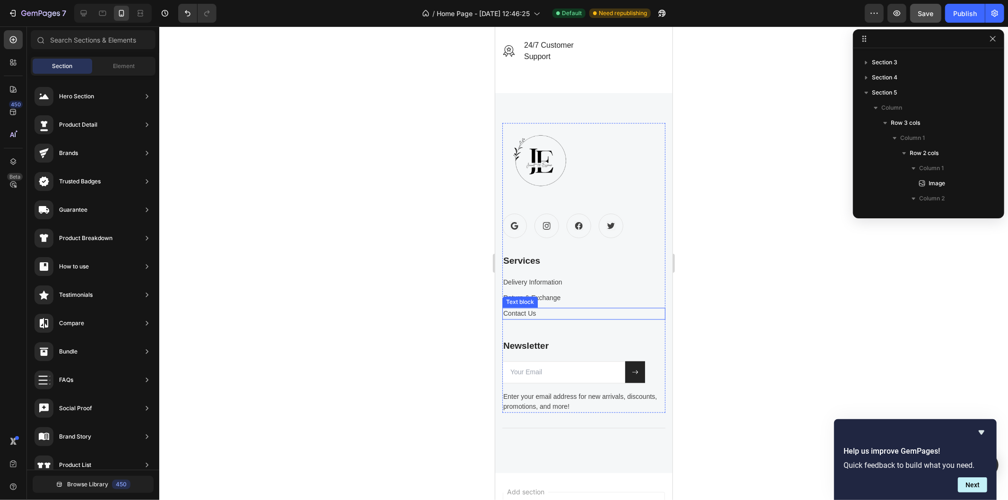
click at [528, 313] on p "Contact Us" at bounding box center [583, 313] width 161 height 10
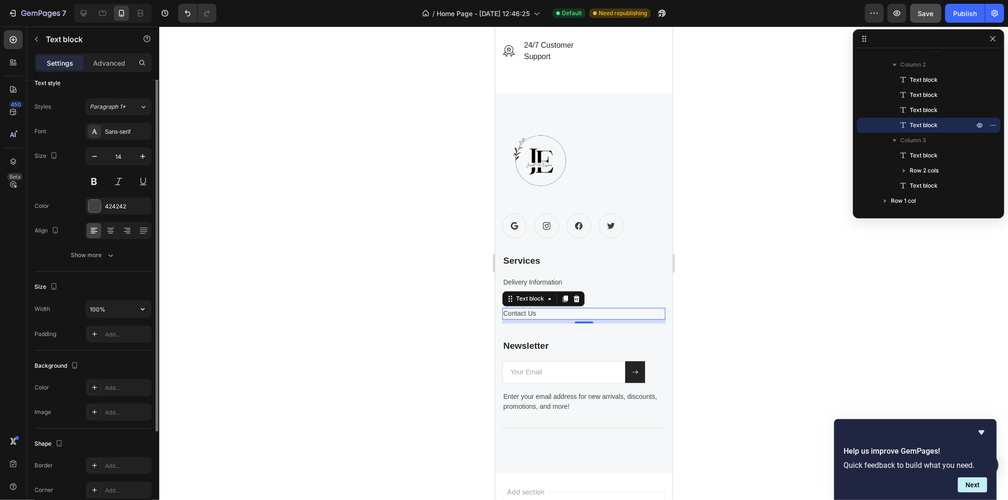
scroll to position [0, 0]
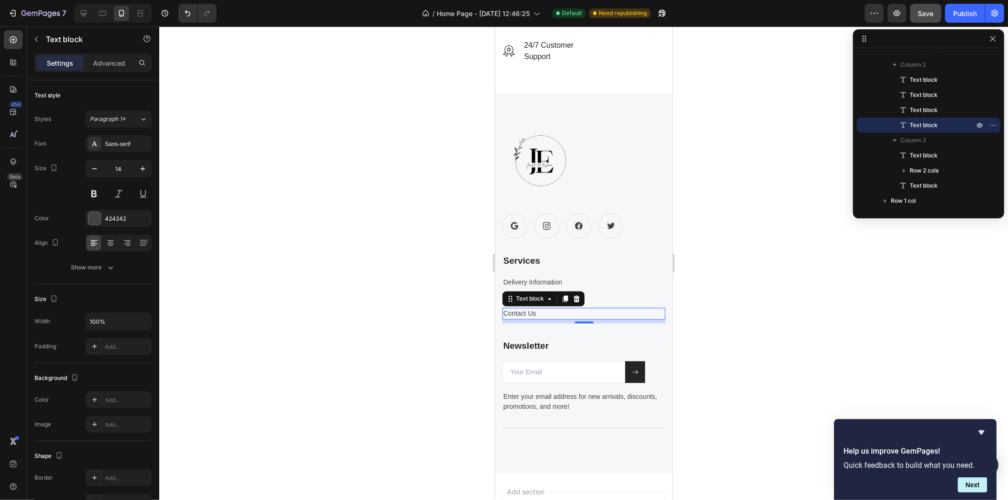
click at [530, 315] on p "Contact Us" at bounding box center [583, 313] width 161 height 10
click at [528, 296] on p "Return & Exchange" at bounding box center [583, 298] width 161 height 10
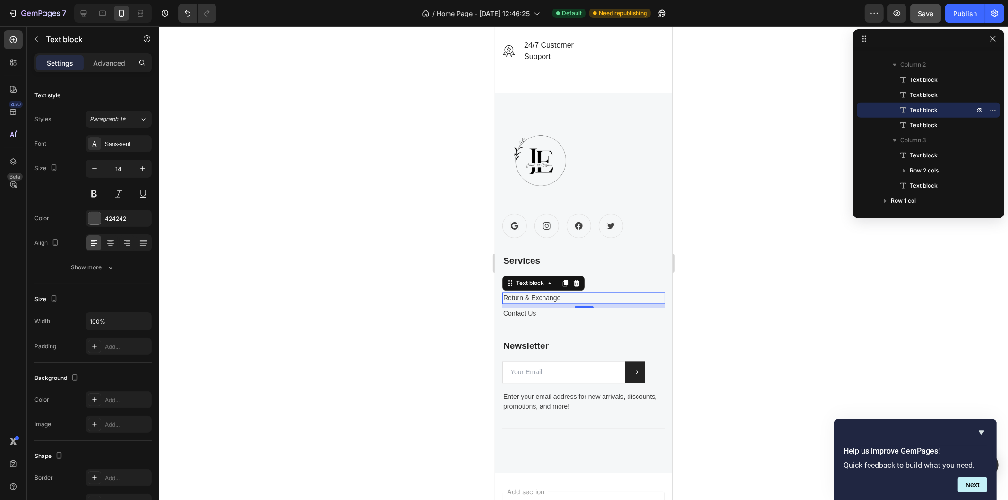
click at [528, 296] on p "Return & Exchange" at bounding box center [583, 298] width 161 height 10
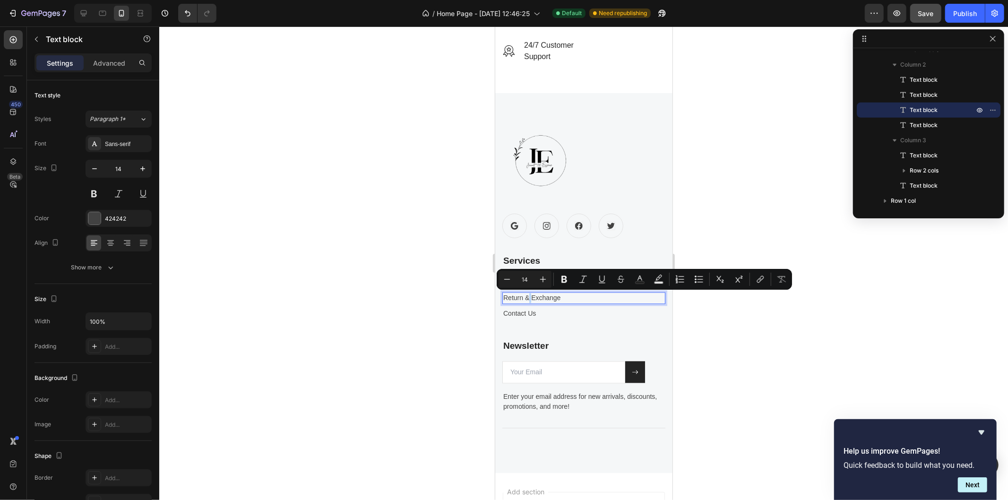
click at [528, 296] on p "Return & Exchange" at bounding box center [583, 298] width 161 height 10
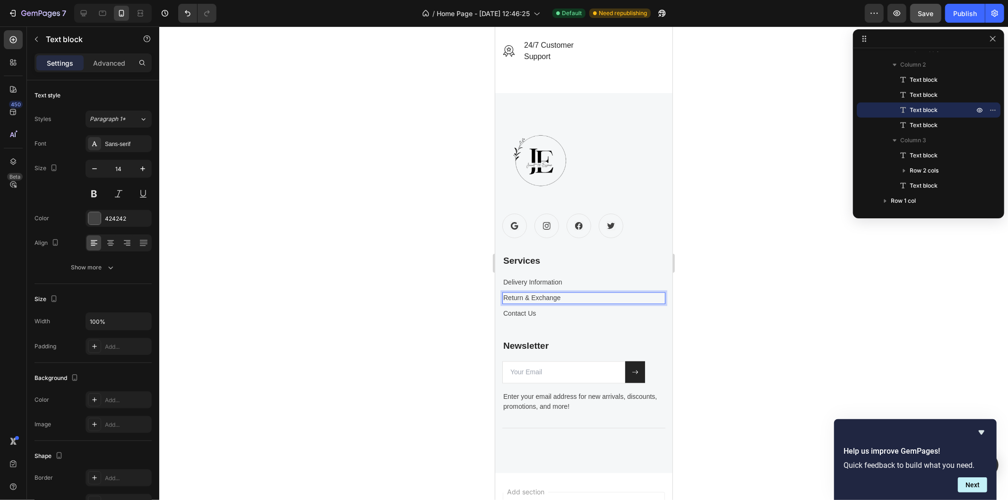
scroll to position [1364, 0]
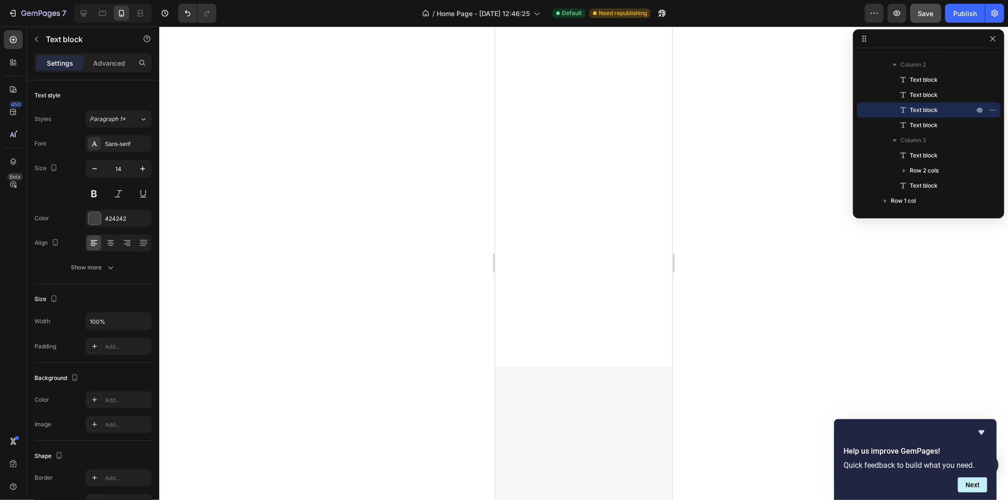
drag, startPoint x: 668, startPoint y: 106, endPoint x: 1469, endPoint y: 39, distance: 803.8
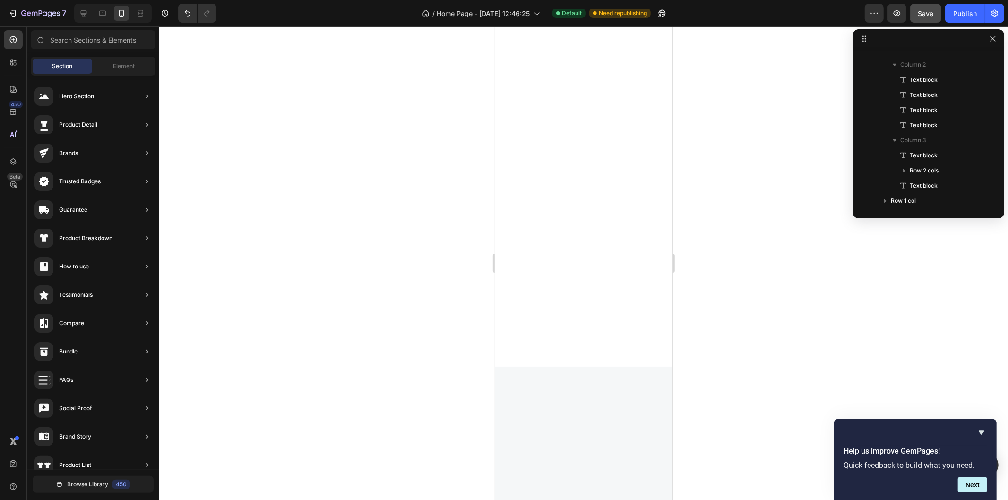
scroll to position [0, 0]
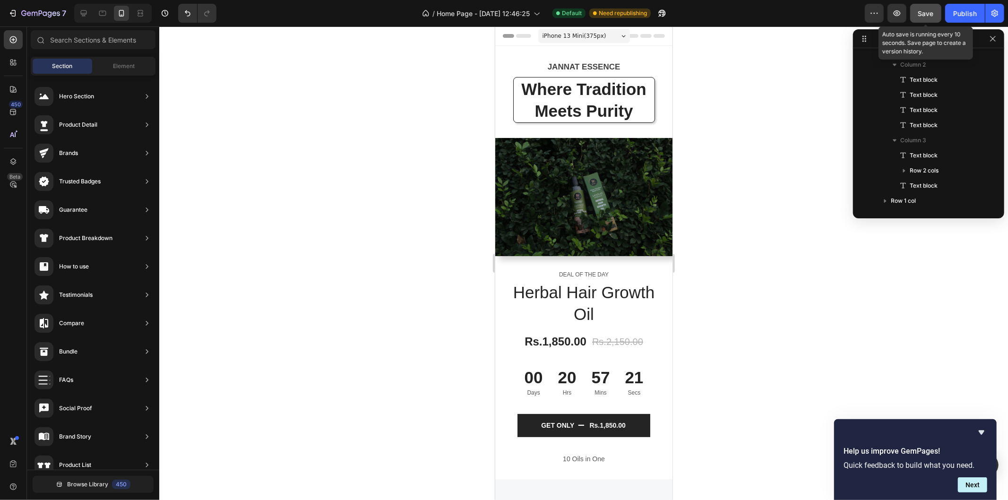
click at [929, 7] on button "Save" at bounding box center [925, 13] width 31 height 19
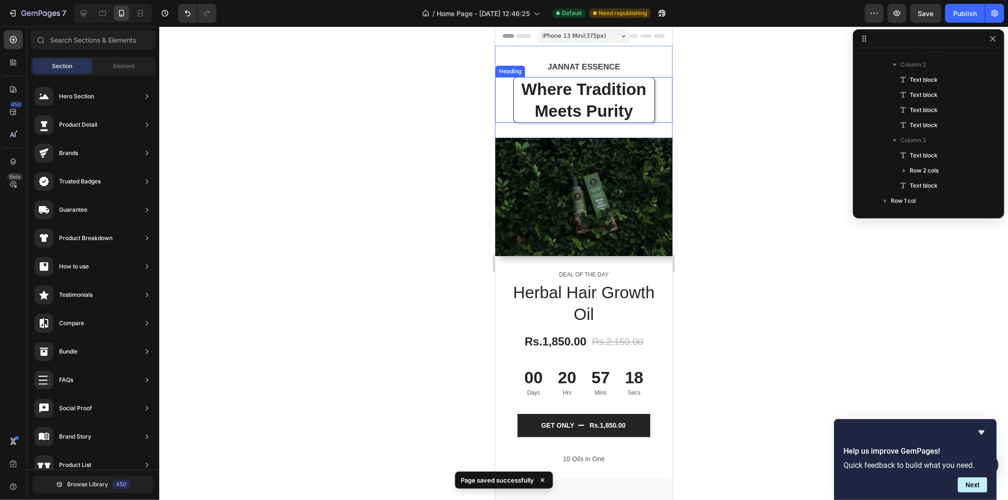
click at [623, 87] on strong "where tradition meets purity" at bounding box center [583, 99] width 125 height 40
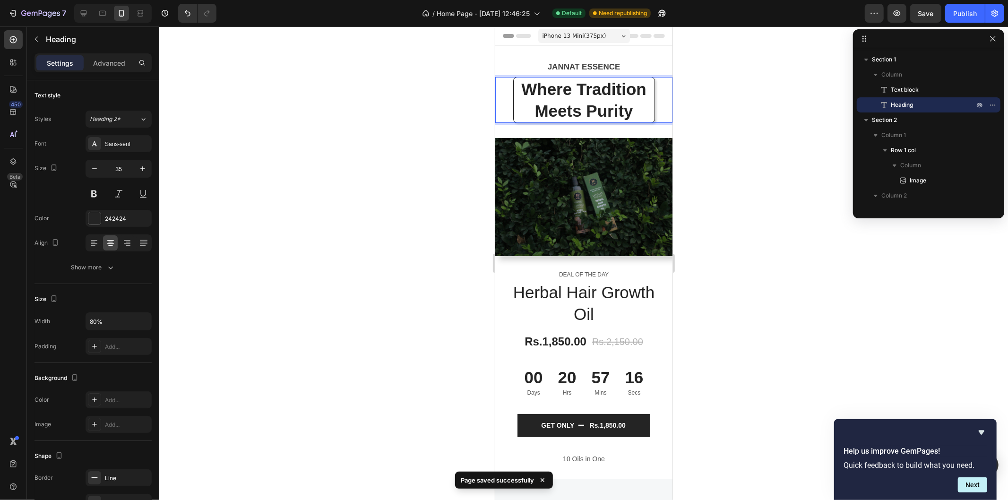
click at [570, 86] on strong "where tradition meets purity" at bounding box center [583, 99] width 125 height 40
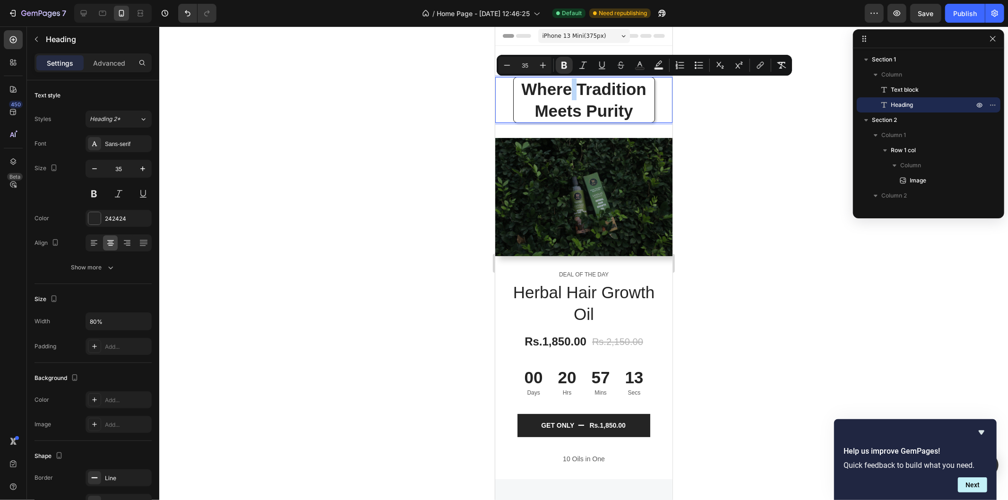
click at [570, 86] on strong "where tradition meets purity" at bounding box center [583, 99] width 125 height 40
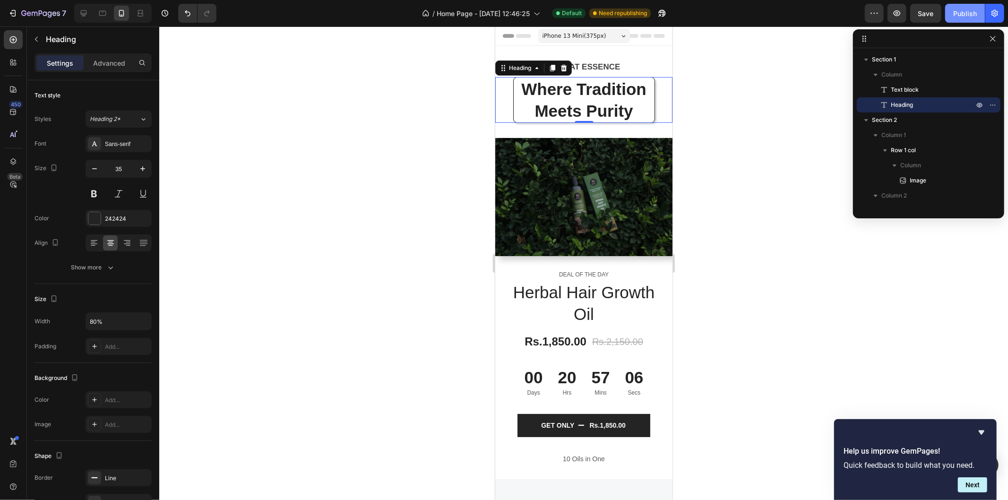
click at [964, 17] on div "Publish" at bounding box center [965, 14] width 24 height 10
click at [938, 14] on button "Save" at bounding box center [925, 13] width 31 height 19
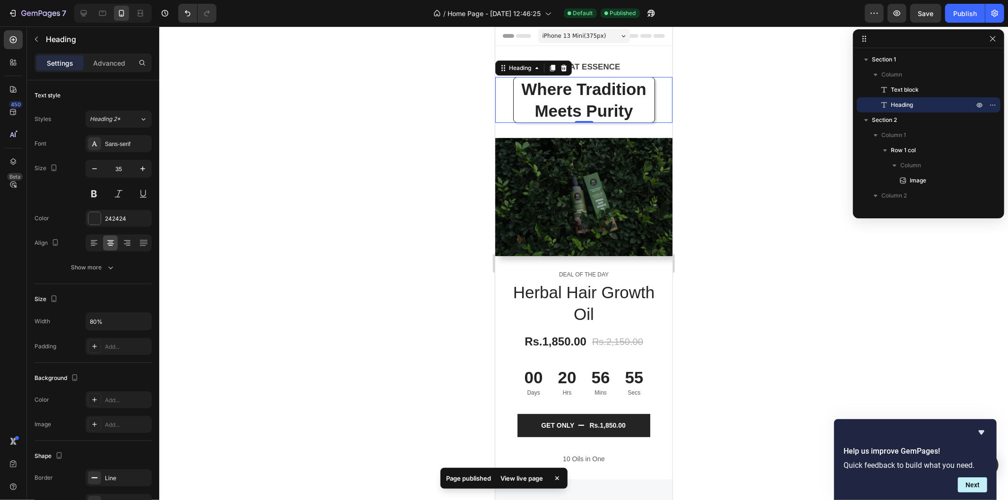
click at [518, 475] on div "View live page" at bounding box center [522, 478] width 54 height 13
